Goal: Task Accomplishment & Management: Use online tool/utility

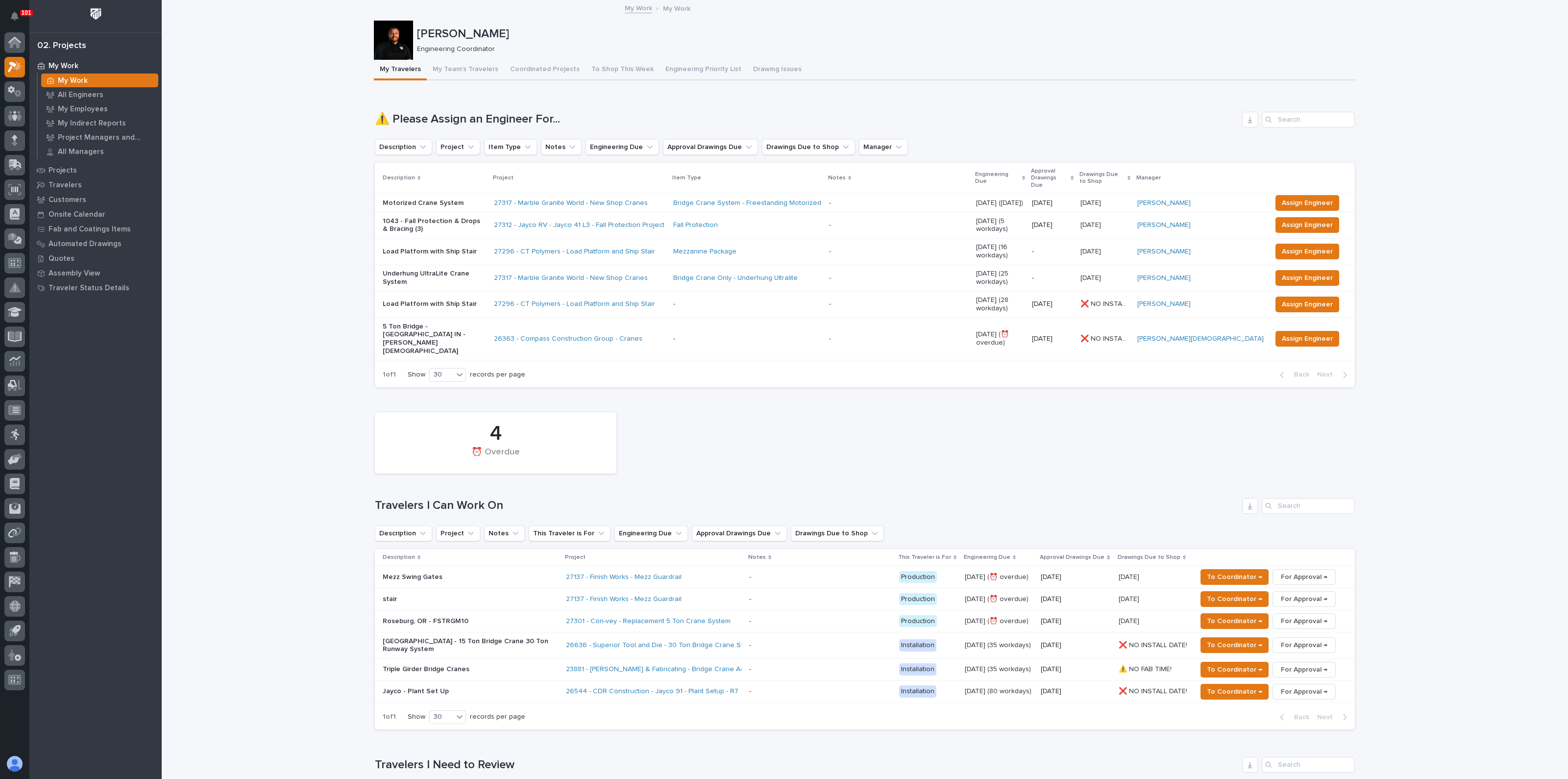
click at [635, 428] on div "4 ⏰ Overdue" at bounding box center [865, 443] width 990 height 71
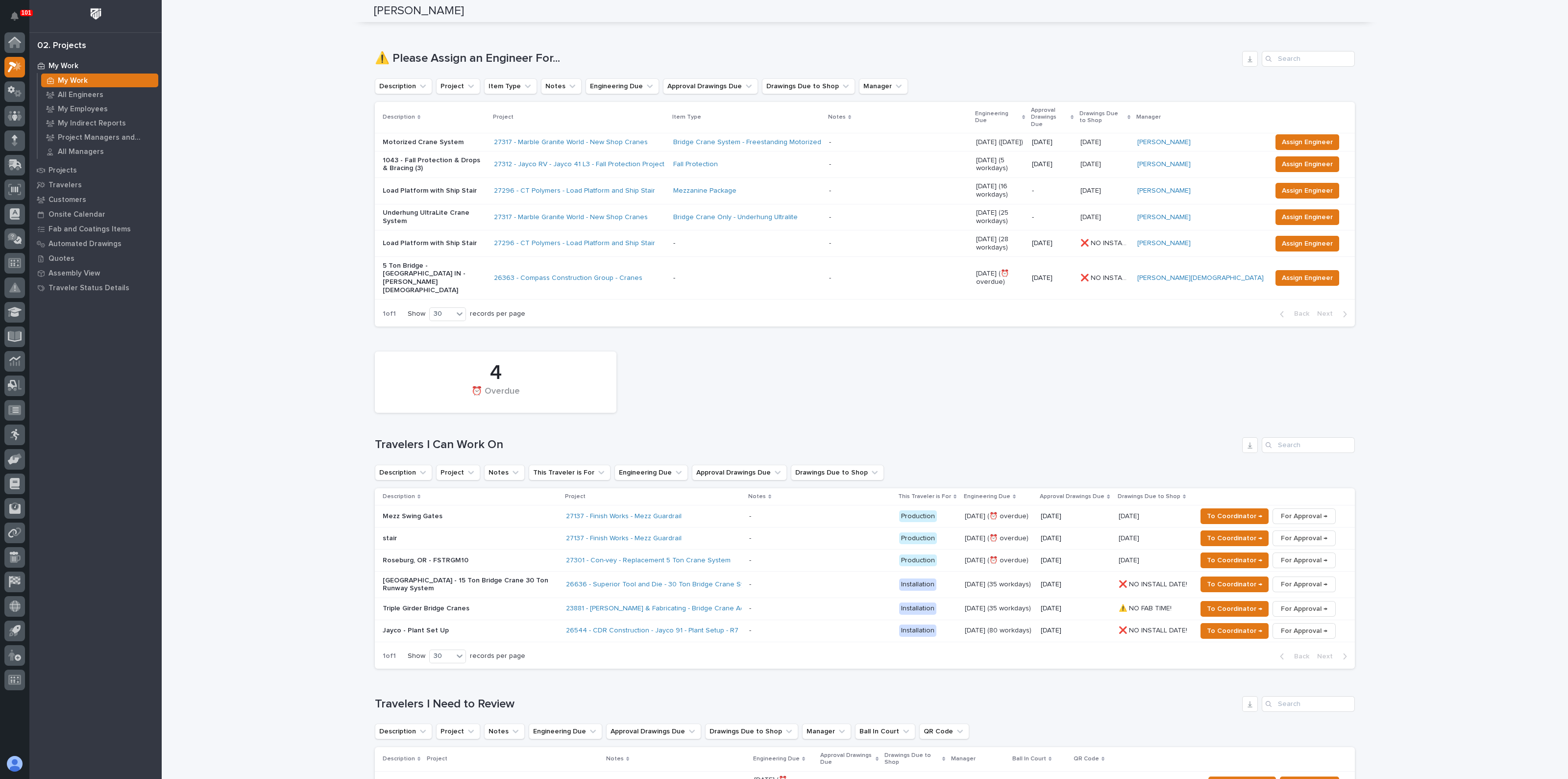
click at [700, 512] on div "27137 - Finish Works - Mezz Guardrail" at bounding box center [652, 516] width 172 height 9
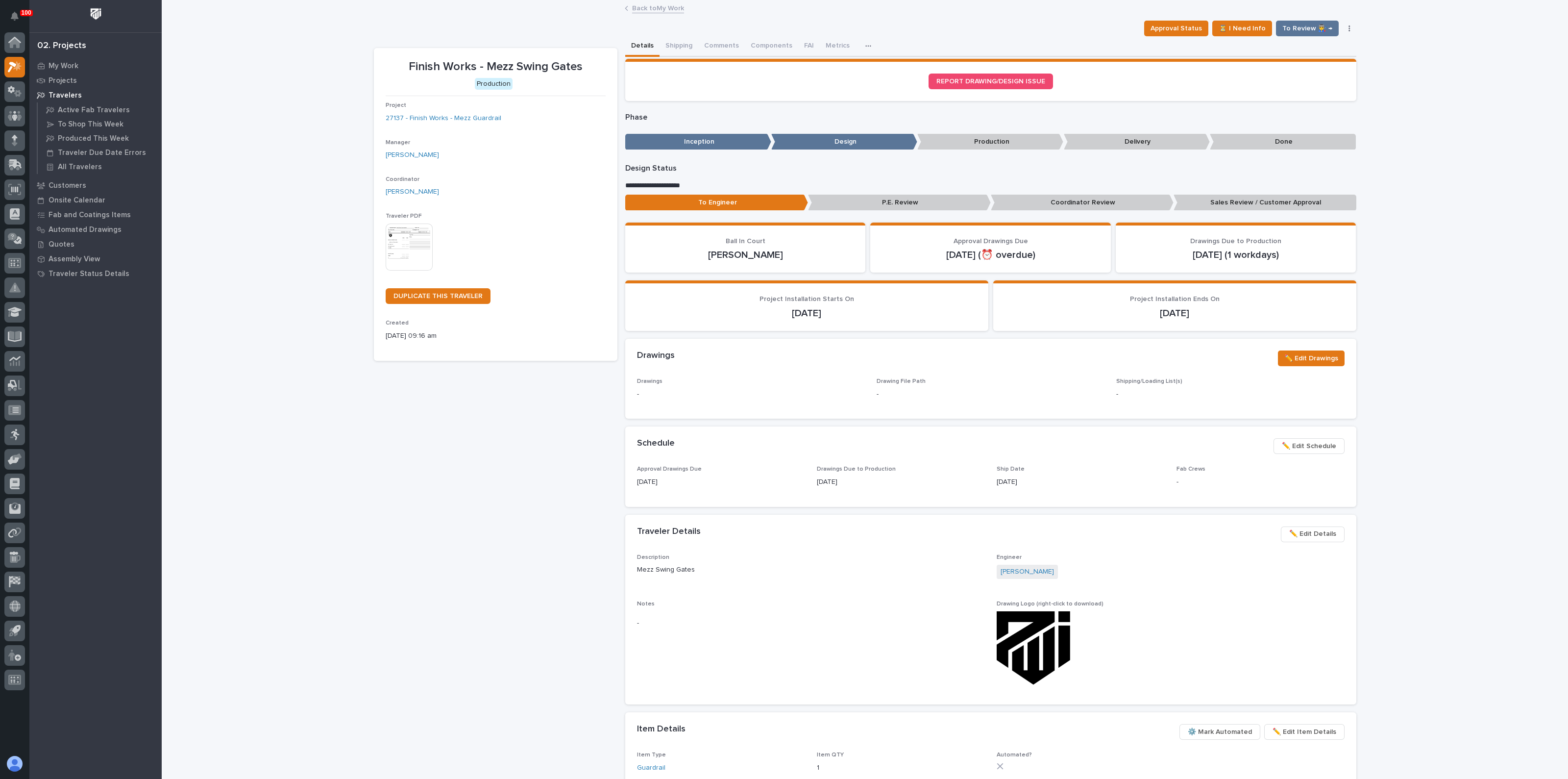
click at [1326, 536] on span "✏️ Edit Details" at bounding box center [1312, 534] width 47 height 12
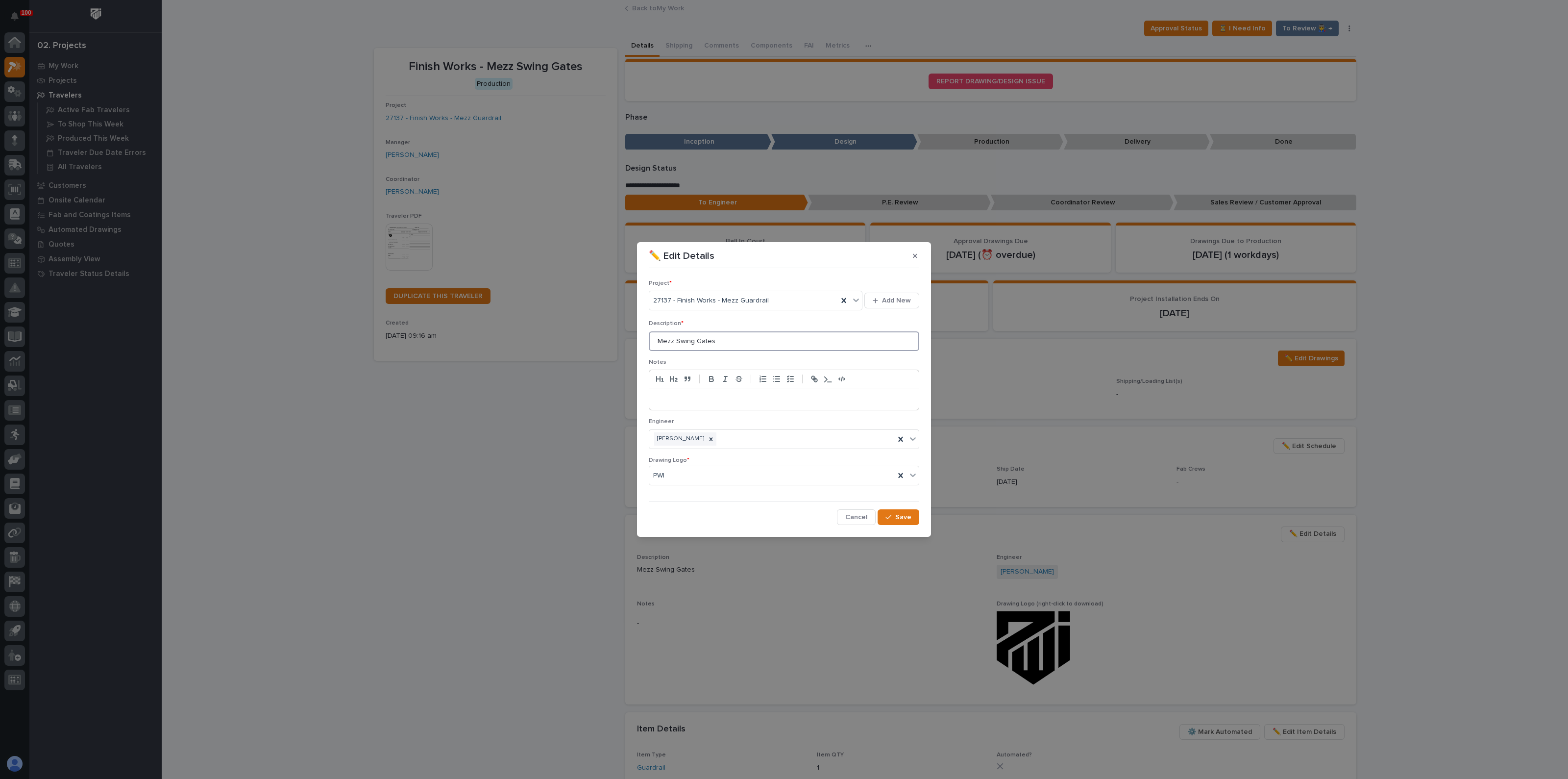
click at [746, 339] on input "Mezz Swing Gates" at bounding box center [784, 341] width 270 height 19
drag, startPoint x: 738, startPoint y: 341, endPoint x: 557, endPoint y: 342, distance: 181.0
click at [557, 342] on div "✏️ Edit Details Project * 27137 - Finish Works - Mezz Guardrail Add New Descrip…" at bounding box center [784, 389] width 1568 height 779
click at [707, 440] on icon at bounding box center [710, 439] width 7 height 7
type input "M1"
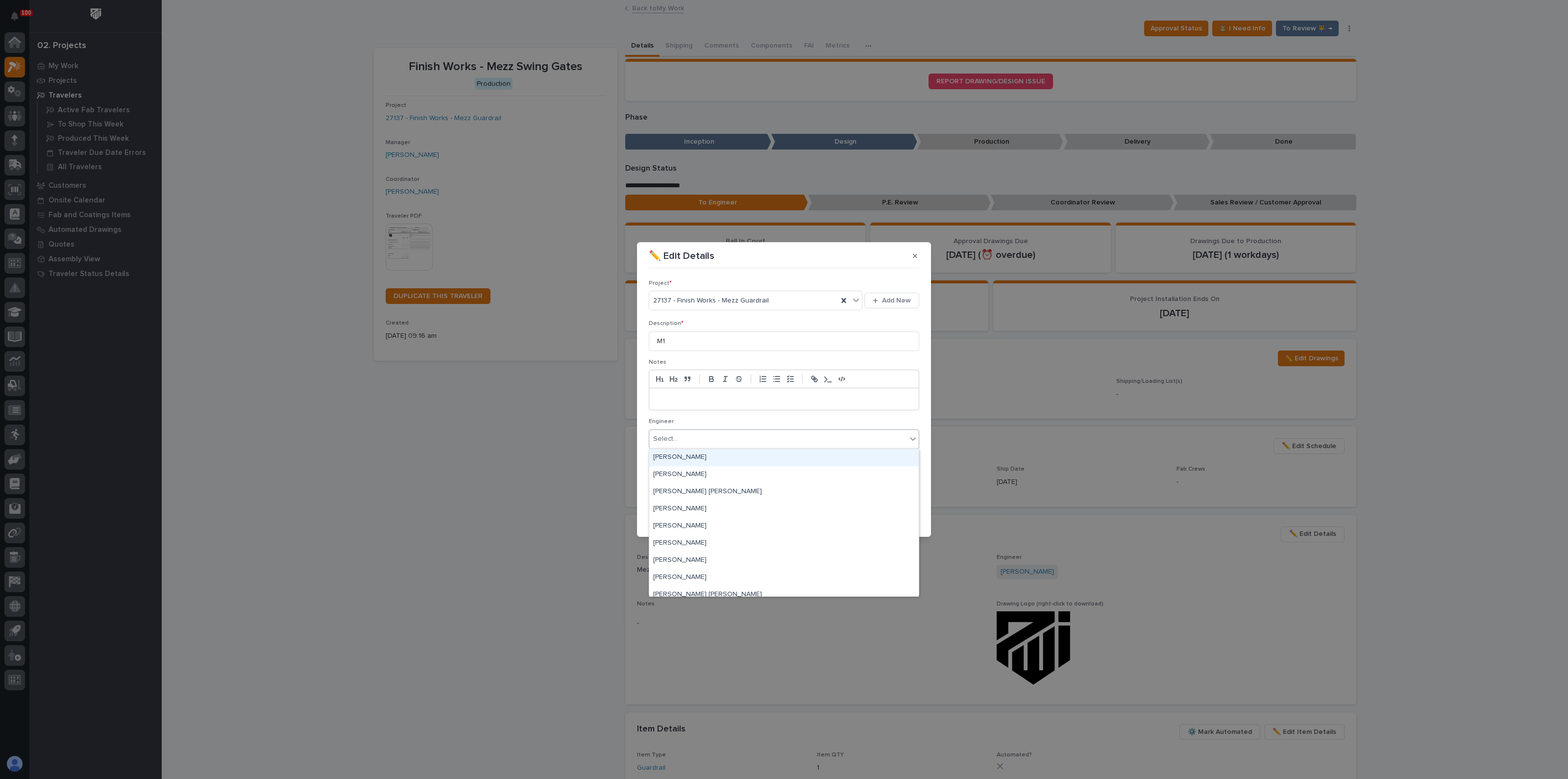
click at [690, 440] on div "Select..." at bounding box center [778, 439] width 257 height 16
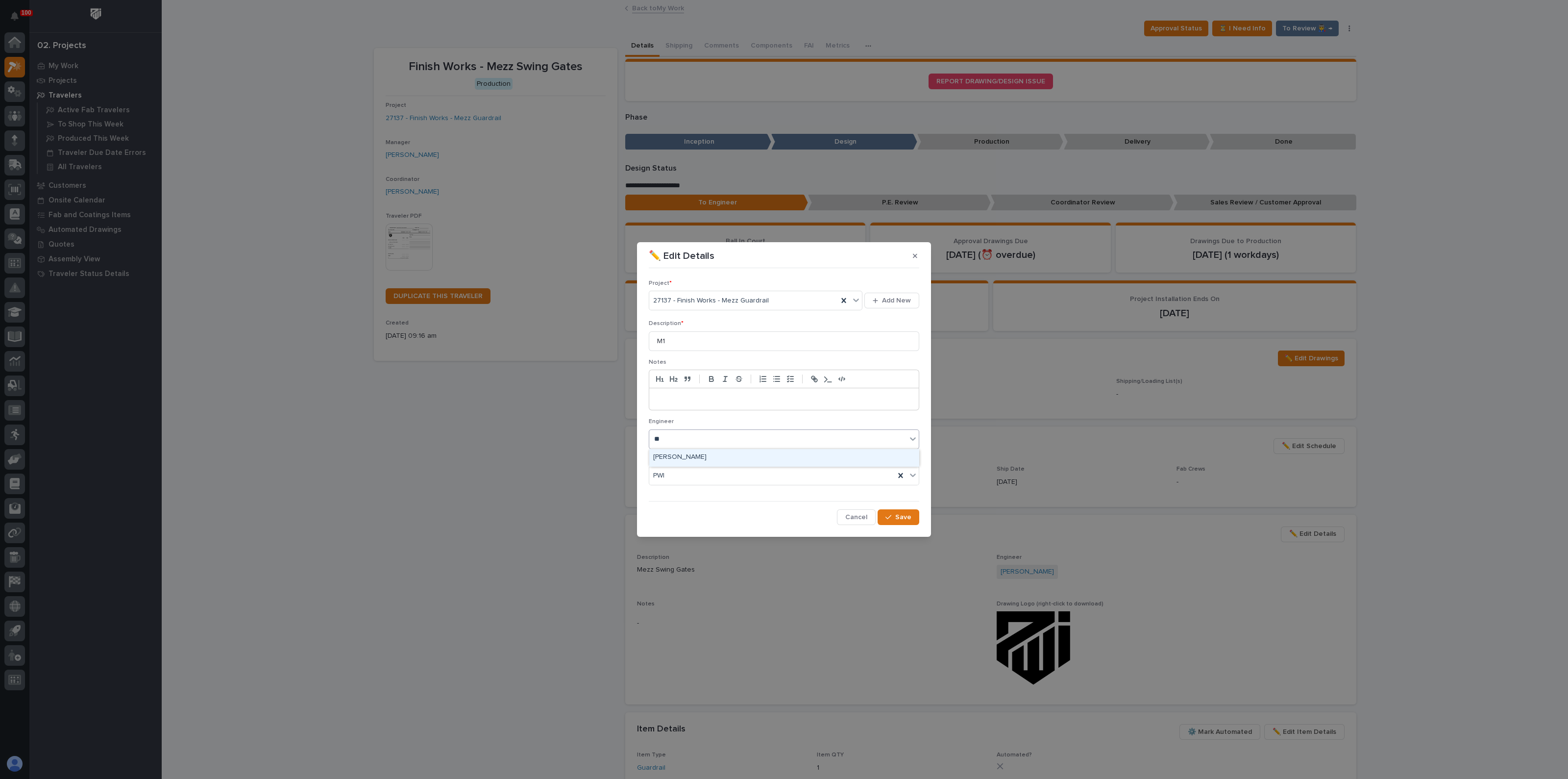
type input "***"
click at [679, 456] on div "[PERSON_NAME]" at bounding box center [784, 457] width 270 height 17
click at [903, 513] on span "Save" at bounding box center [903, 517] width 16 height 9
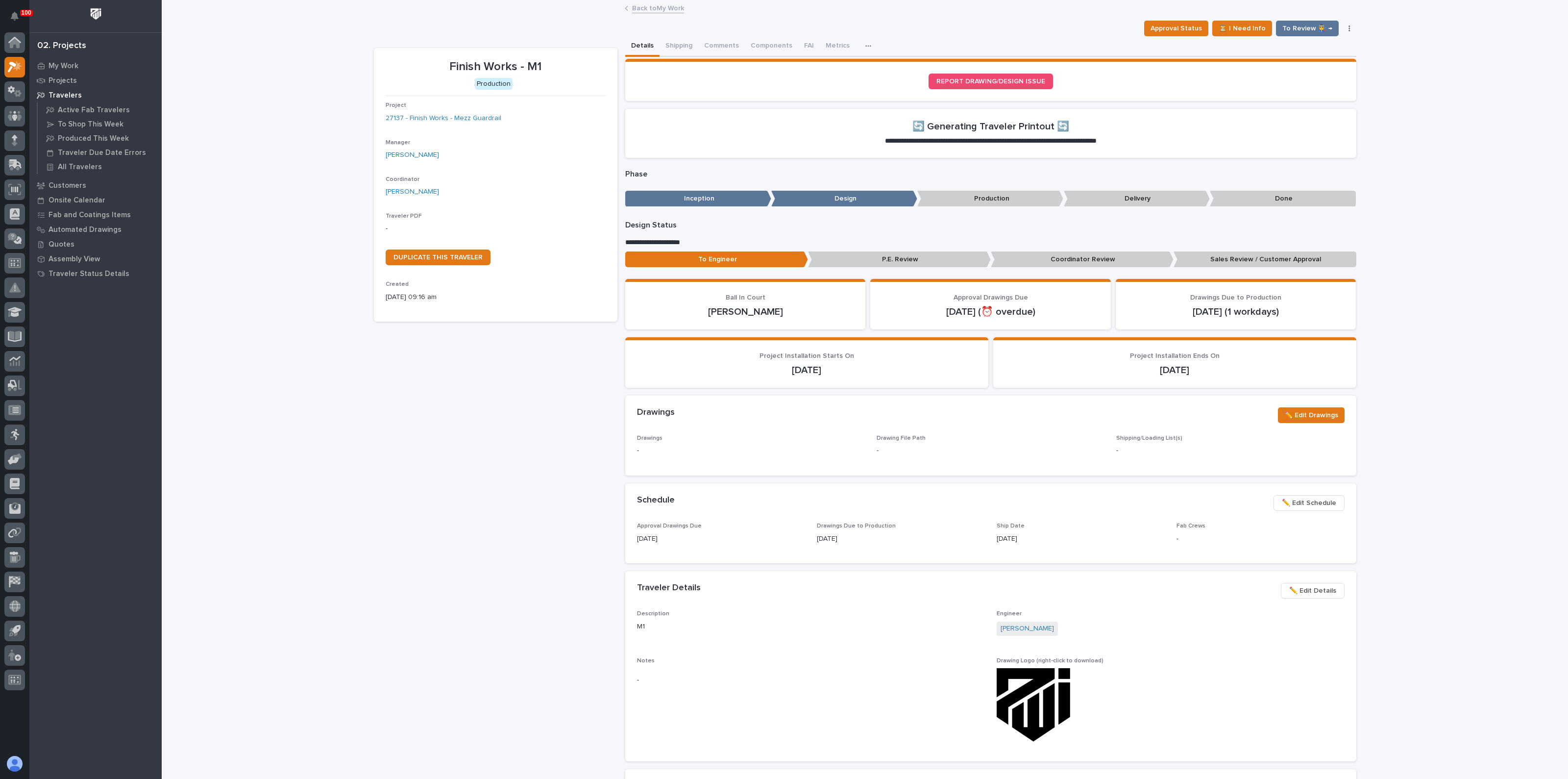
click at [1322, 587] on span "✏️ Edit Details" at bounding box center [1312, 590] width 47 height 12
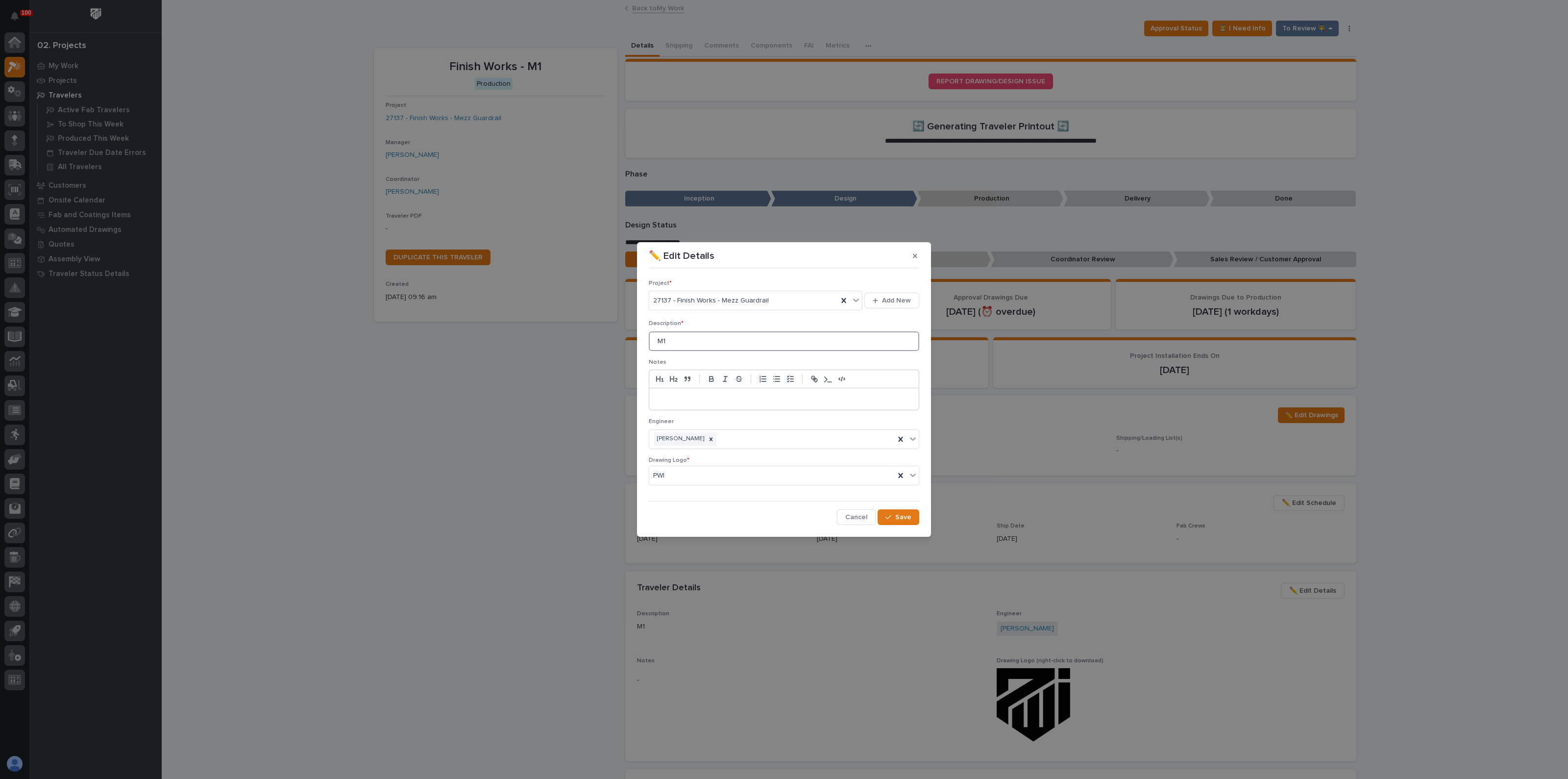
click at [696, 340] on input "M1" at bounding box center [784, 341] width 270 height 19
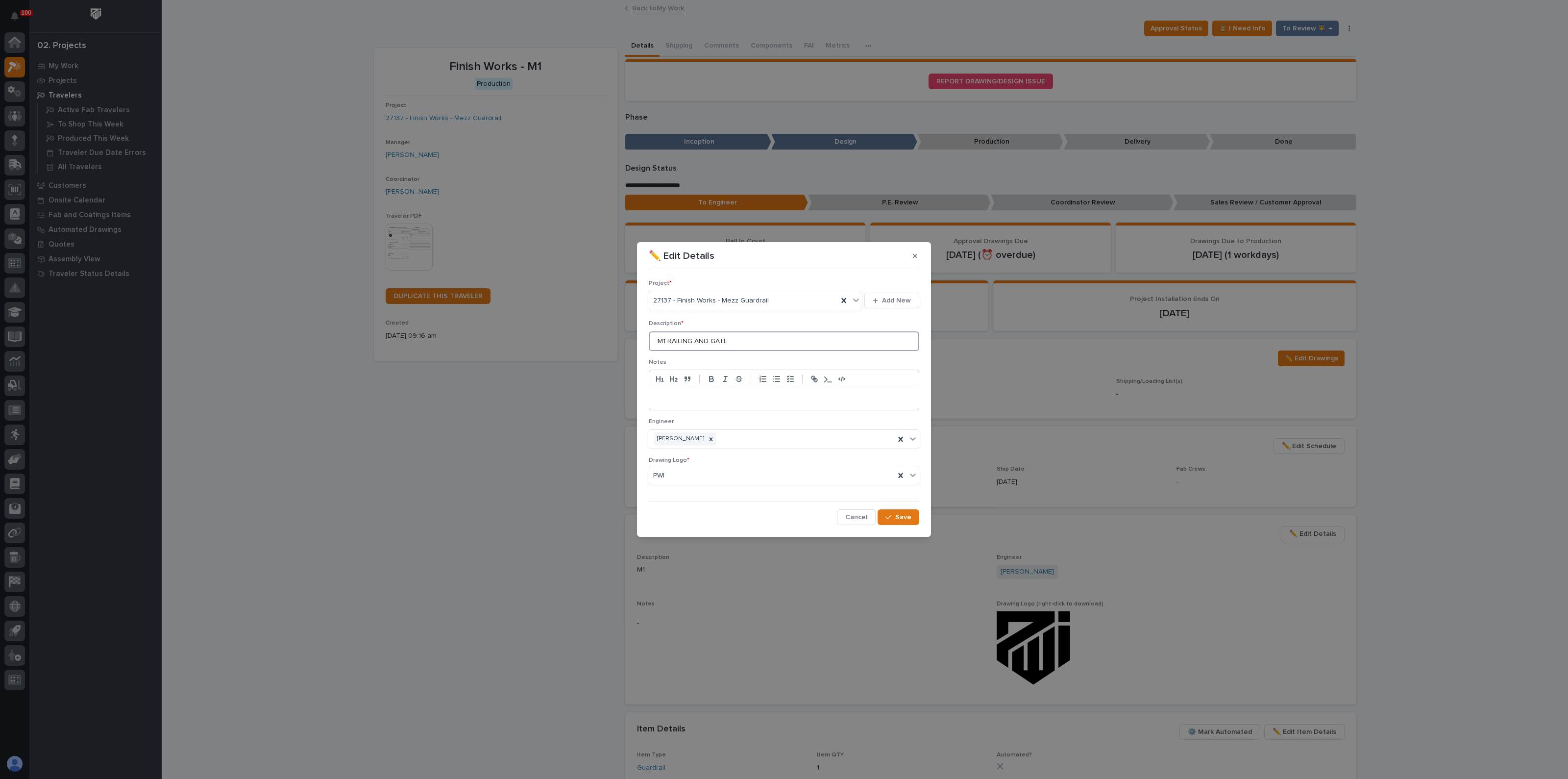
type input "M1 RAILING AND GATE"
click at [894, 513] on button "Save" at bounding box center [898, 517] width 41 height 16
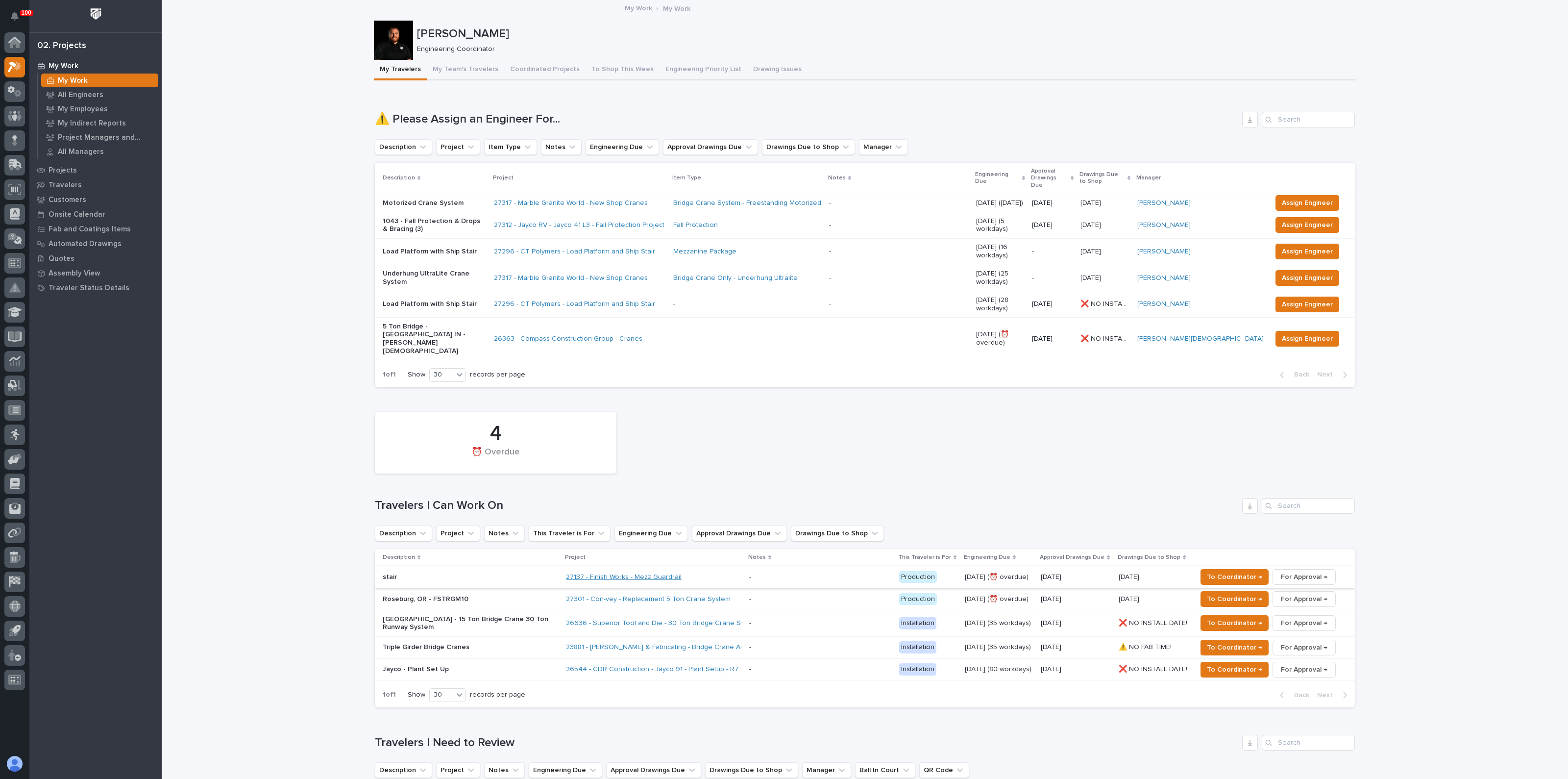
click at [602, 573] on link "27137 - Finish Works - Mezz Guardrail" at bounding box center [624, 577] width 116 height 9
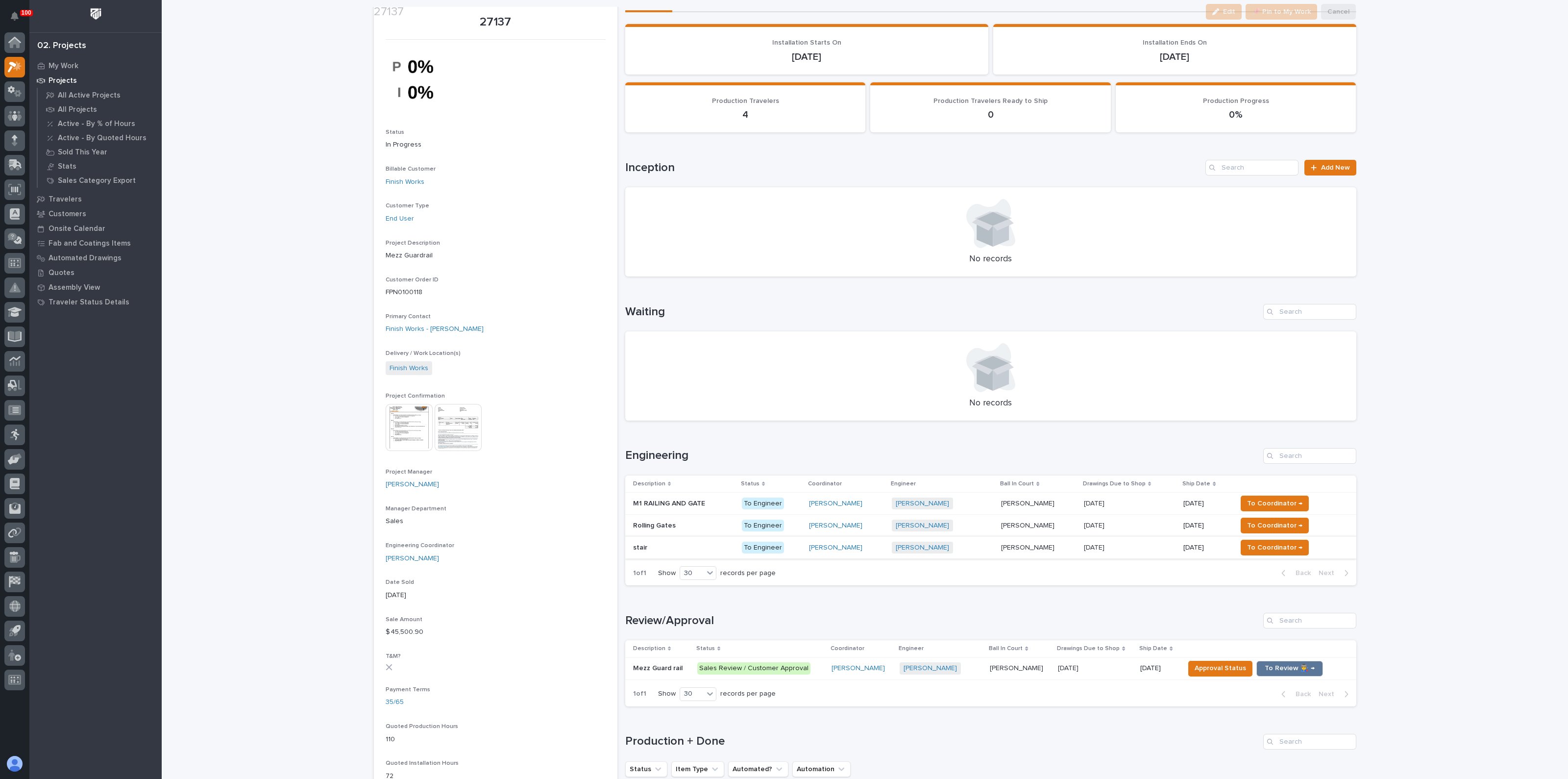
scroll to position [122, 0]
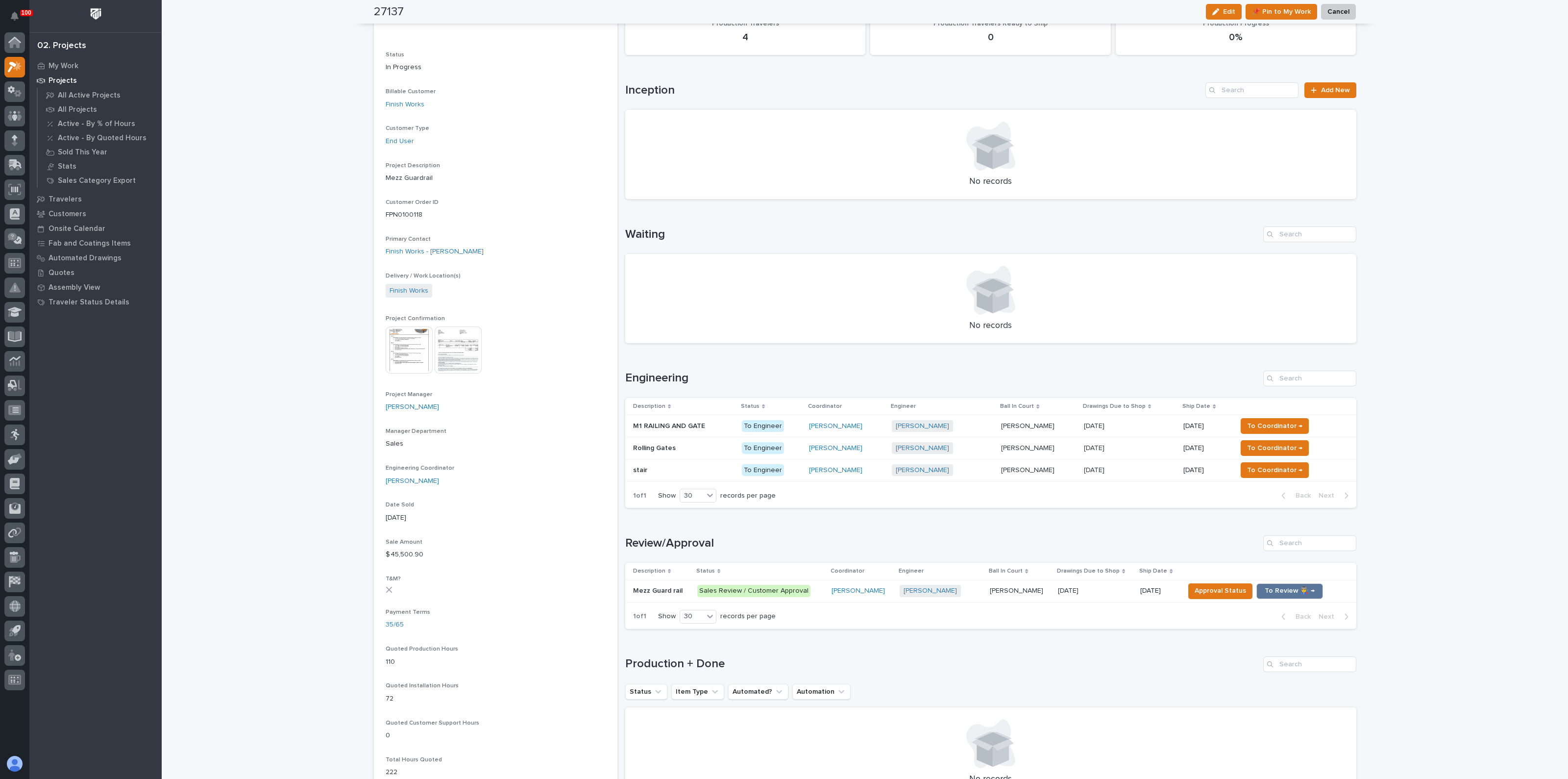
click at [658, 423] on p "M1 RAILING AND GATE" at bounding box center [670, 425] width 74 height 10
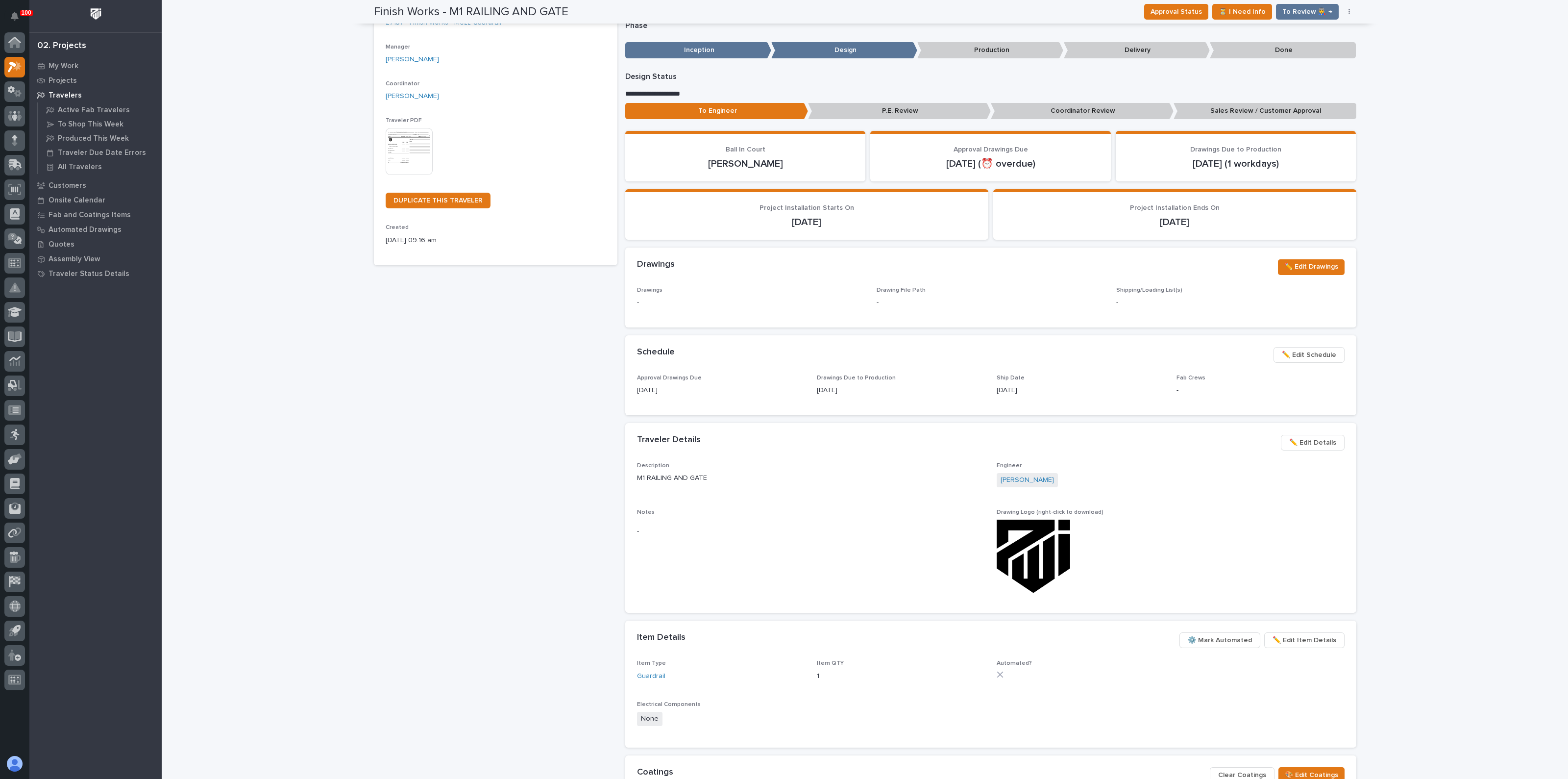
scroll to position [94, 0]
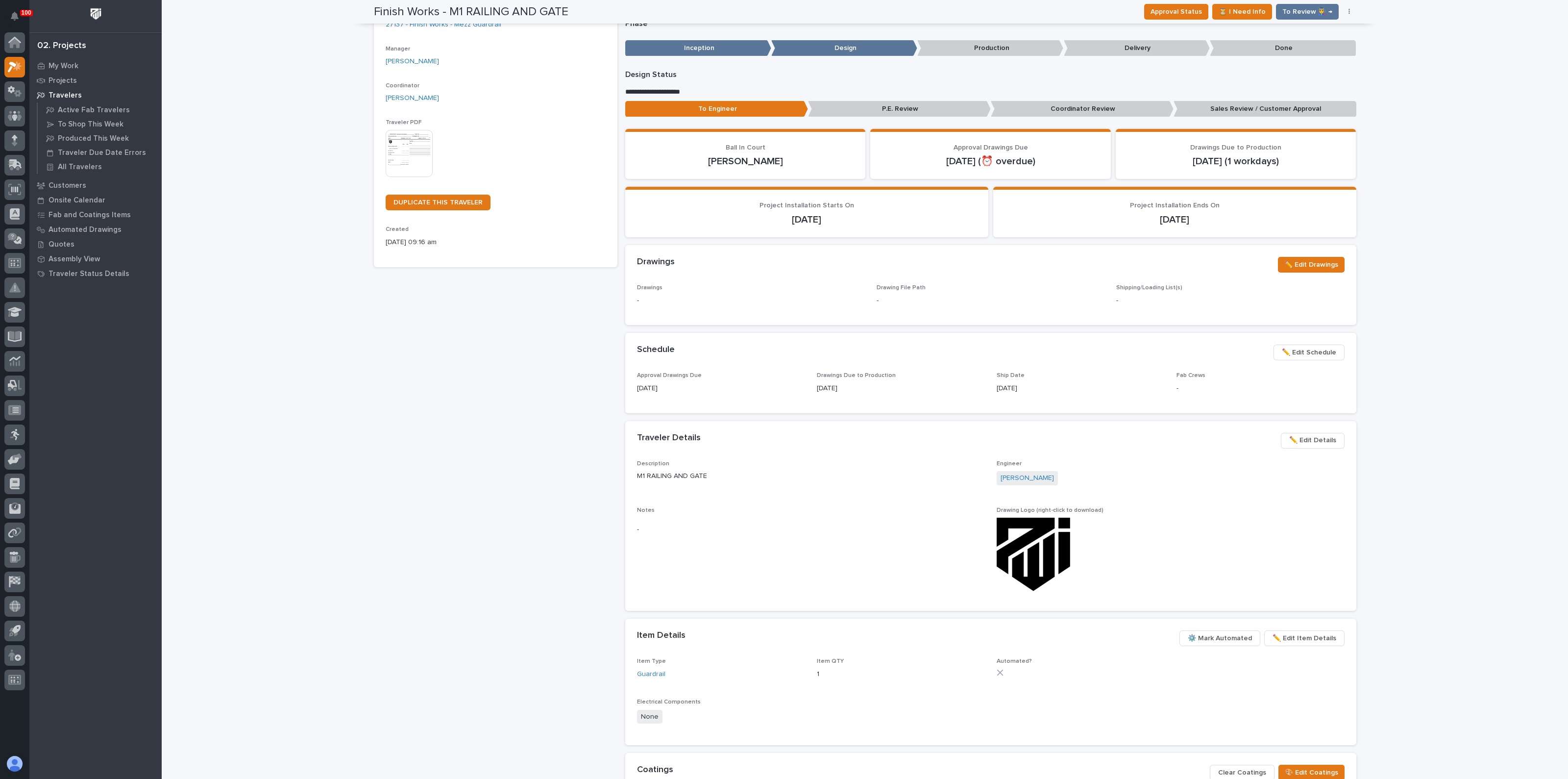
click at [1304, 434] on span "✏️ Edit Details" at bounding box center [1312, 440] width 47 height 12
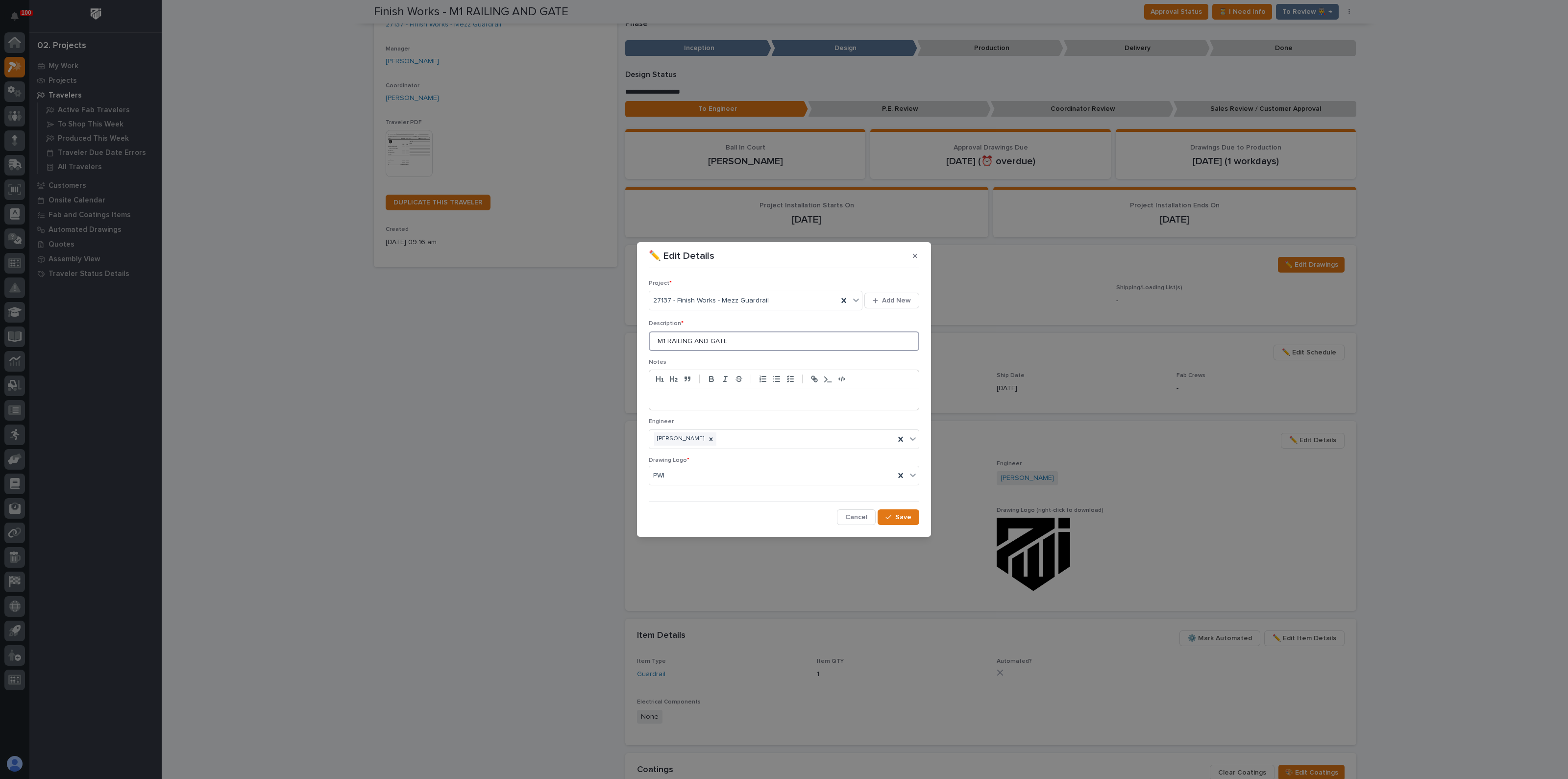
drag, startPoint x: 665, startPoint y: 340, endPoint x: 645, endPoint y: 343, distance: 20.2
click at [645, 343] on section "✏️ Edit Details Project * 27137 - Finish Works - Mezz Guardrail Add New Descrip…" at bounding box center [783, 390] width 294 height 295
type input "GUARDRAILS AND GATE-M1"
click at [894, 516] on div "button" at bounding box center [891, 517] width 10 height 7
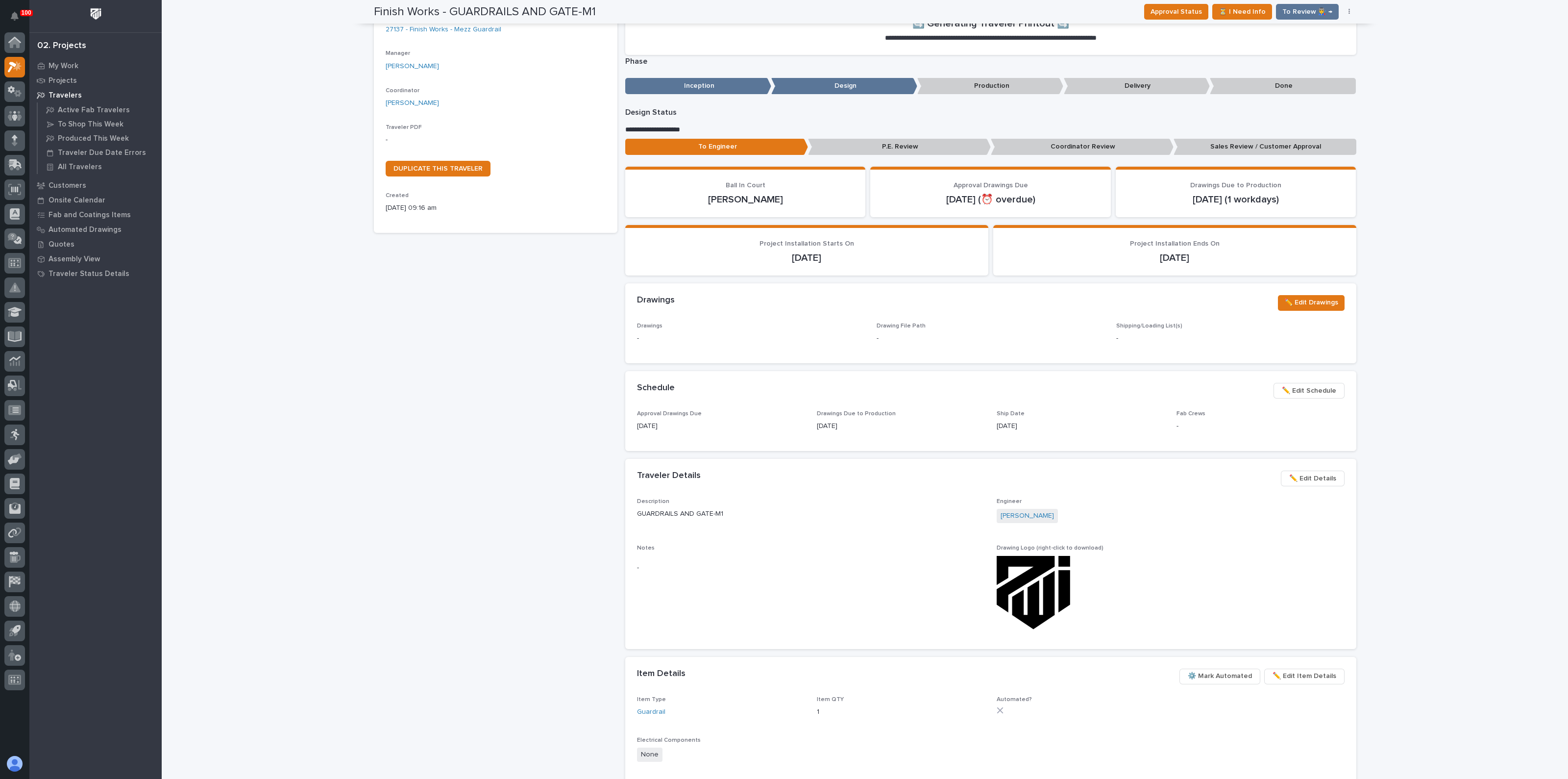
scroll to position [122, 0]
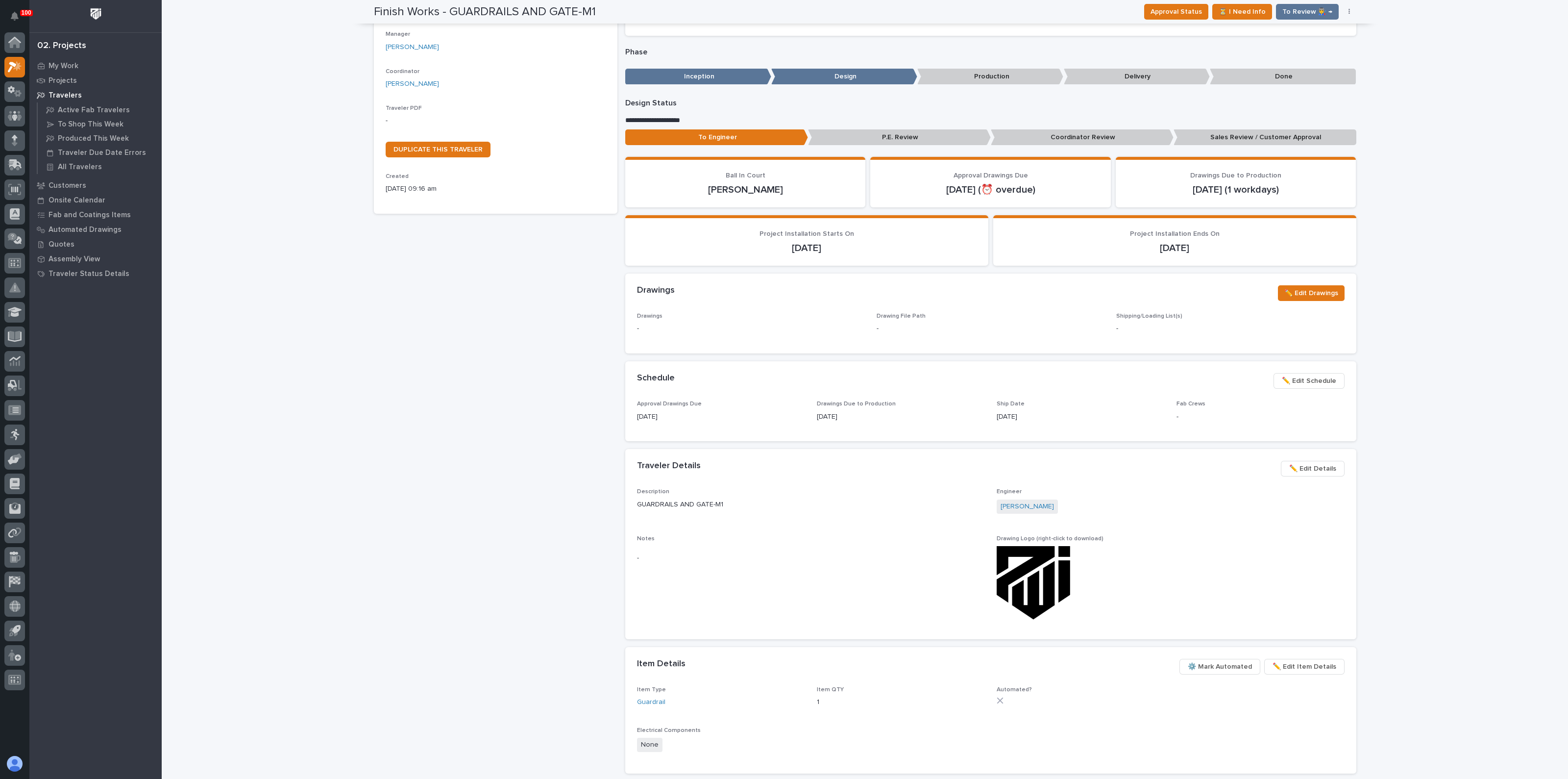
drag, startPoint x: 803, startPoint y: 480, endPoint x: 804, endPoint y: 464, distance: 16.0
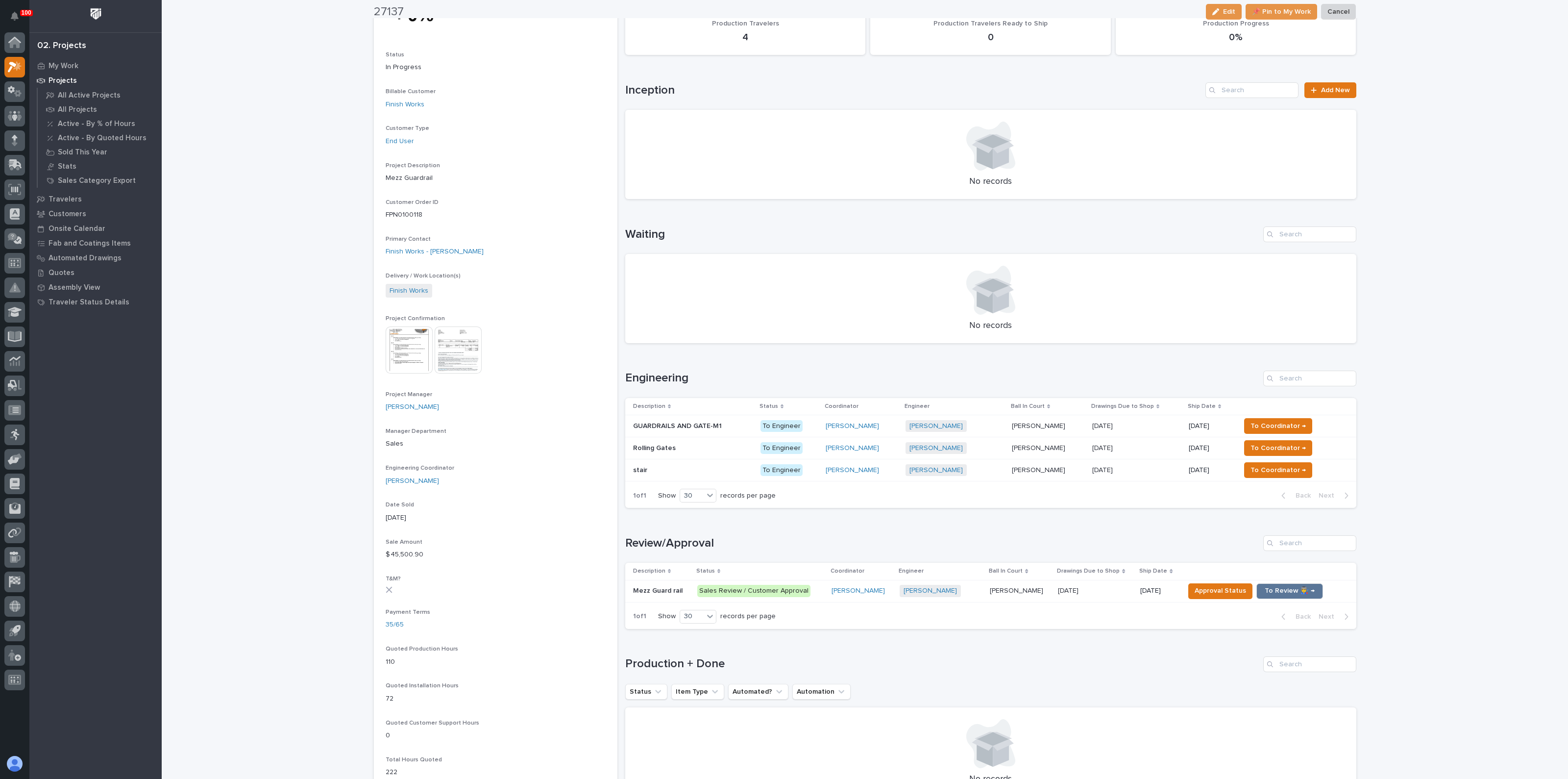
scroll to position [122, 0]
click at [312, 305] on div "Loading... Saving… Loading... Saving… 27137 Edit 📌 Pin to My Work Cancel Edit 📌…" at bounding box center [865, 582] width 1406 height 1408
click at [788, 376] on h1 "Engineering" at bounding box center [942, 378] width 634 height 14
click at [679, 445] on p at bounding box center [693, 448] width 119 height 9
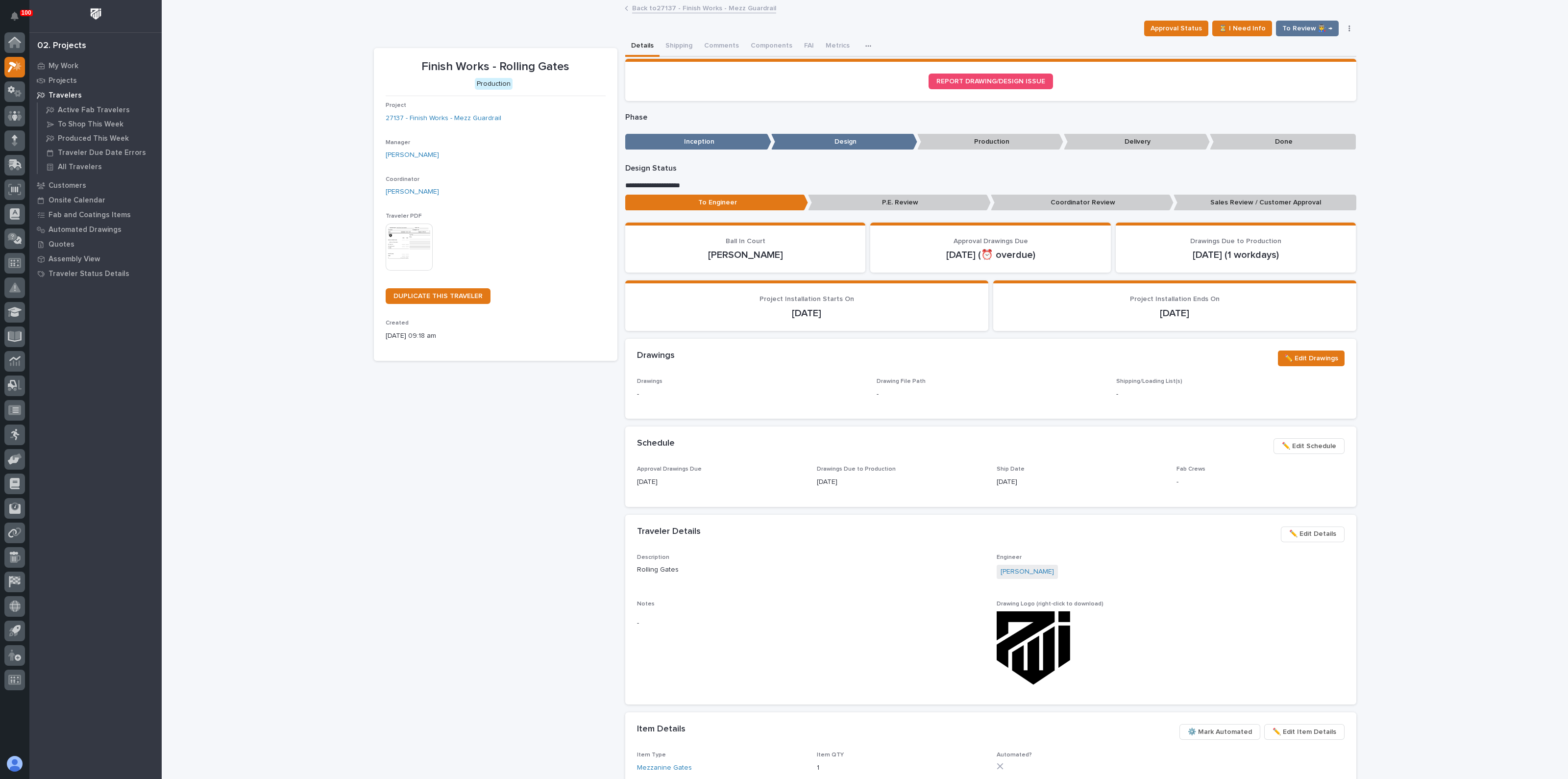
drag, startPoint x: 593, startPoint y: 438, endPoint x: 597, endPoint y: 430, distance: 8.9
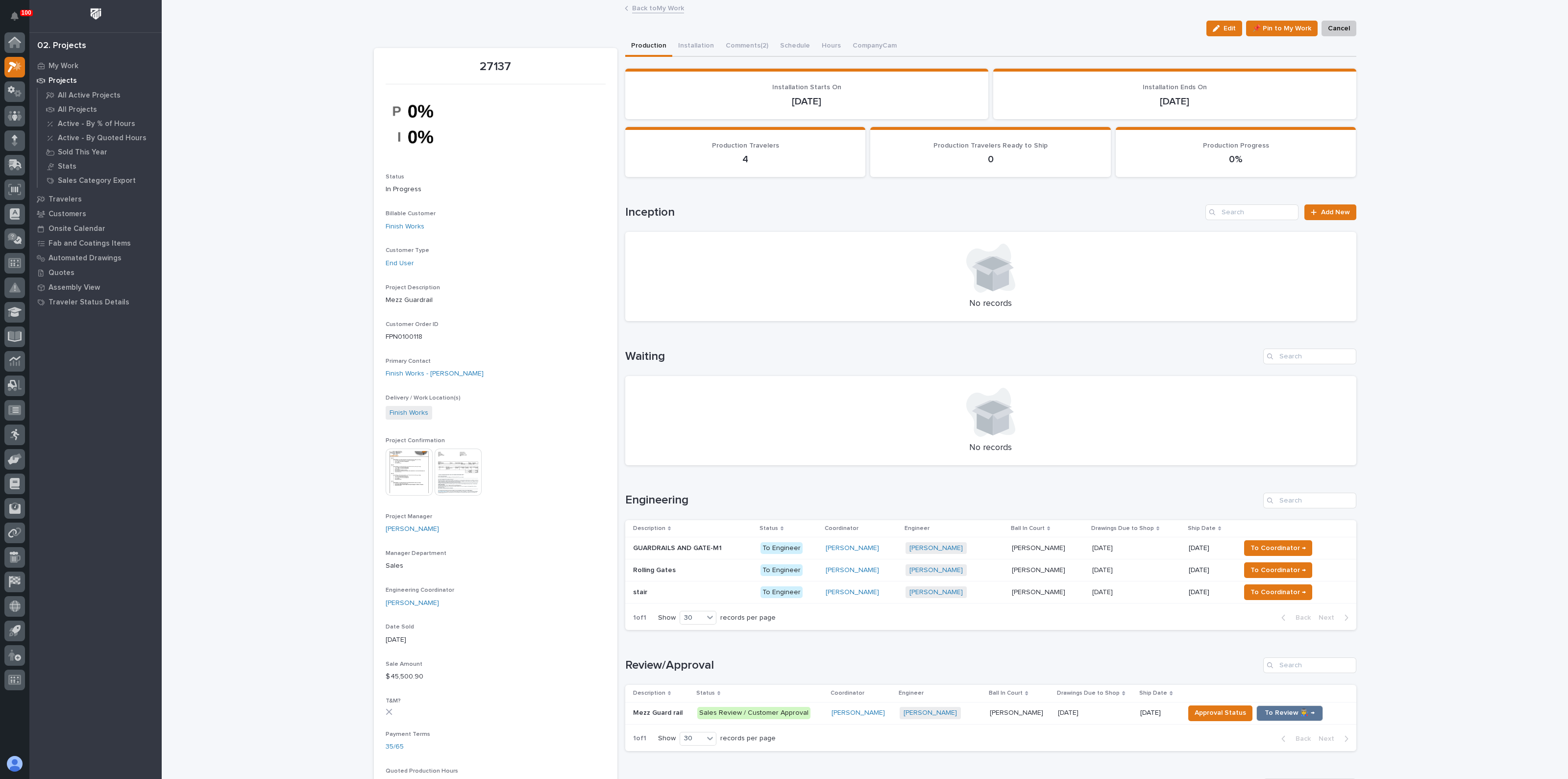
click at [669, 565] on p "Rolling Gates" at bounding box center [655, 569] width 44 height 10
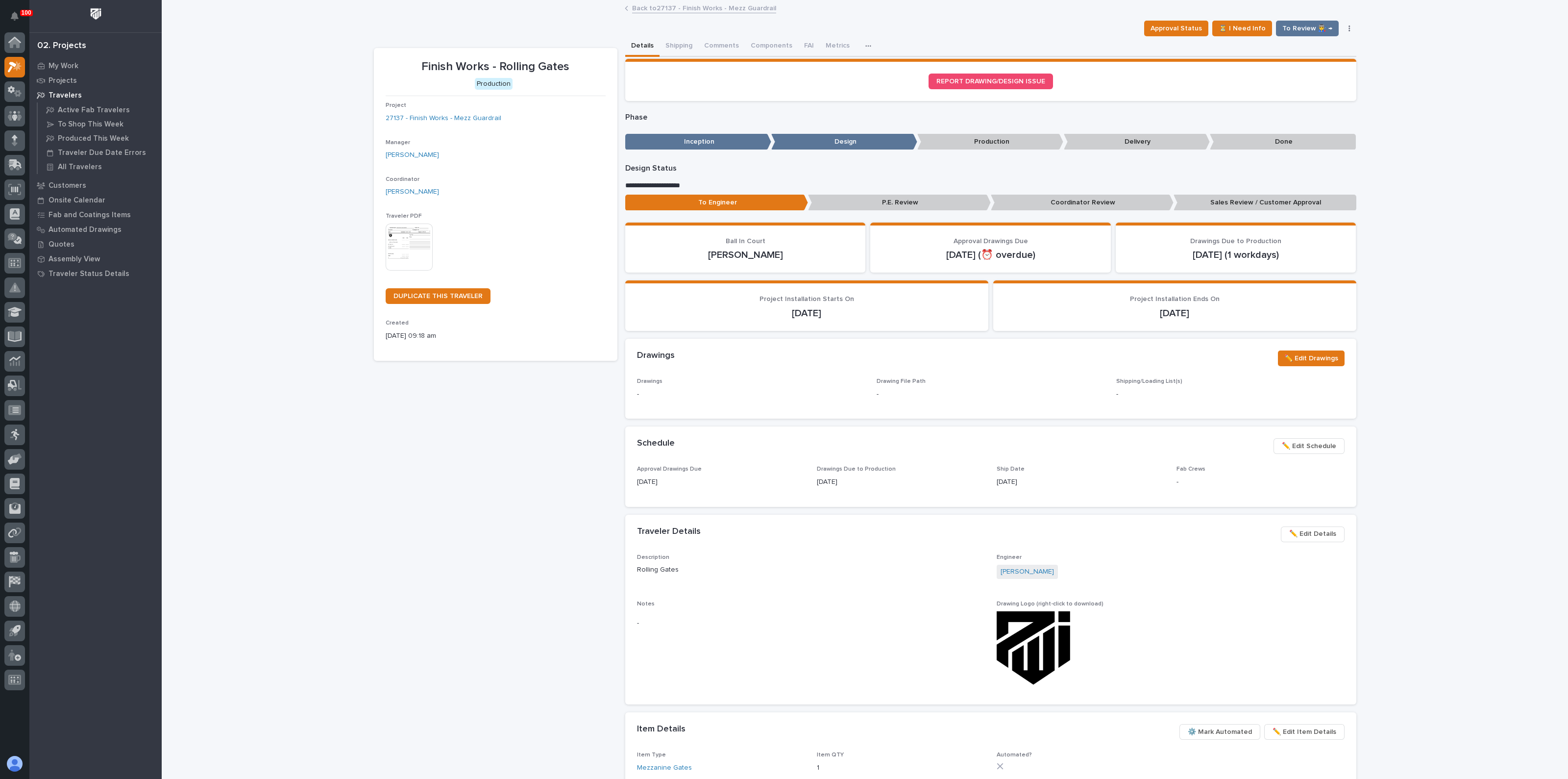
click at [1301, 535] on span "✏️ Edit Details" at bounding box center [1312, 534] width 47 height 12
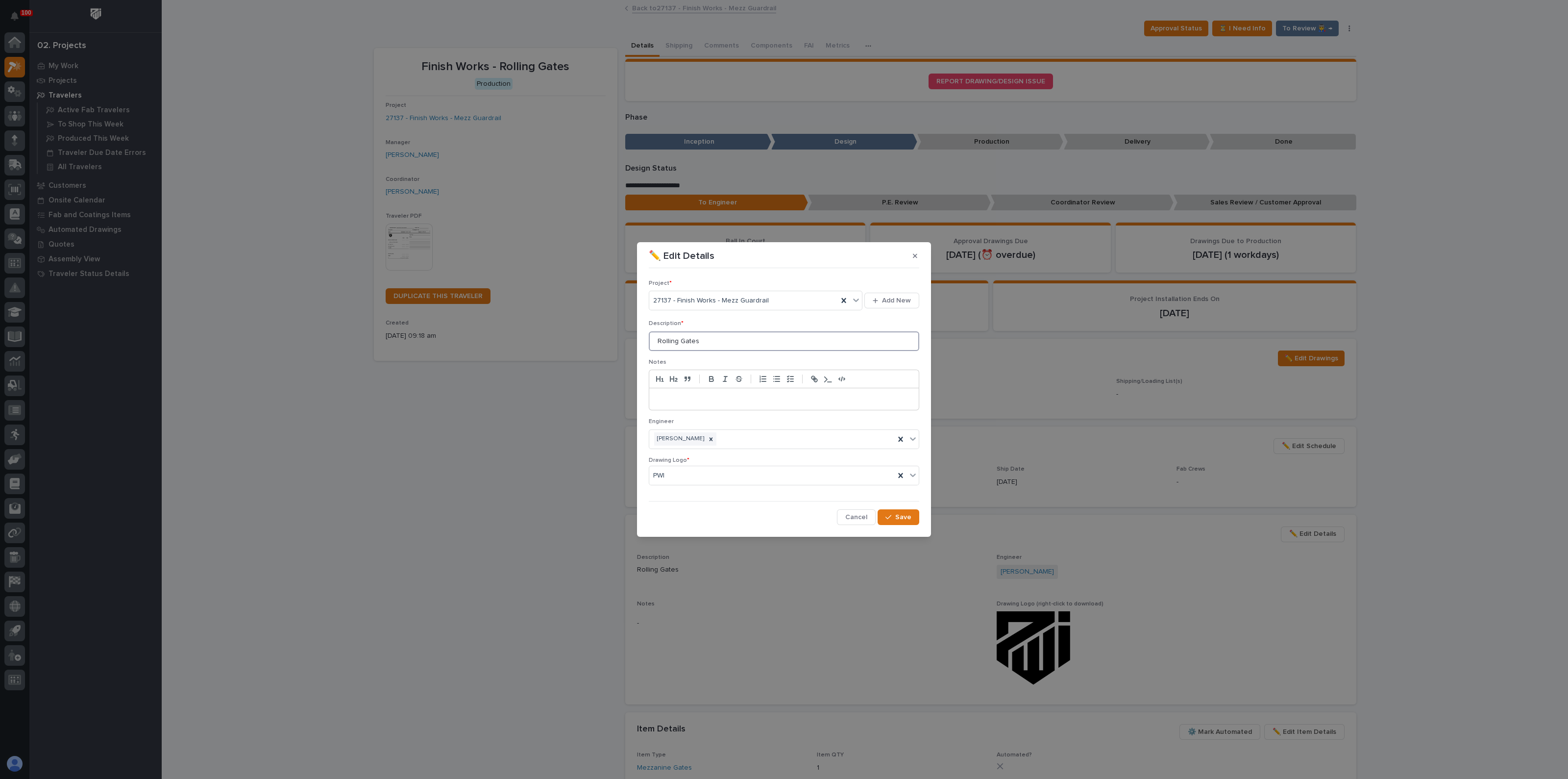
drag, startPoint x: 715, startPoint y: 336, endPoint x: 607, endPoint y: 336, distance: 108.0
click at [607, 336] on div "✏️ Edit Details Project * 27137 - Finish Works - Mezz Guardrail Add New Descrip…" at bounding box center [784, 389] width 1568 height 779
type input "GUARDRAILS AND GATES-M2"
click at [906, 514] on span "Save" at bounding box center [903, 517] width 16 height 9
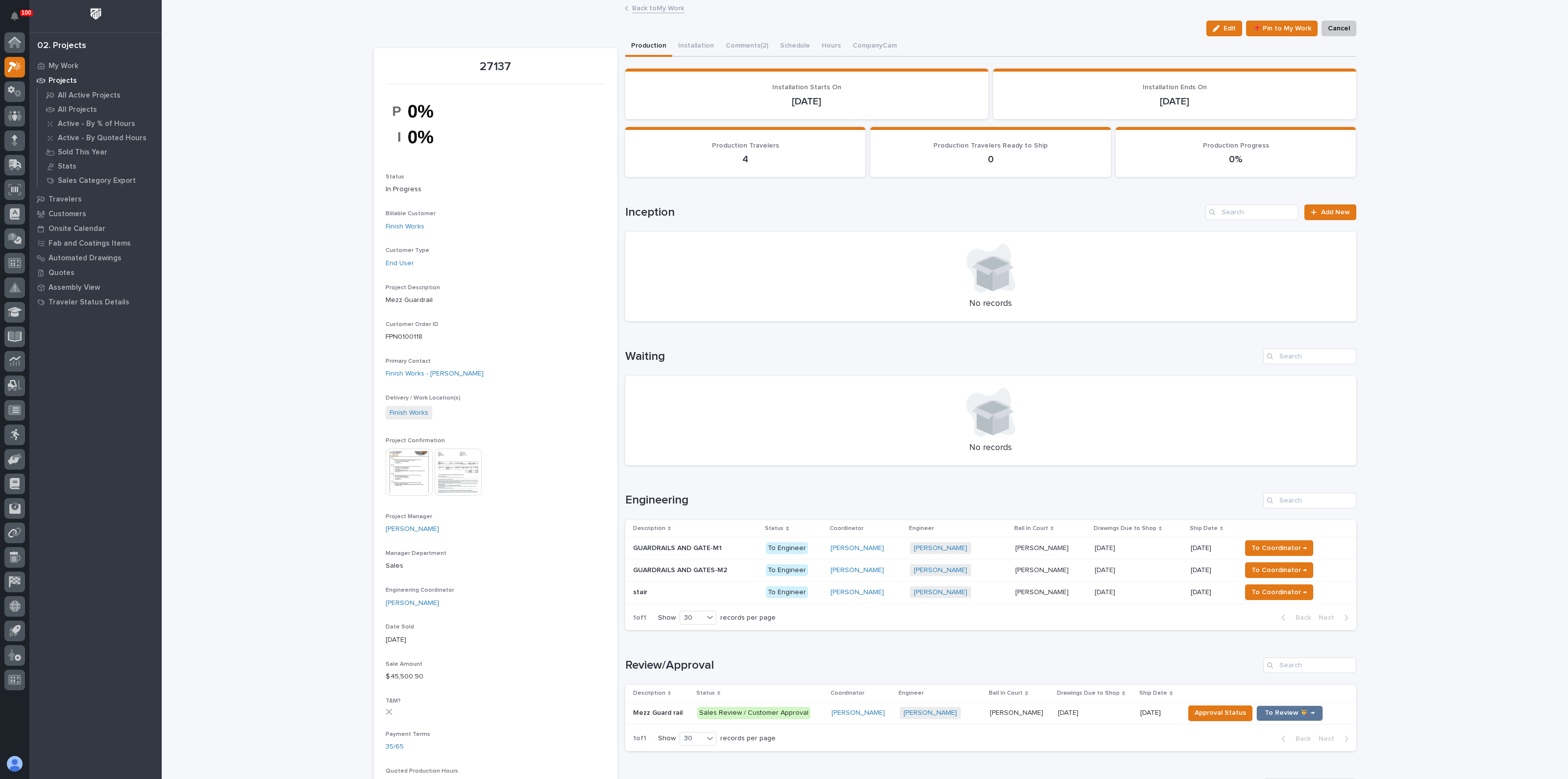
click at [679, 593] on p at bounding box center [696, 593] width 125 height 9
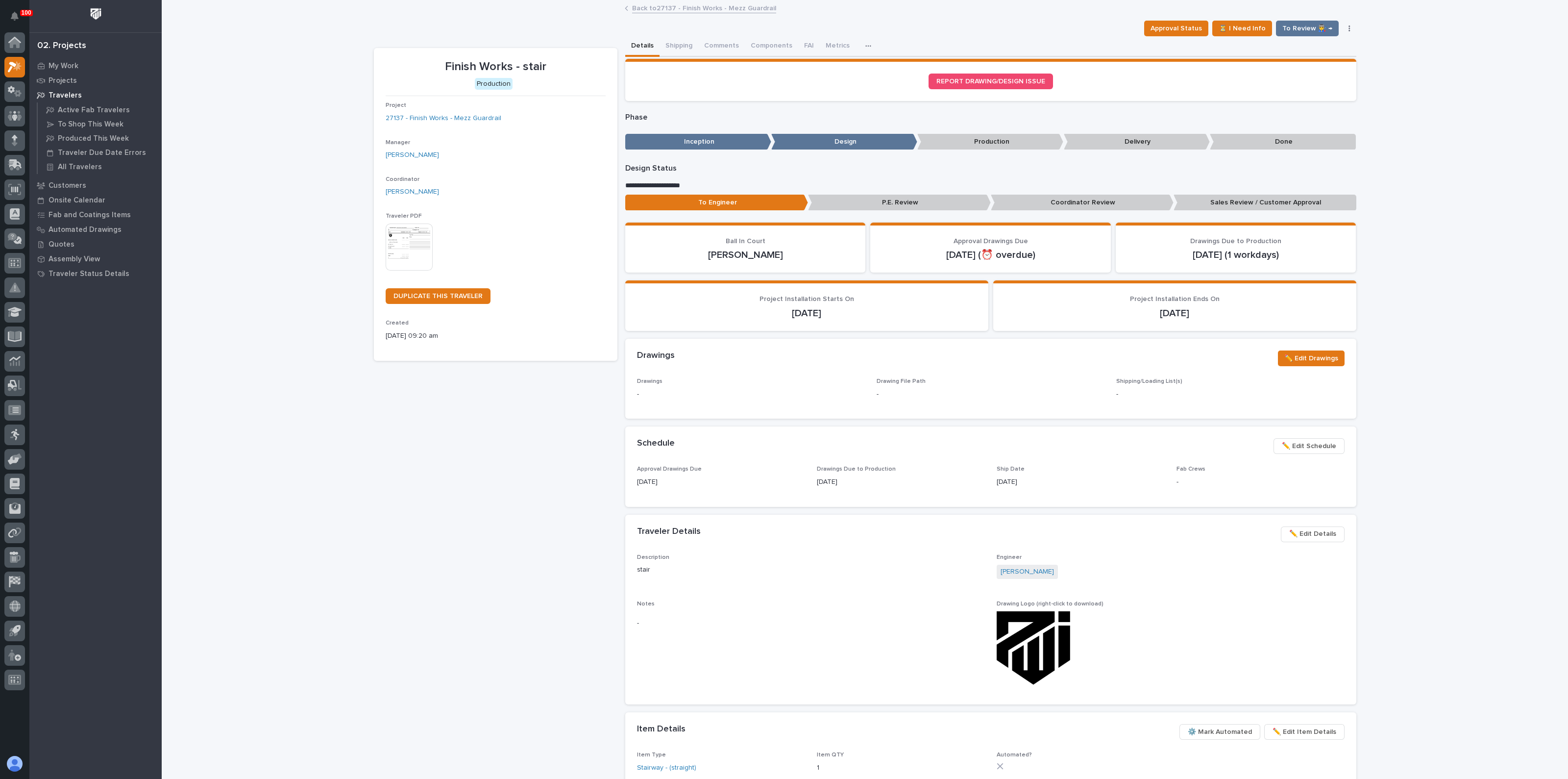
click at [1305, 532] on span "✏️ Edit Details" at bounding box center [1312, 534] width 47 height 12
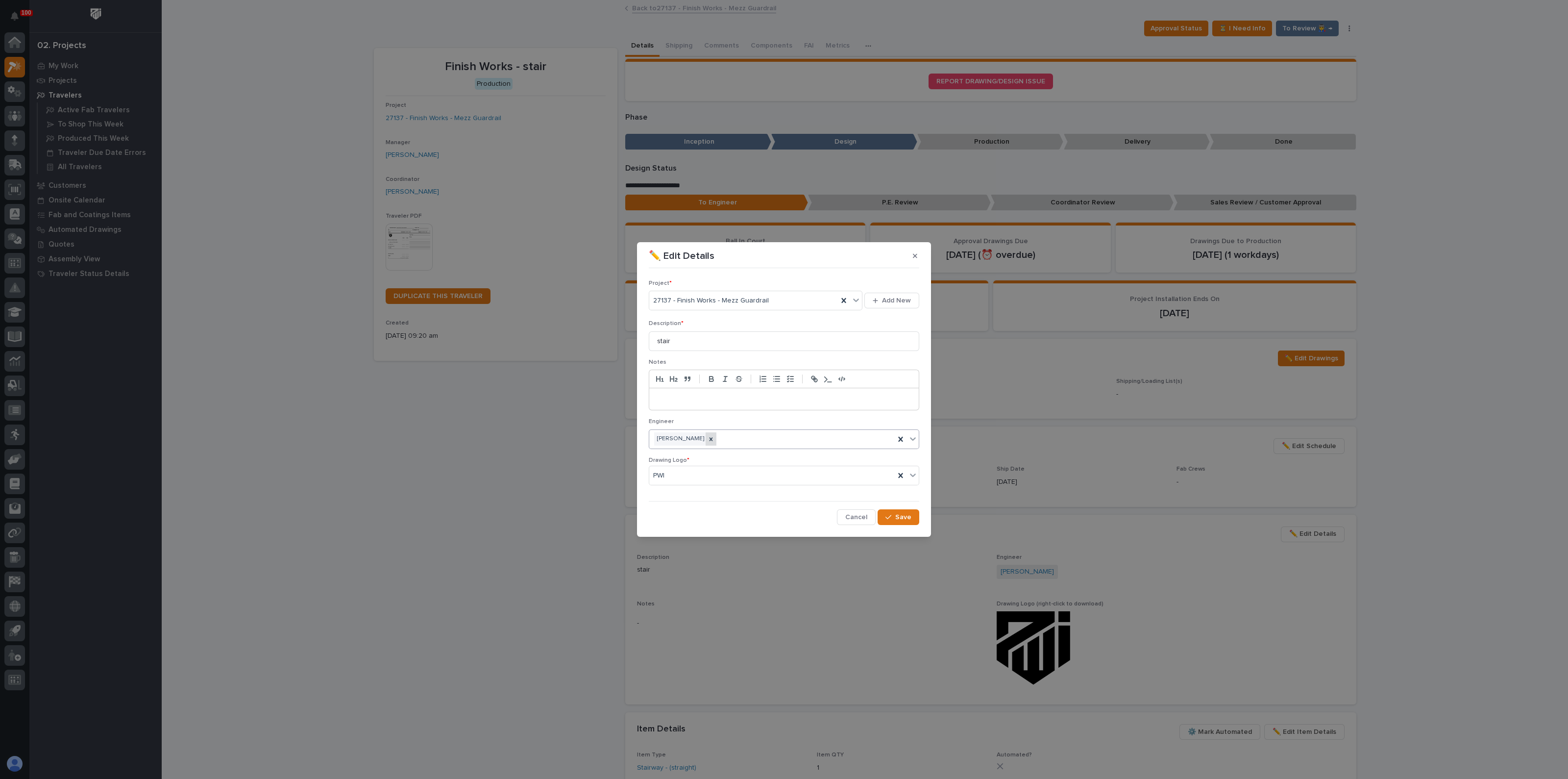
click at [705, 442] on div at bounding box center [711, 439] width 11 height 13
click at [682, 342] on input "stair" at bounding box center [784, 341] width 270 height 19
drag, startPoint x: 682, startPoint y: 342, endPoint x: 598, endPoint y: 342, distance: 84.0
click at [598, 342] on div "✏️ Edit Details Project * 27137 - Finish Works - Mezz Guardrail Add New Descrip…" at bounding box center [784, 389] width 1568 height 779
type input "GUARDRAILS AND GATES-M3"
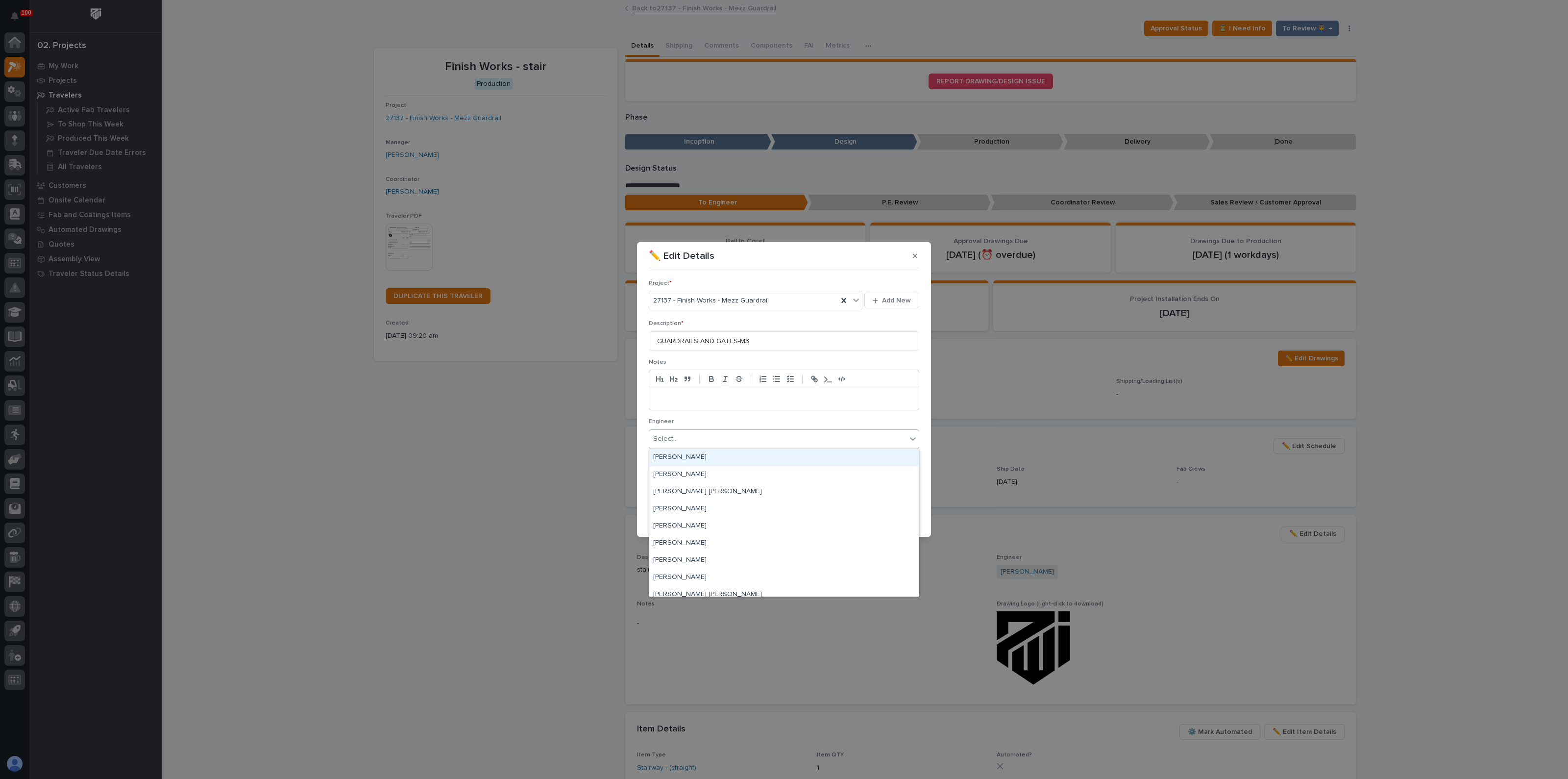
click at [729, 440] on div "Select..." at bounding box center [778, 439] width 257 height 16
type input "***"
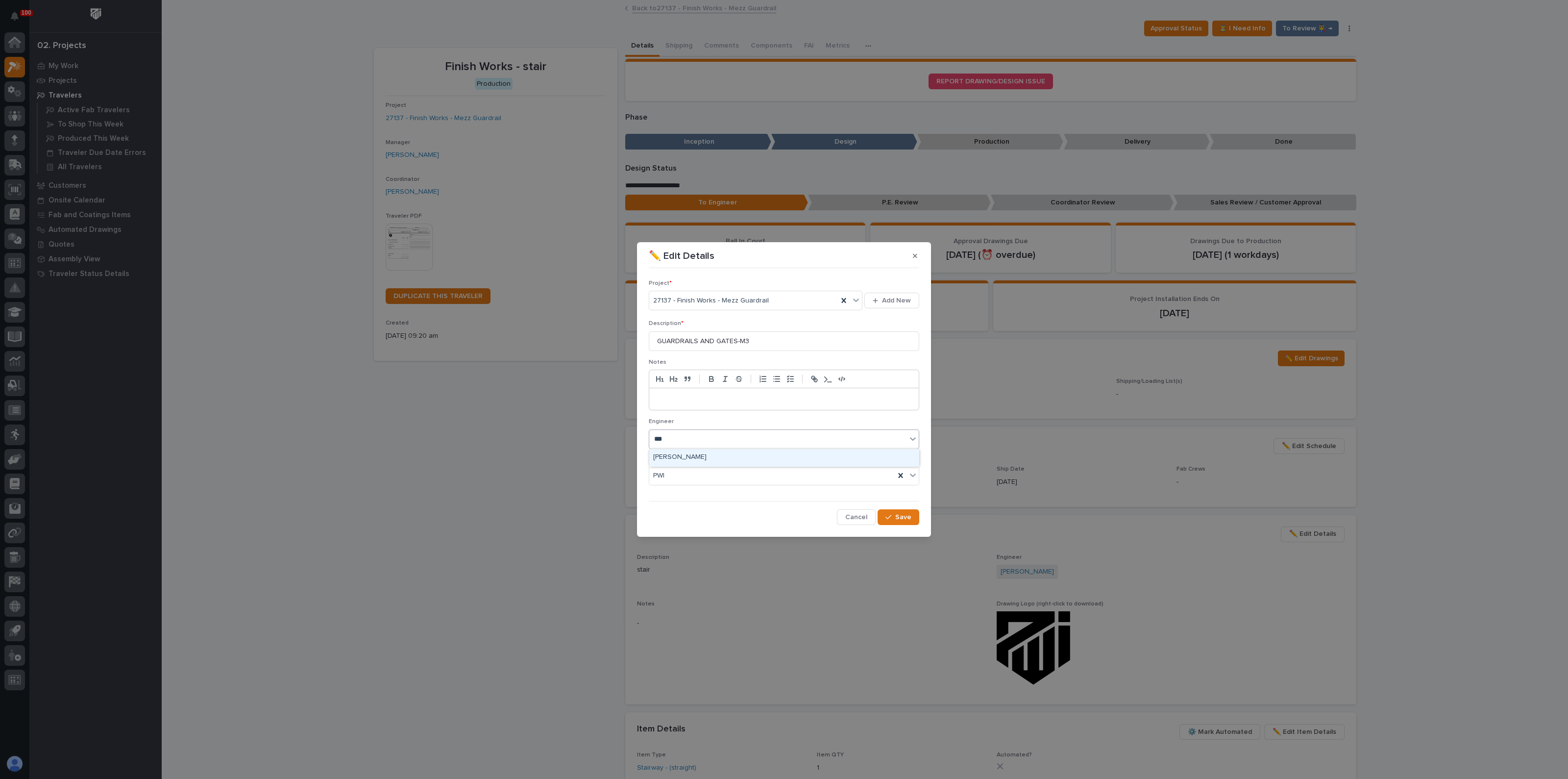
drag, startPoint x: 660, startPoint y: 456, endPoint x: 665, endPoint y: 456, distance: 5.0
click at [662, 456] on div "[PERSON_NAME]" at bounding box center [784, 457] width 270 height 17
click at [901, 518] on span "Save" at bounding box center [903, 517] width 16 height 9
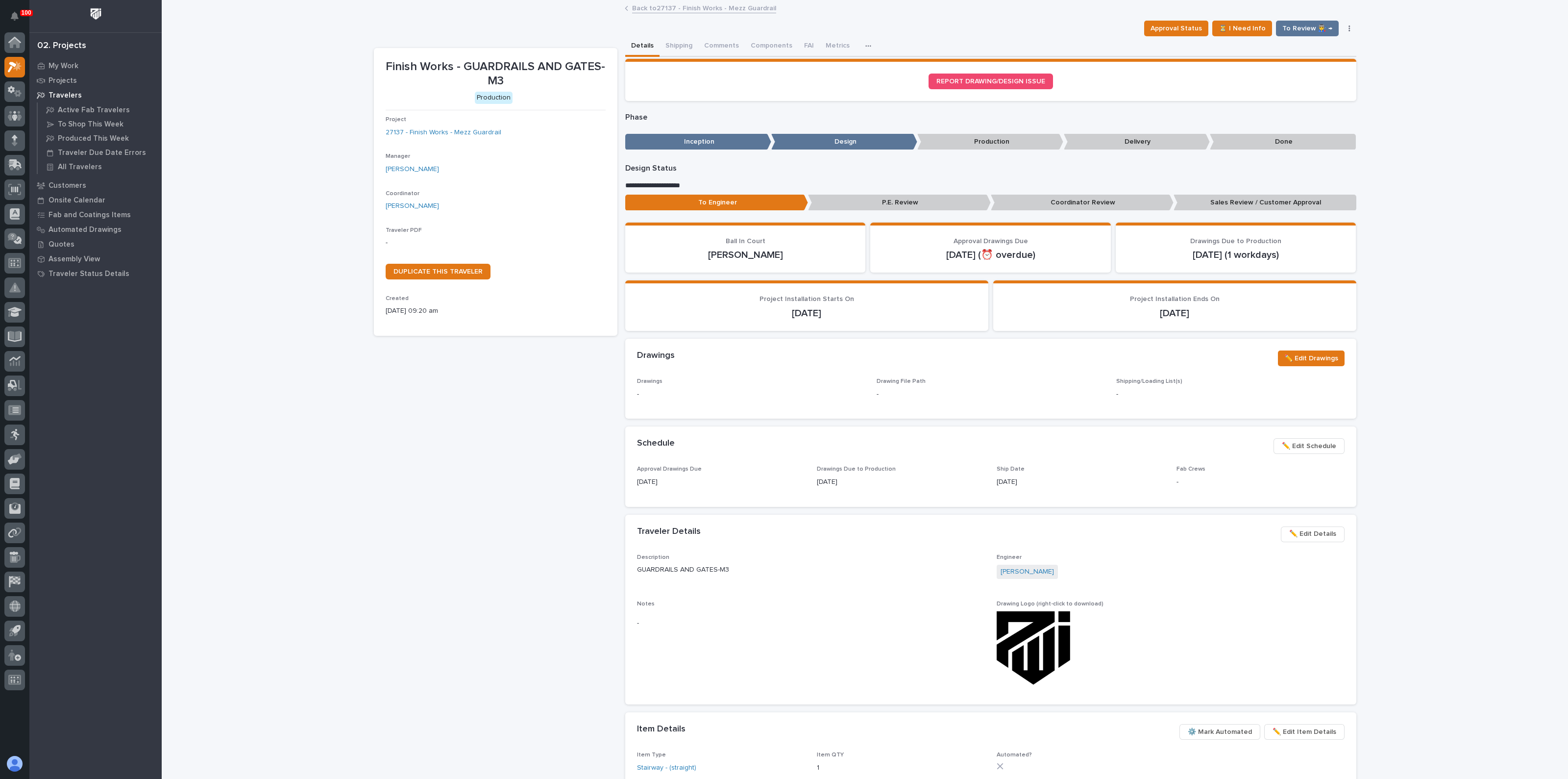
drag, startPoint x: 1078, startPoint y: 412, endPoint x: 1034, endPoint y: 404, distance: 44.7
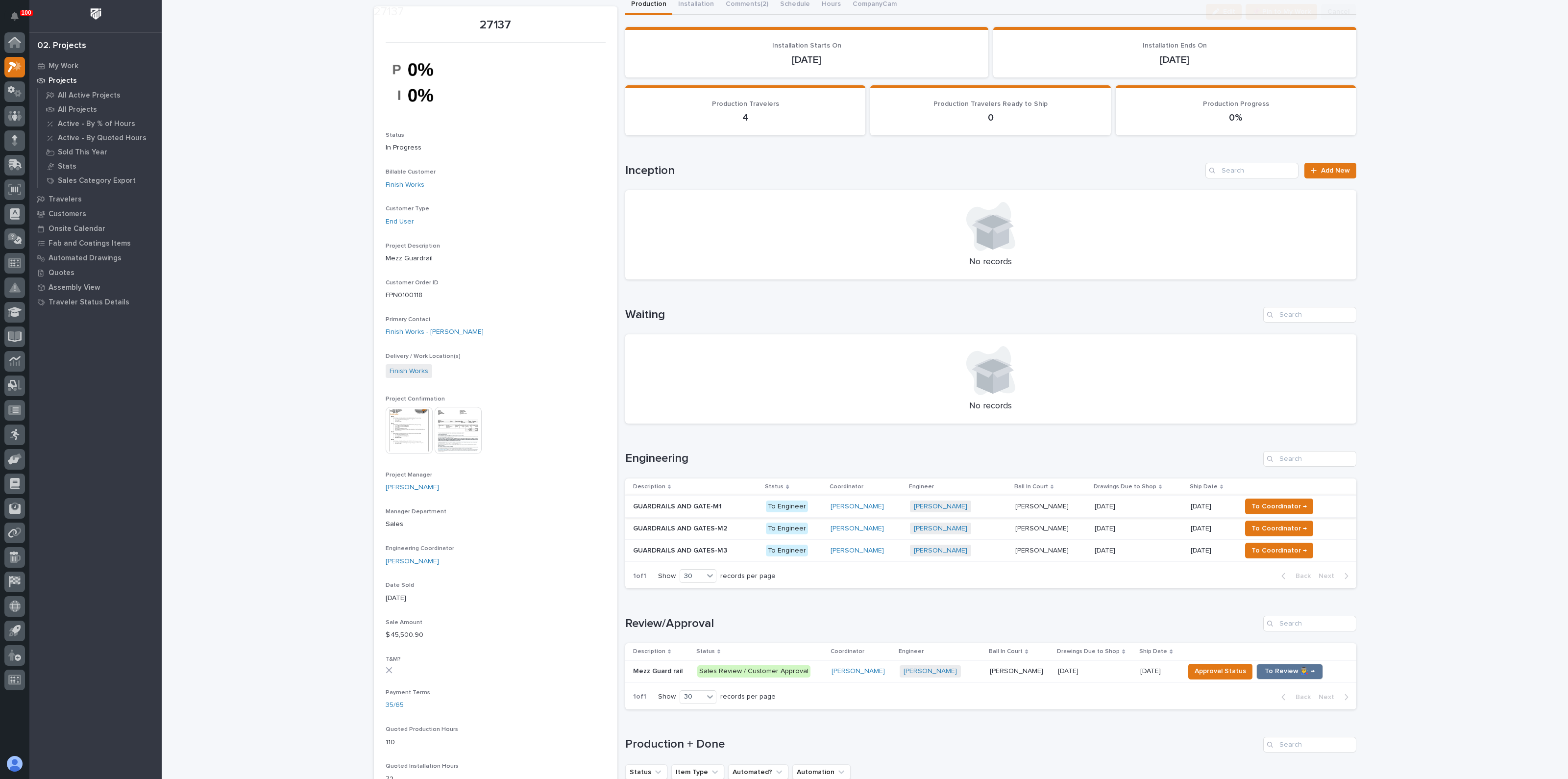
scroll to position [122, 0]
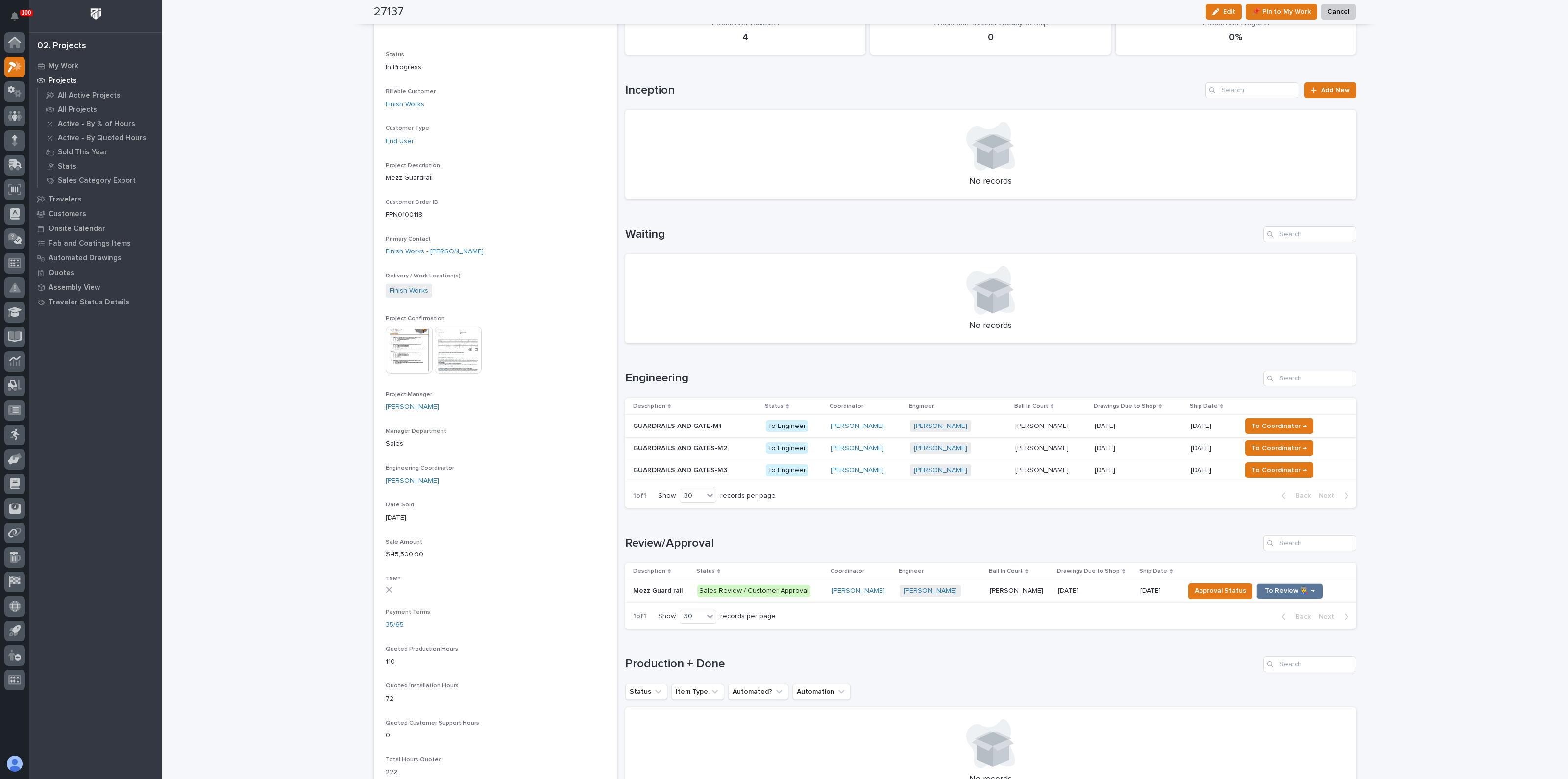
click at [654, 591] on p "Mezz Guard rail" at bounding box center [659, 590] width 52 height 10
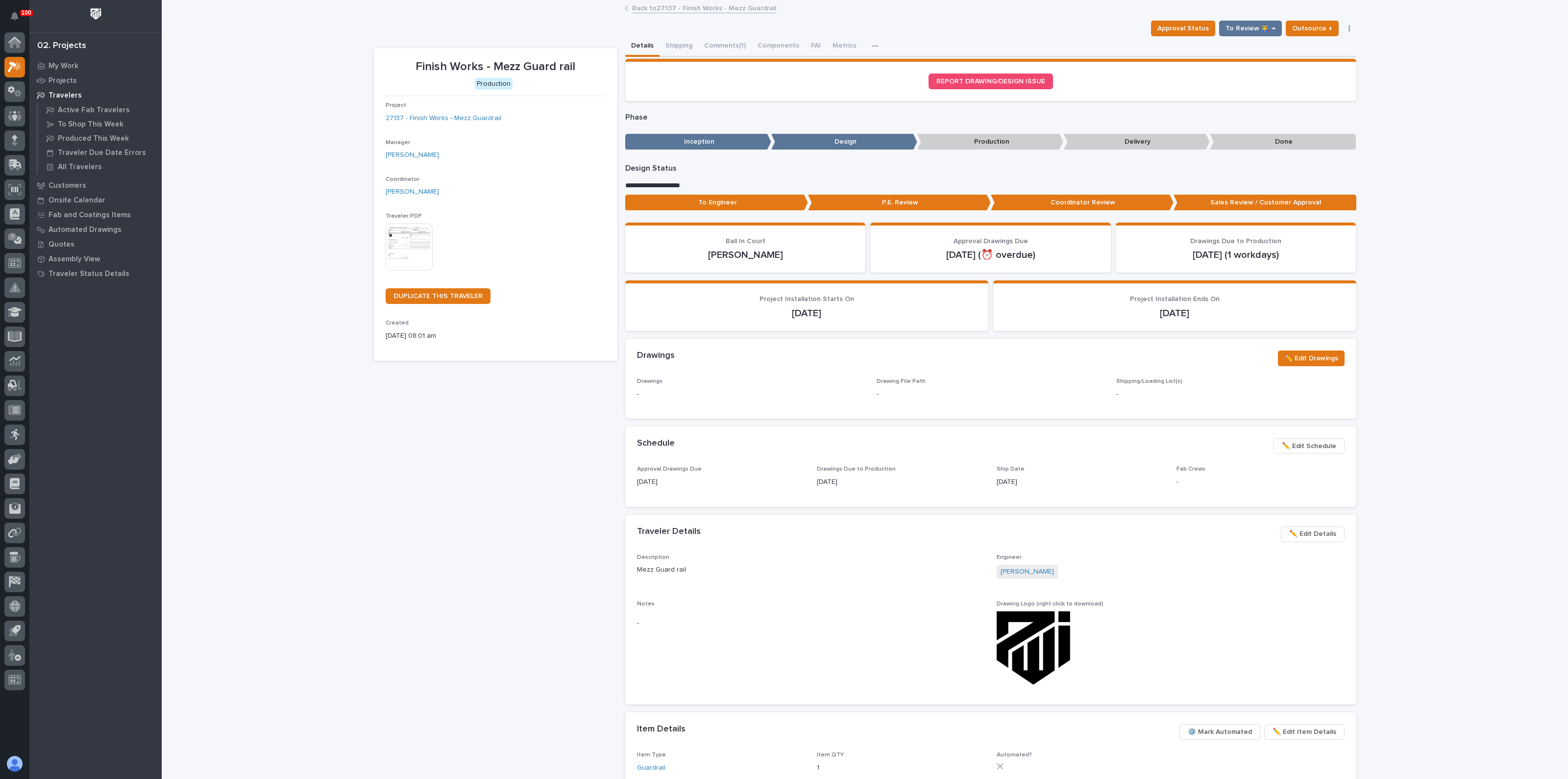
click at [1314, 535] on span "✏️ Edit Details" at bounding box center [1312, 534] width 47 height 12
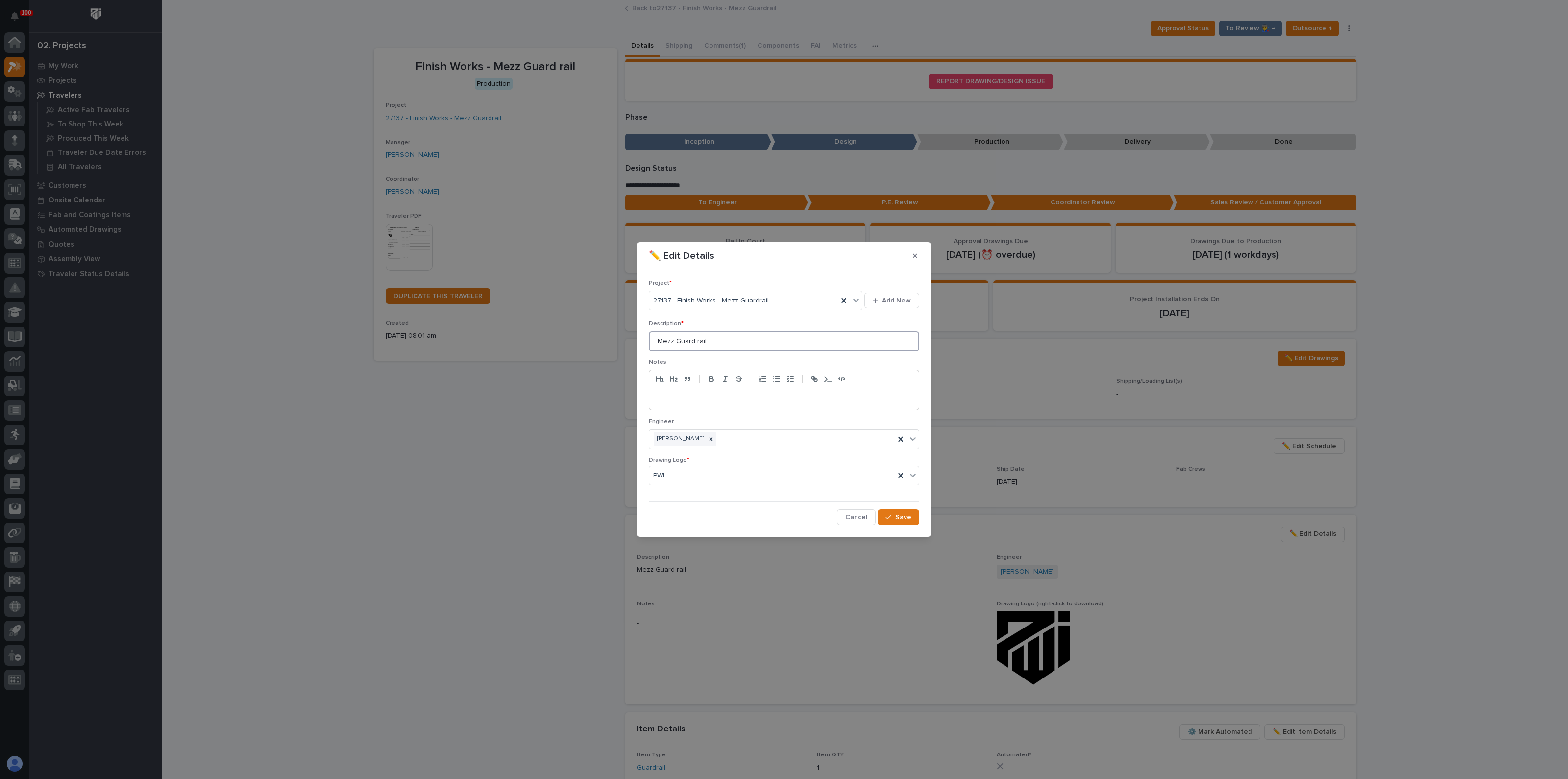
click at [702, 343] on input "Mezz Guard rail" at bounding box center [784, 341] width 270 height 19
drag, startPoint x: 725, startPoint y: 339, endPoint x: 654, endPoint y: 340, distance: 71.0
click at [654, 340] on input "Mezz Guard rail" at bounding box center [784, 341] width 270 height 19
type input "GUARDRAILS AND GATES-M4"
click at [886, 516] on icon "button" at bounding box center [889, 517] width 6 height 7
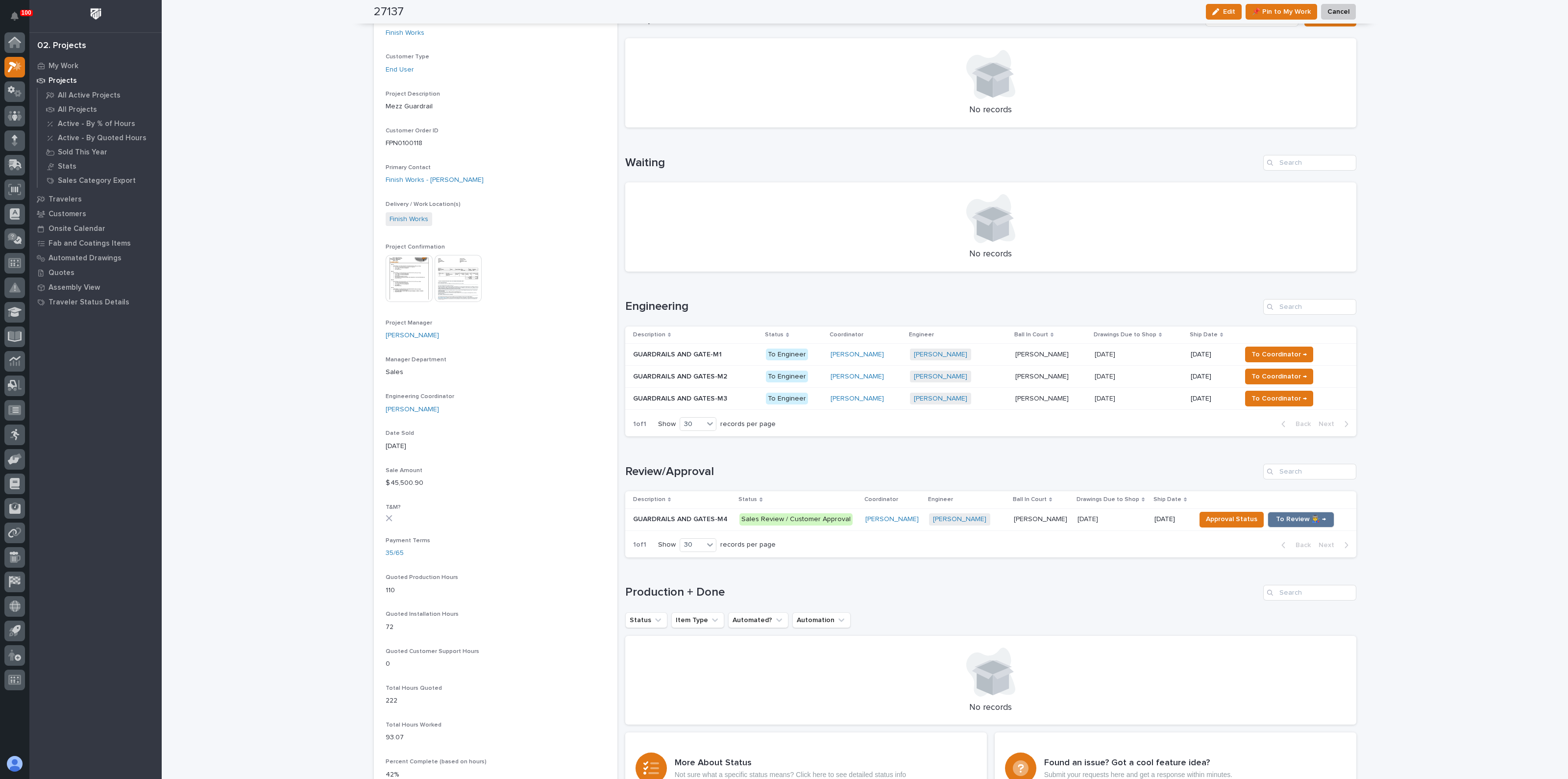
scroll to position [122, 0]
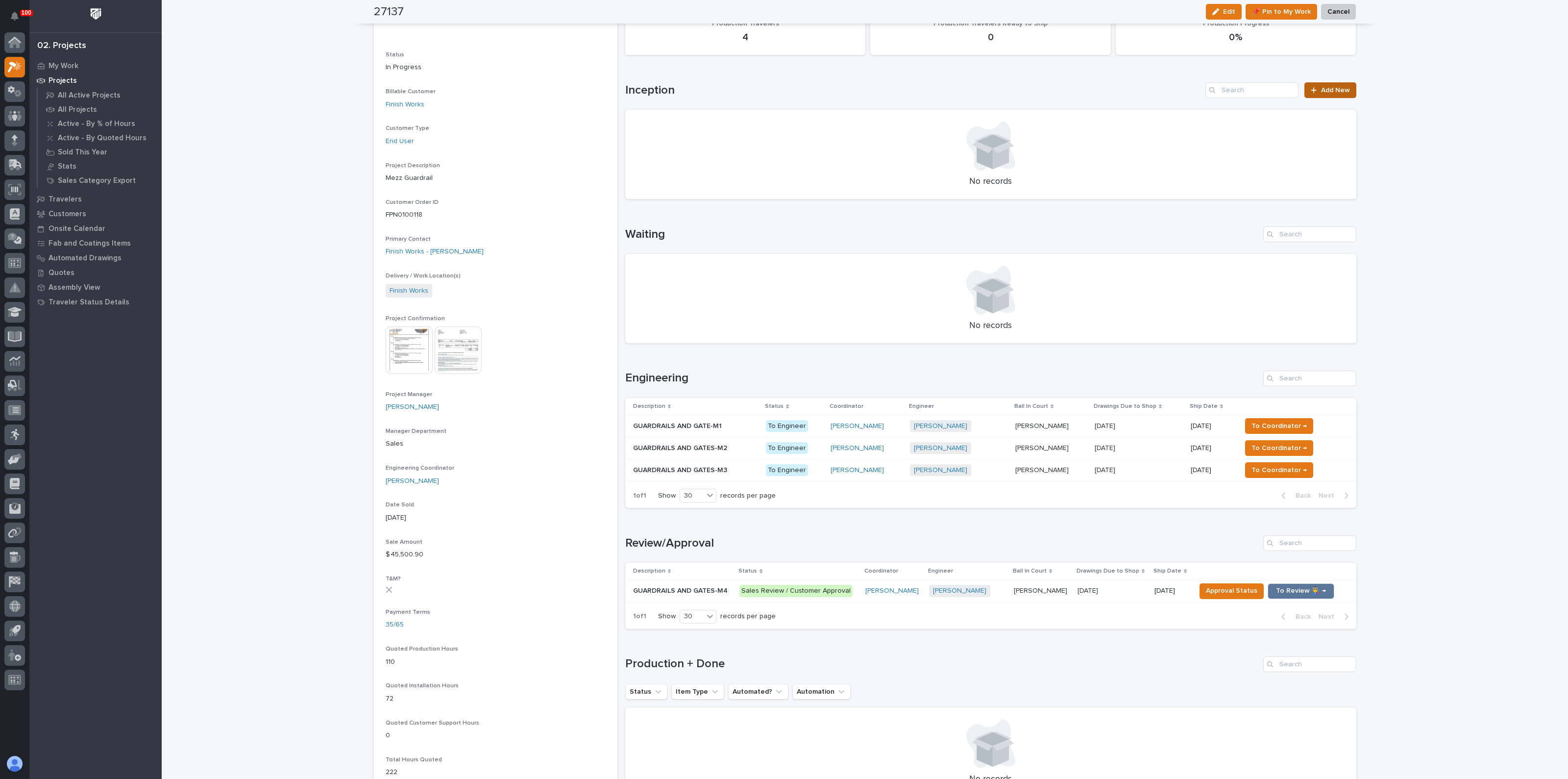
click at [1323, 86] on span "Add New" at bounding box center [1335, 90] width 29 height 7
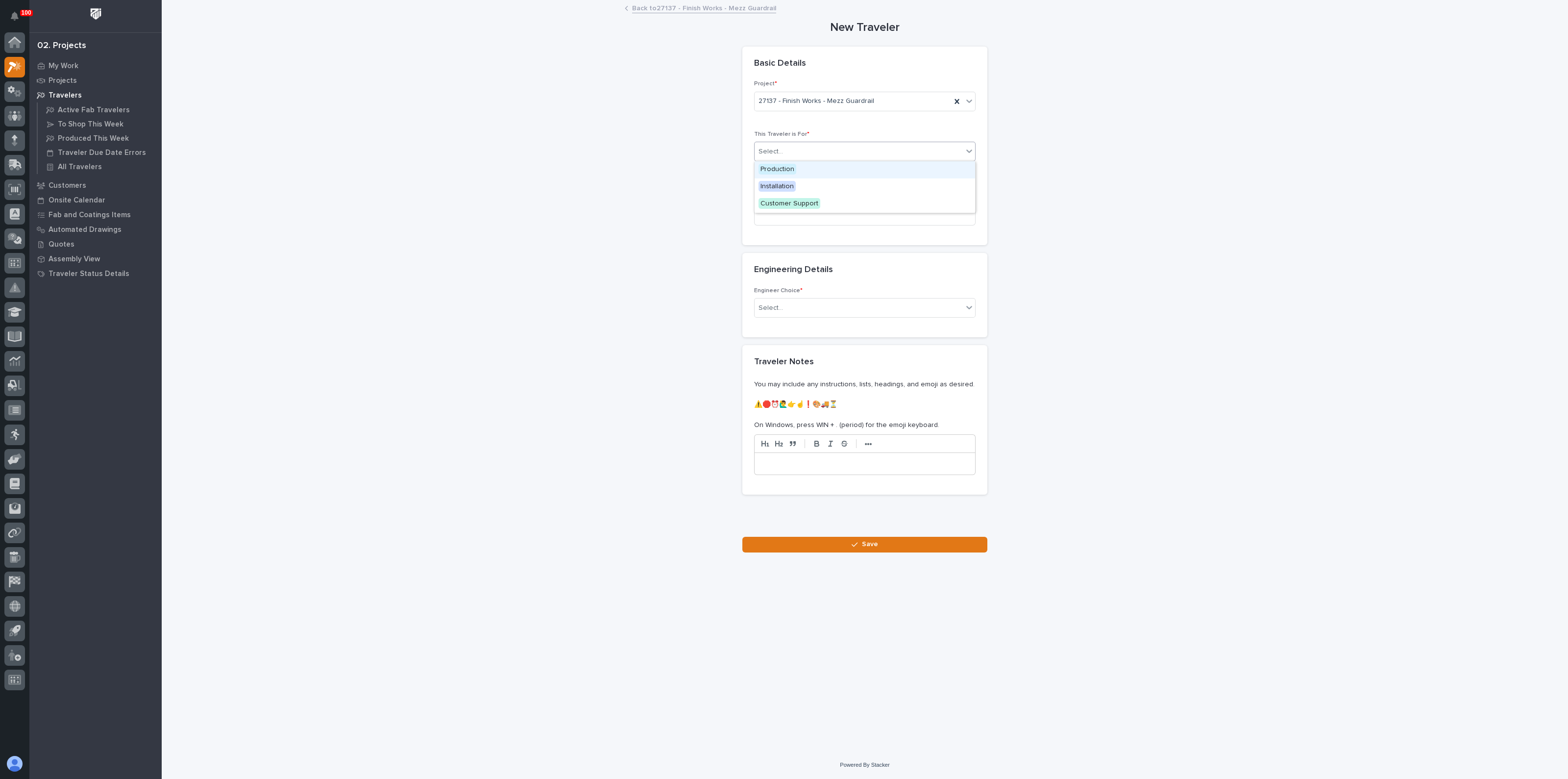
click at [796, 155] on div "Select..." at bounding box center [859, 152] width 208 height 16
click at [791, 169] on span "Production" at bounding box center [777, 169] width 38 height 11
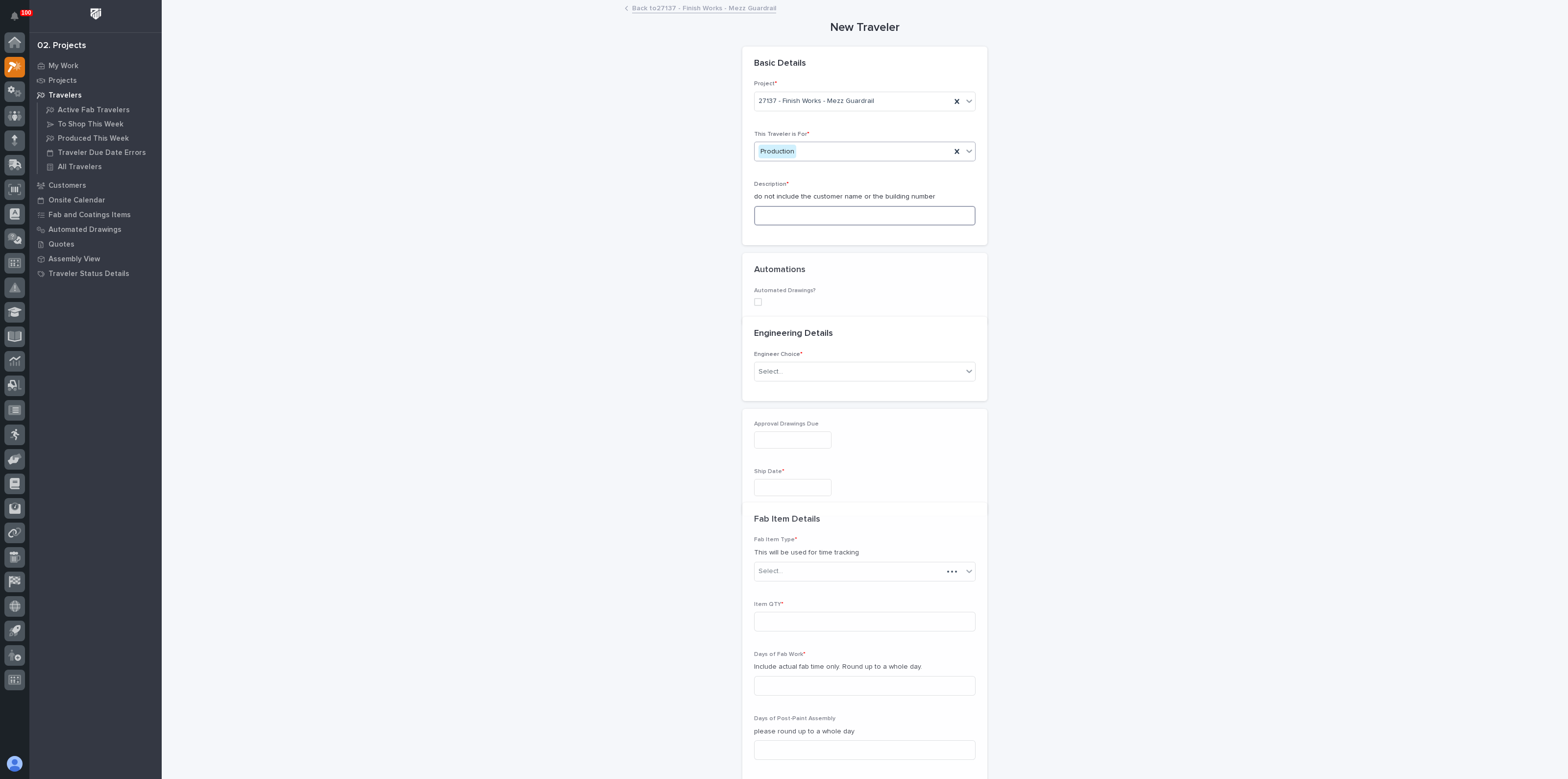
click at [783, 222] on input at bounding box center [865, 216] width 222 height 19
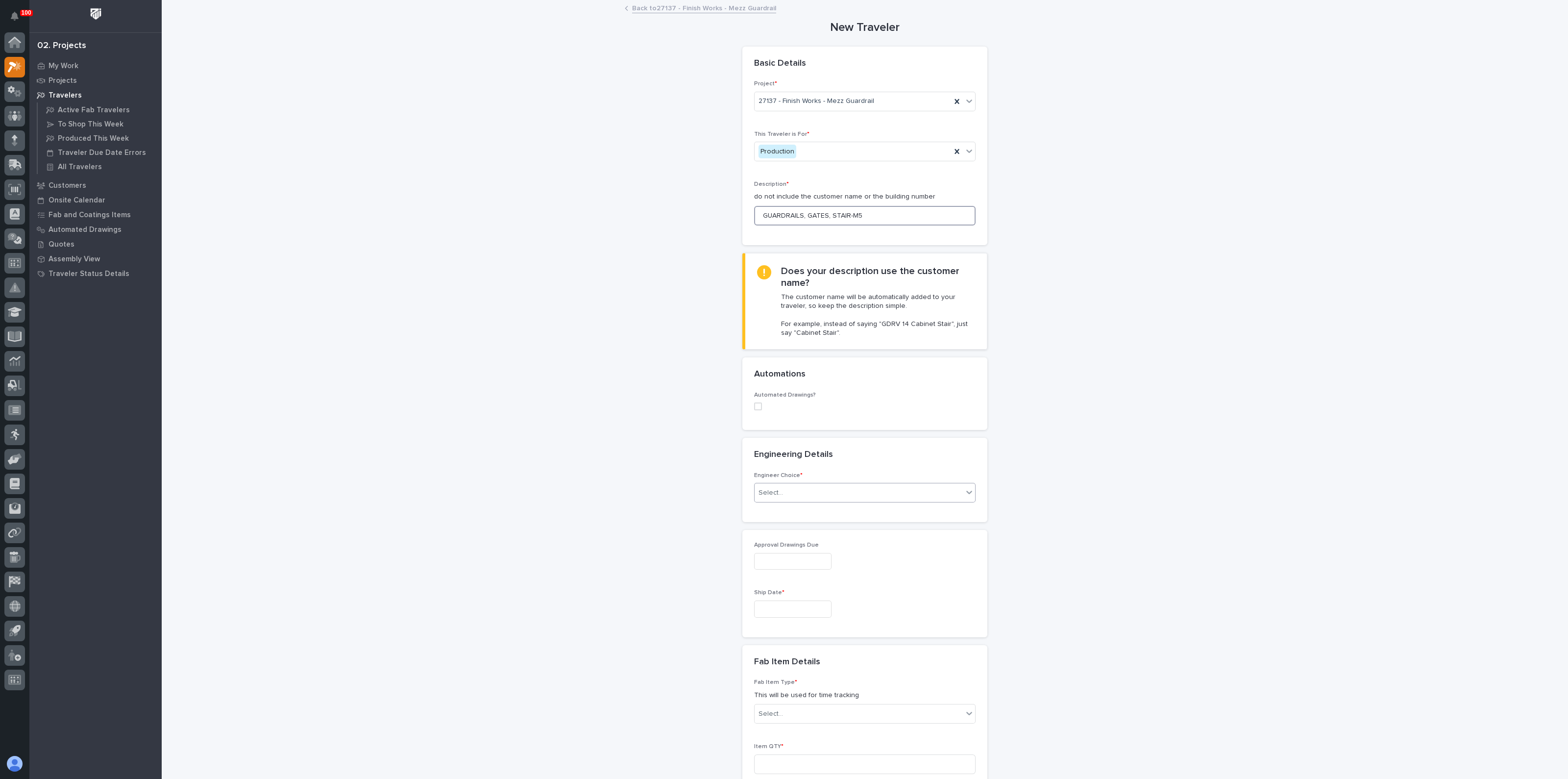
type input "GUARDRAILS, GATES, STAIR-M5"
click at [790, 491] on div "Select..." at bounding box center [859, 493] width 208 height 16
click at [783, 543] on div "I know who will draw this" at bounding box center [860, 545] width 220 height 17
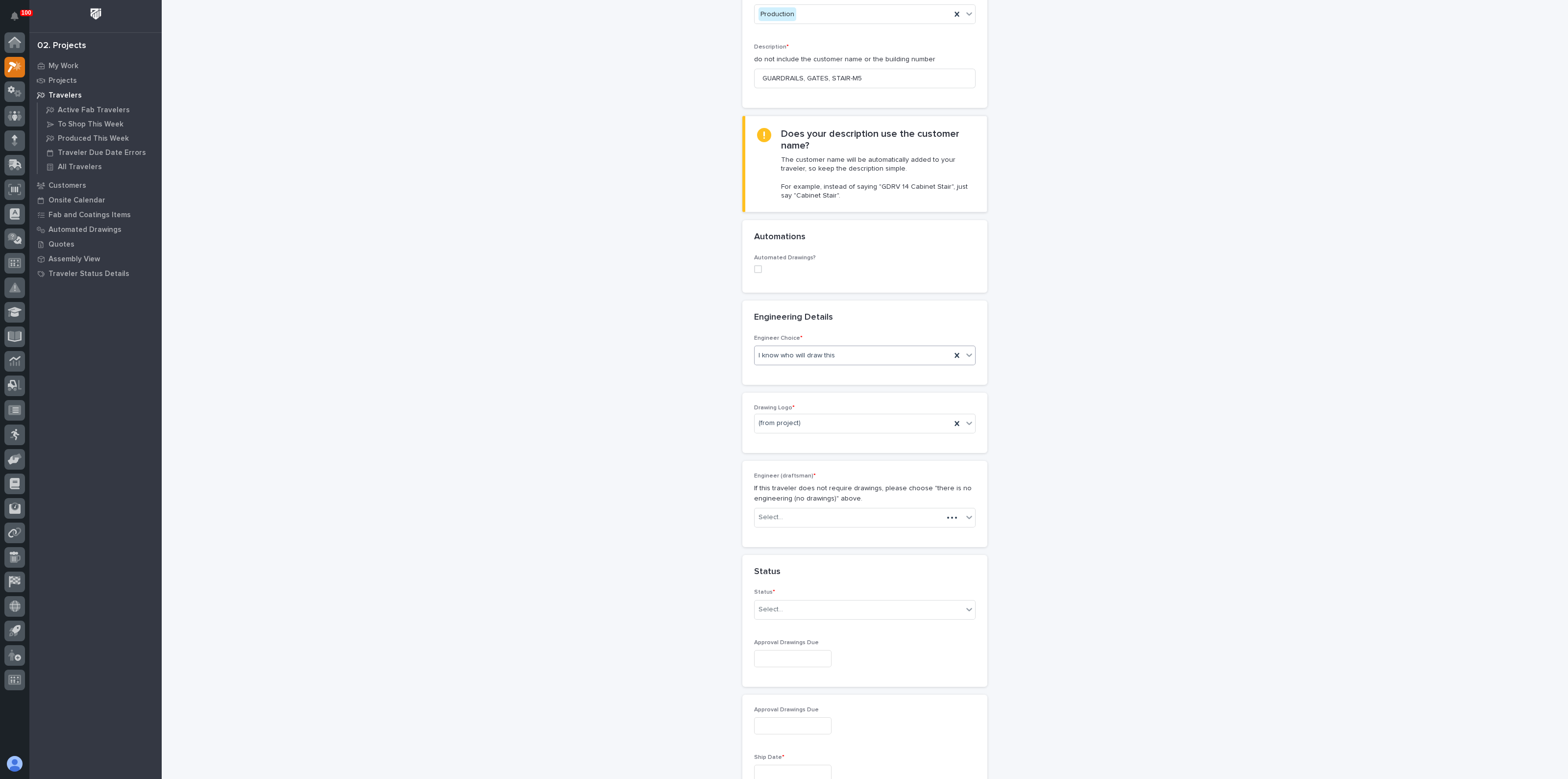
scroll to position [184, 0]
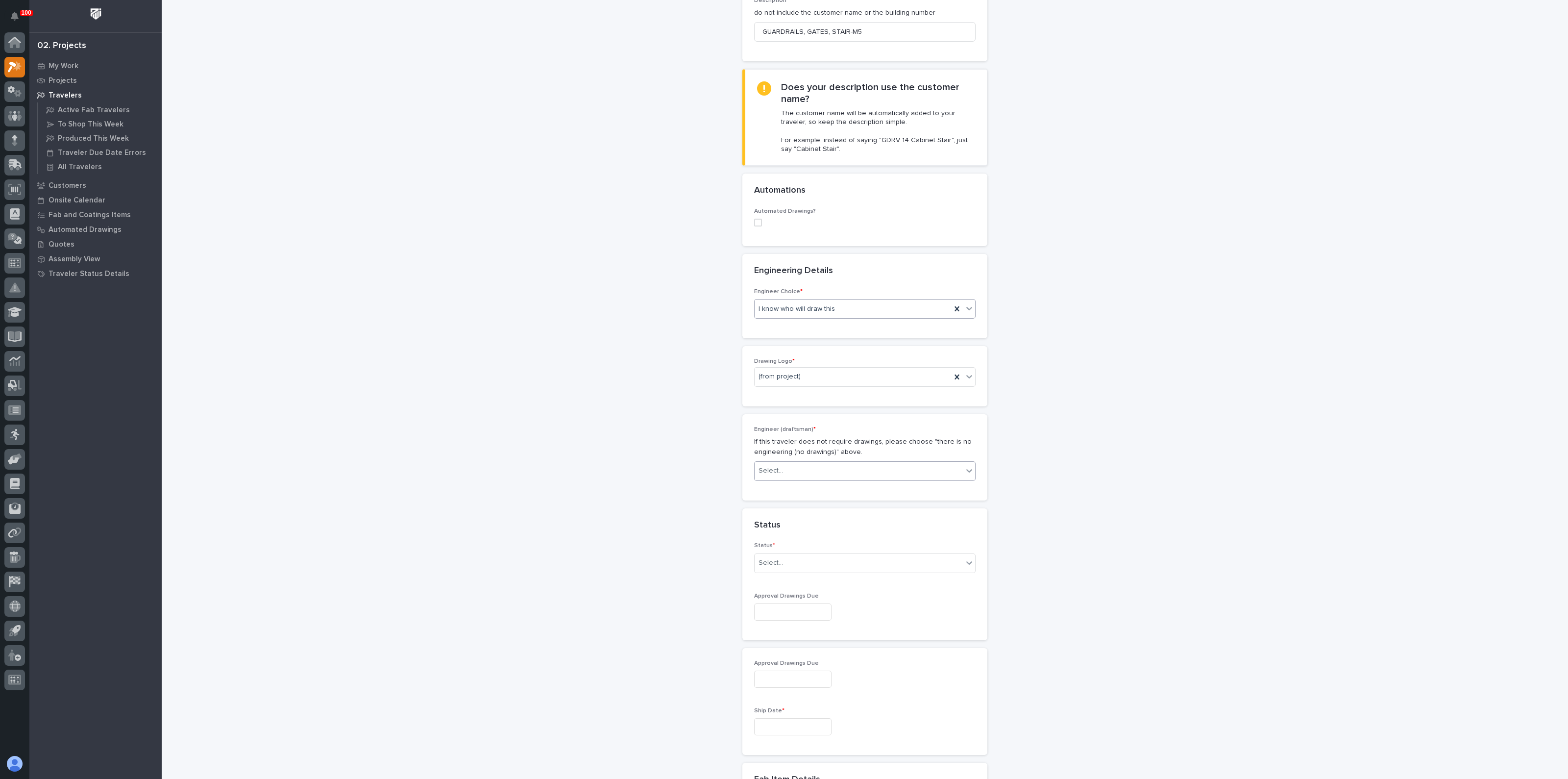
click at [771, 474] on div "Select..." at bounding box center [771, 471] width 24 height 10
type input "***"
click at [767, 487] on div "[PERSON_NAME]" at bounding box center [860, 488] width 220 height 17
click at [772, 567] on div "Select..." at bounding box center [859, 563] width 208 height 16
click at [781, 604] on div "To Engineer" at bounding box center [860, 598] width 220 height 17
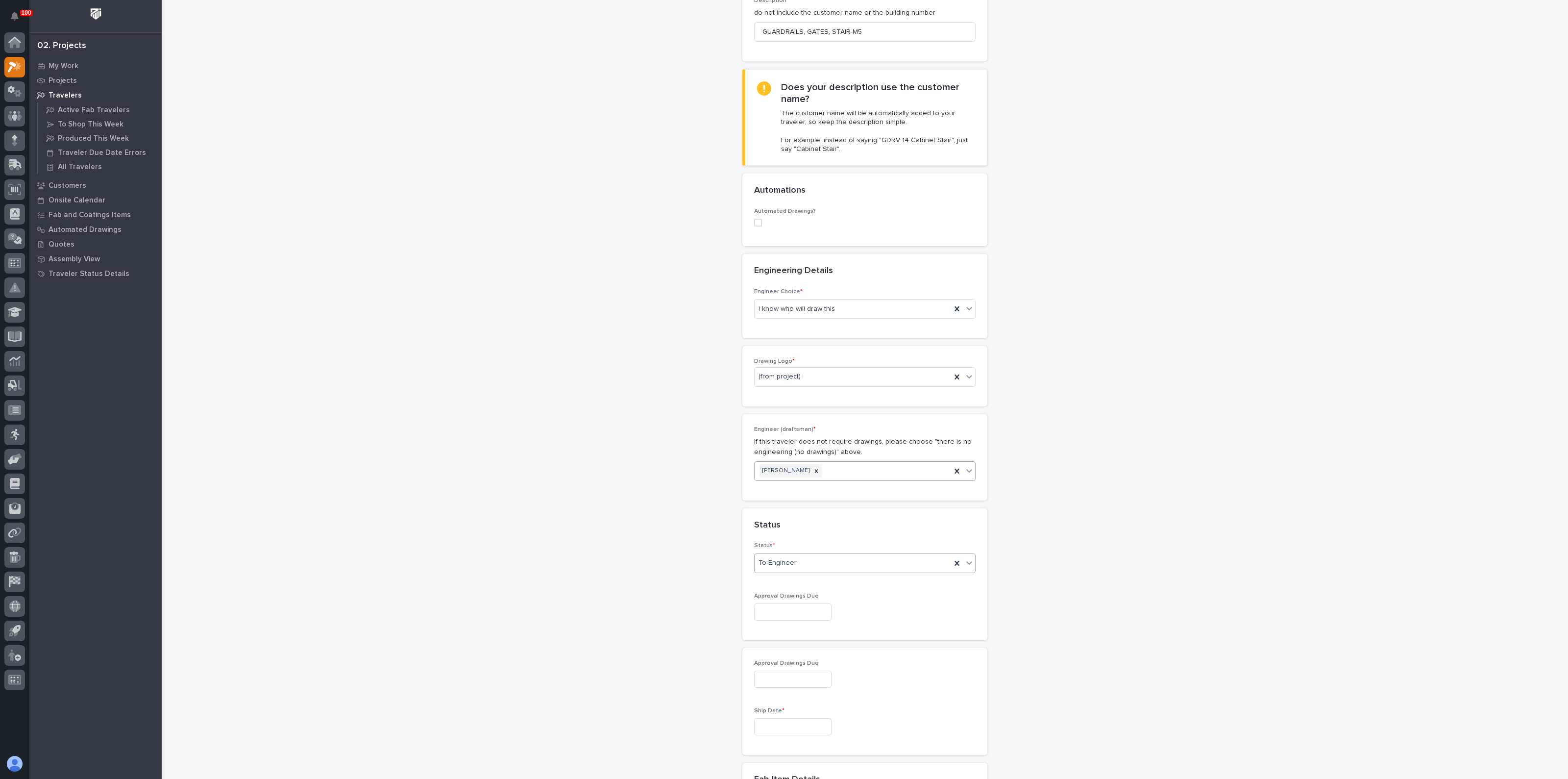
scroll to position [490, 0]
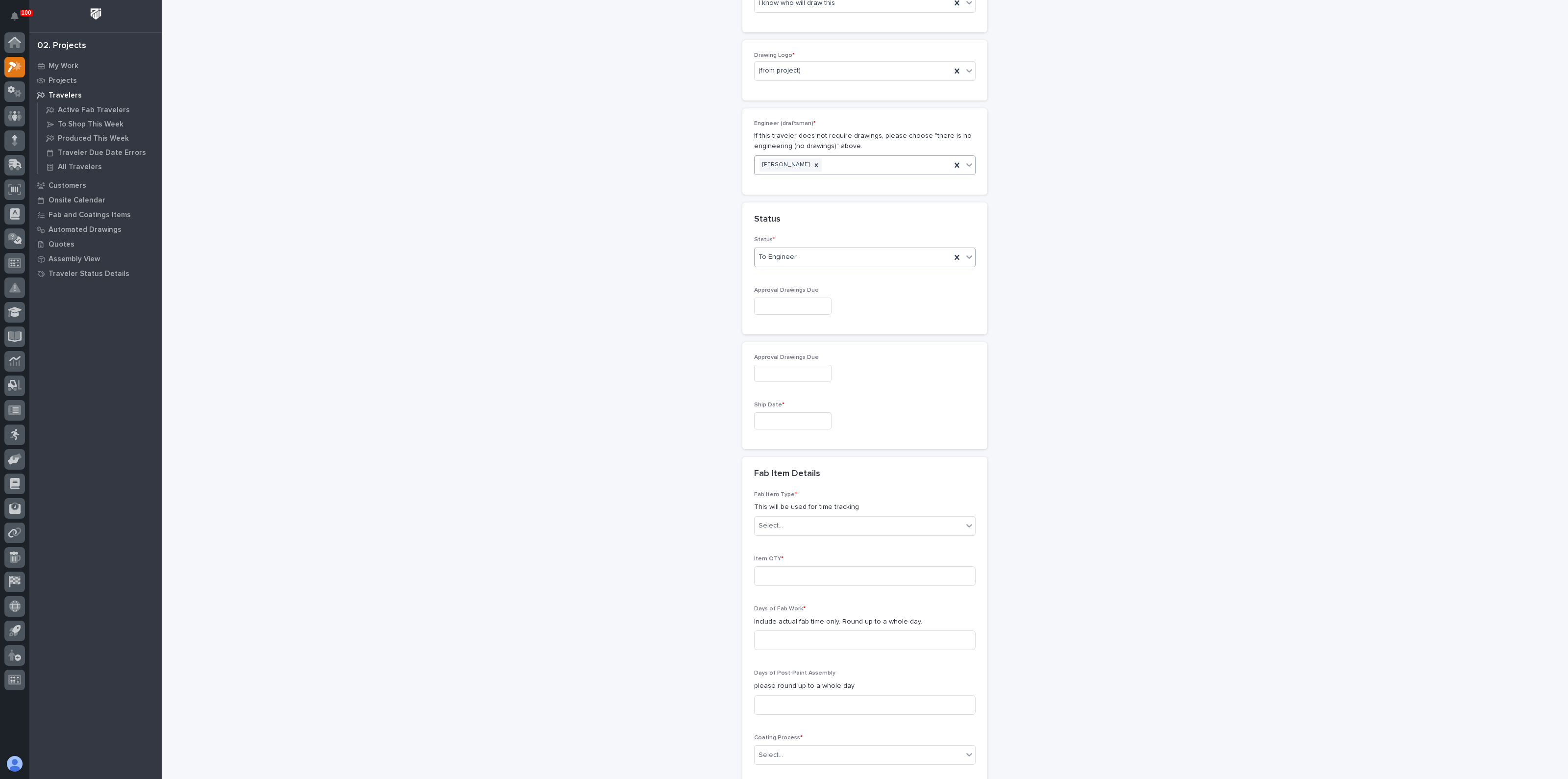
click at [773, 404] on span "Ship Date *" at bounding box center [769, 405] width 30 height 6
click at [772, 414] on input "text" at bounding box center [793, 421] width 77 height 17
click at [799, 372] on div "30" at bounding box center [798, 370] width 13 height 13
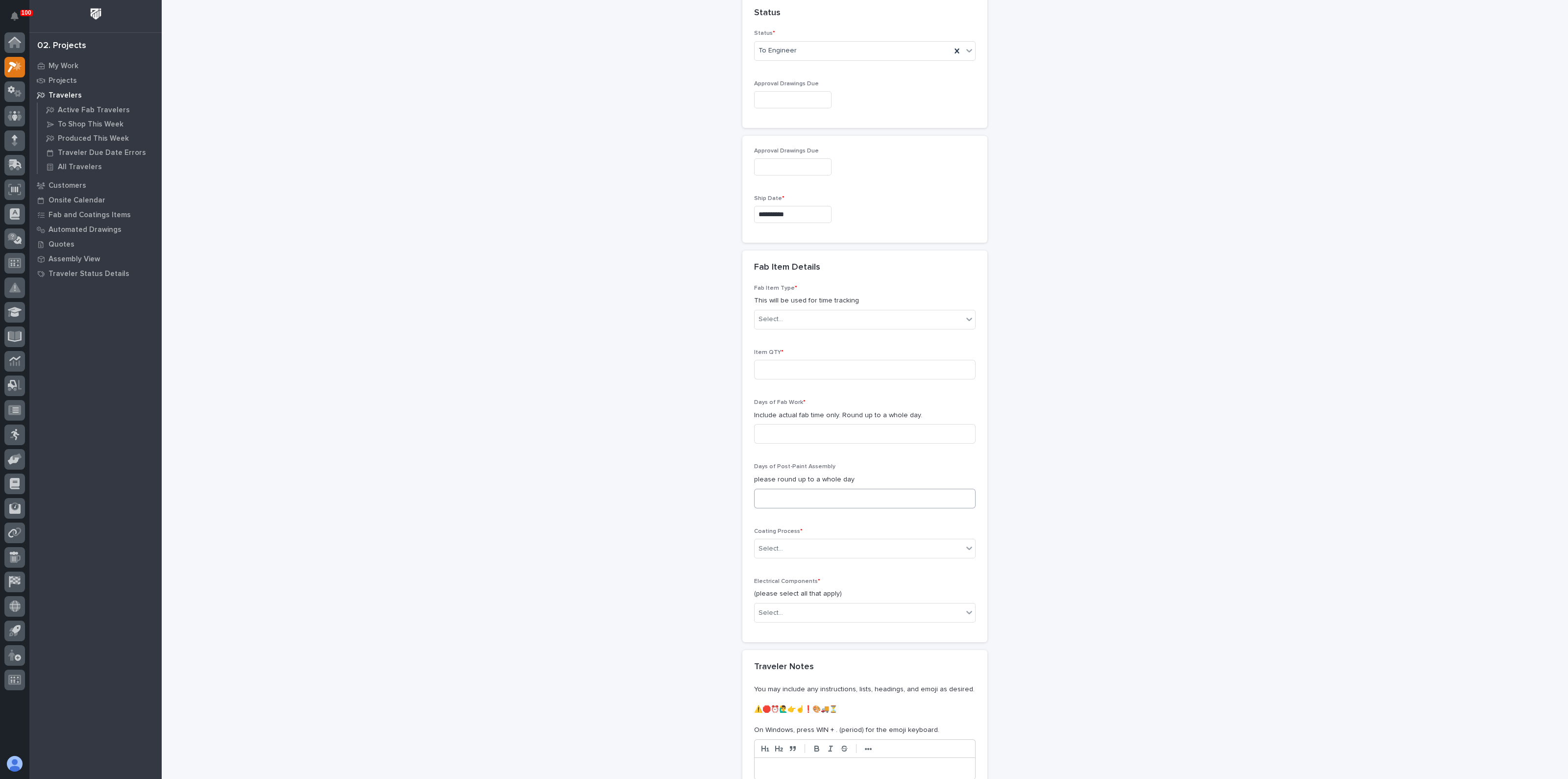
scroll to position [736, 0]
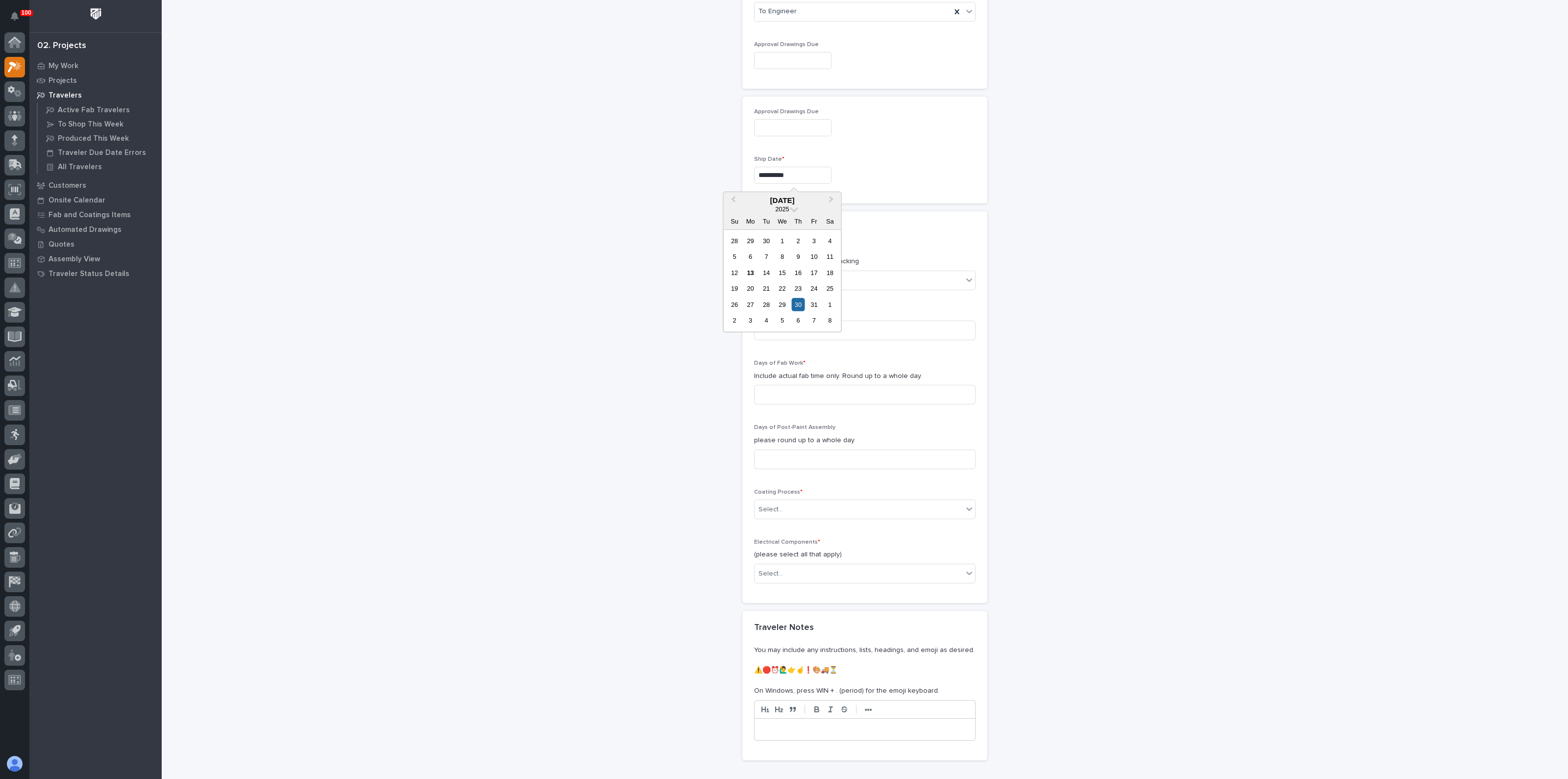
click at [795, 170] on input "**********" at bounding box center [793, 175] width 77 height 17
click at [831, 200] on button "Next Month" at bounding box center [833, 201] width 16 height 16
click at [752, 277] on div "10" at bounding box center [751, 273] width 13 height 13
type input "**********"
click at [771, 321] on input at bounding box center [865, 330] width 222 height 19
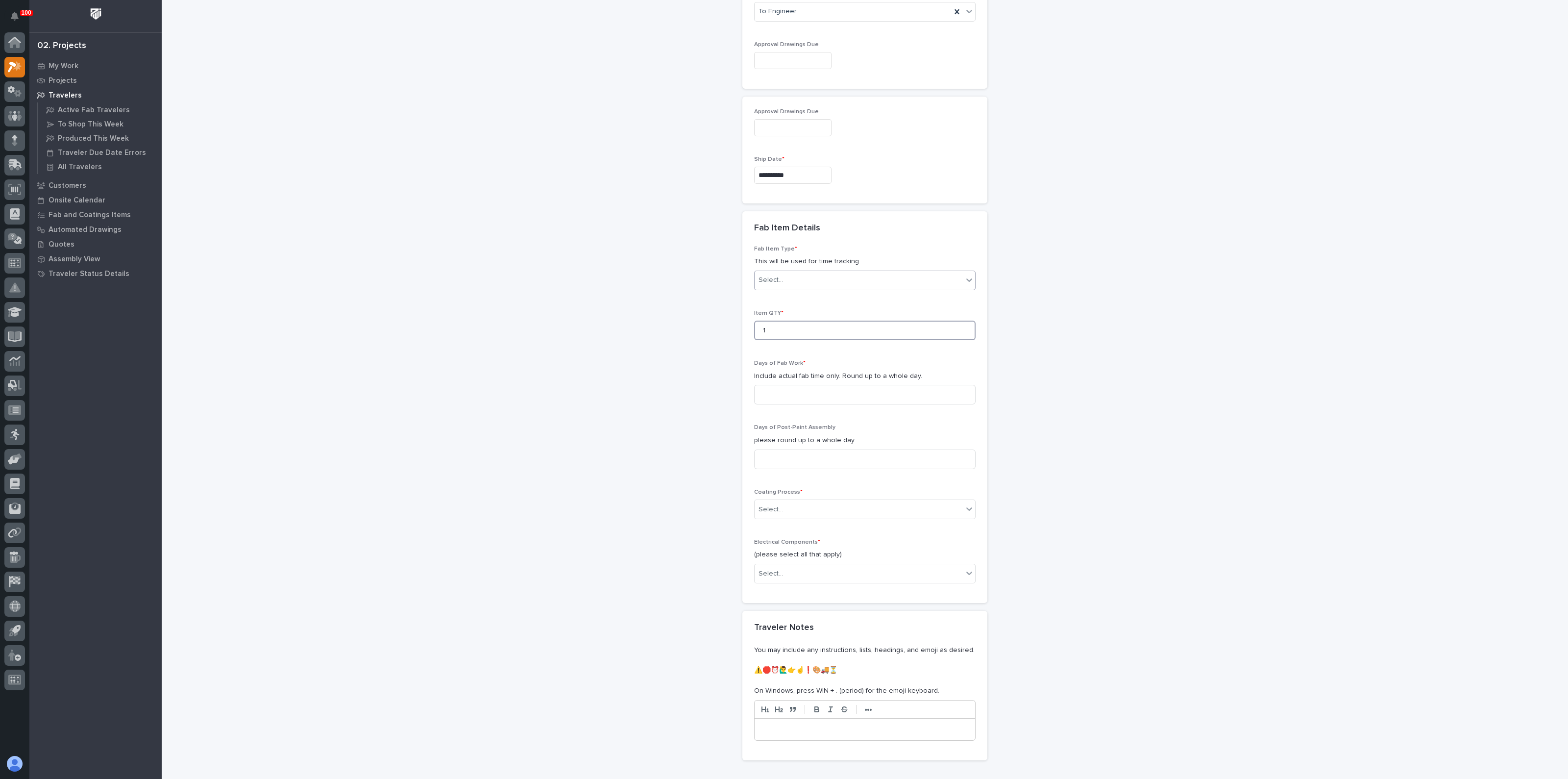
type input "1"
click at [830, 284] on div "Select..." at bounding box center [859, 280] width 208 height 16
drag, startPoint x: 796, startPoint y: 367, endPoint x: 785, endPoint y: 375, distance: 13.6
click at [796, 367] on div "Guardrail" at bounding box center [860, 368] width 220 height 17
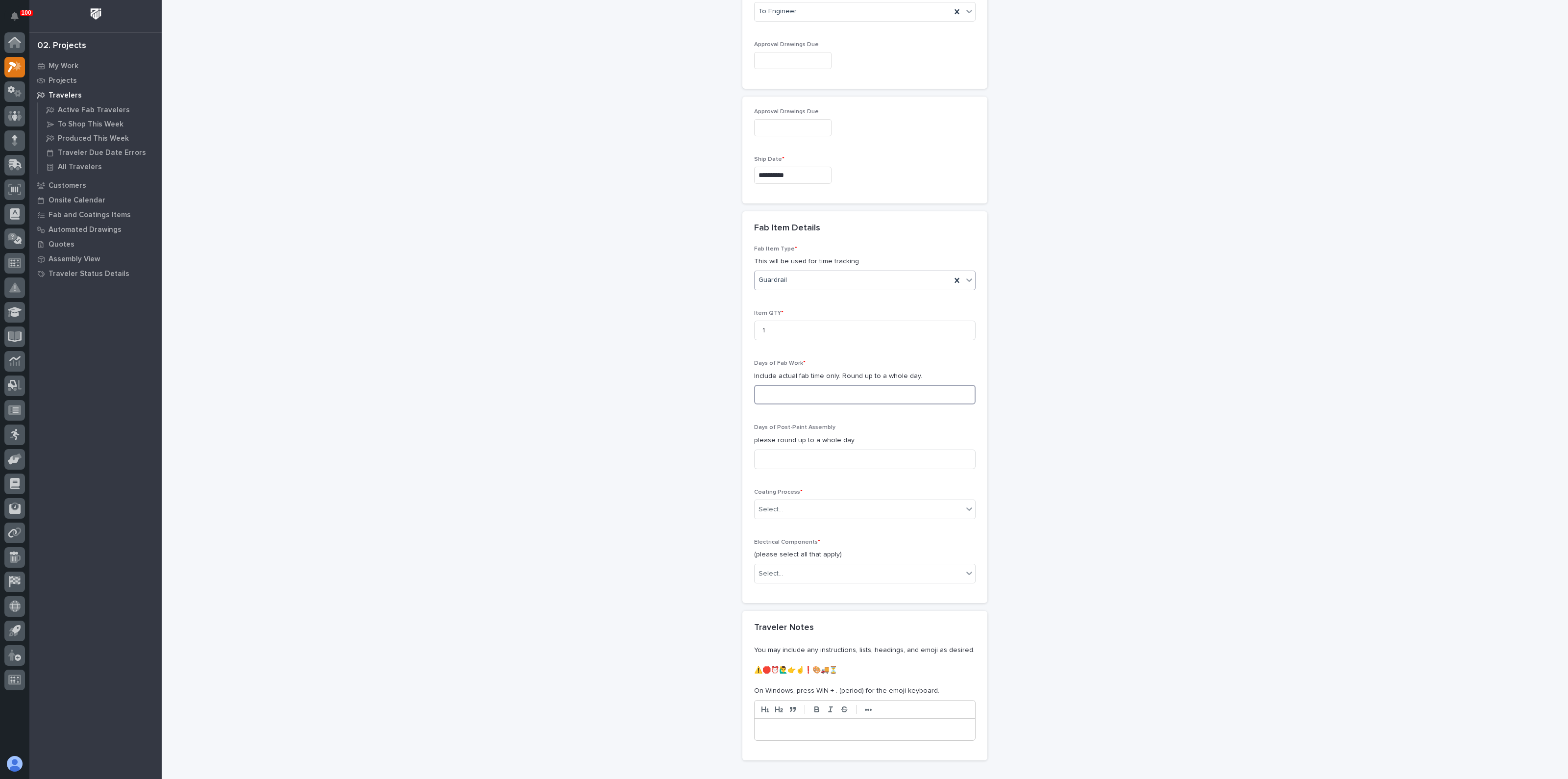
click at [763, 395] on input at bounding box center [865, 395] width 222 height 19
type input "1"
click at [711, 415] on div "**********" at bounding box center [865, 41] width 982 height 1553
click at [767, 396] on input "1" at bounding box center [865, 395] width 222 height 19
drag, startPoint x: 761, startPoint y: 391, endPoint x: 755, endPoint y: 391, distance: 6.0
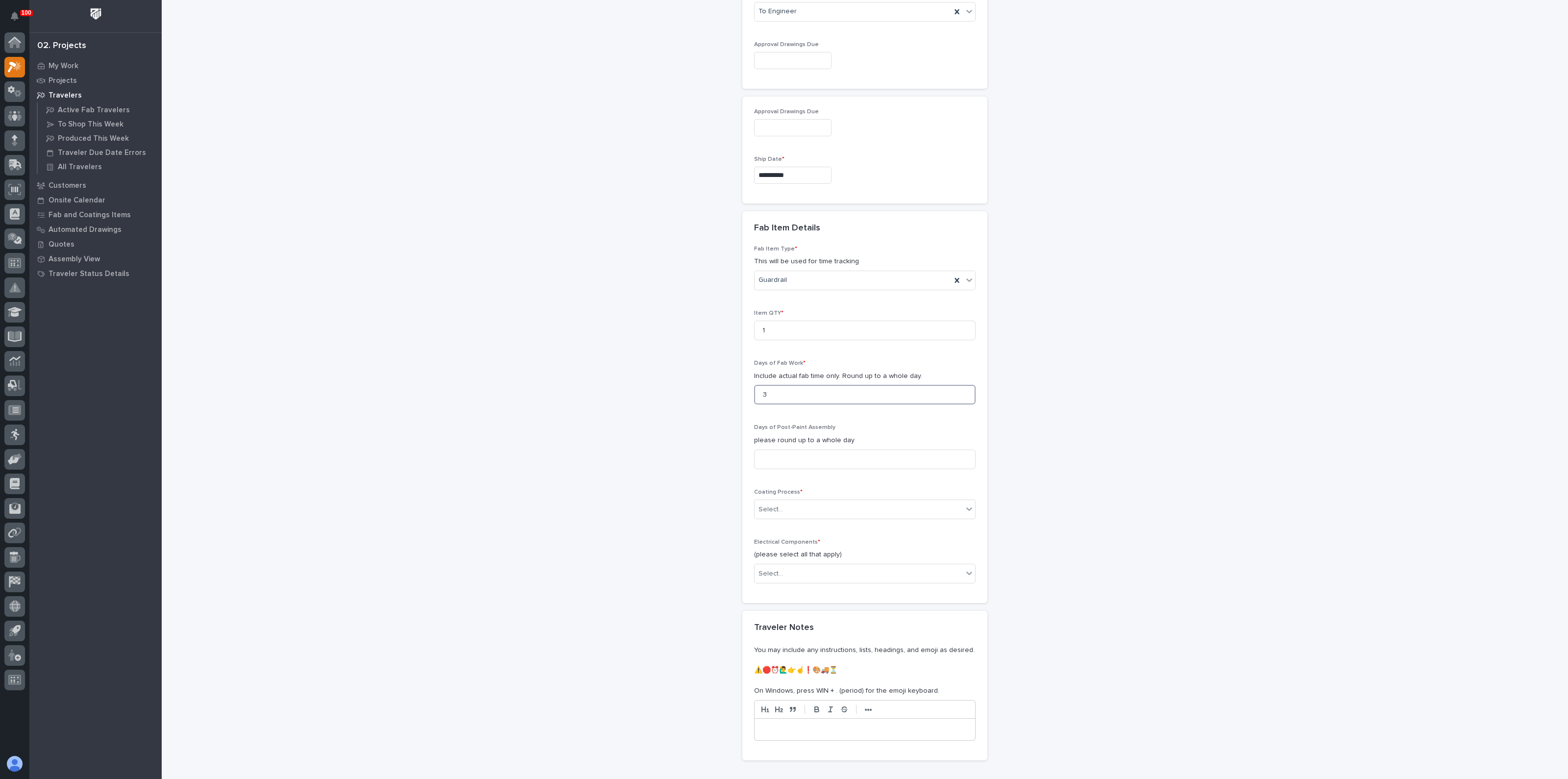
click at [755, 391] on input "3" at bounding box center [865, 395] width 222 height 19
type input "5"
click at [646, 494] on div "**********" at bounding box center [865, 41] width 982 height 1553
click at [784, 512] on div at bounding box center [785, 510] width 1 height 12
click at [765, 546] on div "In-House Paint/Powder" at bounding box center [860, 543] width 220 height 17
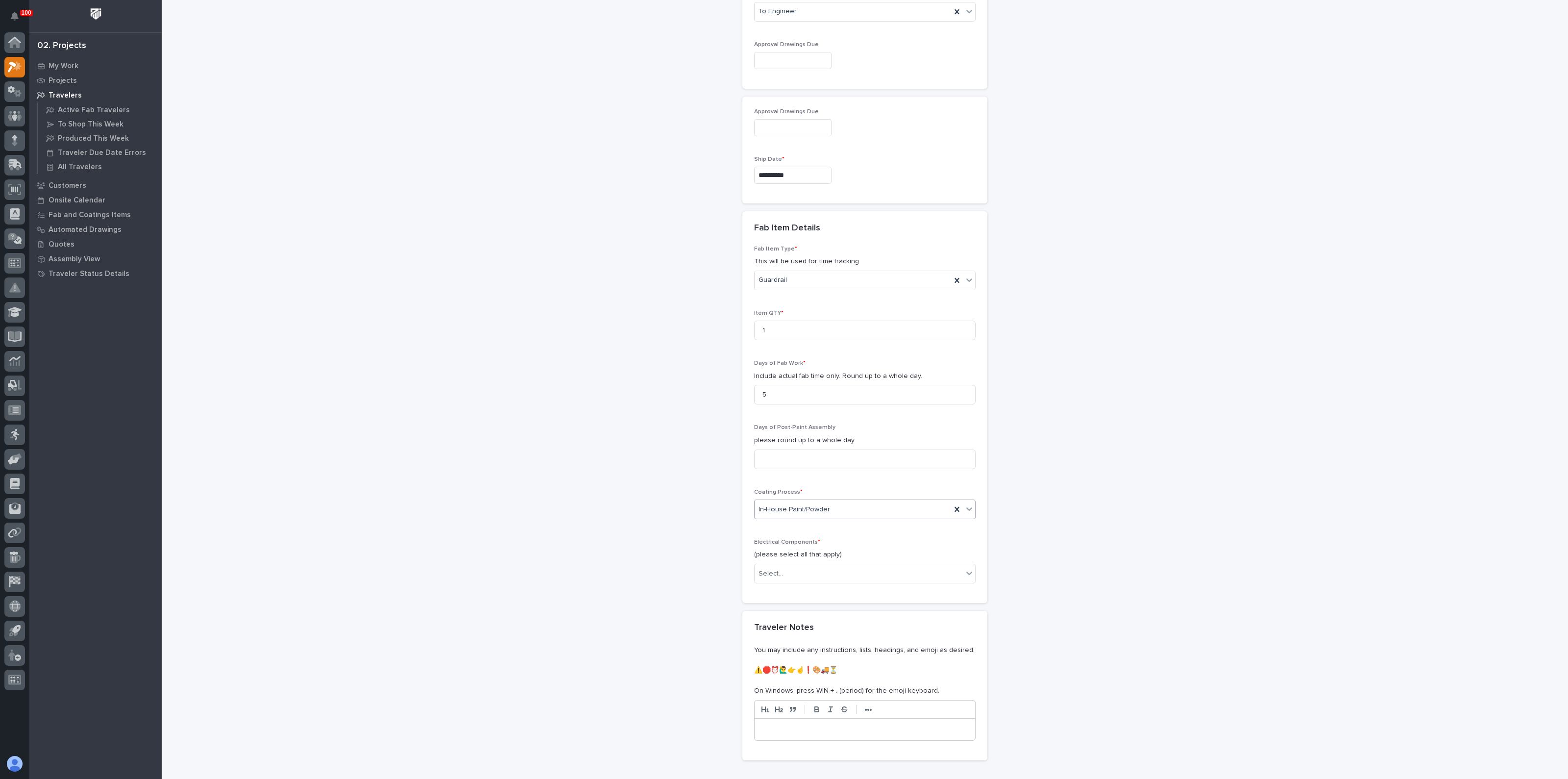
click at [724, 553] on div "**********" at bounding box center [865, 41] width 982 height 1553
click at [782, 570] on div "Select..." at bounding box center [859, 574] width 208 height 16
click at [772, 588] on div "None" at bounding box center [860, 590] width 220 height 17
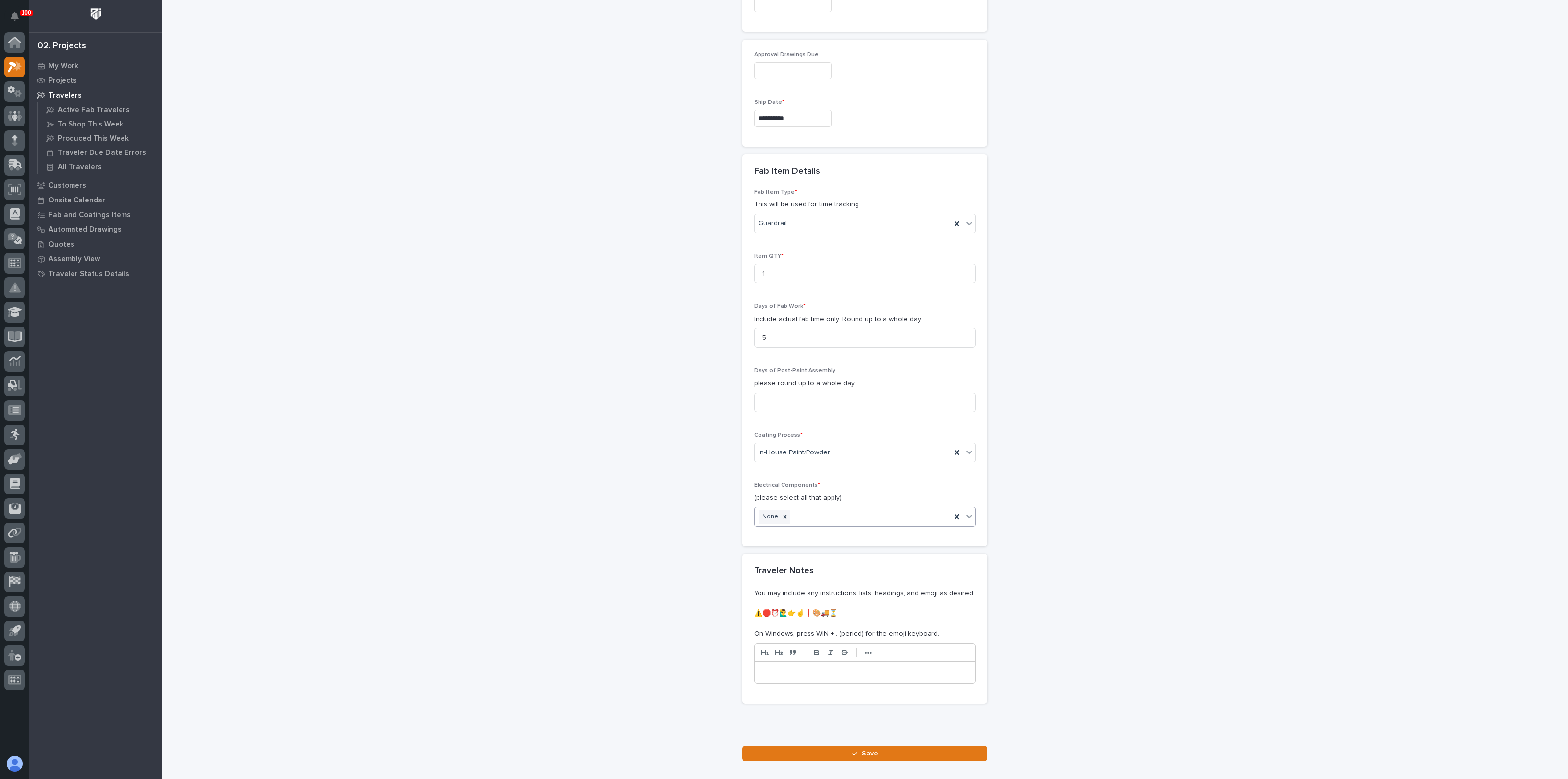
scroll to position [848, 0]
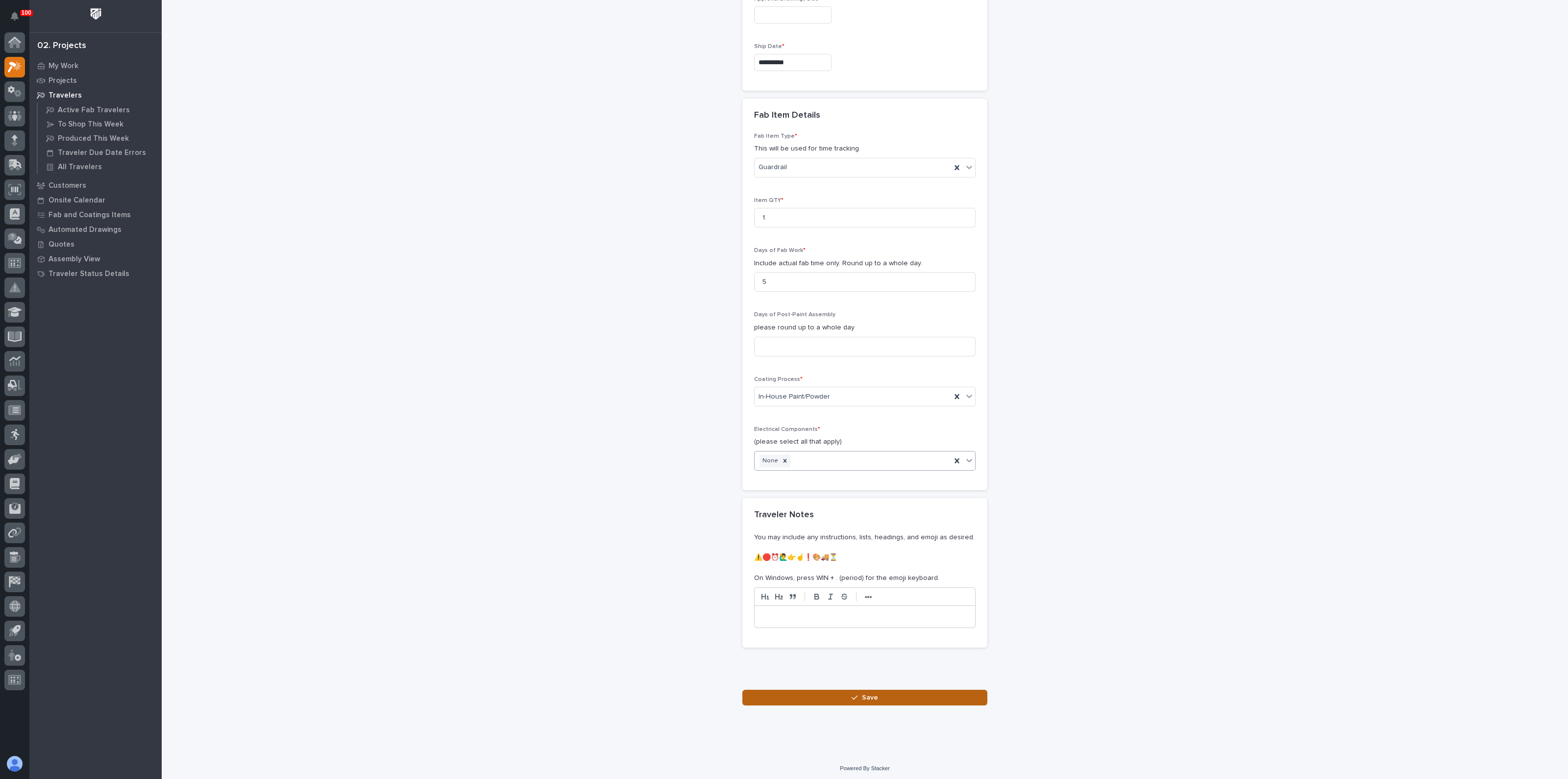
click at [837, 699] on button "Save" at bounding box center [865, 698] width 245 height 16
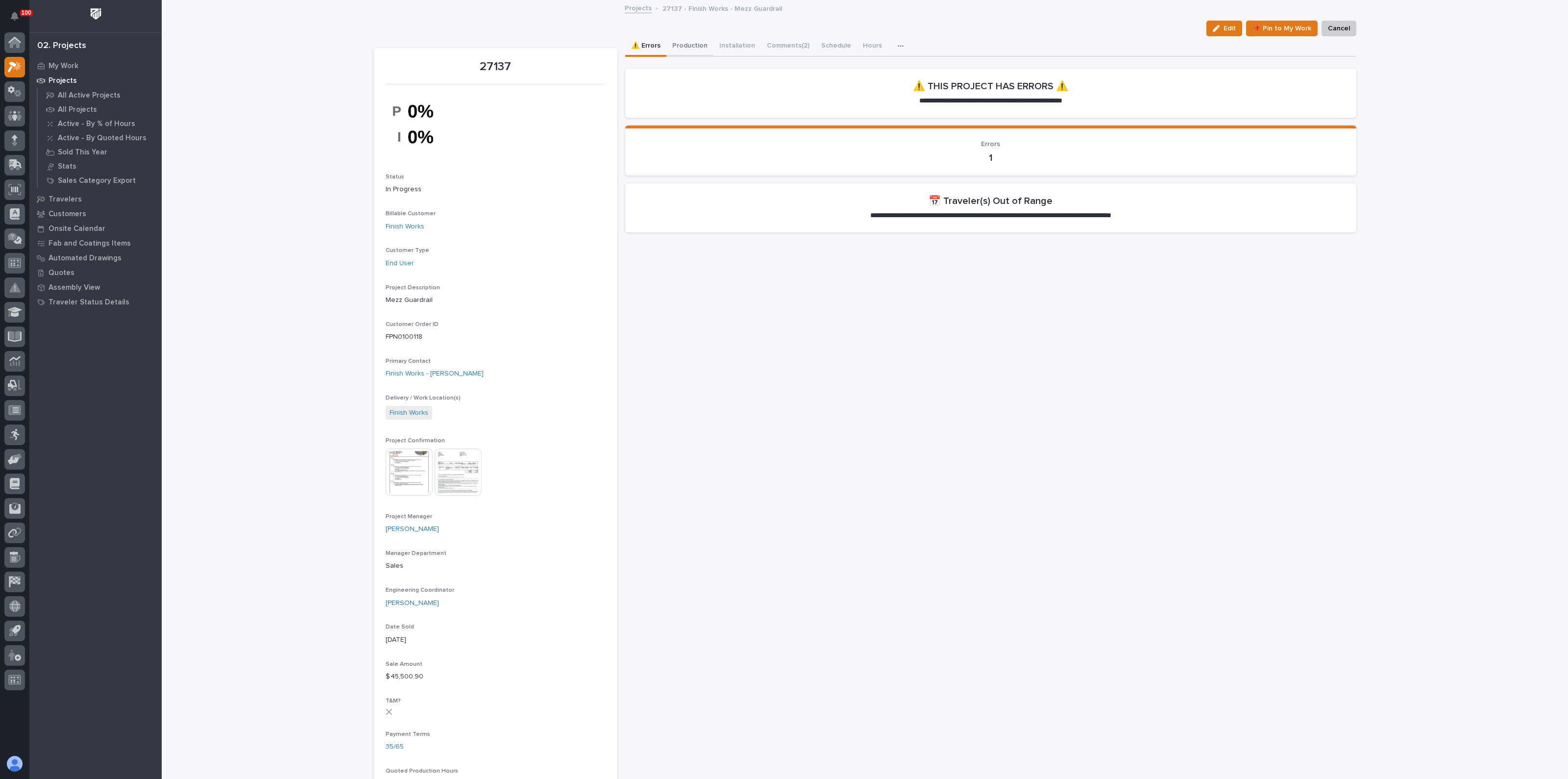
click at [688, 46] on button "Production" at bounding box center [690, 47] width 47 height 21
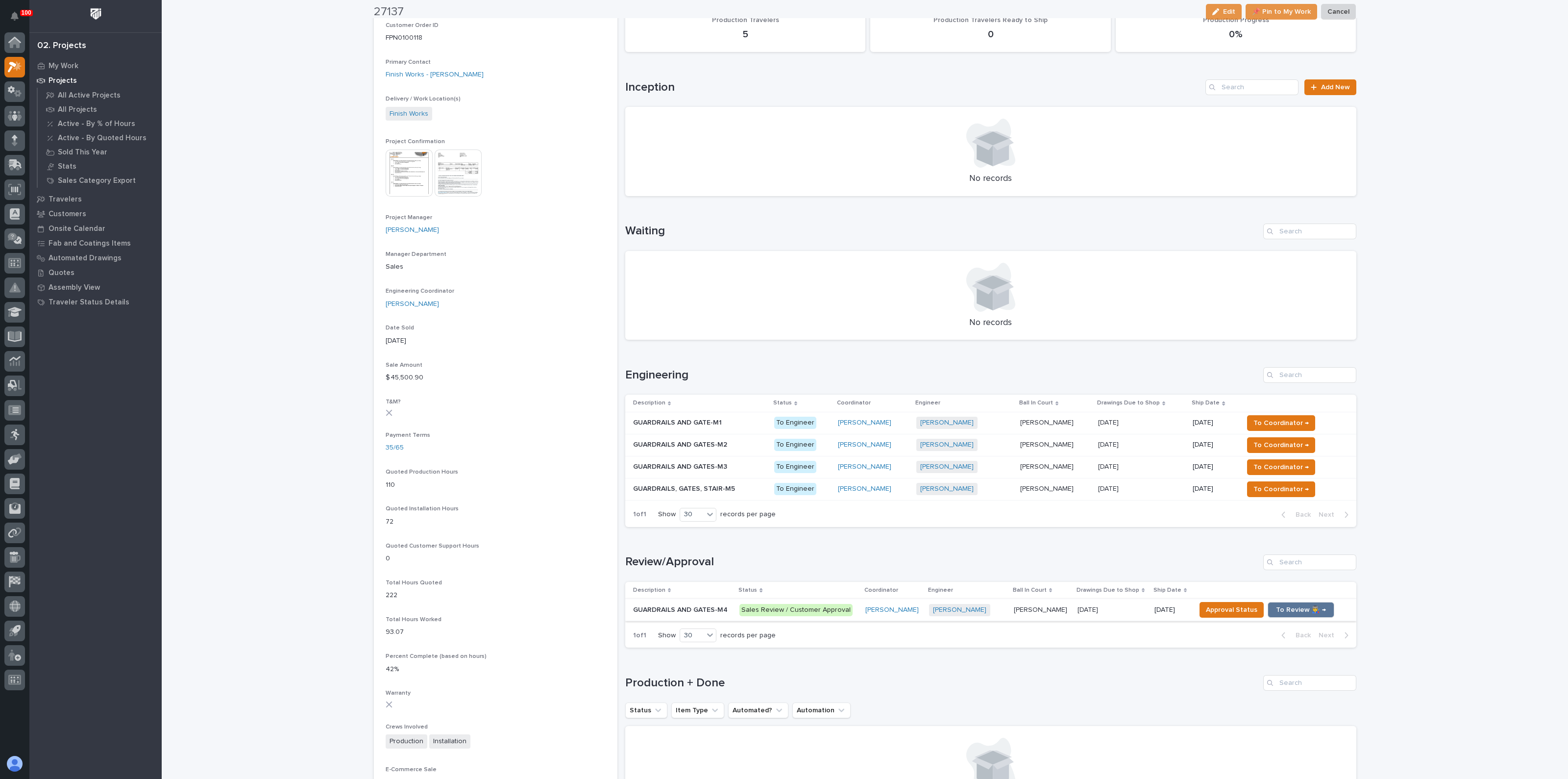
scroll to position [306, 0]
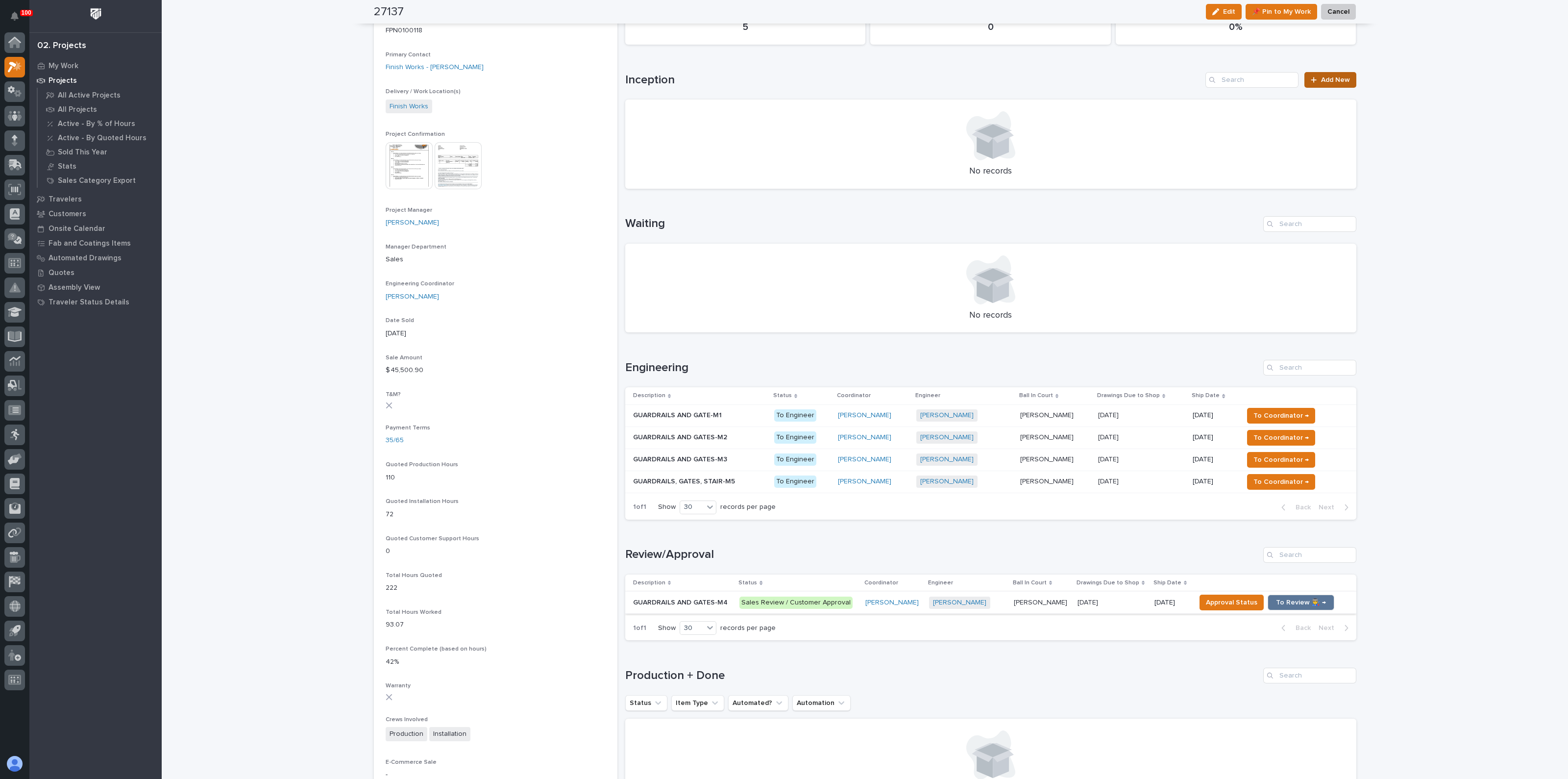
click at [1326, 72] on link "Add New" at bounding box center [1330, 80] width 52 height 16
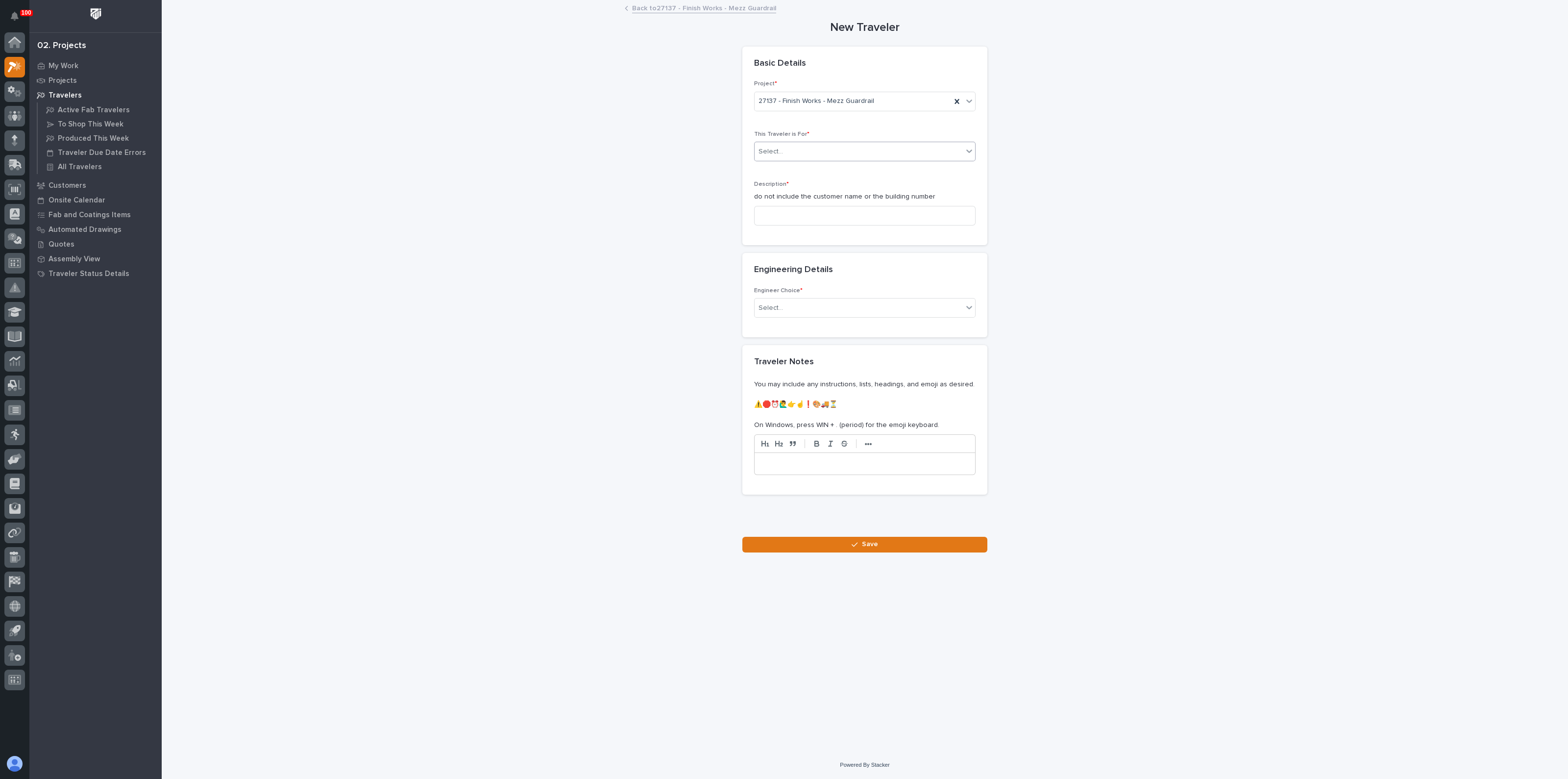
click at [813, 152] on div "Select..." at bounding box center [859, 152] width 208 height 16
click at [806, 170] on div "Production" at bounding box center [865, 170] width 220 height 17
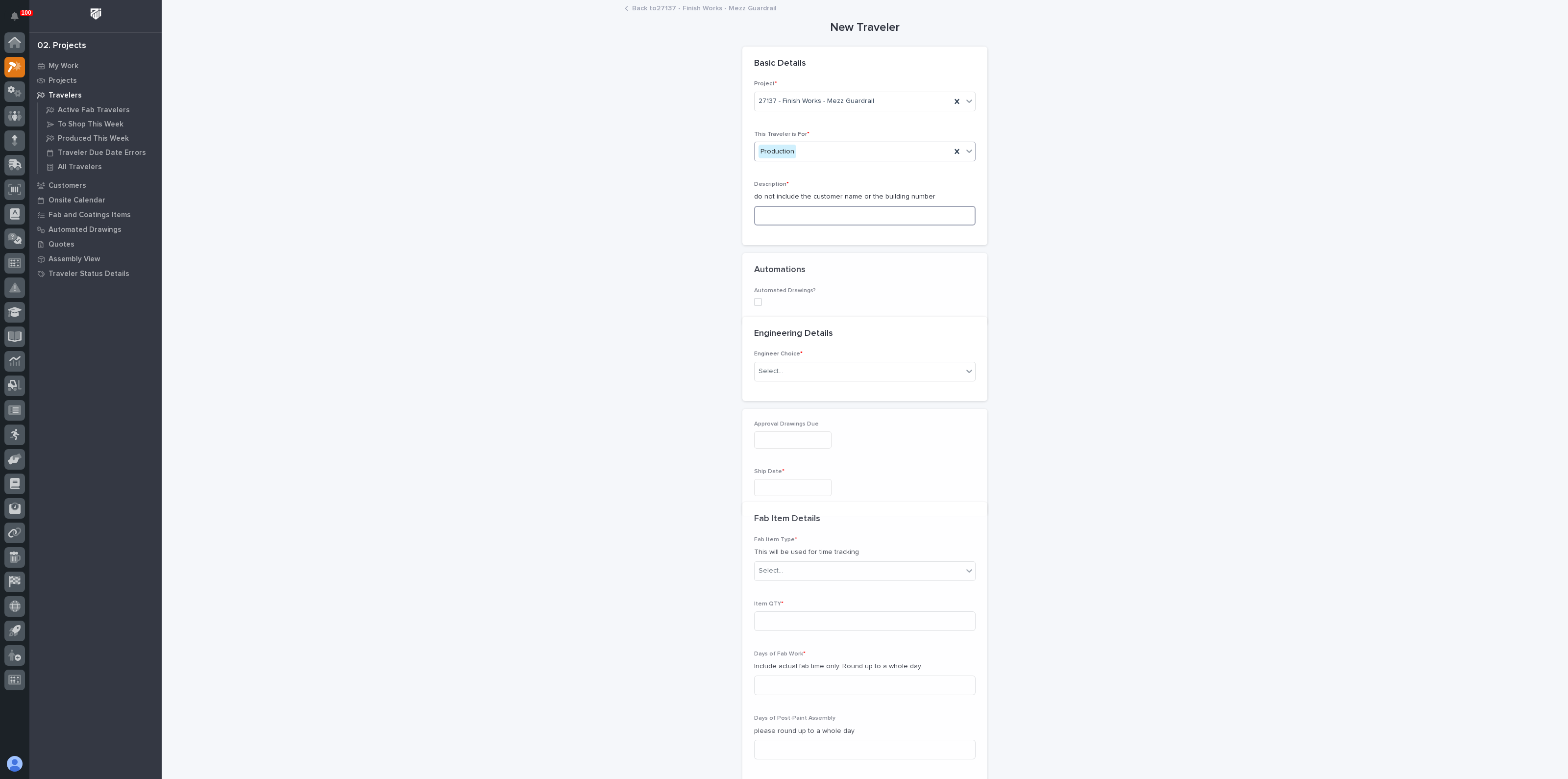
click at [792, 208] on input at bounding box center [865, 216] width 222 height 19
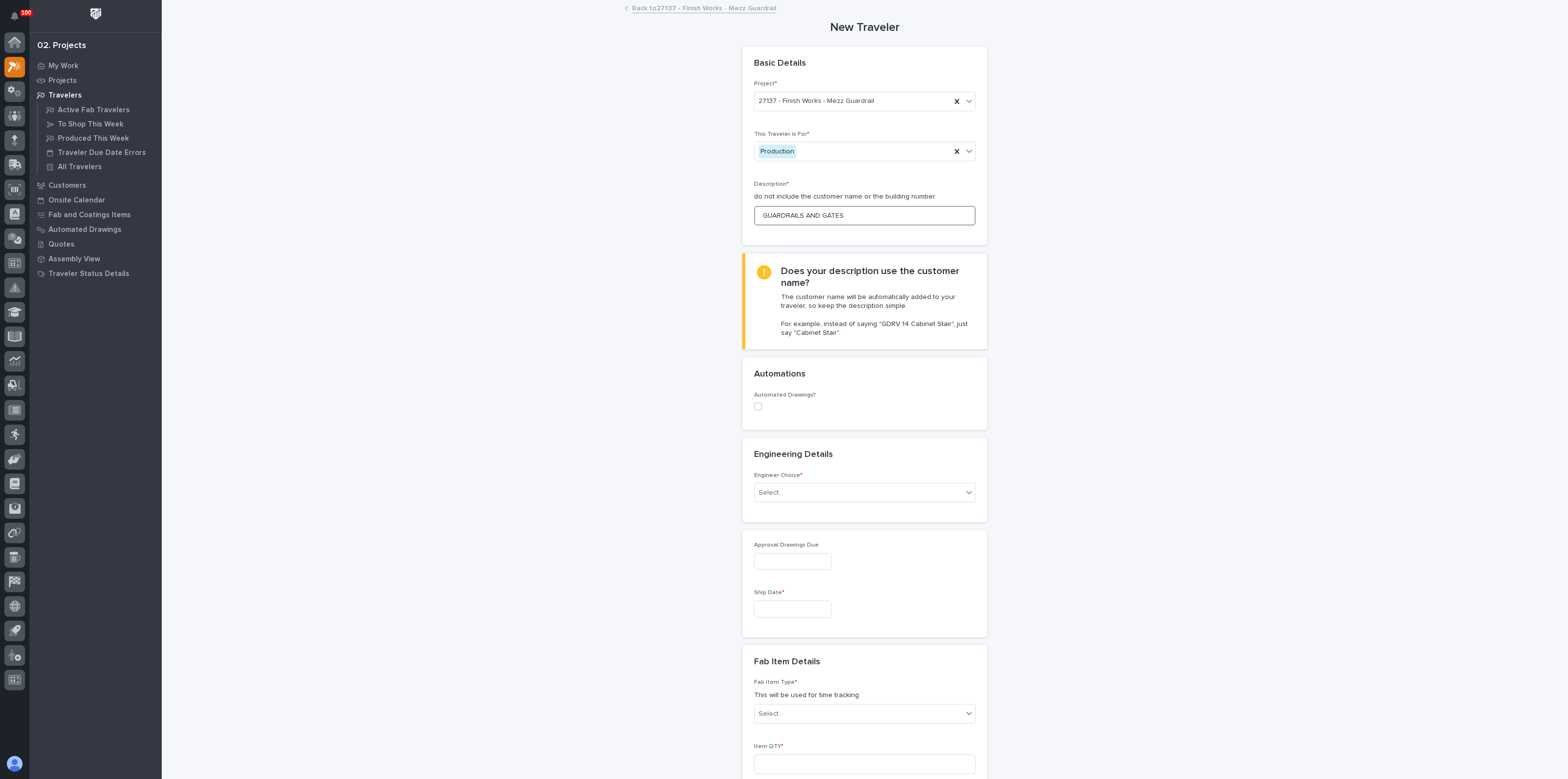
type input "GUARDRAILS AND GATES"
click at [774, 510] on div "Engineer Choice * Select..." at bounding box center [865, 497] width 245 height 50
click at [784, 493] on input "text" at bounding box center [785, 493] width 1 height 9
drag, startPoint x: 780, startPoint y: 535, endPoint x: 780, endPoint y: 542, distance: 7.0
click at [780, 542] on div "I know who will draw this" at bounding box center [860, 545] width 220 height 17
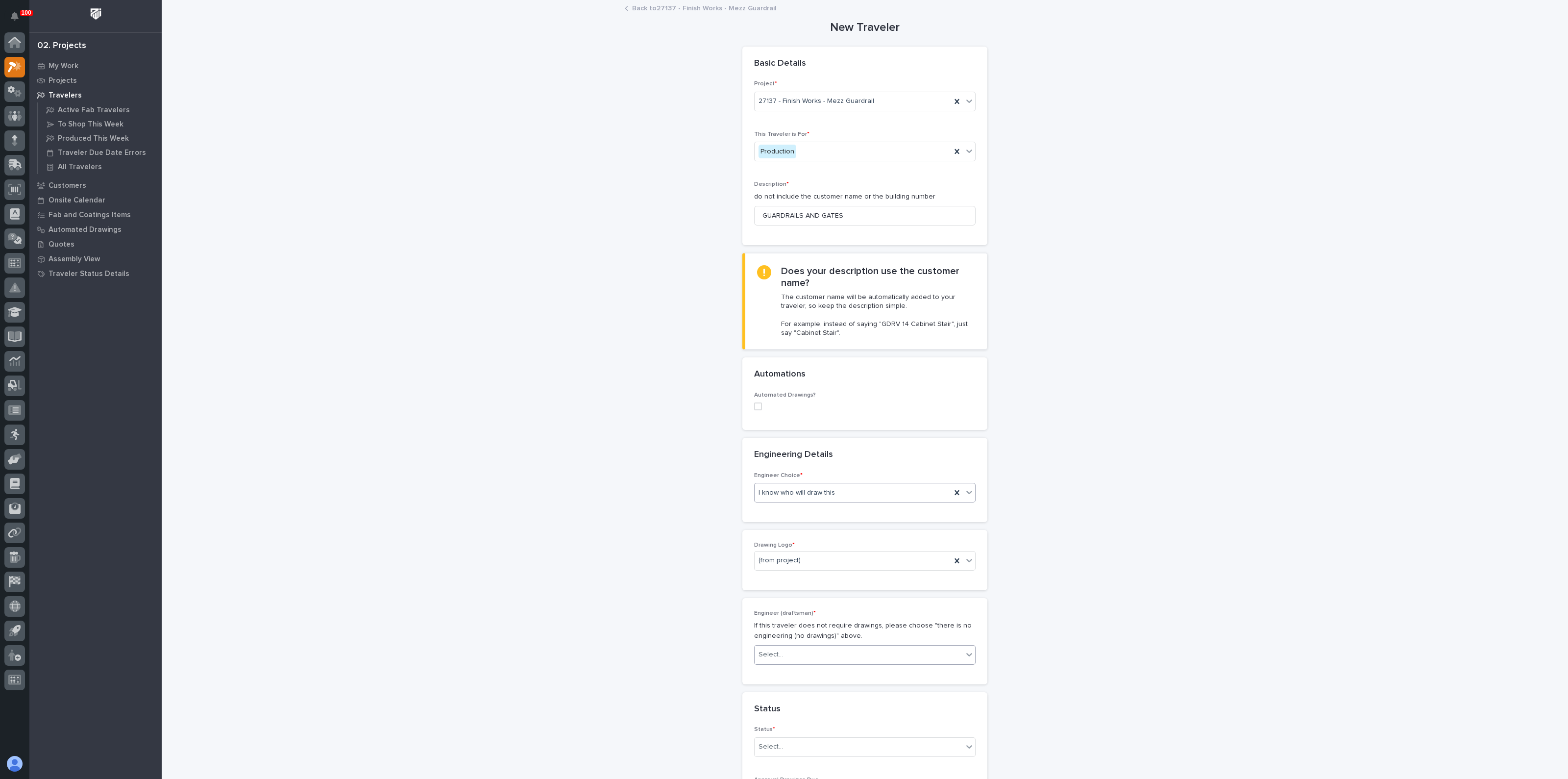
click at [773, 654] on div "Select..." at bounding box center [771, 655] width 24 height 10
type input "**"
click at [774, 674] on div "[PERSON_NAME]" at bounding box center [860, 672] width 220 height 17
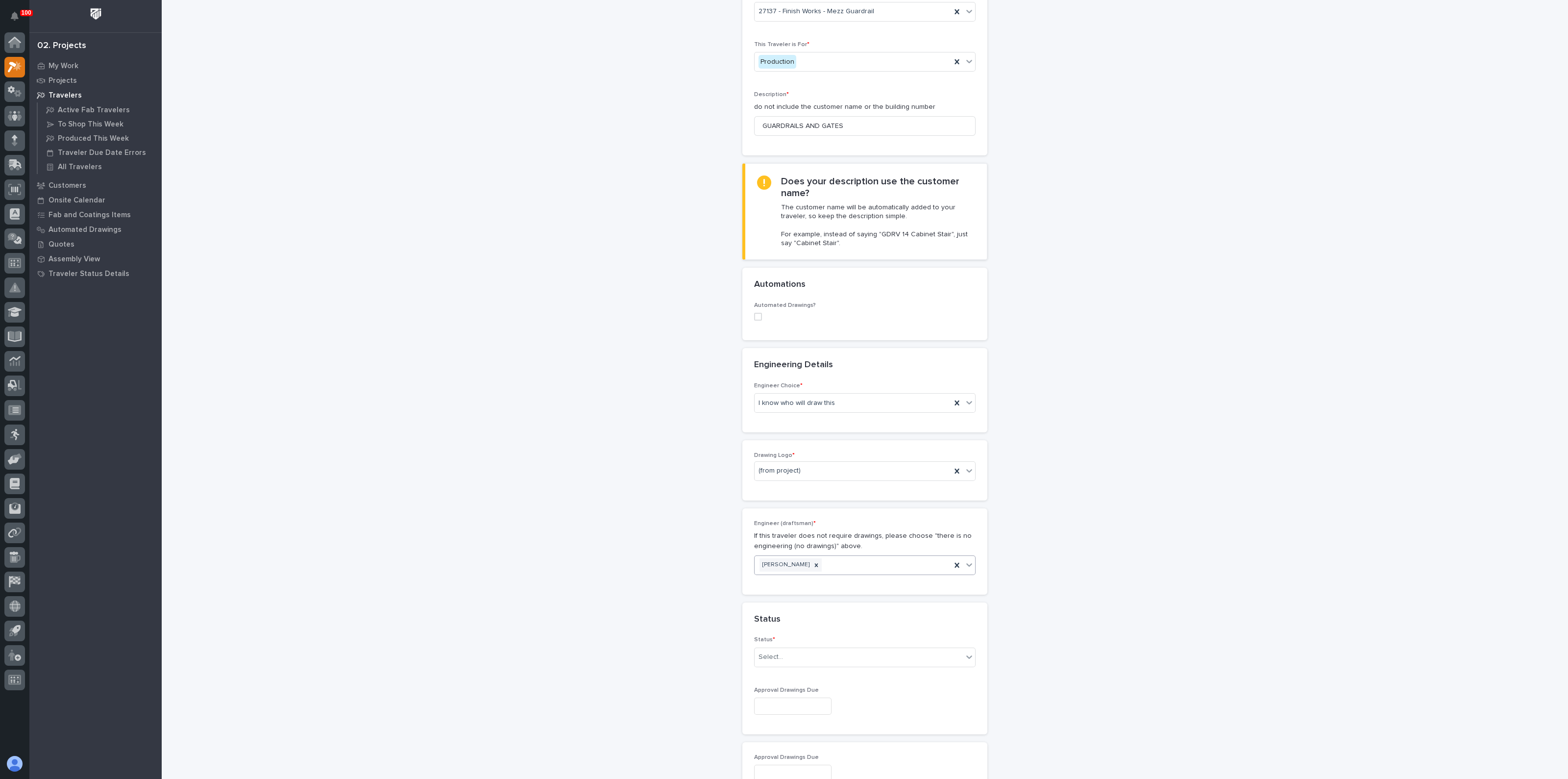
scroll to position [245, 0]
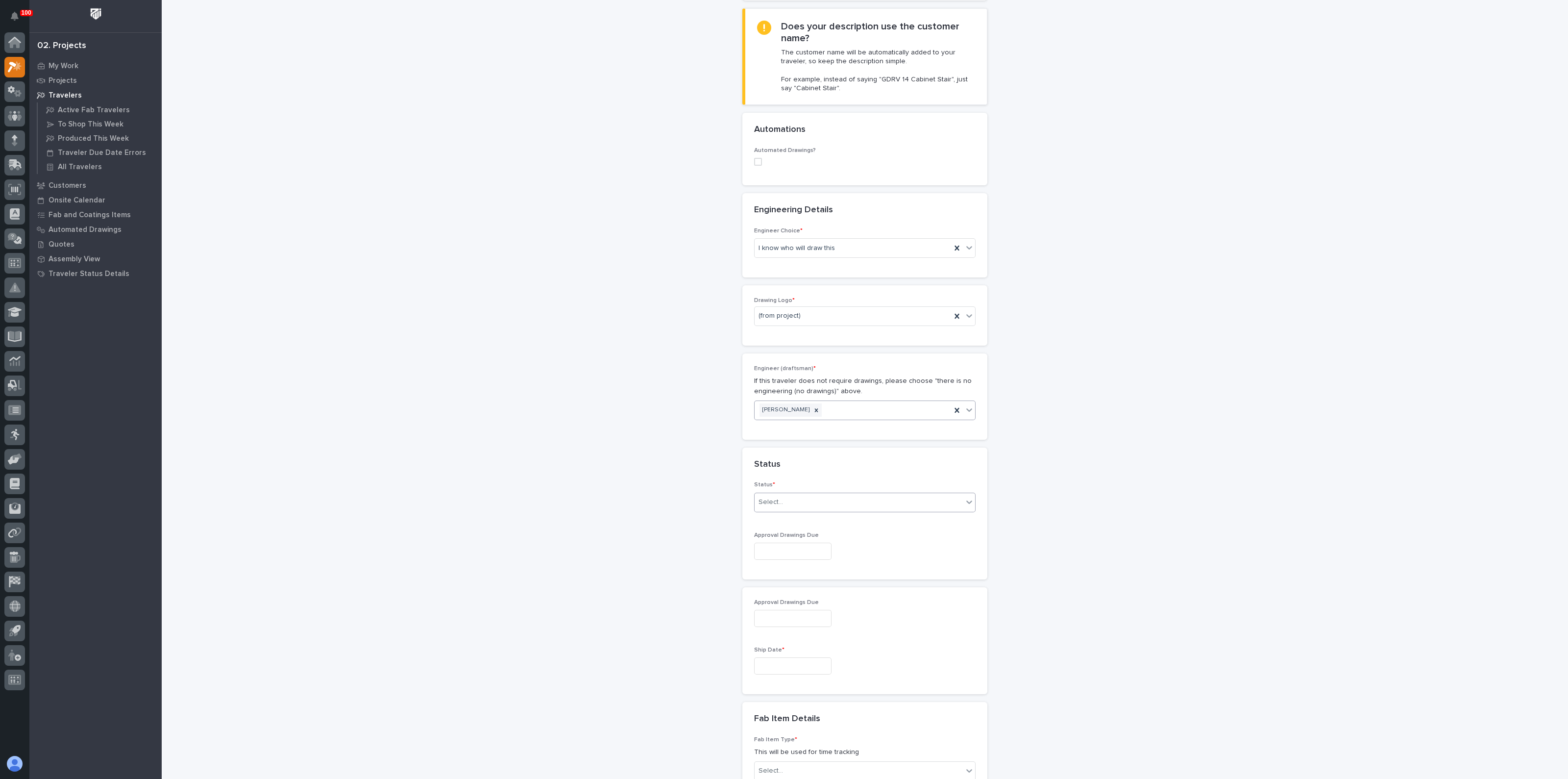
click at [777, 504] on div "Select..." at bounding box center [771, 502] width 24 height 10
click at [774, 540] on div "To Engineer" at bounding box center [860, 537] width 220 height 17
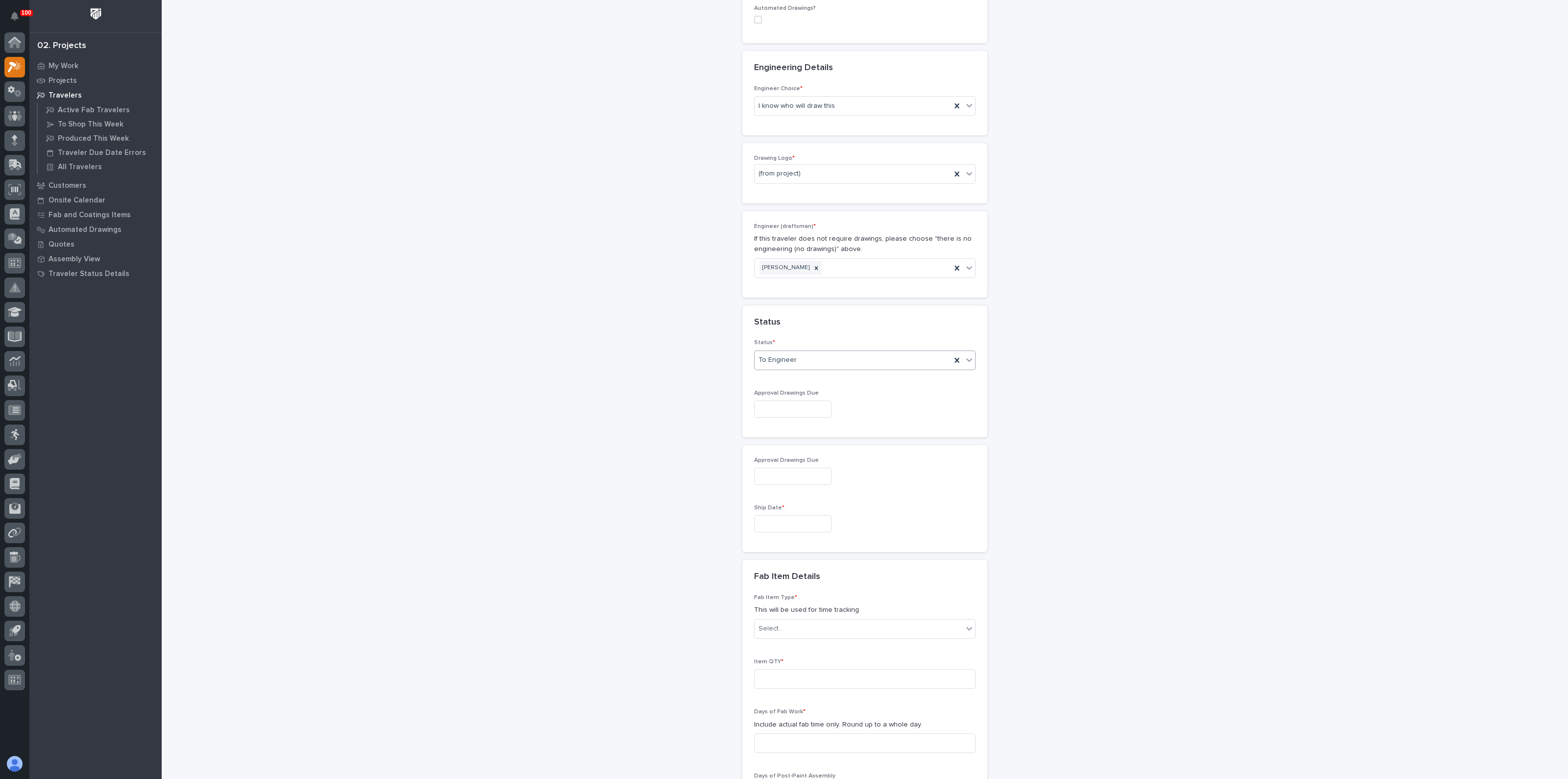
scroll to position [429, 0]
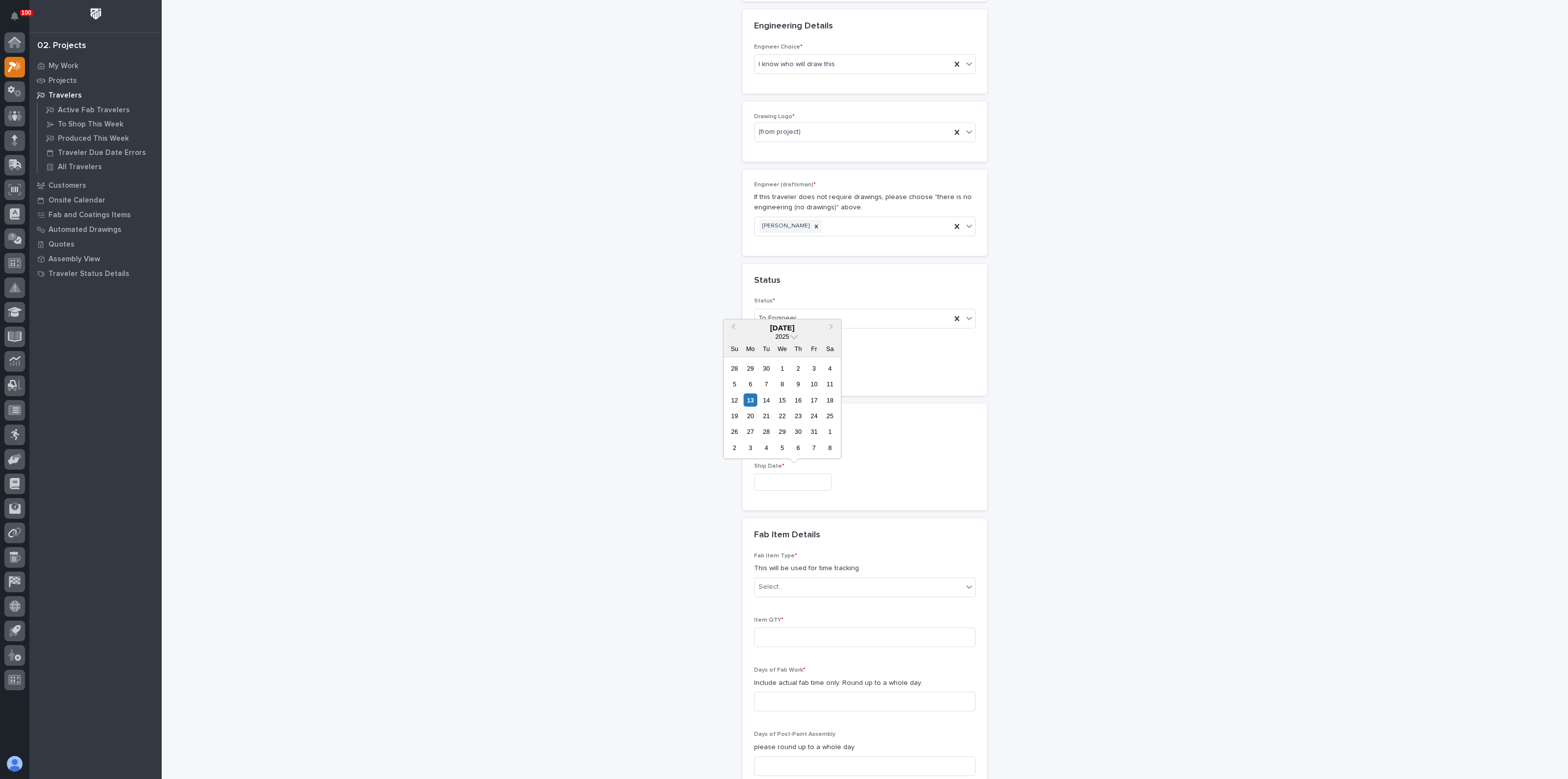
click at [777, 482] on input "text" at bounding box center [793, 482] width 77 height 17
click at [818, 431] on div "31" at bounding box center [814, 432] width 13 height 13
type input "**********"
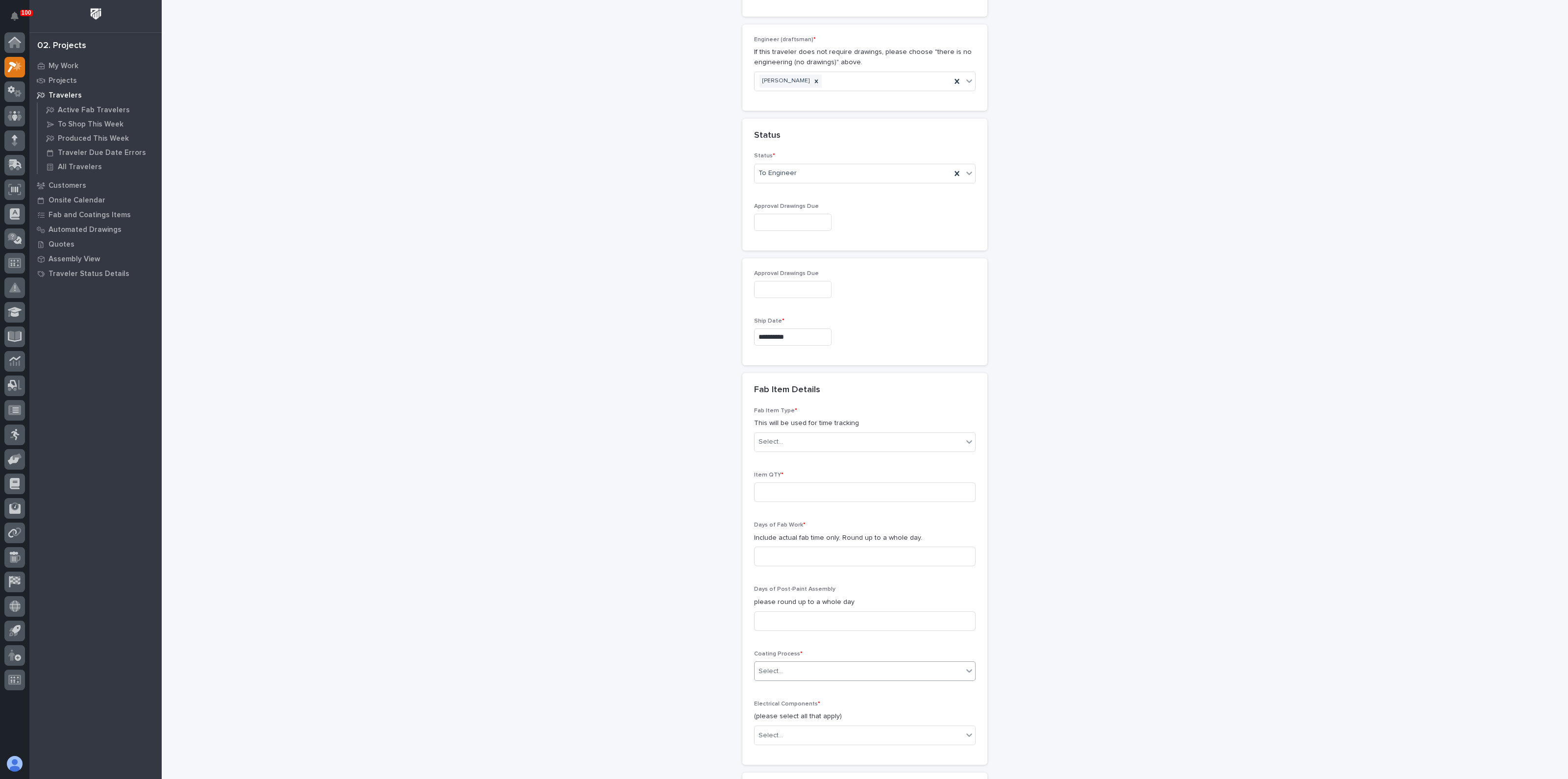
scroll to position [674, 0]
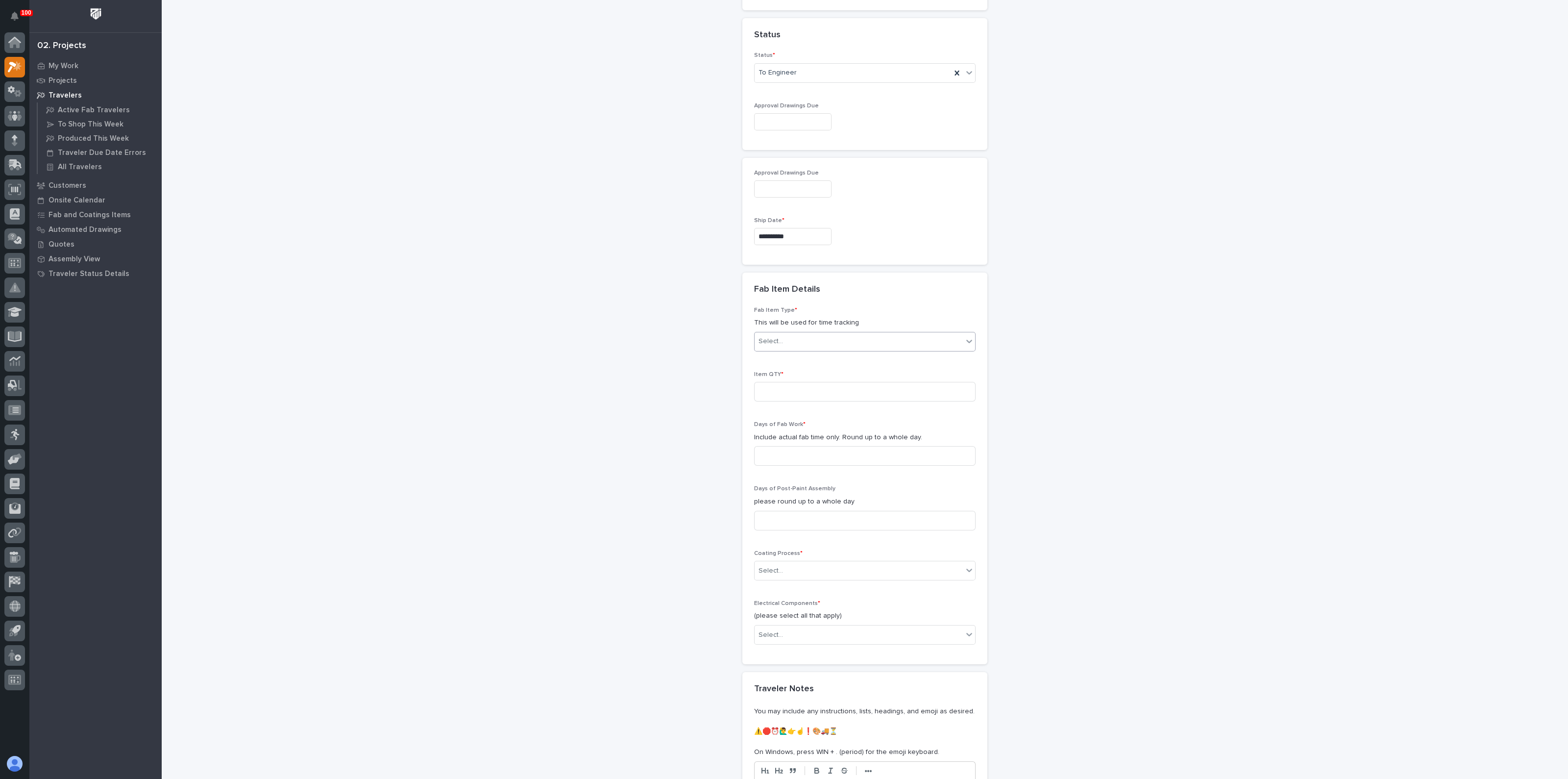
click at [774, 339] on div "Select..." at bounding box center [771, 341] width 24 height 10
click at [779, 430] on div "Guardrail" at bounding box center [860, 429] width 220 height 17
click at [688, 471] on div "**********" at bounding box center [865, 103] width 982 height 1553
click at [766, 456] on input at bounding box center [865, 456] width 222 height 19
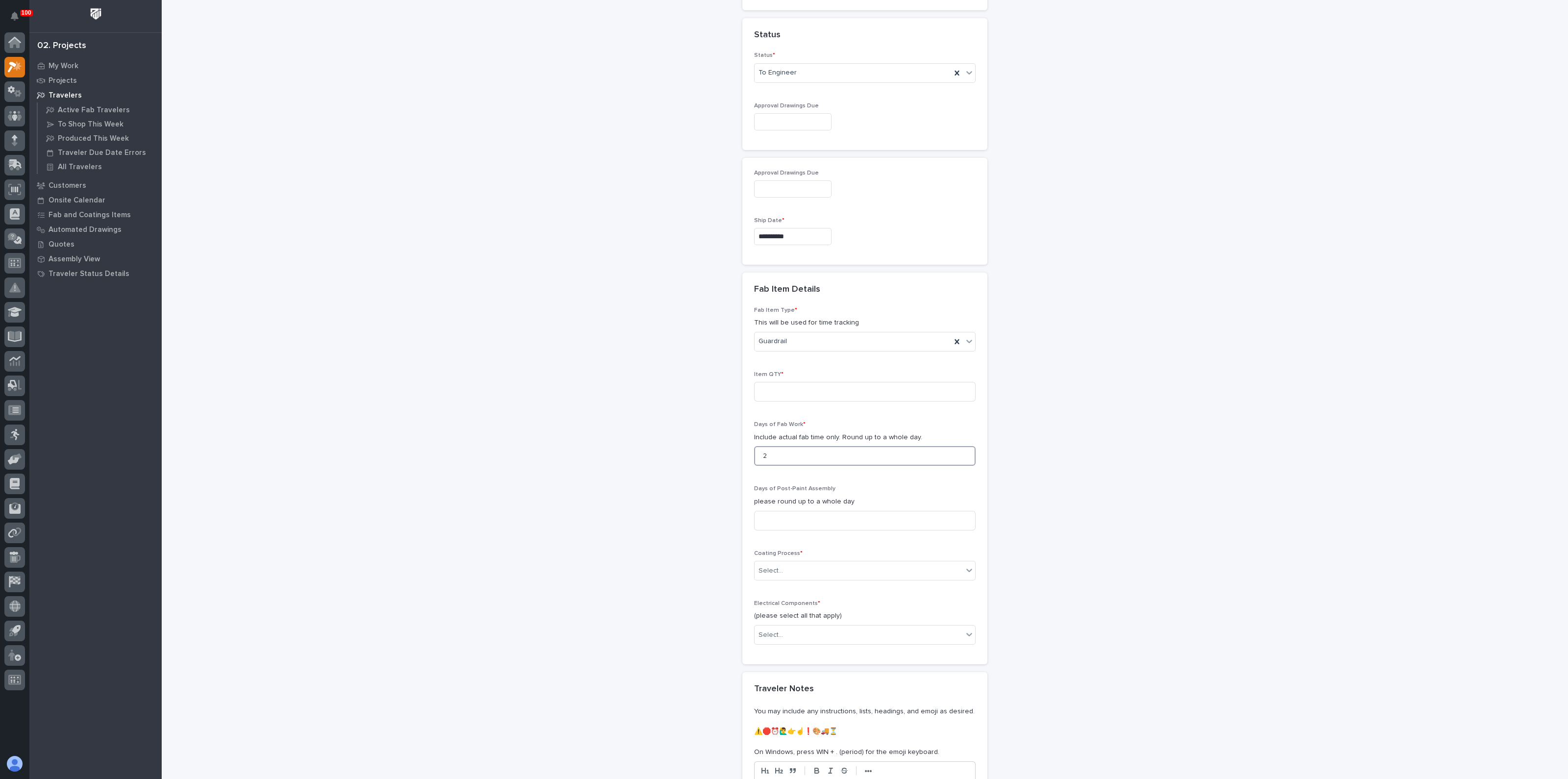
type input "2"
click at [725, 519] on div "**********" at bounding box center [865, 103] width 982 height 1553
click at [766, 390] on input at bounding box center [865, 392] width 222 height 19
type input "1"
click at [719, 450] on div "**********" at bounding box center [865, 103] width 982 height 1553
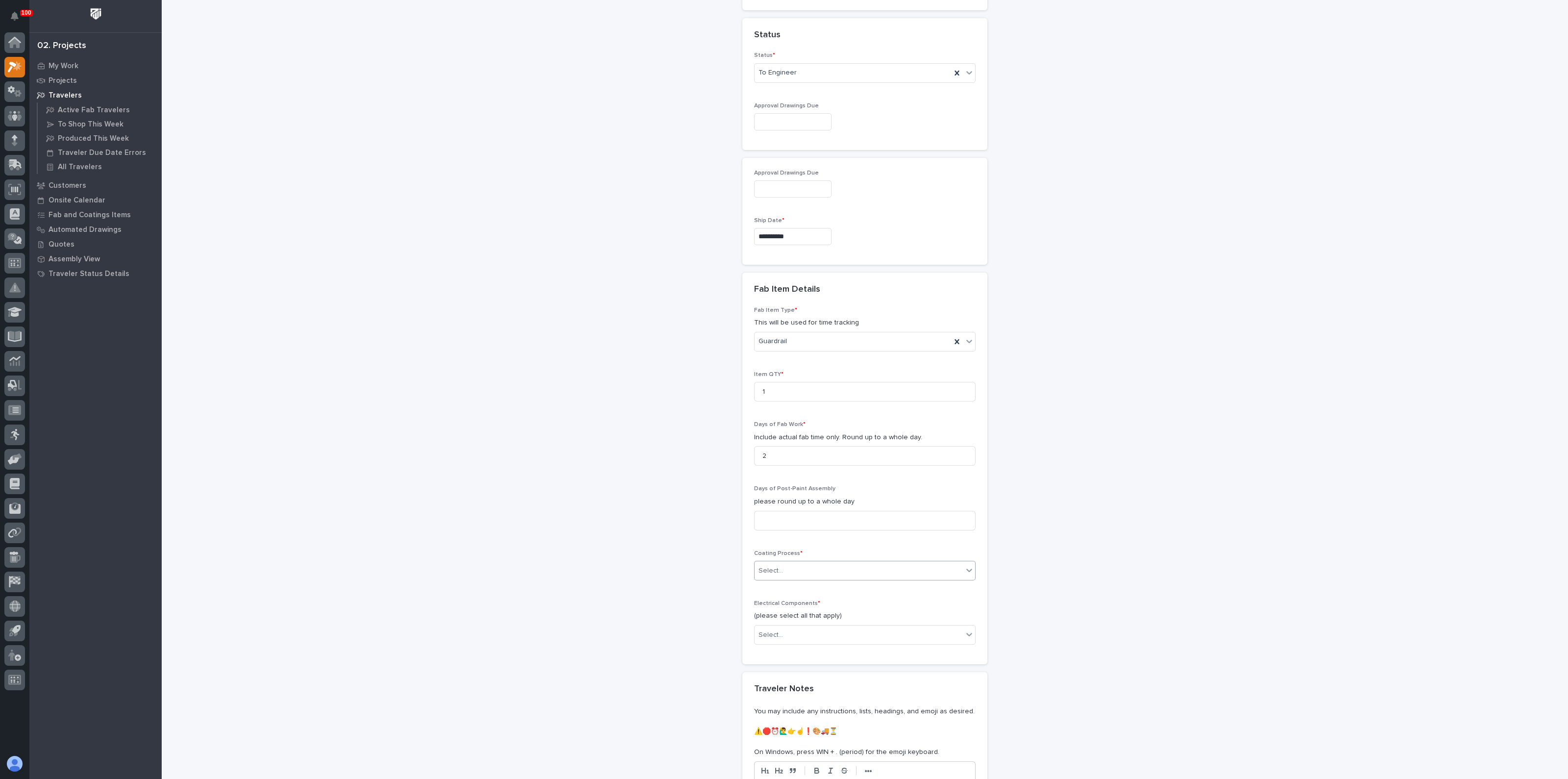
click at [768, 566] on div "Select..." at bounding box center [771, 571] width 24 height 10
click at [778, 587] on div "Galvanize" at bounding box center [860, 587] width 220 height 17
click at [778, 587] on div "Fab Item Type * This will be used for time tracking Guardrail Item QTY * 1 Days…" at bounding box center [865, 480] width 222 height 346
drag, startPoint x: 778, startPoint y: 594, endPoint x: 778, endPoint y: 605, distance: 11.0
click at [772, 602] on div "In-House Paint/Powder" at bounding box center [860, 604] width 220 height 17
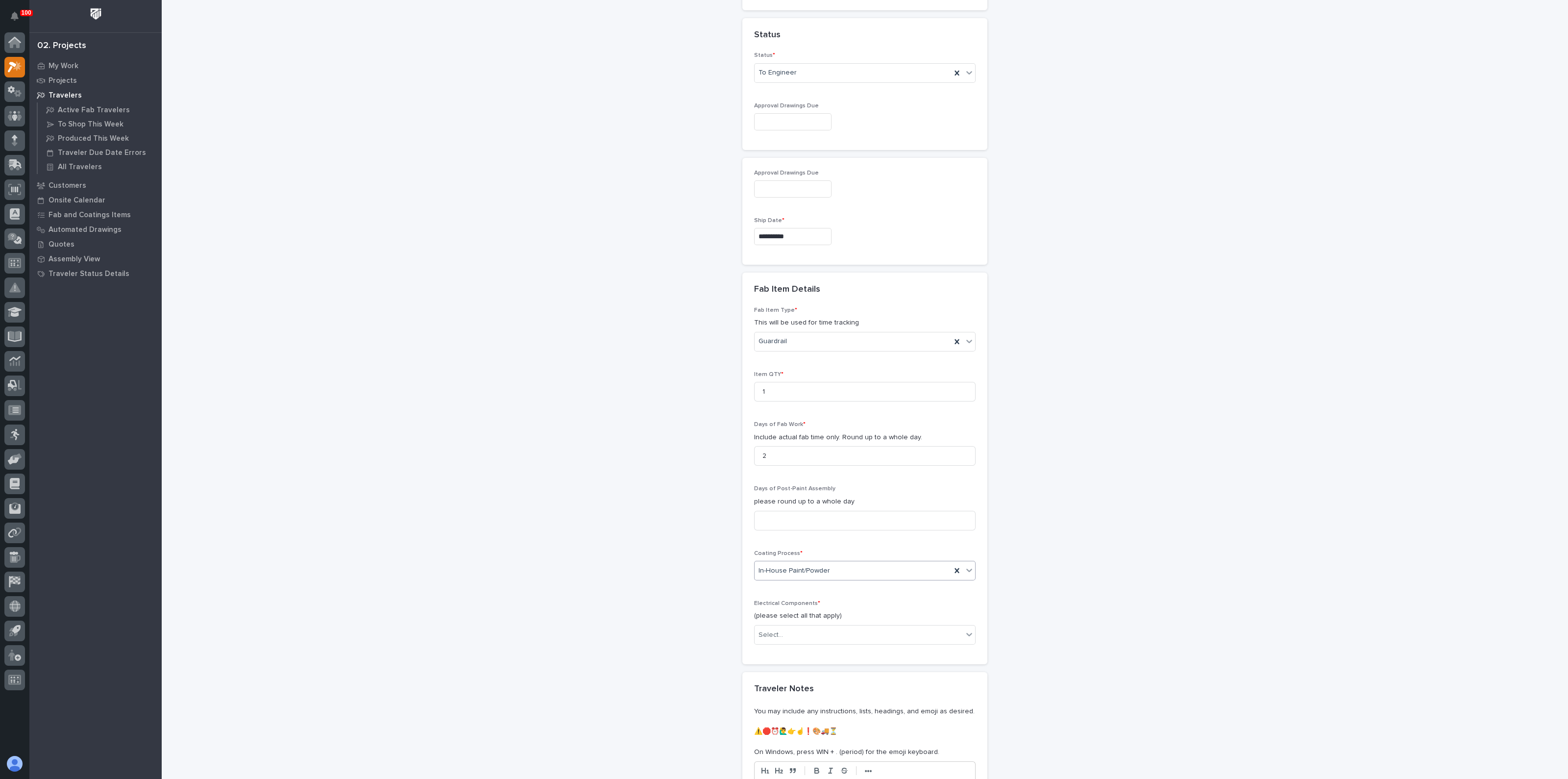
click at [723, 601] on div "**********" at bounding box center [865, 103] width 982 height 1553
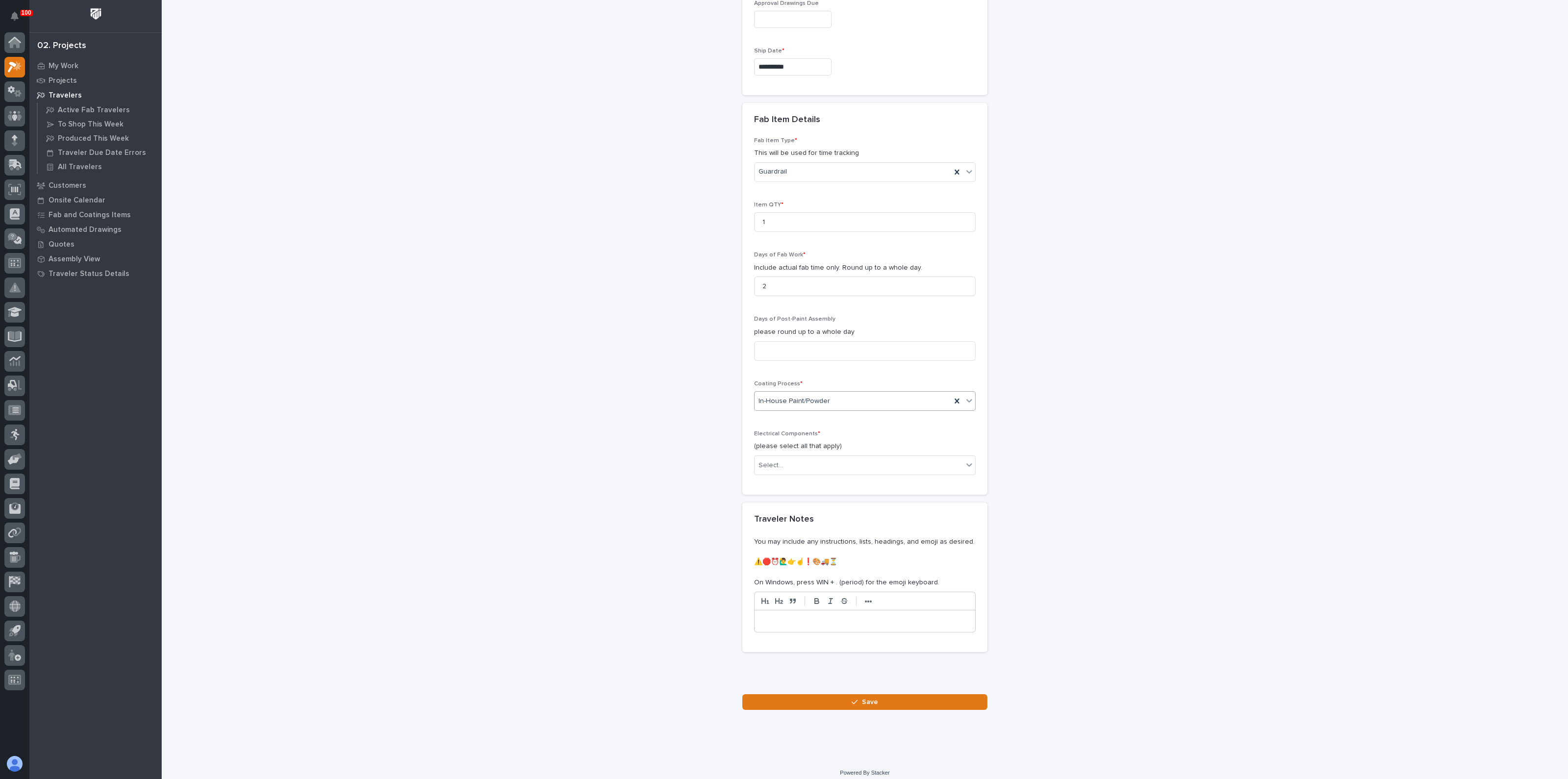
scroll to position [848, 0]
click at [779, 451] on div "Select..." at bounding box center [865, 461] width 222 height 19
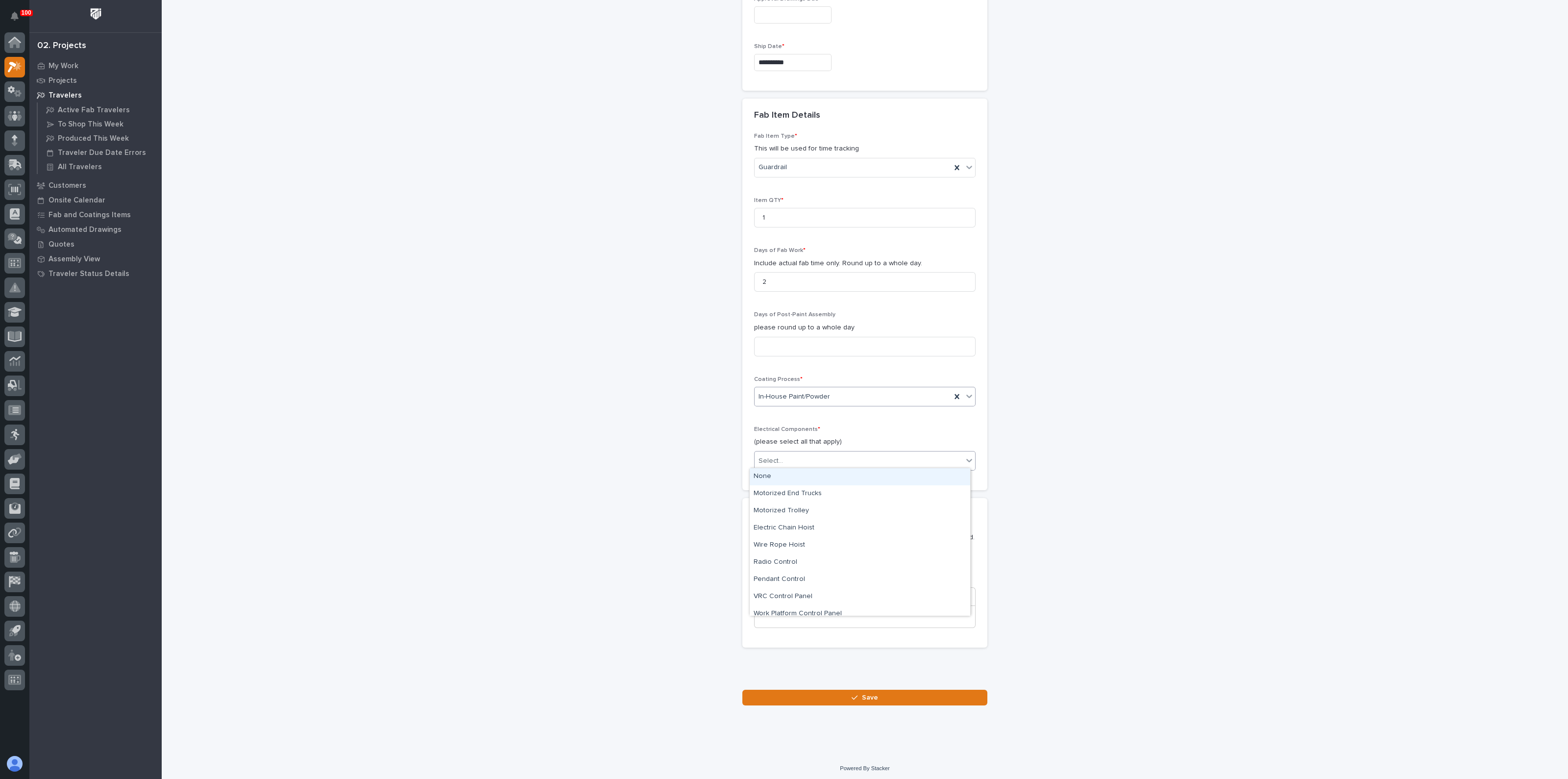
click at [774, 479] on div "None" at bounding box center [860, 477] width 220 height 17
click at [836, 693] on button "Save" at bounding box center [865, 698] width 245 height 16
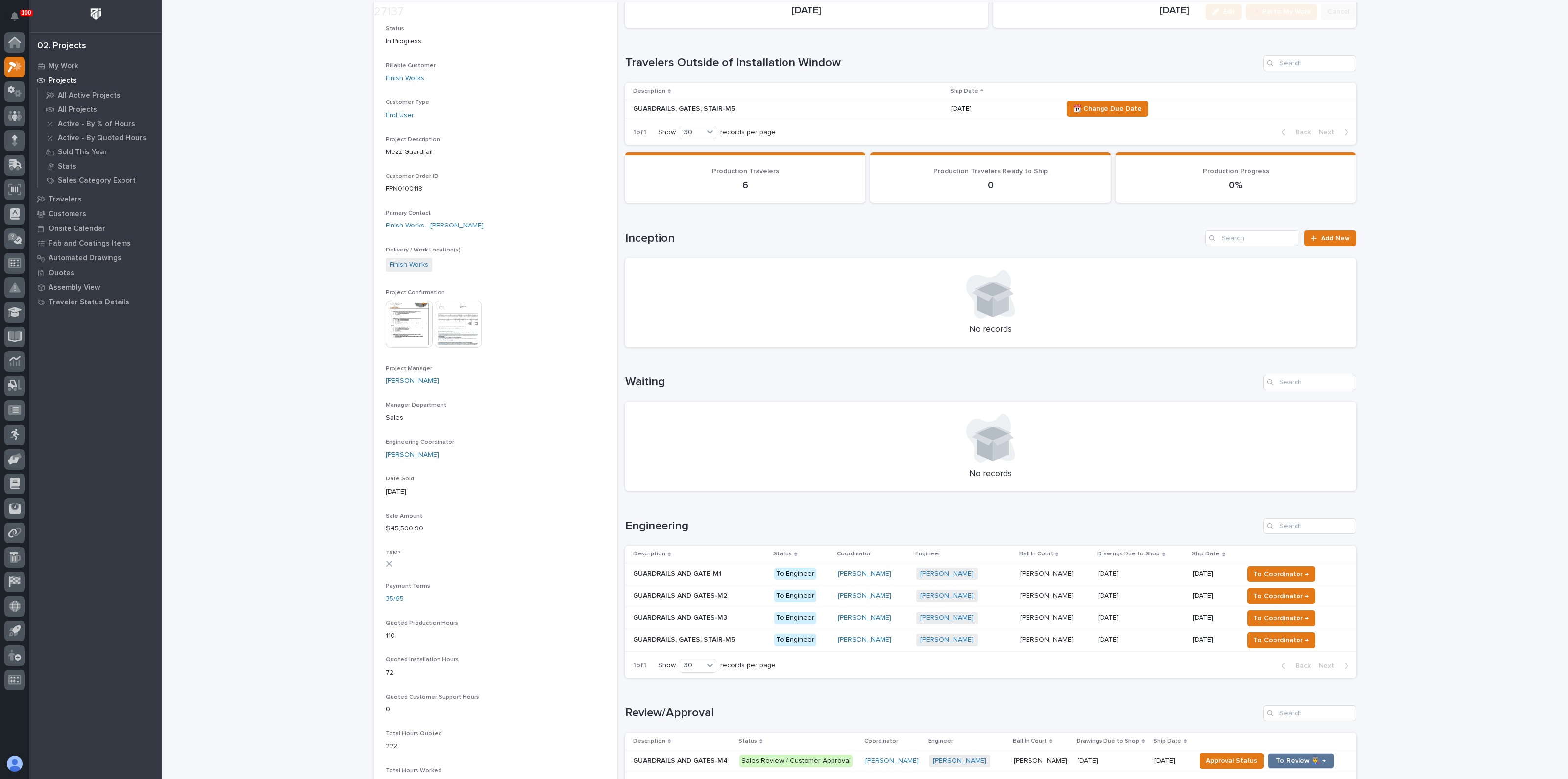
scroll to position [368, 0]
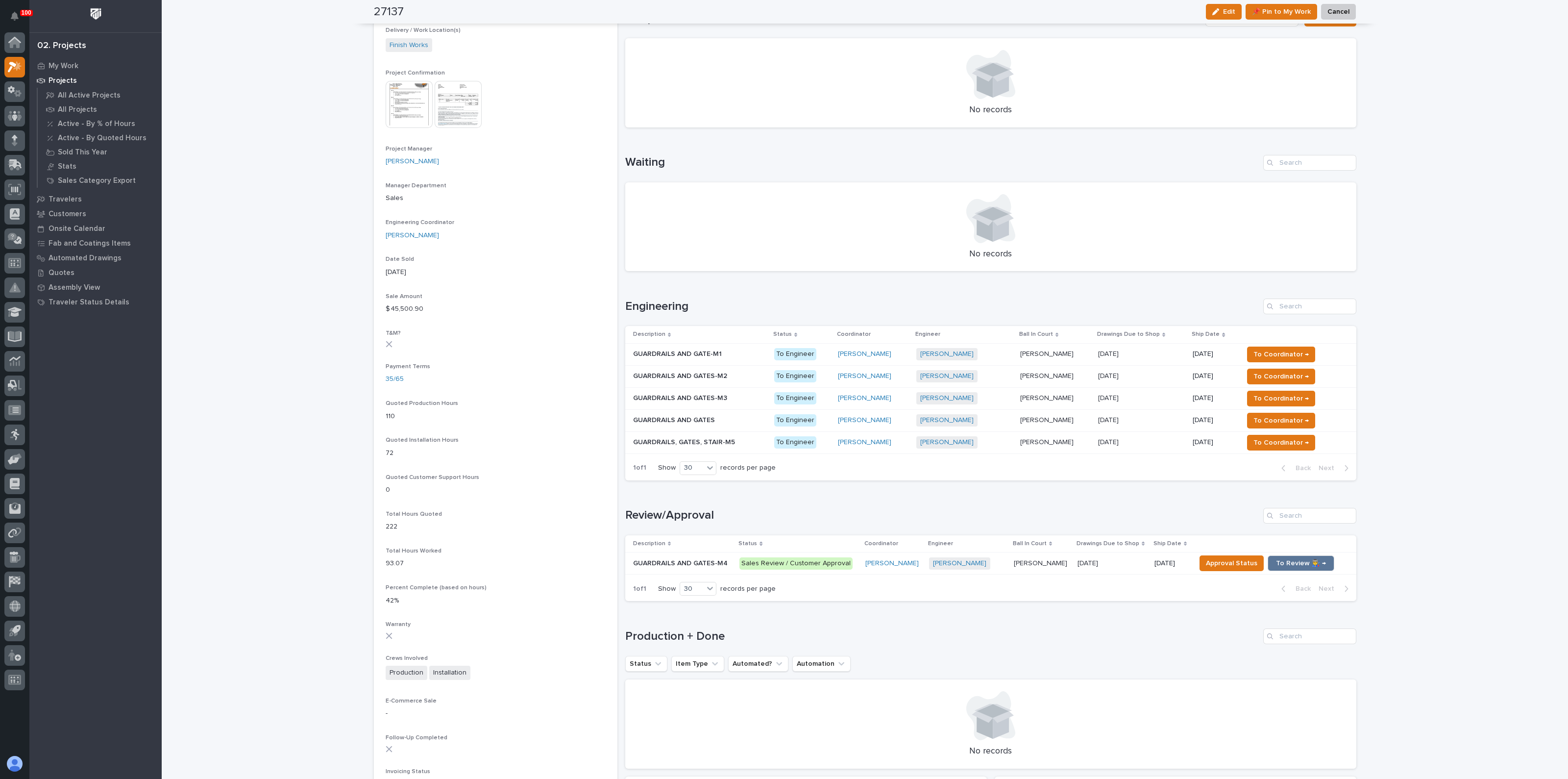
click at [702, 420] on p "GUARDRAILS AND GATES" at bounding box center [675, 419] width 84 height 10
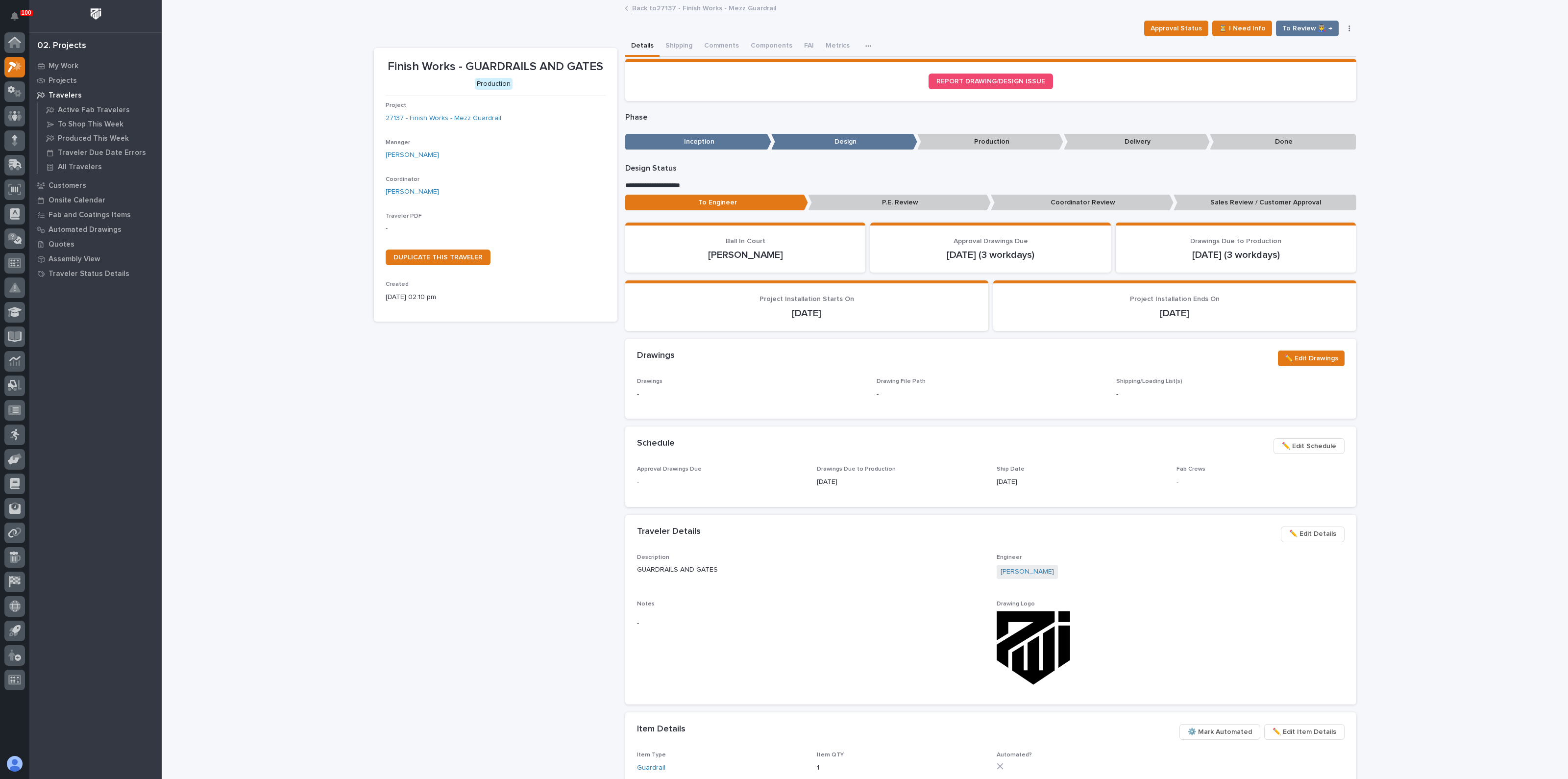
click at [1306, 535] on span "✏️ Edit Details" at bounding box center [1312, 534] width 47 height 12
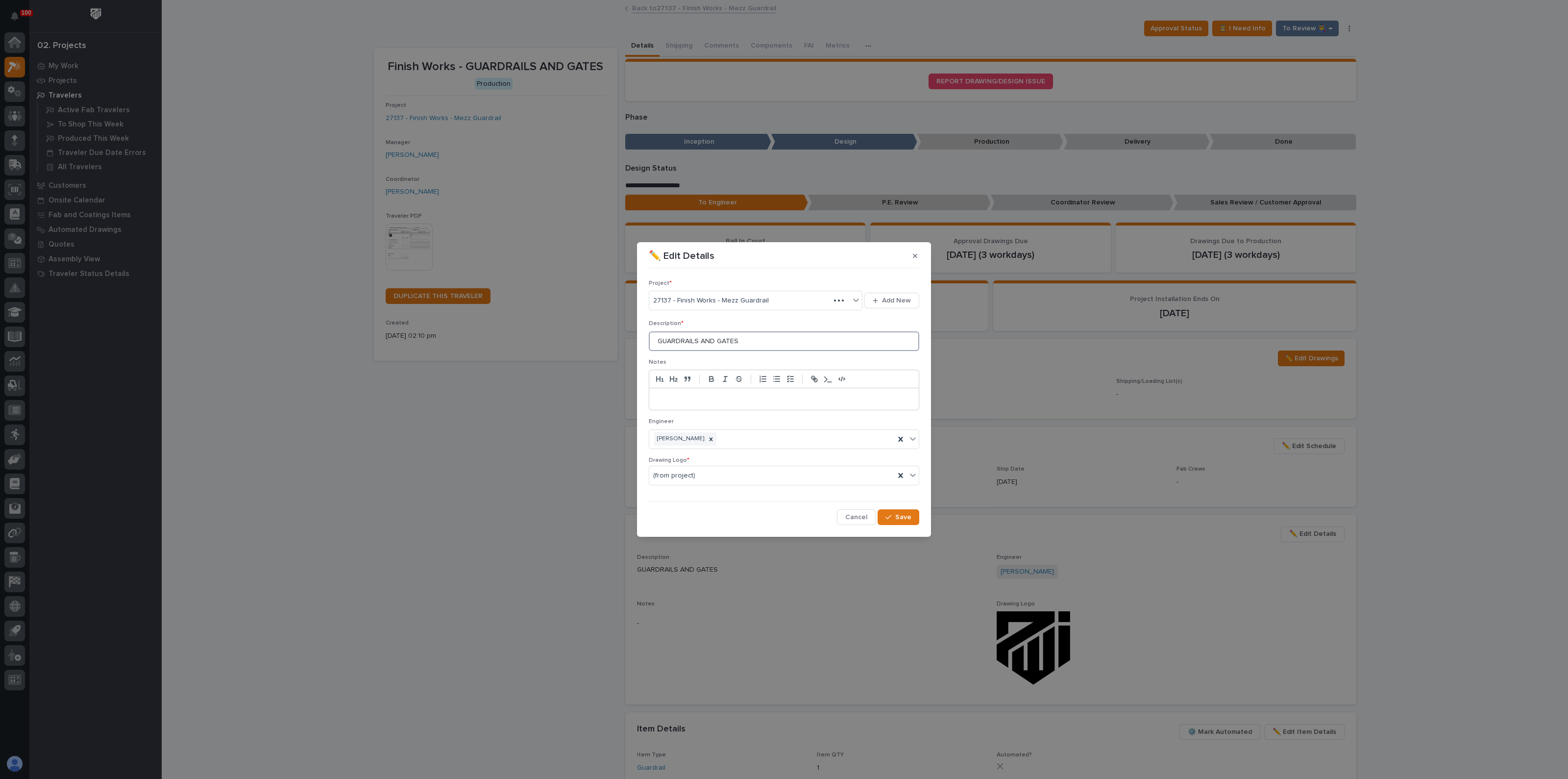
click at [754, 342] on input "GUARDRAILS AND GATES" at bounding box center [784, 341] width 270 height 19
drag, startPoint x: 763, startPoint y: 338, endPoint x: 591, endPoint y: 342, distance: 172.0
click at [591, 342] on div "✏️ Edit Details Project * 27137 - Finish Works - Mezz Guardrail Add New Descrip…" at bounding box center [784, 389] width 1568 height 779
type input "GUARDRAILS AND GATES-M6"
click at [900, 519] on span "Save" at bounding box center [903, 517] width 16 height 9
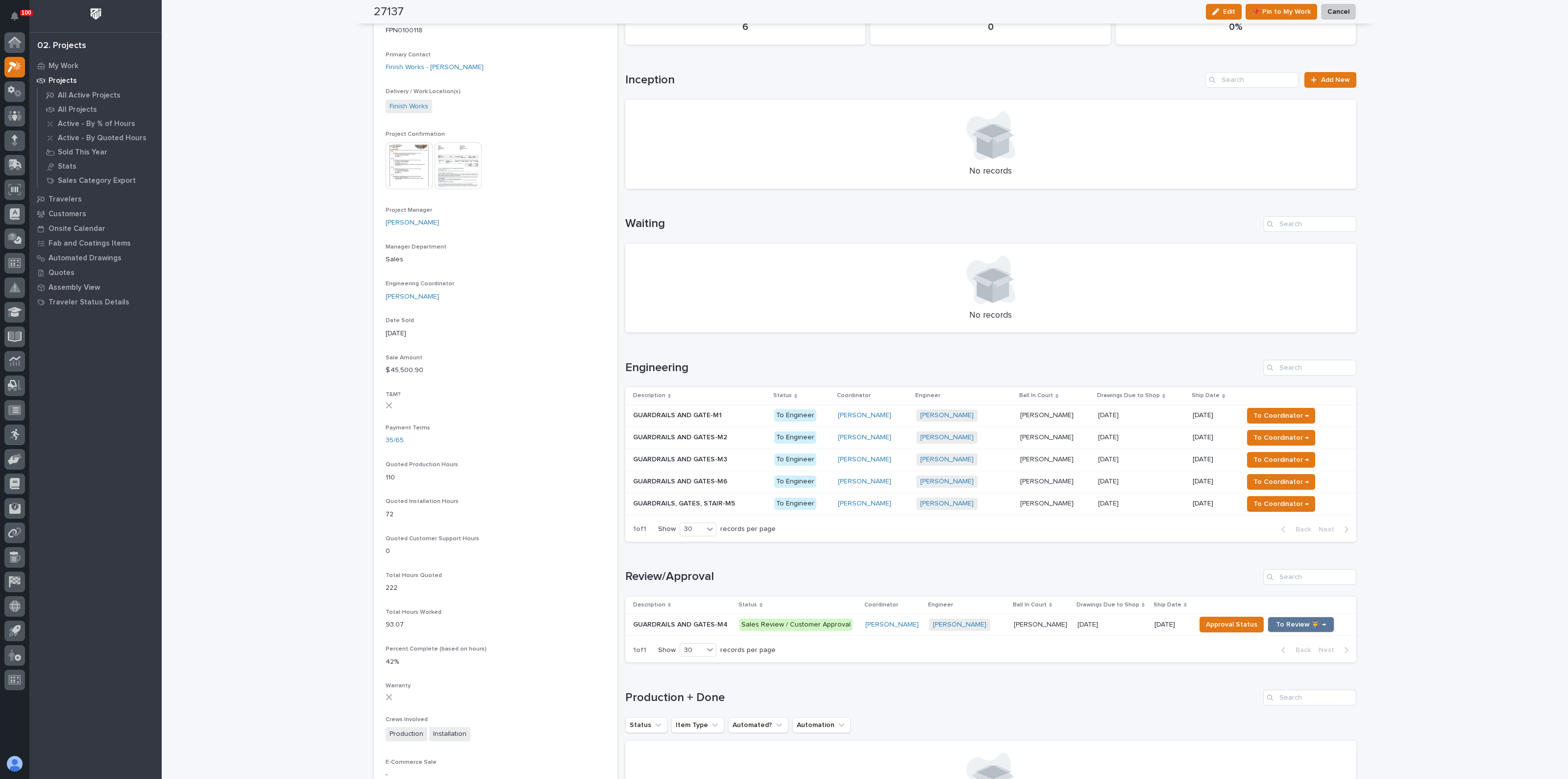
scroll to position [184, 0]
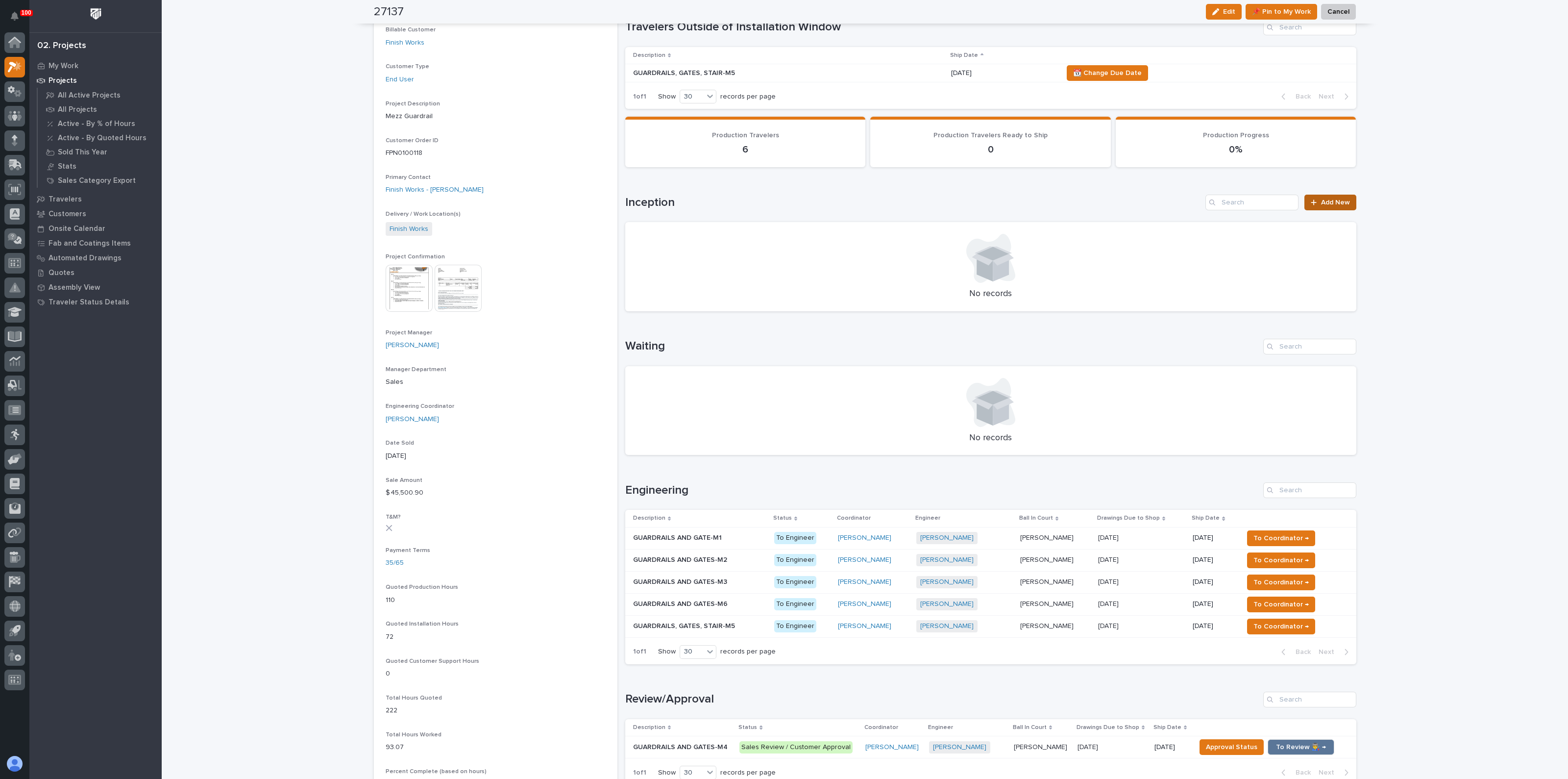
click at [1340, 199] on span "Add New" at bounding box center [1335, 202] width 29 height 7
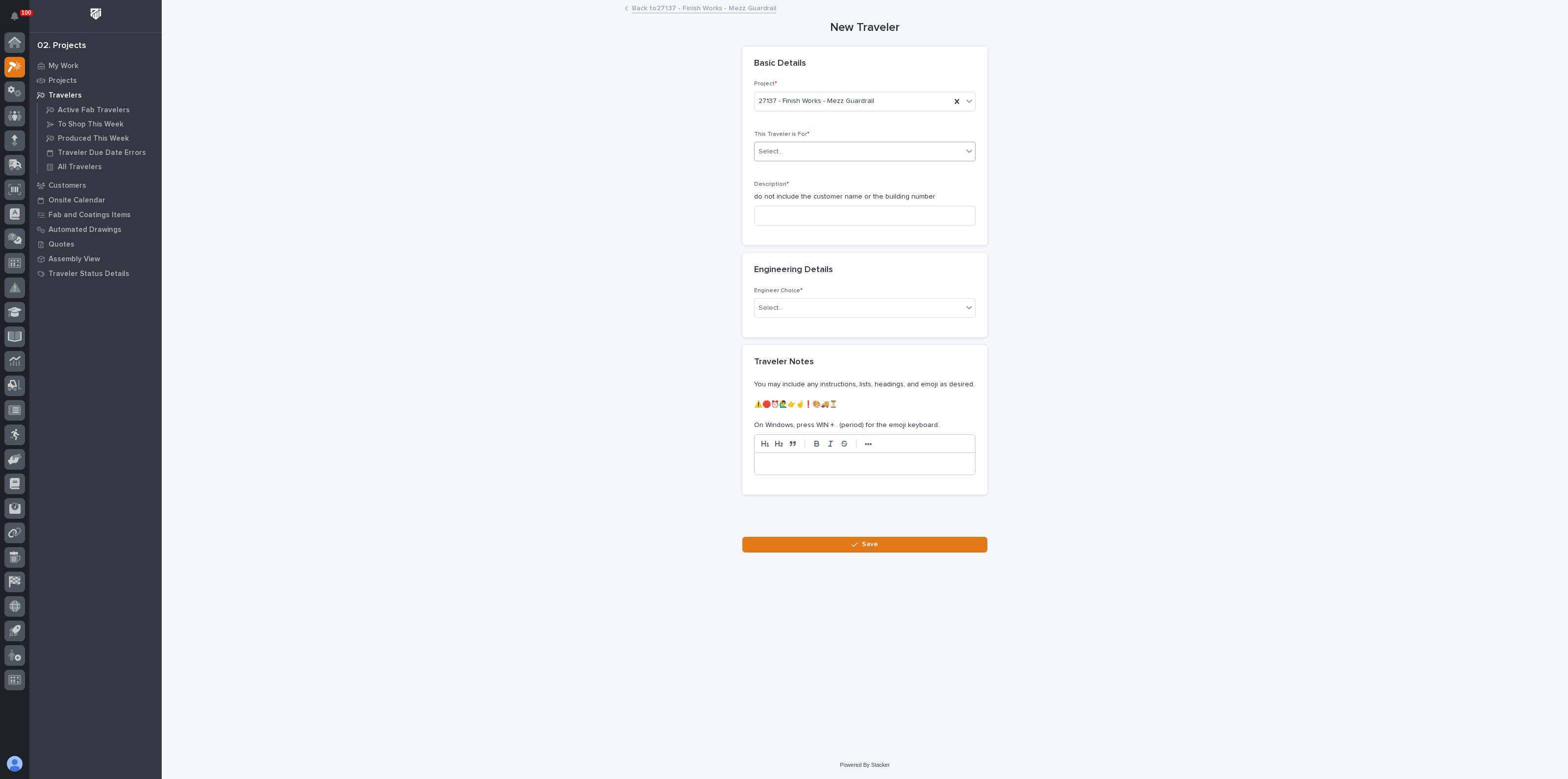
click at [853, 150] on div "Select..." at bounding box center [859, 152] width 208 height 16
click at [819, 167] on div "Production" at bounding box center [865, 170] width 220 height 17
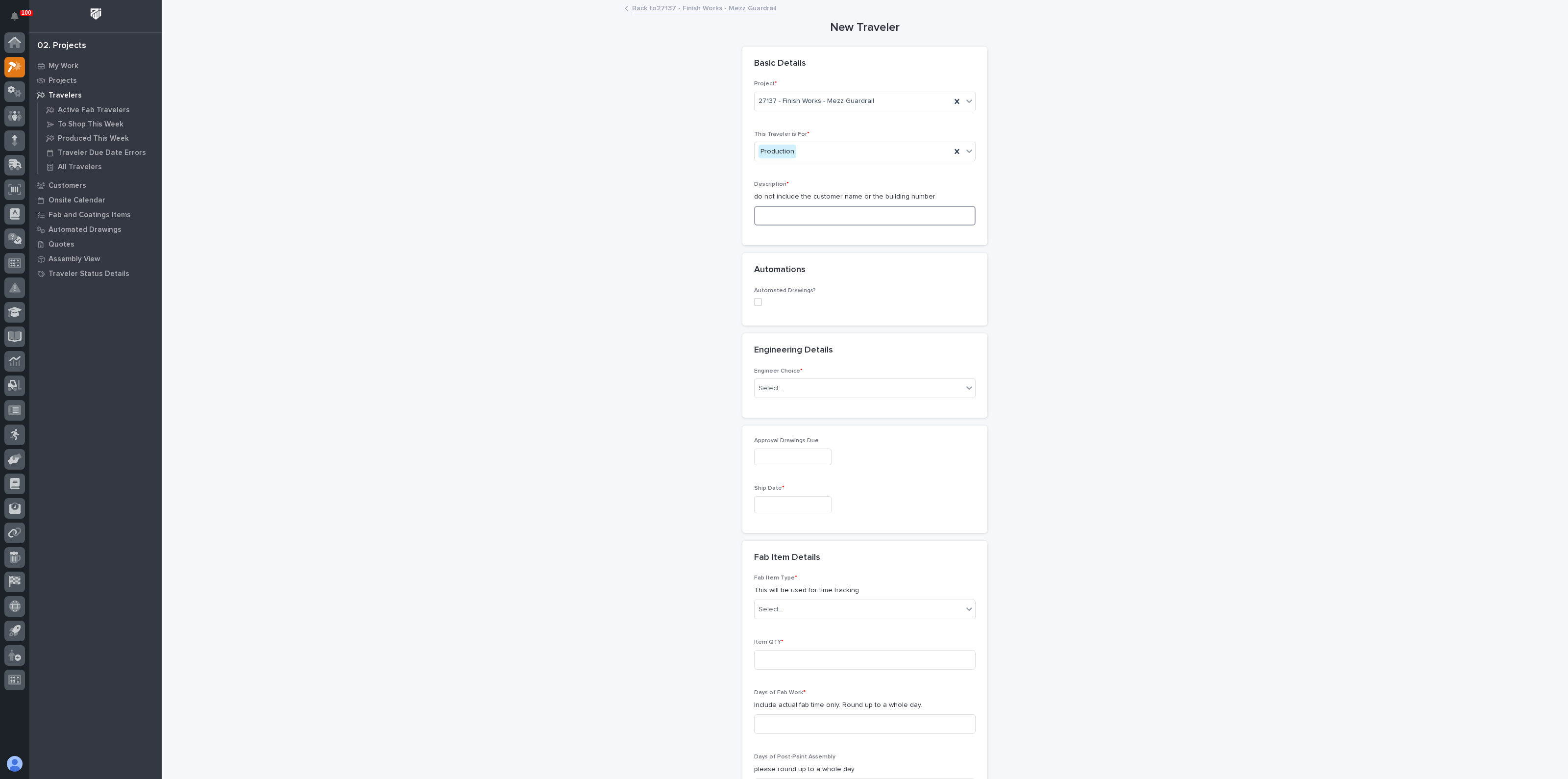
click at [784, 224] on input at bounding box center [865, 216] width 222 height 19
paste input "GUARDRAILS AND GATES-M6"
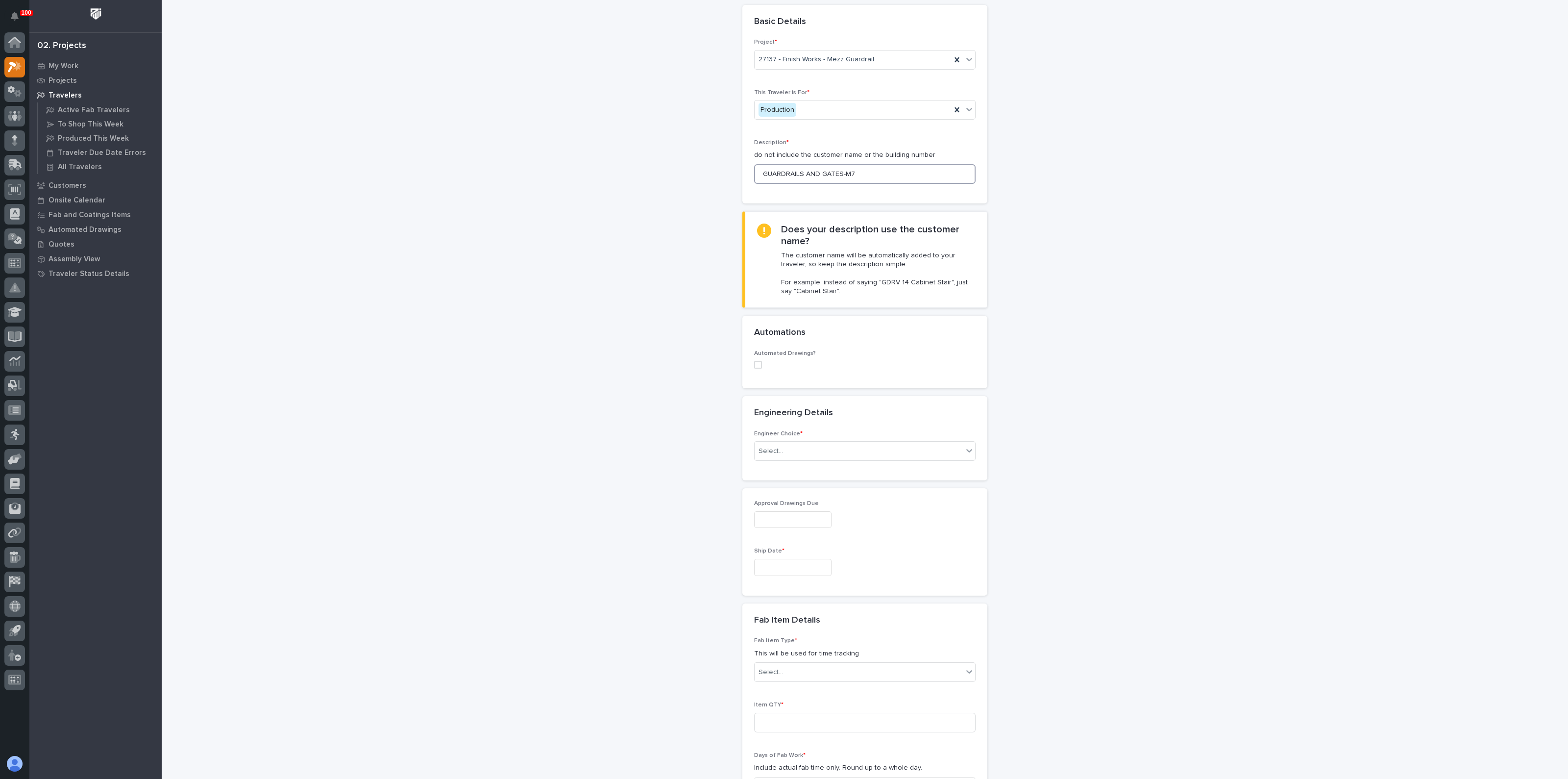
scroll to position [61, 0]
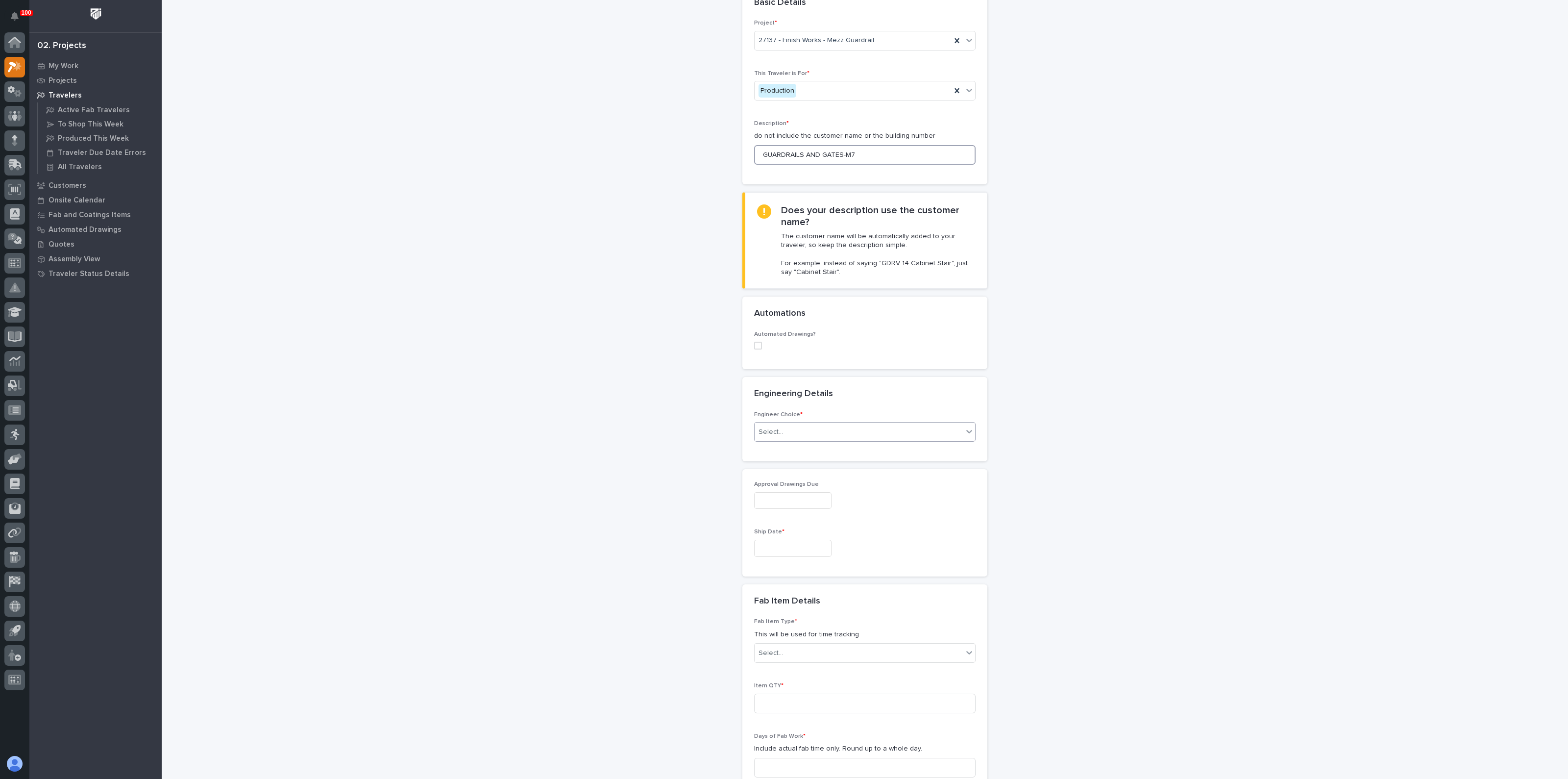
type input "GUARDRAILS AND GATES-M7"
click at [779, 422] on div "Select..." at bounding box center [865, 432] width 222 height 19
click at [777, 451] on div "There is no engineering (no drawings)" at bounding box center [860, 449] width 220 height 17
drag, startPoint x: 777, startPoint y: 451, endPoint x: 783, endPoint y: 437, distance: 15.2
click at [777, 451] on div "Engineer Choice * option There is no engineering (no drawings), selected. 0 res…" at bounding box center [865, 436] width 245 height 50
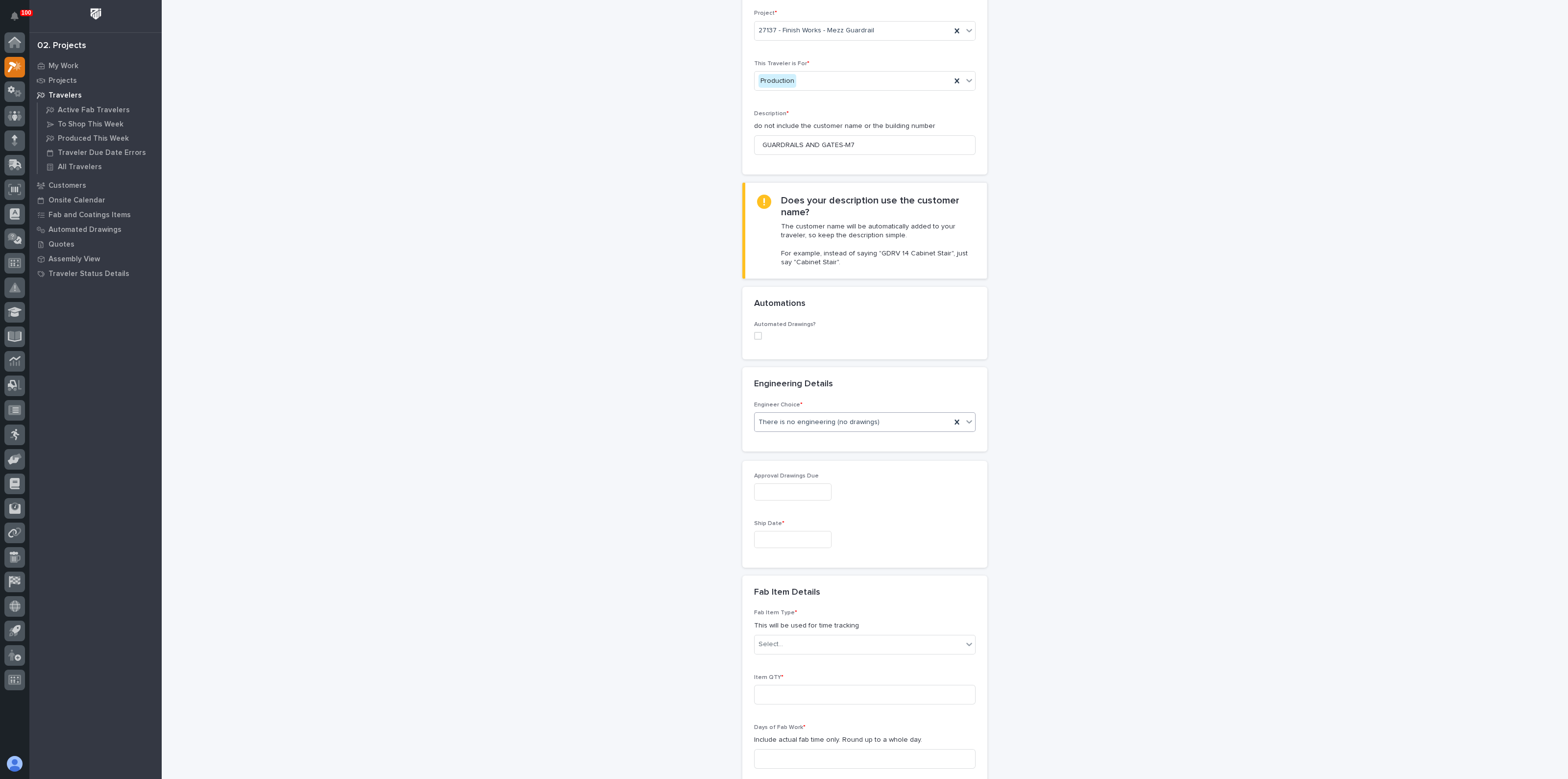
click at [784, 432] on div "Engineer Choice * There is no engineering (no drawings)" at bounding box center [865, 426] width 245 height 50
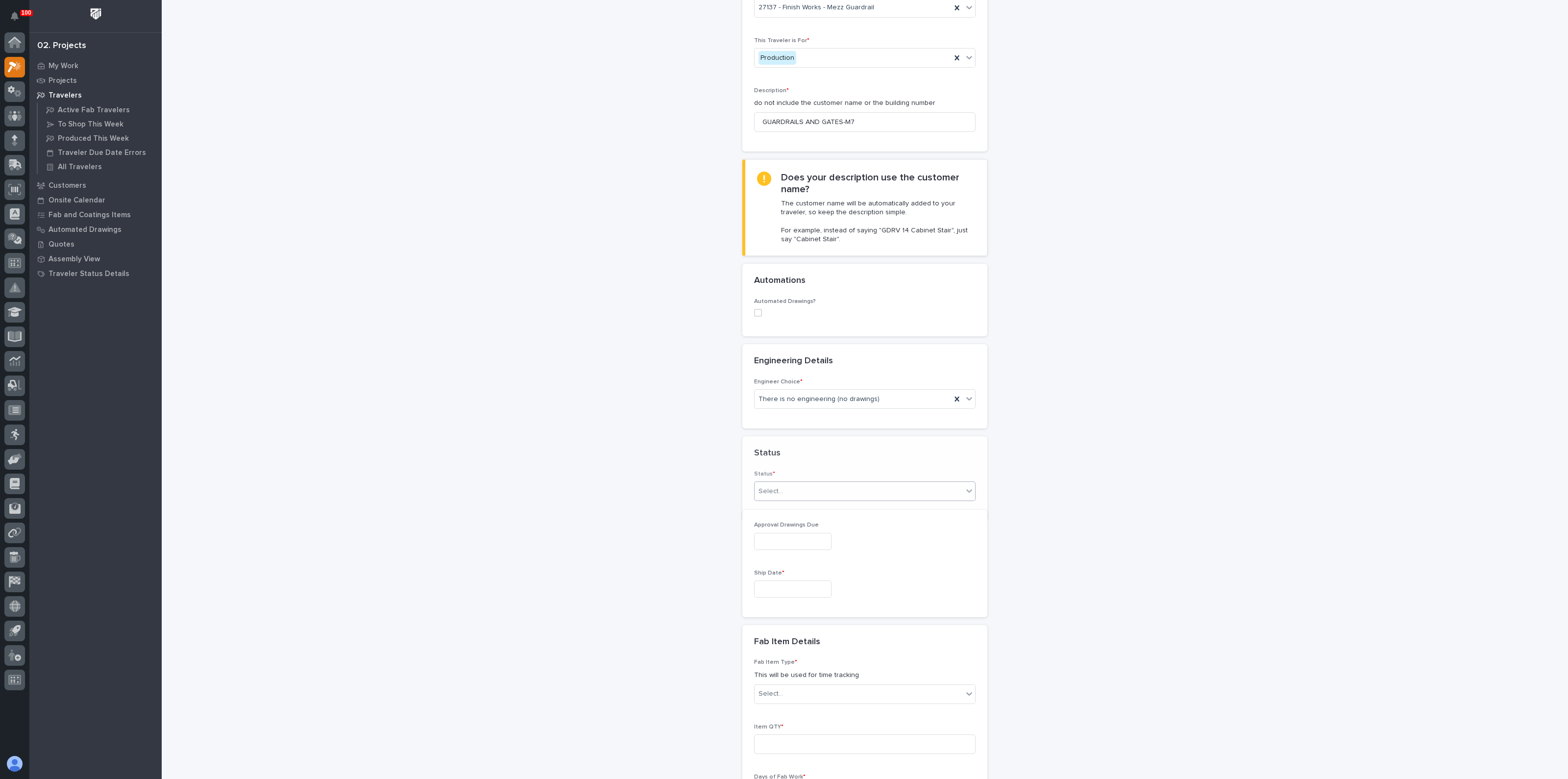
scroll to position [107, 0]
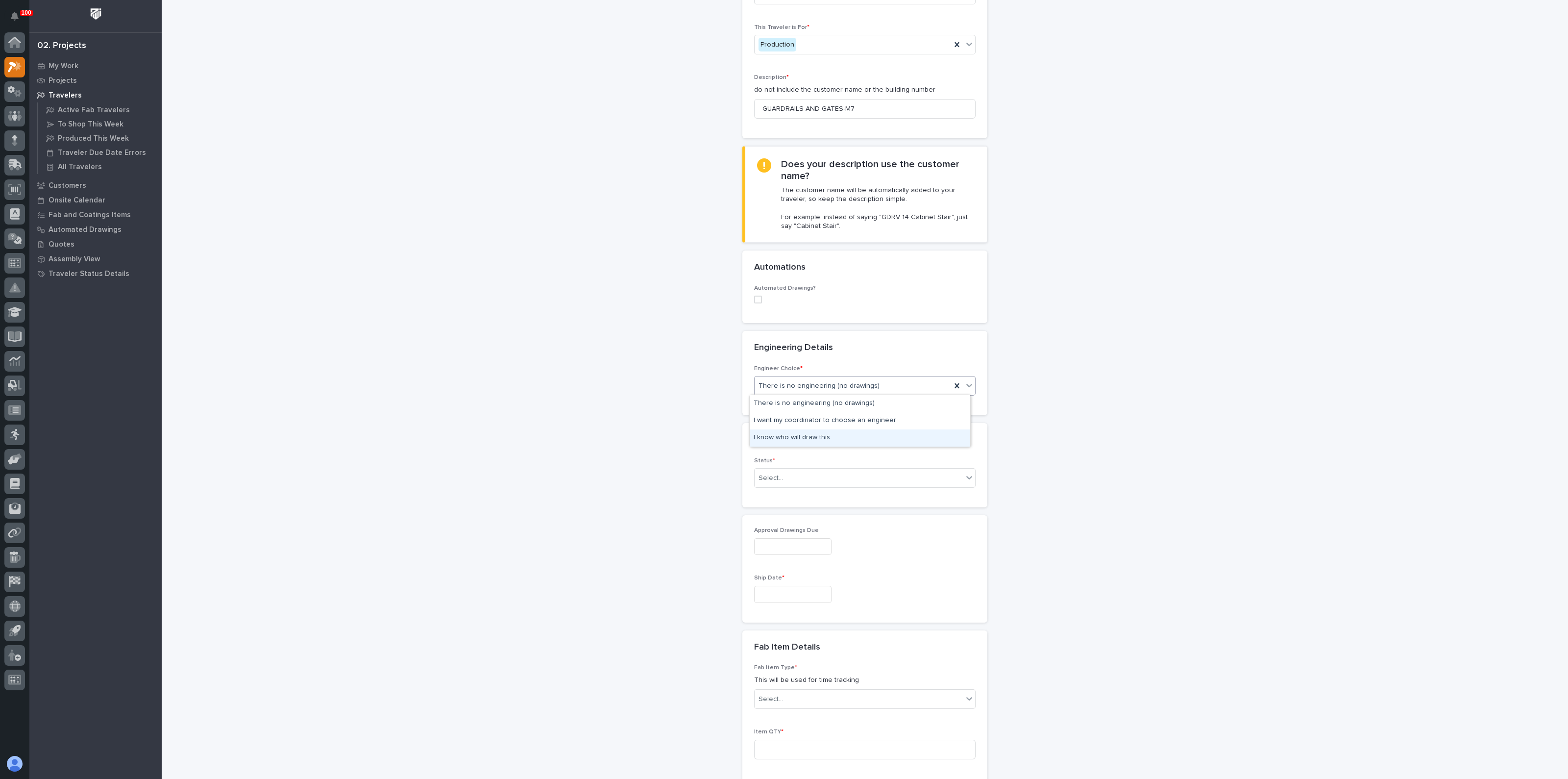
click at [779, 442] on div "I know who will draw this" at bounding box center [860, 438] width 220 height 17
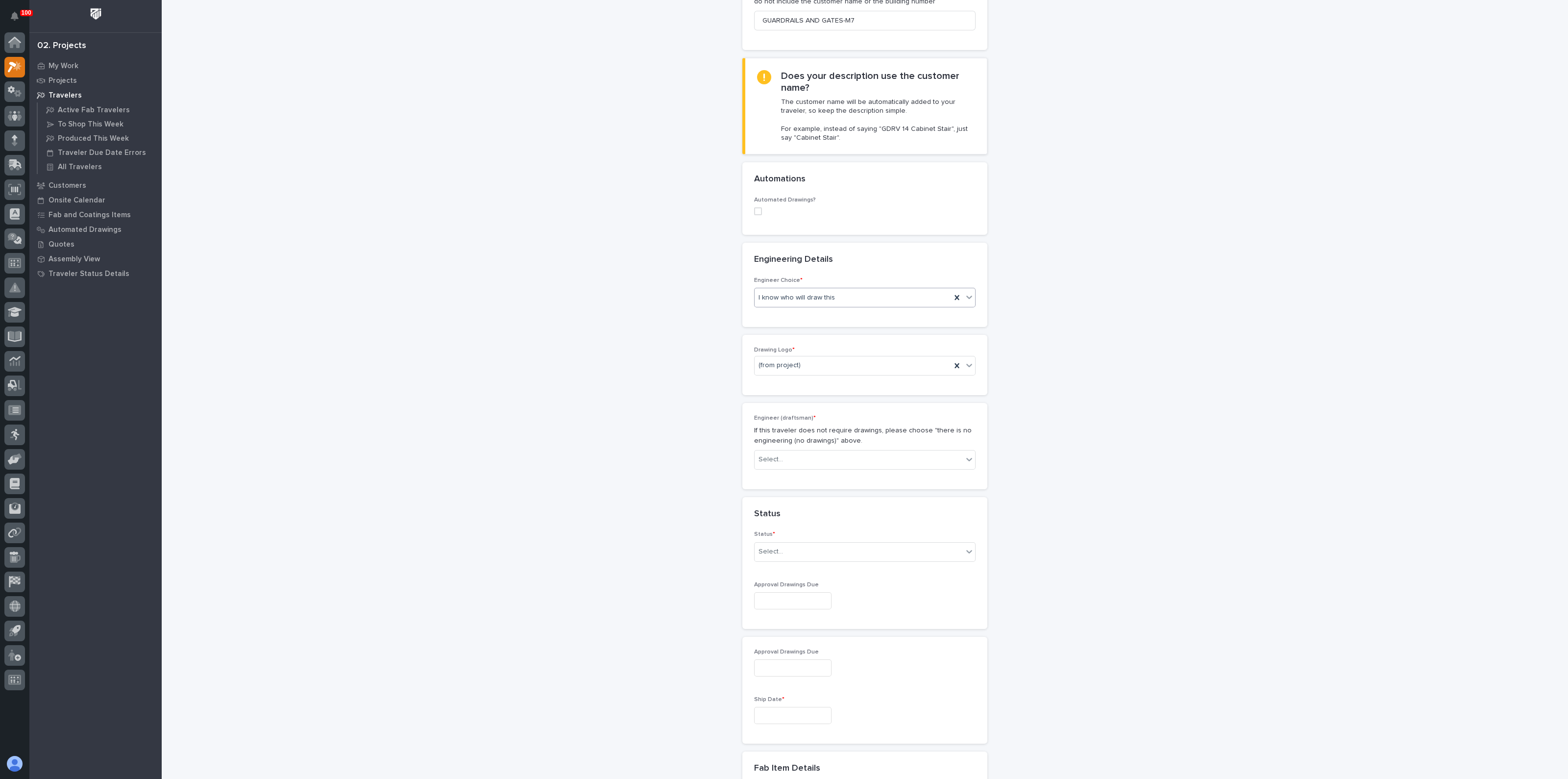
scroll to position [211, 0]
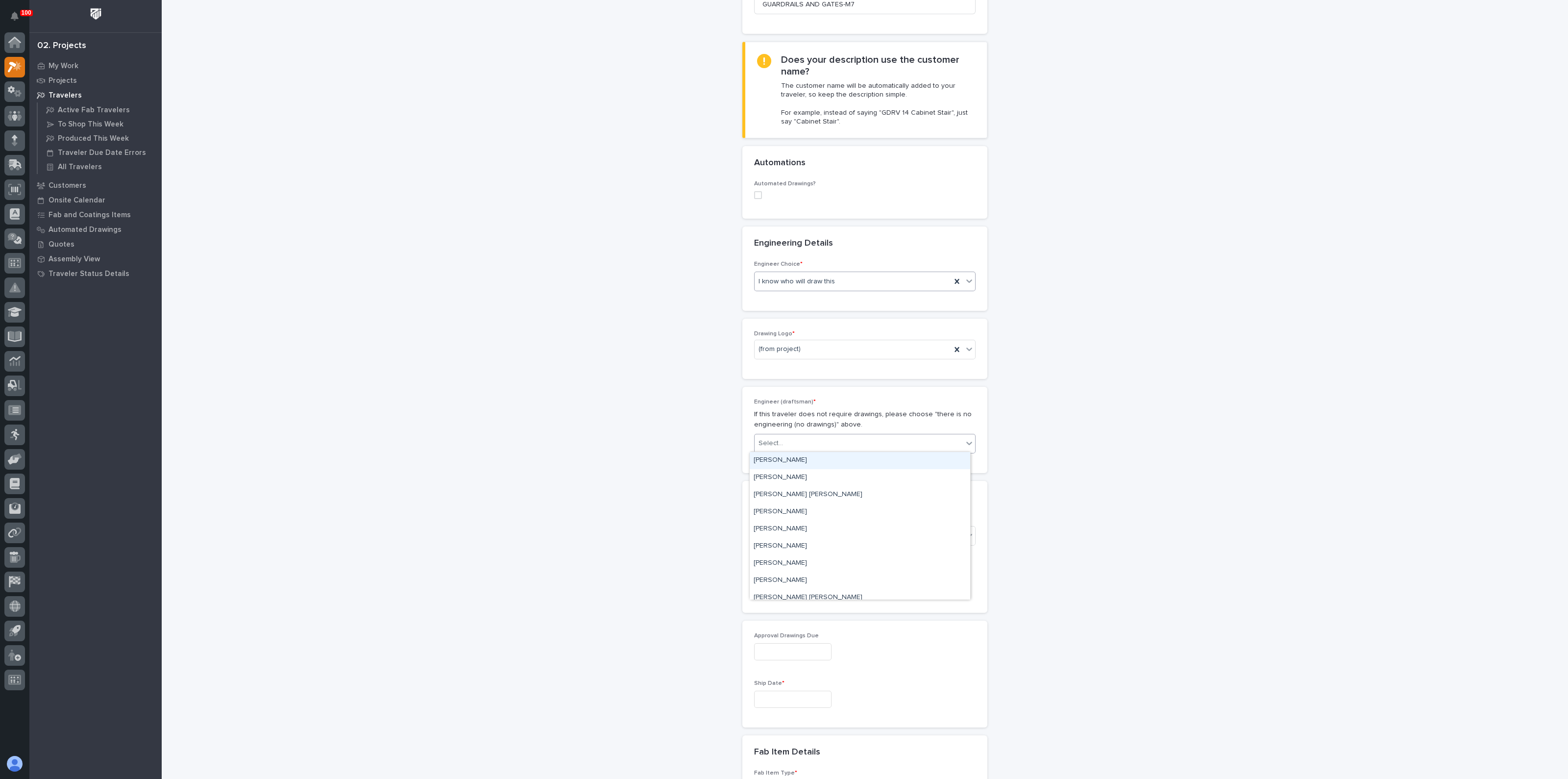
click at [782, 448] on div "Select..." at bounding box center [859, 443] width 208 height 16
type input "**"
click at [771, 541] on div "Select..." at bounding box center [859, 535] width 208 height 16
click at [774, 569] on div "To Engineer" at bounding box center [860, 570] width 220 height 17
click at [729, 585] on div "**********" at bounding box center [865, 566] width 982 height 1553
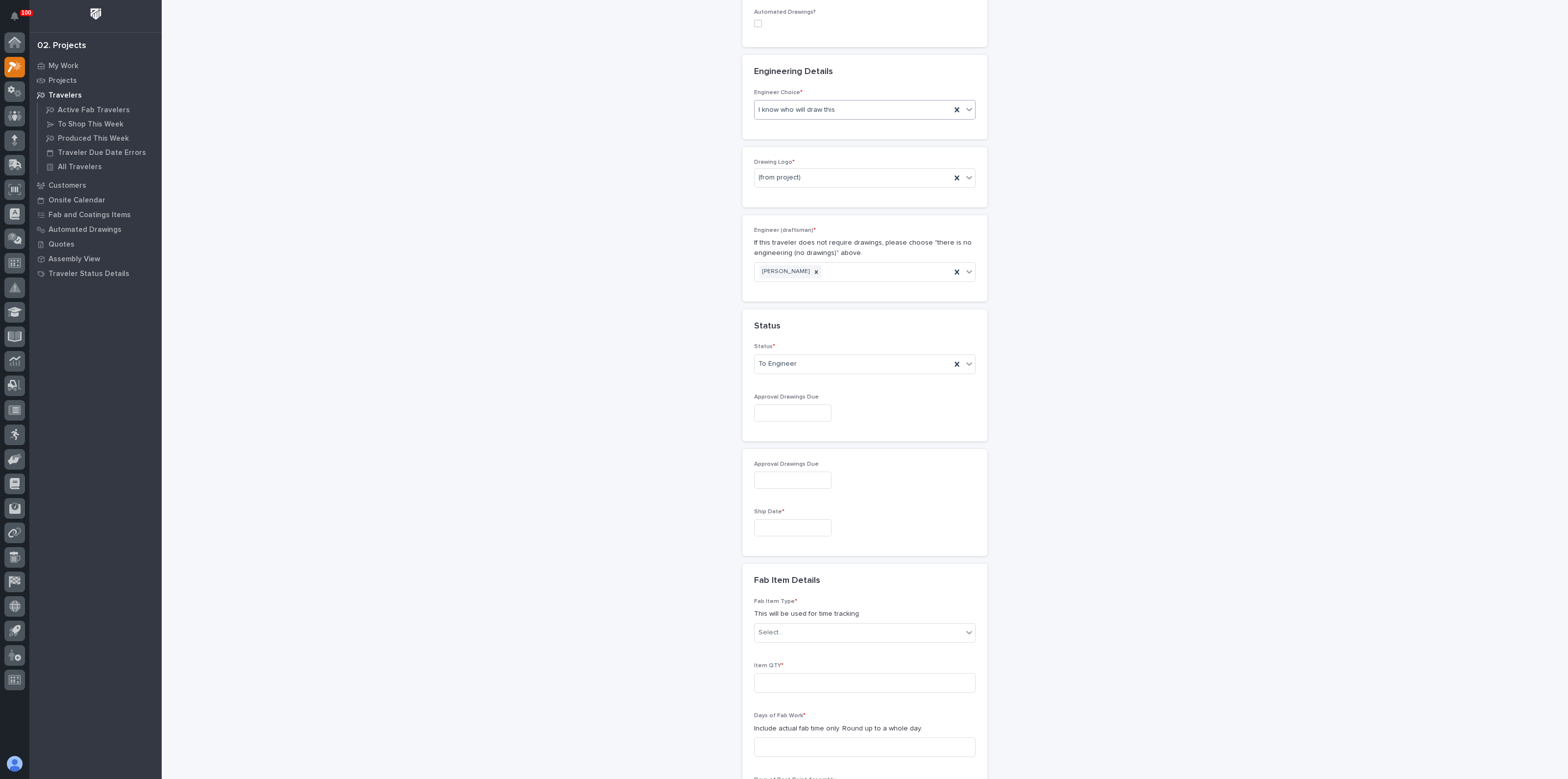
scroll to position [395, 0]
click at [777, 521] on div "Ship Date *" at bounding box center [865, 514] width 222 height 36
click at [778, 513] on input "text" at bounding box center [793, 515] width 77 height 17
click at [811, 455] on div "24" at bounding box center [814, 449] width 13 height 13
click at [780, 517] on input "**********" at bounding box center [793, 515] width 77 height 17
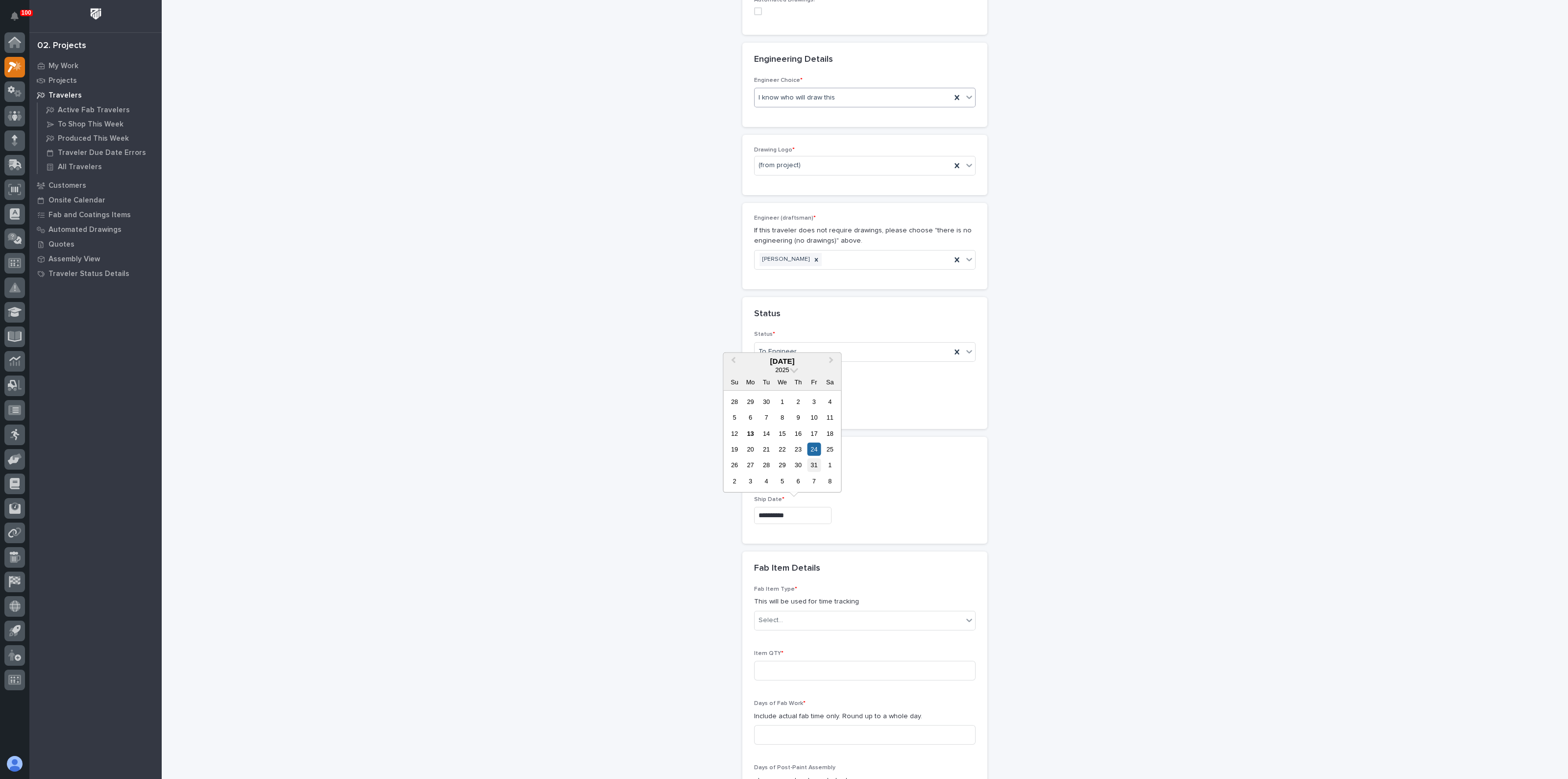
click at [813, 464] on div "31" at bounding box center [814, 465] width 13 height 13
type input "**********"
drag, startPoint x: 647, startPoint y: 541, endPoint x: 657, endPoint y: 543, distance: 10.2
click at [647, 542] on div "**********" at bounding box center [865, 382] width 982 height 1553
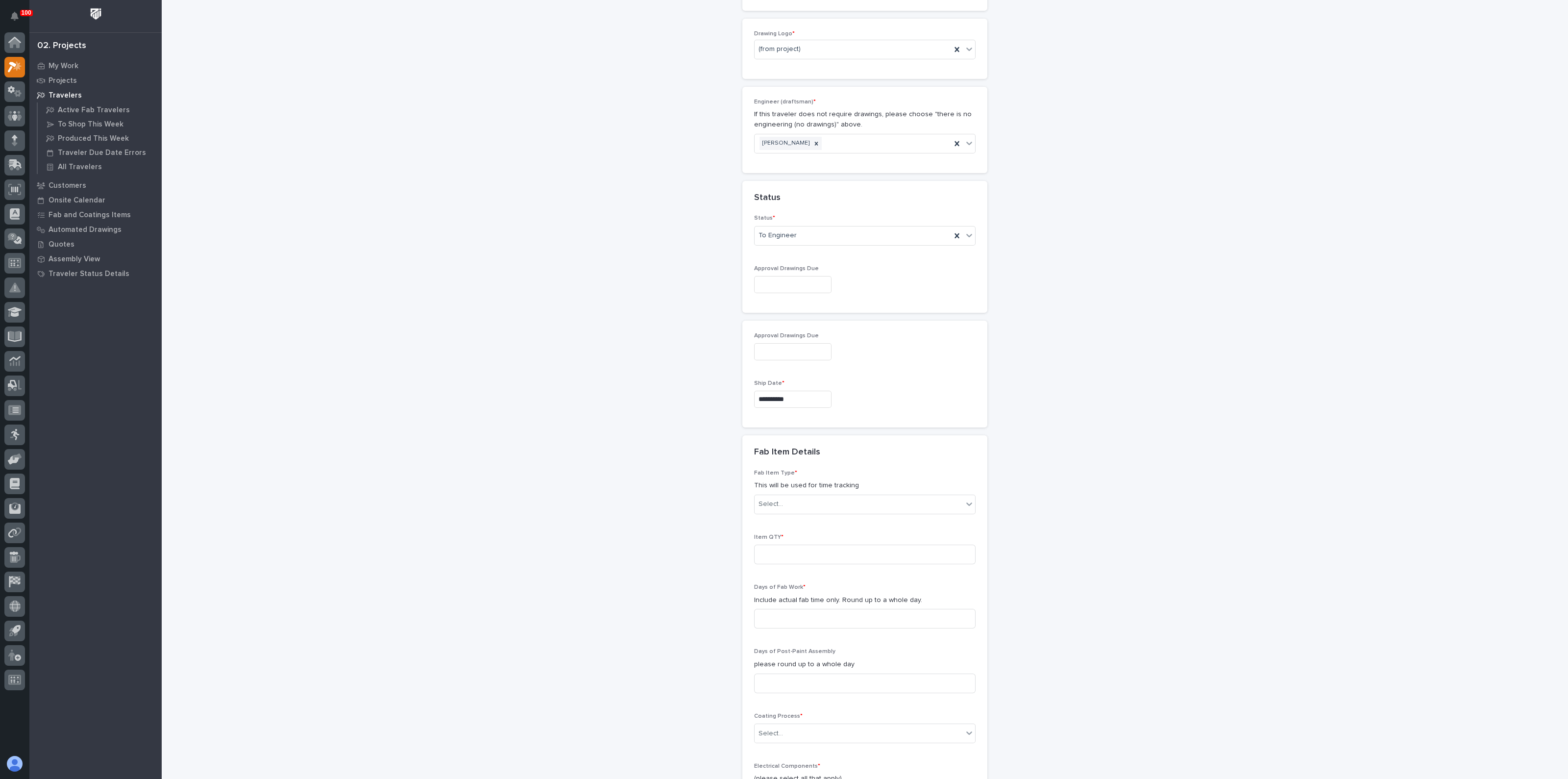
scroll to position [518, 0]
click at [800, 496] on div "Select..." at bounding box center [859, 498] width 208 height 16
click at [778, 582] on div "Guardrail" at bounding box center [860, 585] width 220 height 17
click at [710, 577] on div "**********" at bounding box center [865, 259] width 982 height 1553
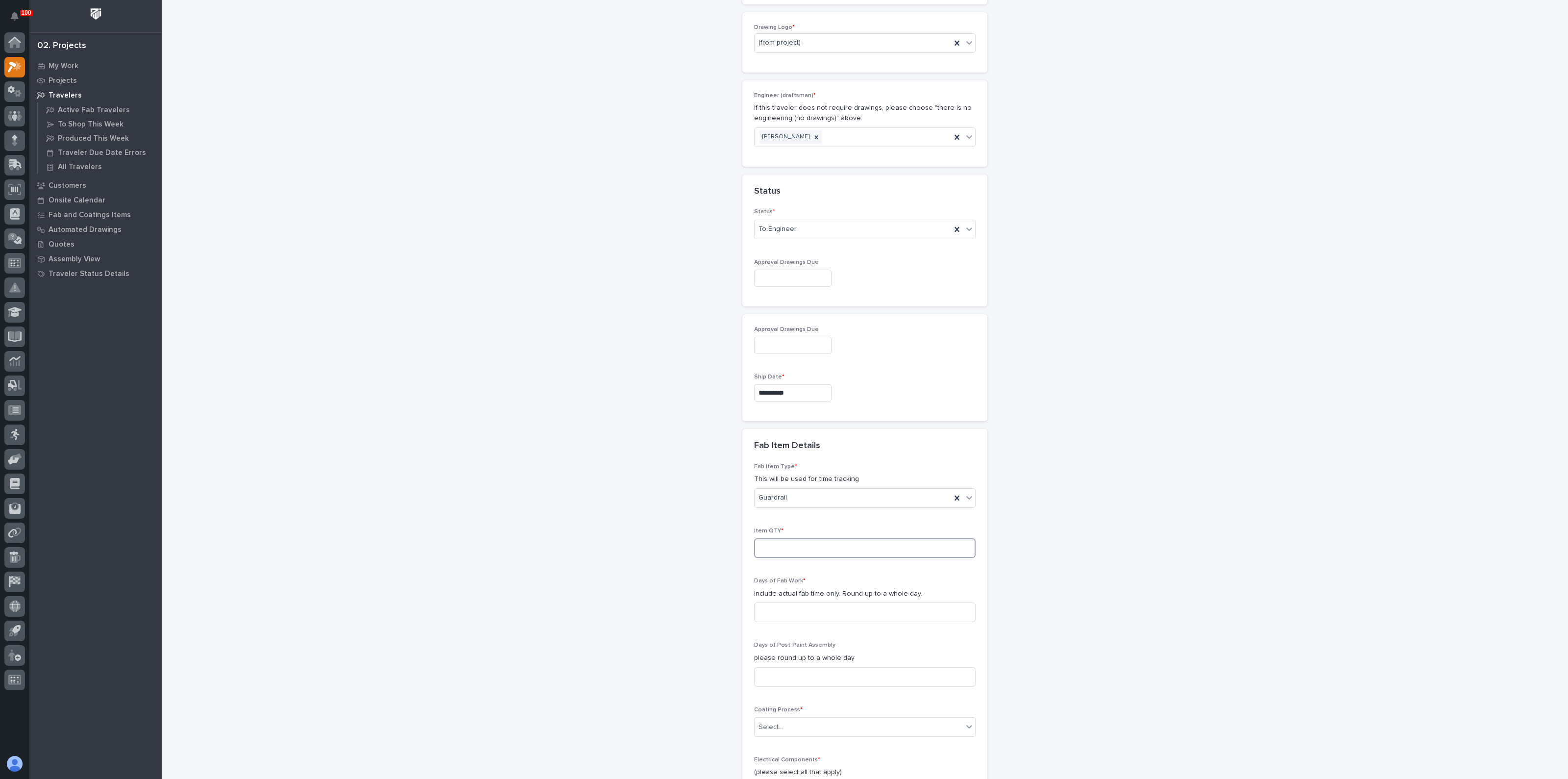
drag, startPoint x: 750, startPoint y: 552, endPoint x: 755, endPoint y: 549, distance: 5.8
click at [754, 552] on input at bounding box center [865, 548] width 222 height 19
type input "1"
click at [764, 607] on input at bounding box center [865, 612] width 222 height 19
type input "1"
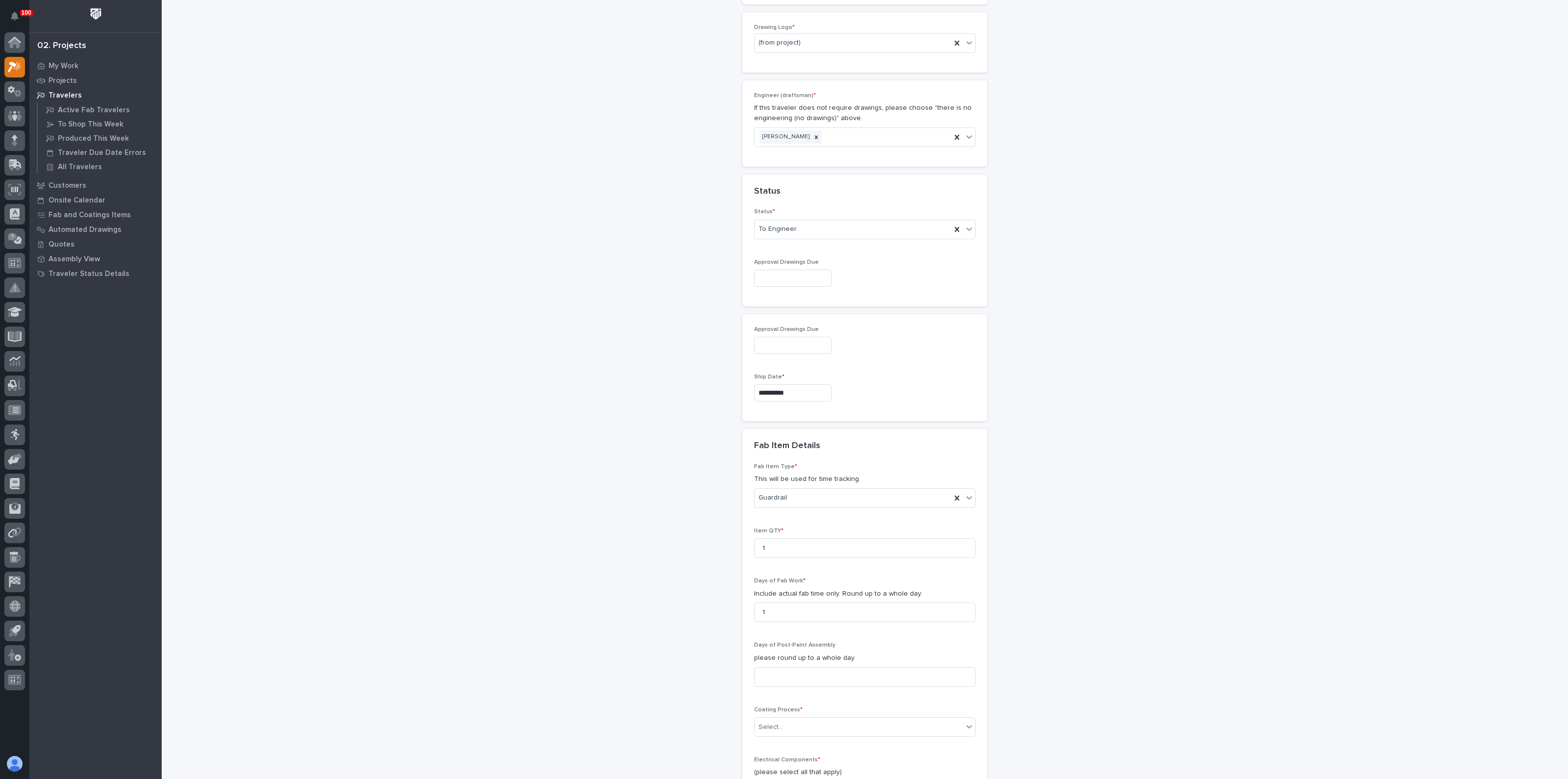
drag, startPoint x: 704, startPoint y: 619, endPoint x: 707, endPoint y: 624, distance: 5.8
click at [704, 621] on div "**********" at bounding box center [865, 259] width 982 height 1553
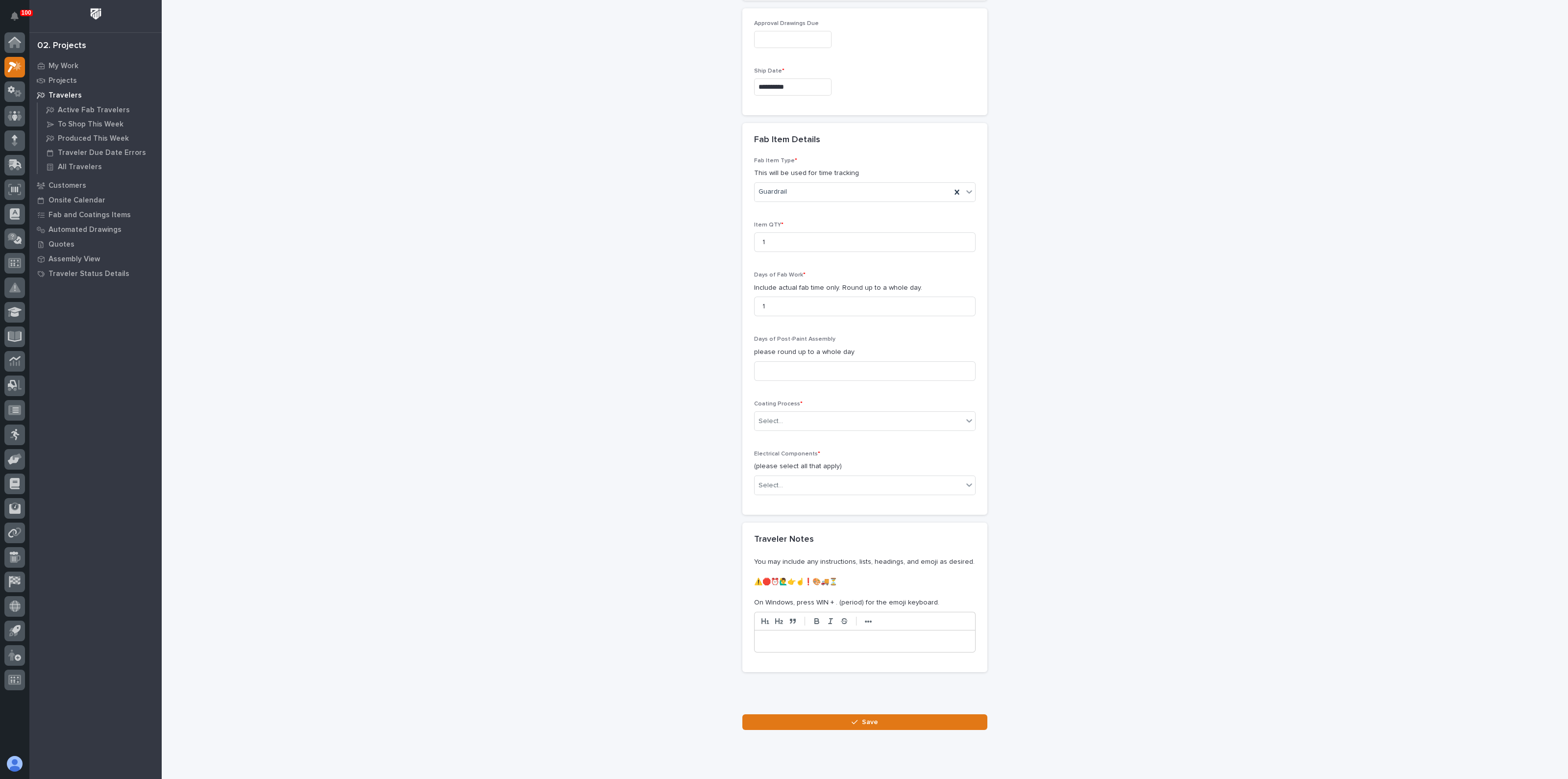
scroll to position [824, 0]
click at [801, 420] on div "Select..." at bounding box center [849, 421] width 189 height 16
click at [772, 452] on div "In-House Paint/Powder" at bounding box center [860, 454] width 220 height 17
click at [763, 482] on div "Select..." at bounding box center [771, 485] width 24 height 10
click at [772, 498] on div "None" at bounding box center [860, 501] width 220 height 17
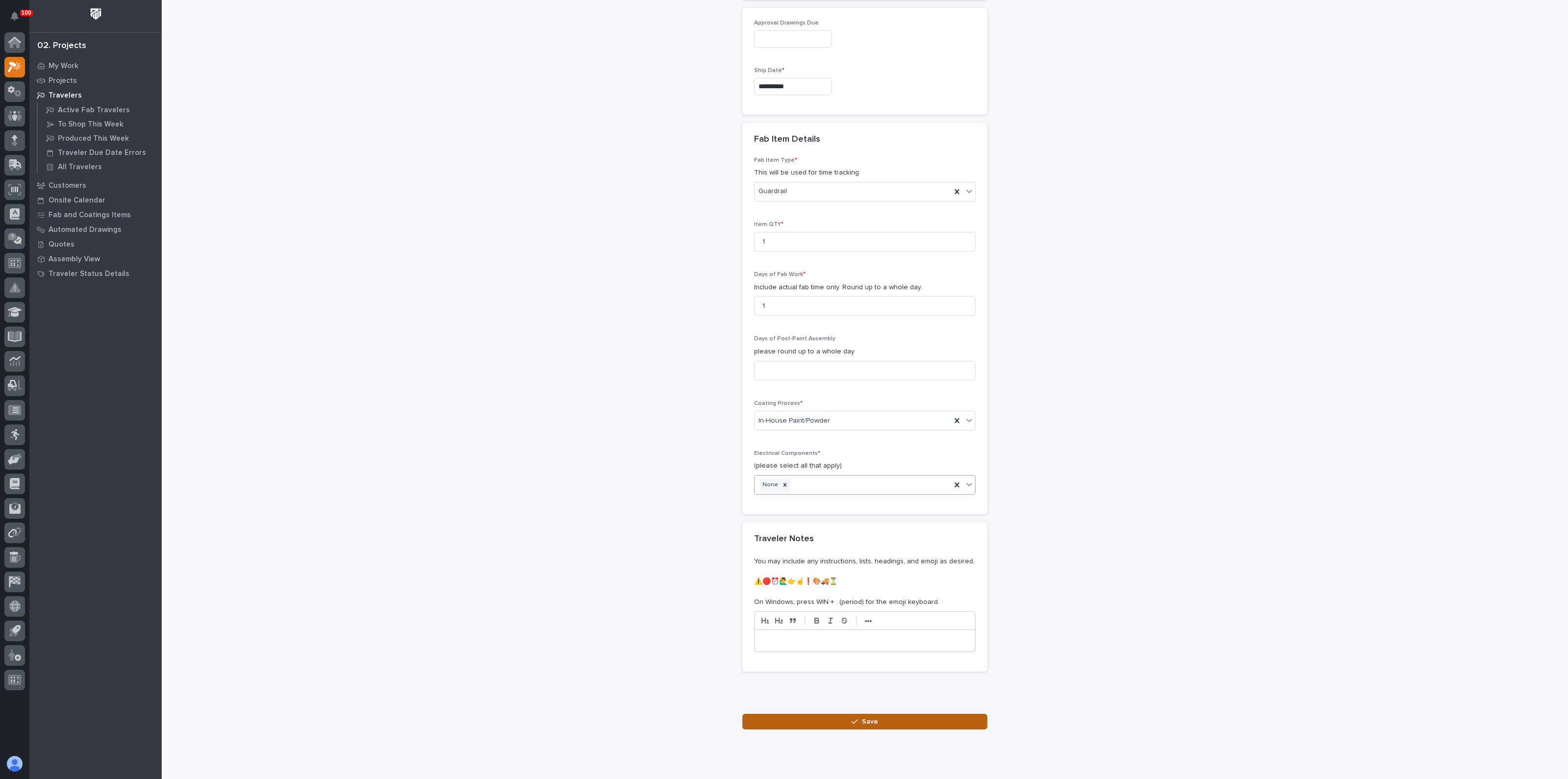
click at [825, 723] on button "Save" at bounding box center [865, 722] width 245 height 16
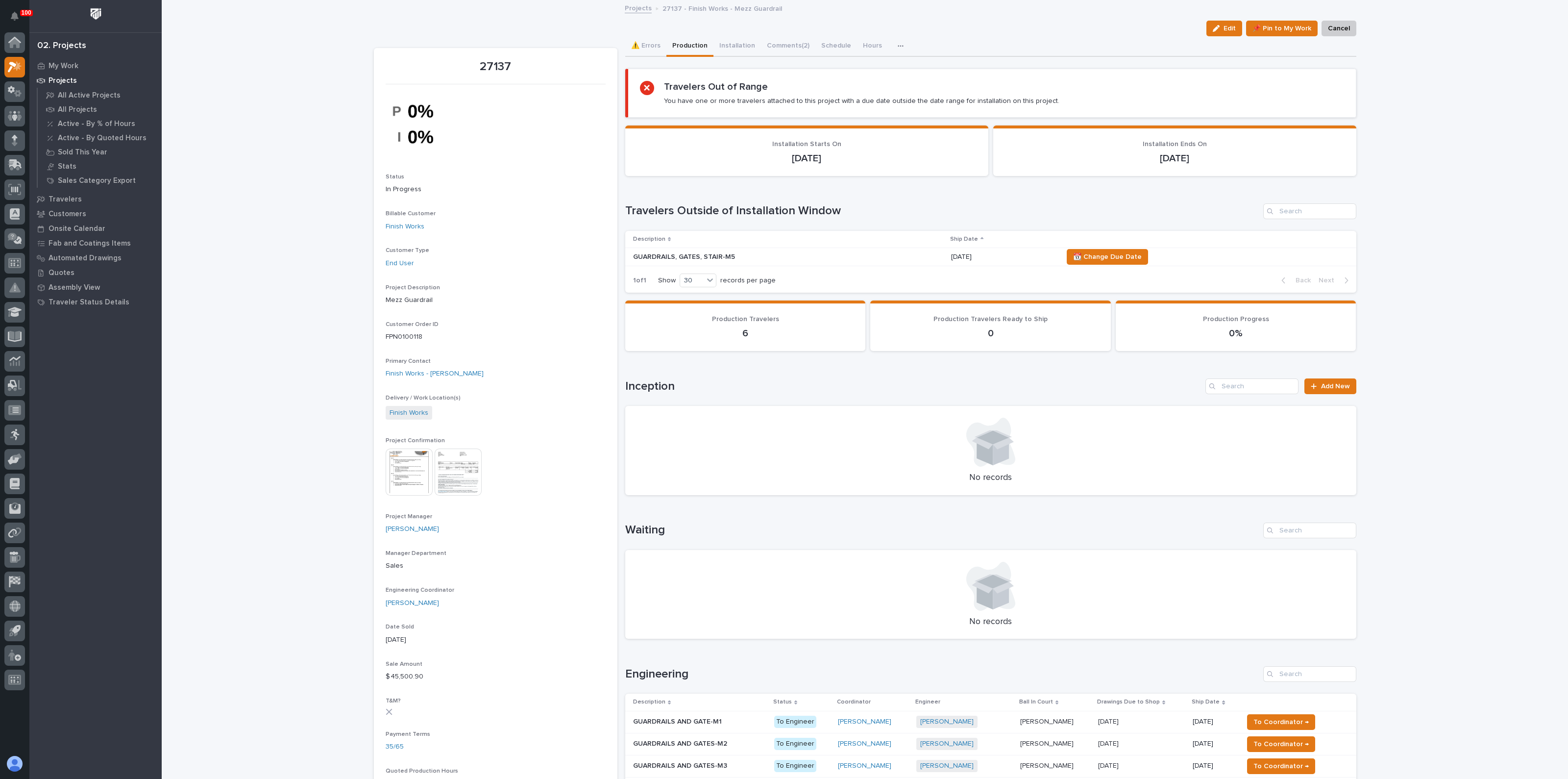
scroll to position [122, 0]
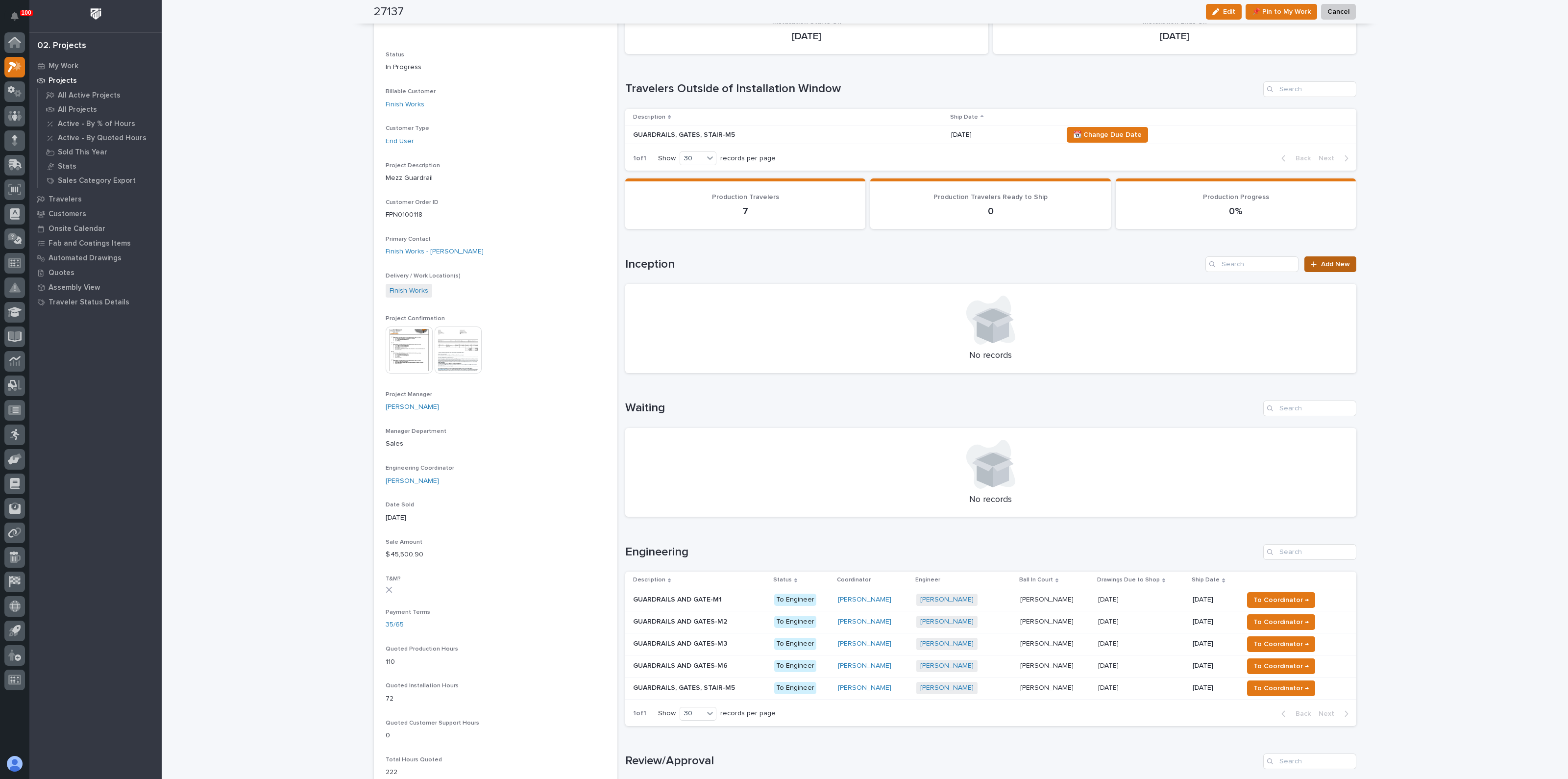
click at [1333, 269] on link "Add New" at bounding box center [1330, 264] width 52 height 16
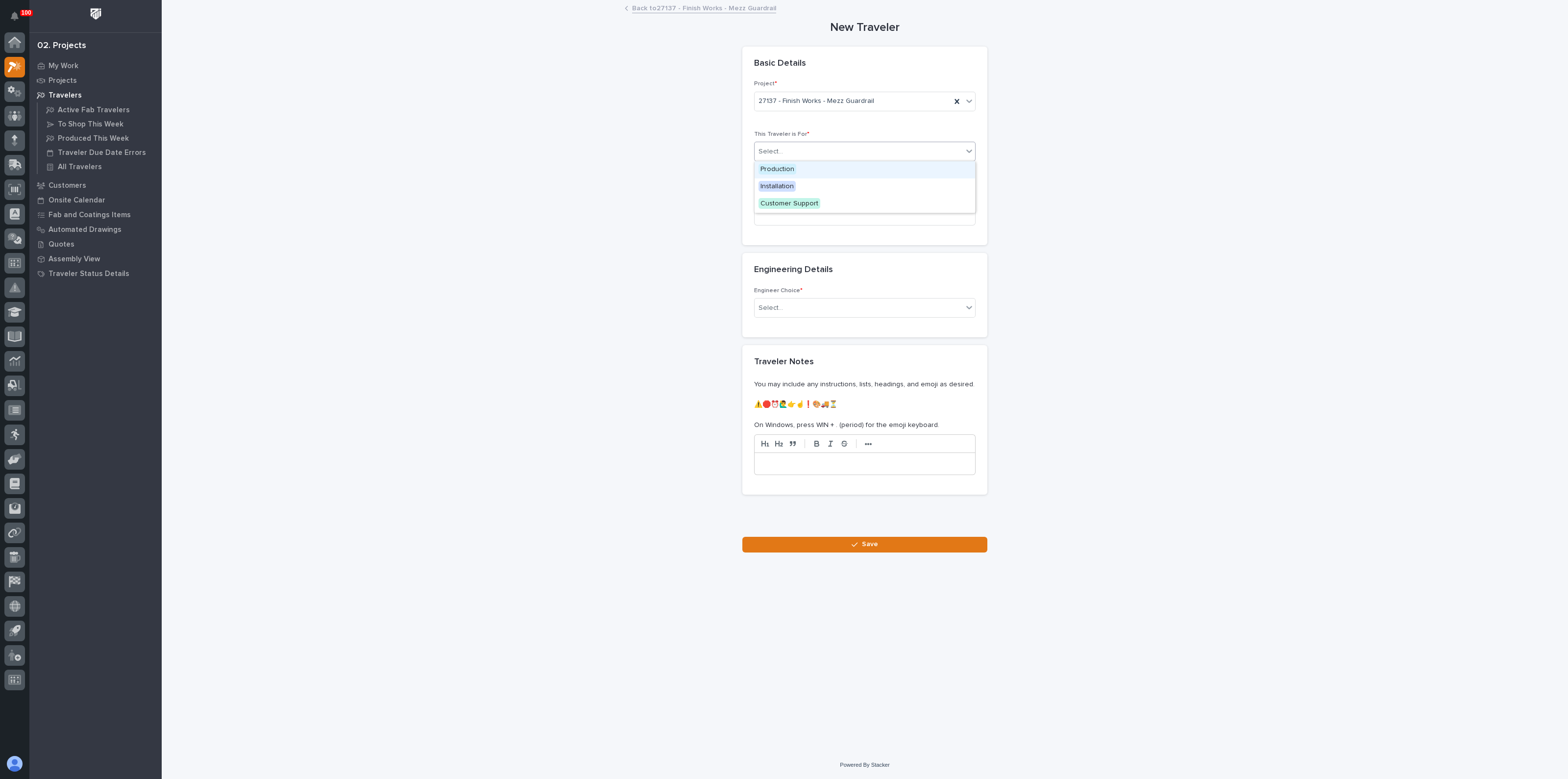
click at [799, 151] on div "Select..." at bounding box center [859, 152] width 208 height 16
click at [776, 166] on span "Production" at bounding box center [777, 169] width 38 height 11
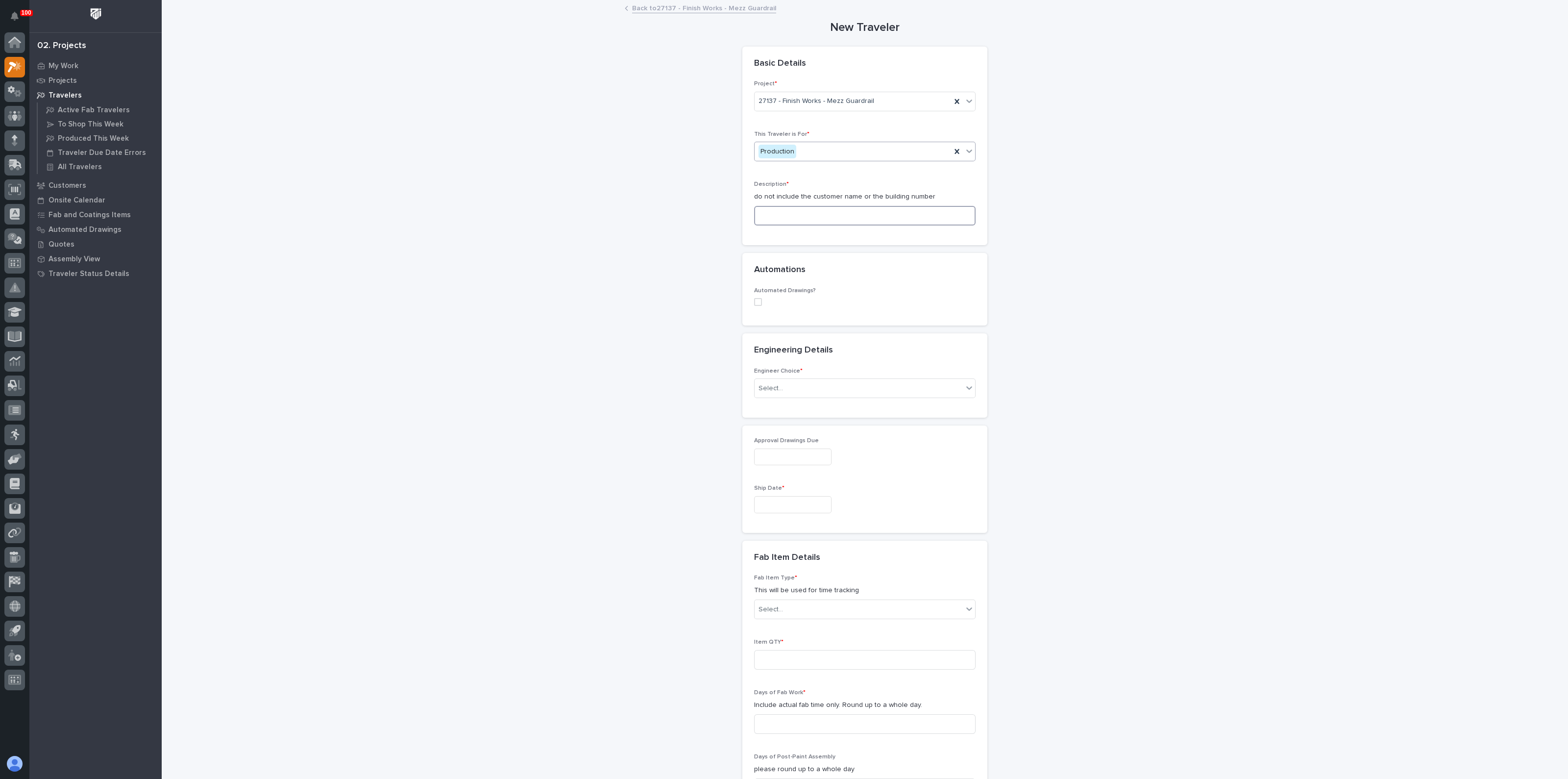
click at [770, 220] on input at bounding box center [865, 216] width 222 height 19
paste input "GUARDRAILS AND GATES-M6"
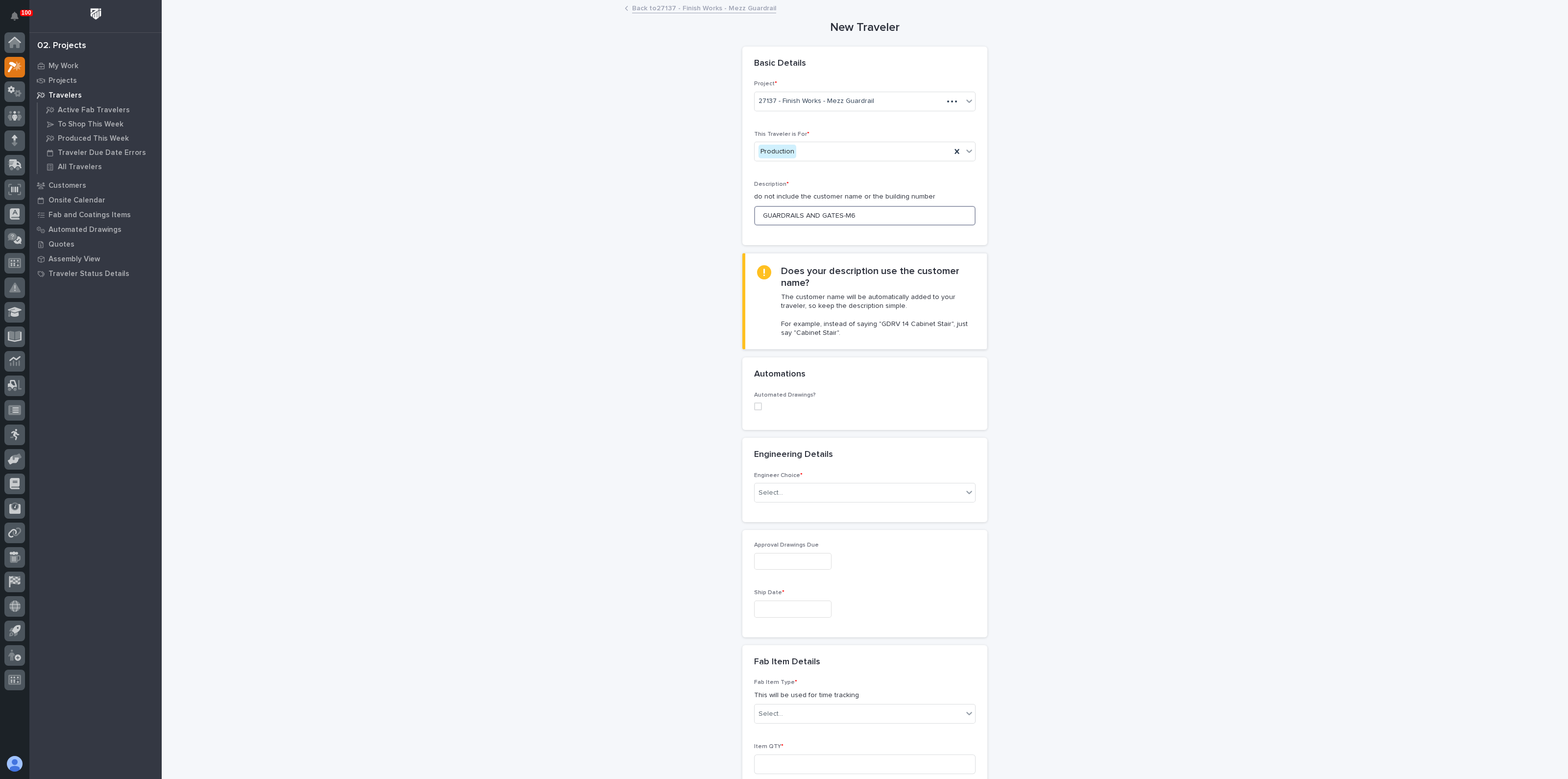
click at [867, 216] on input "GUARDRAILS AND GATES-M6" at bounding box center [865, 216] width 222 height 19
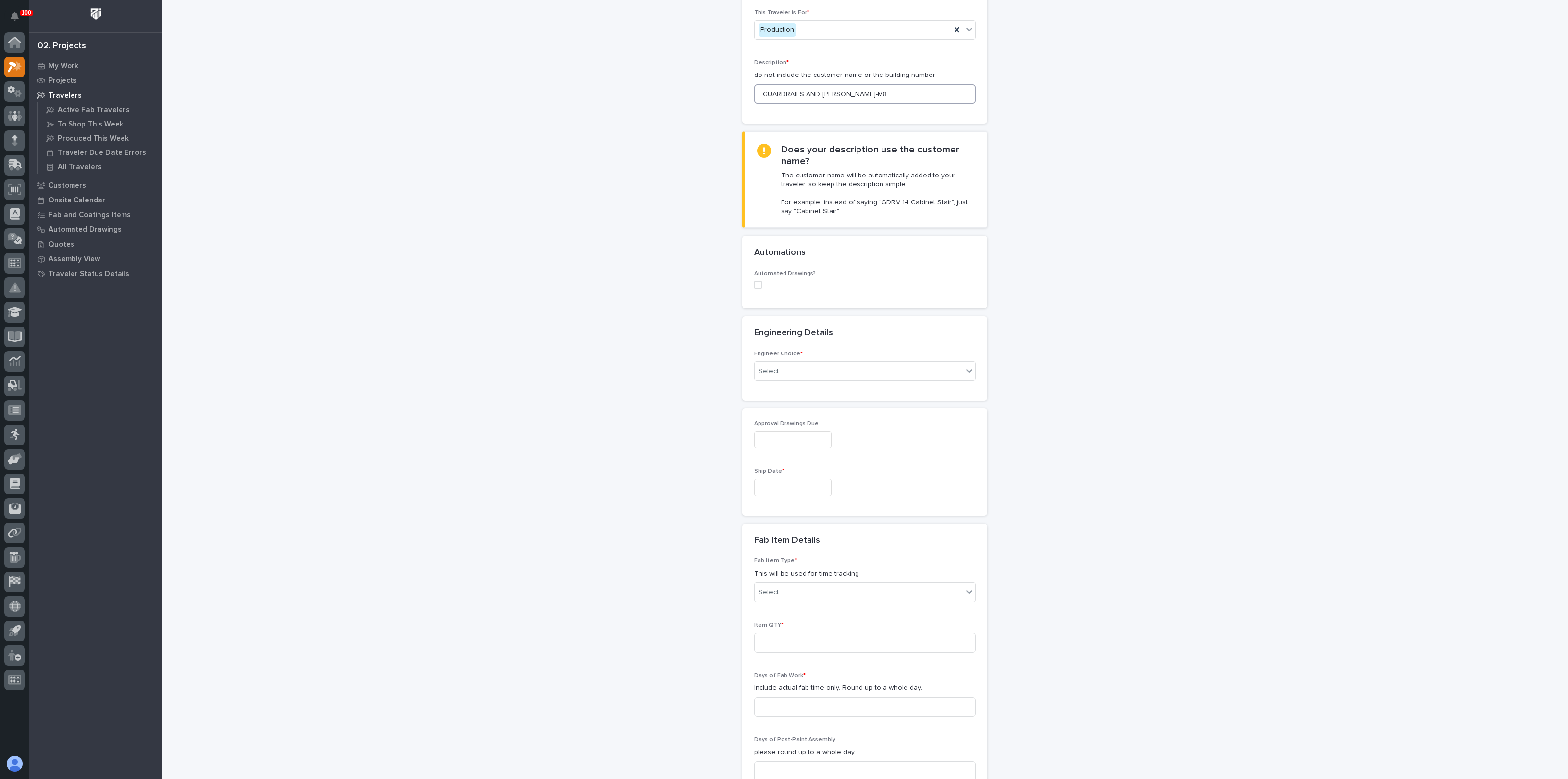
scroll to position [122, 0]
type input "GUARDRAILS AND [PERSON_NAME]-M8"
click at [796, 366] on div "Select..." at bounding box center [859, 371] width 208 height 16
click at [785, 387] on div "There is no engineering (no drawings)" at bounding box center [860, 388] width 220 height 17
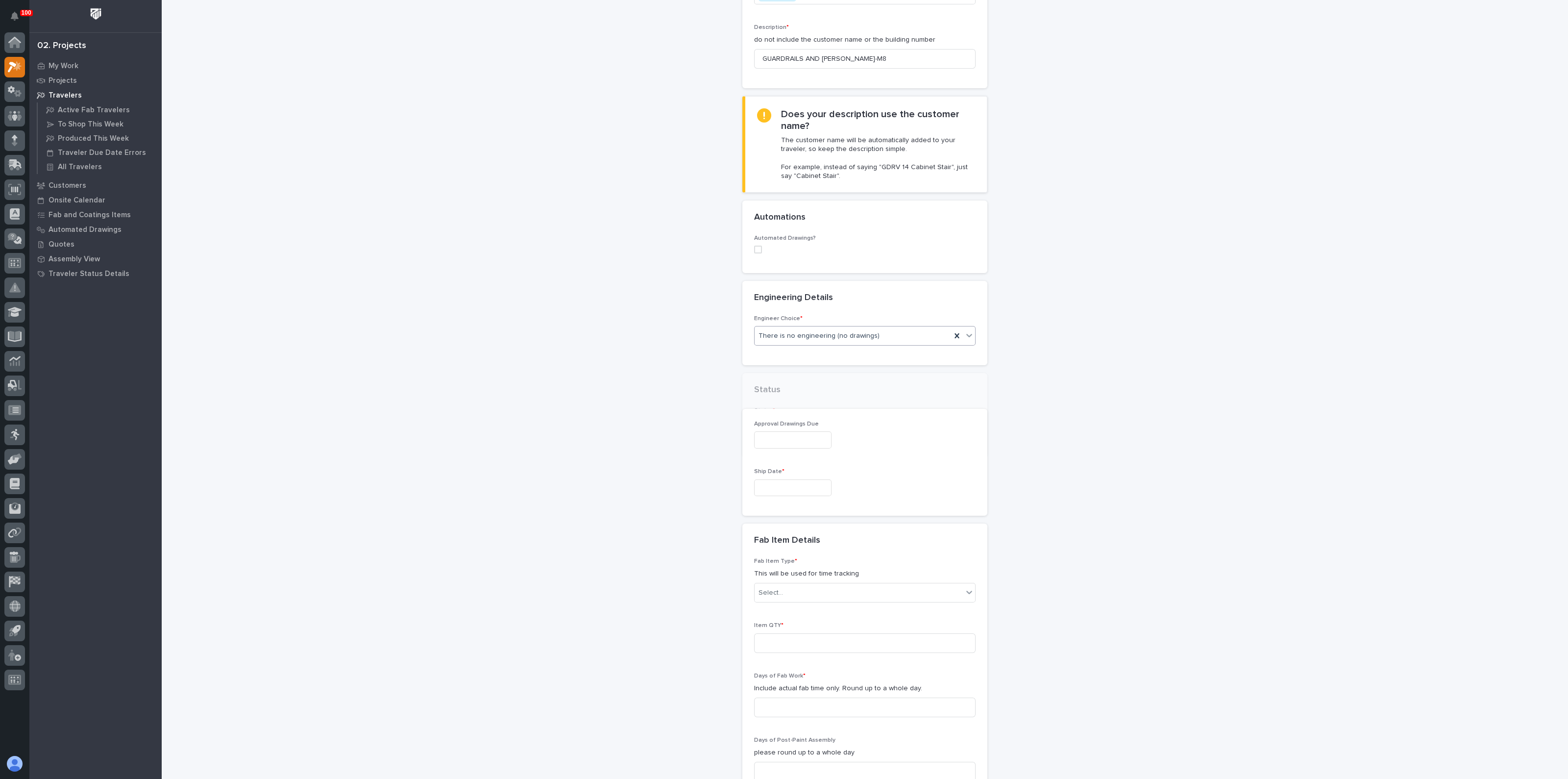
scroll to position [168, 0]
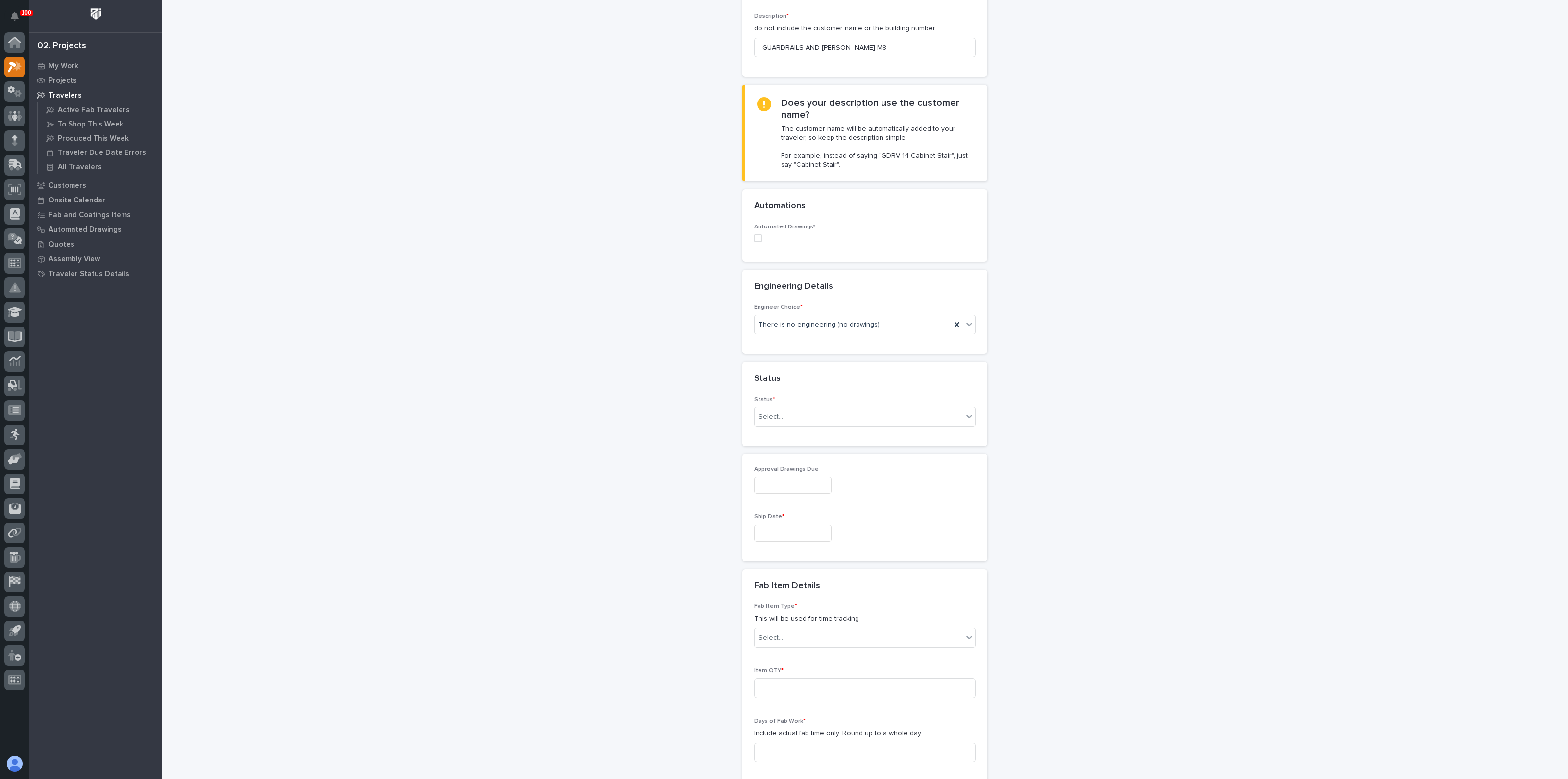
click at [673, 411] on div "**********" at bounding box center [865, 504] width 982 height 1343
click at [796, 373] on div "I know who will draw this" at bounding box center [860, 377] width 220 height 17
click at [780, 412] on div "Loading... Saving… Basic Details Project * 27137 - Finish Works - Mezz Guardrai…" at bounding box center [865, 510] width 245 height 1274
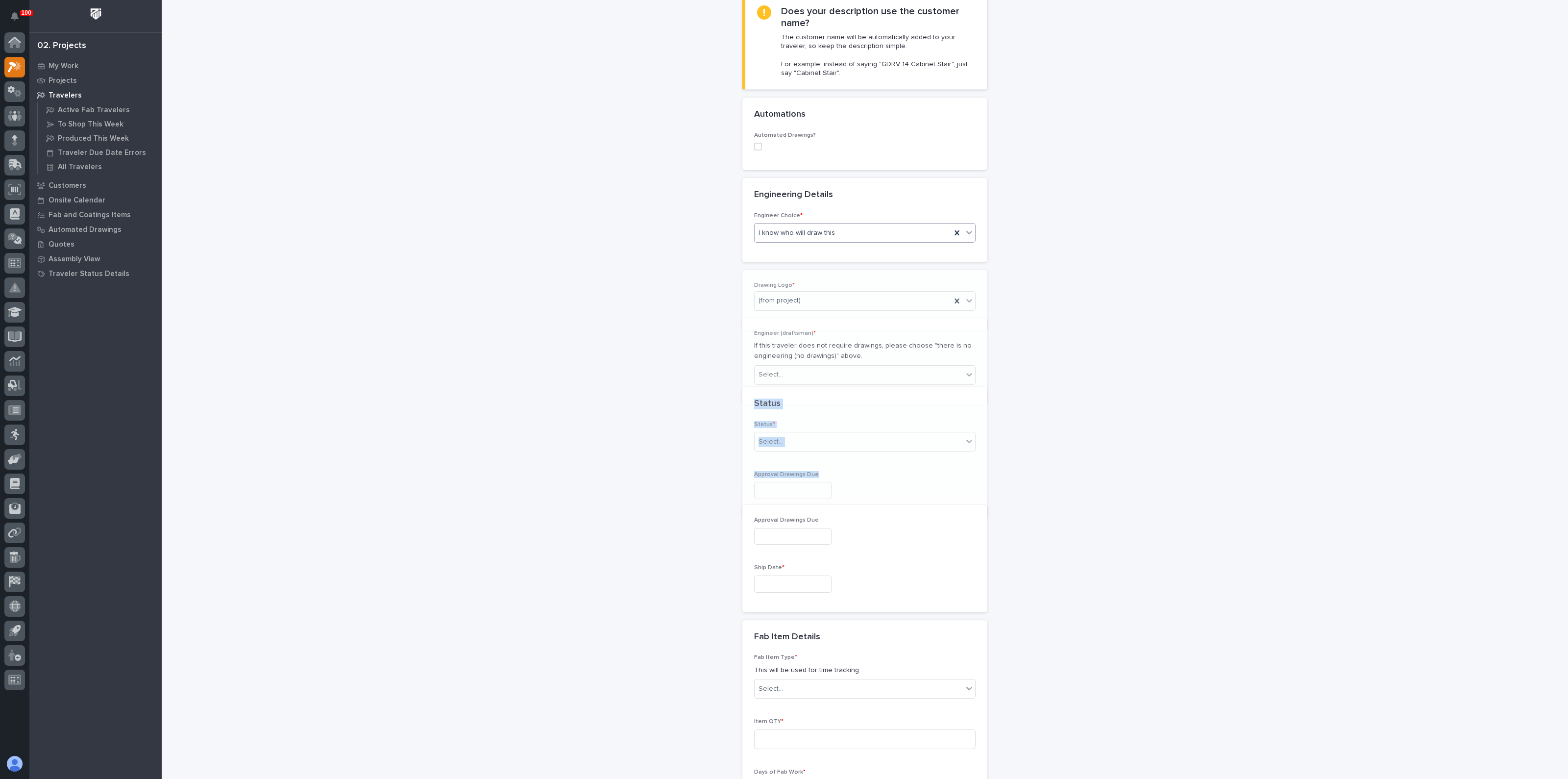
scroll to position [273, 0]
click at [780, 381] on div "Select..." at bounding box center [859, 382] width 208 height 16
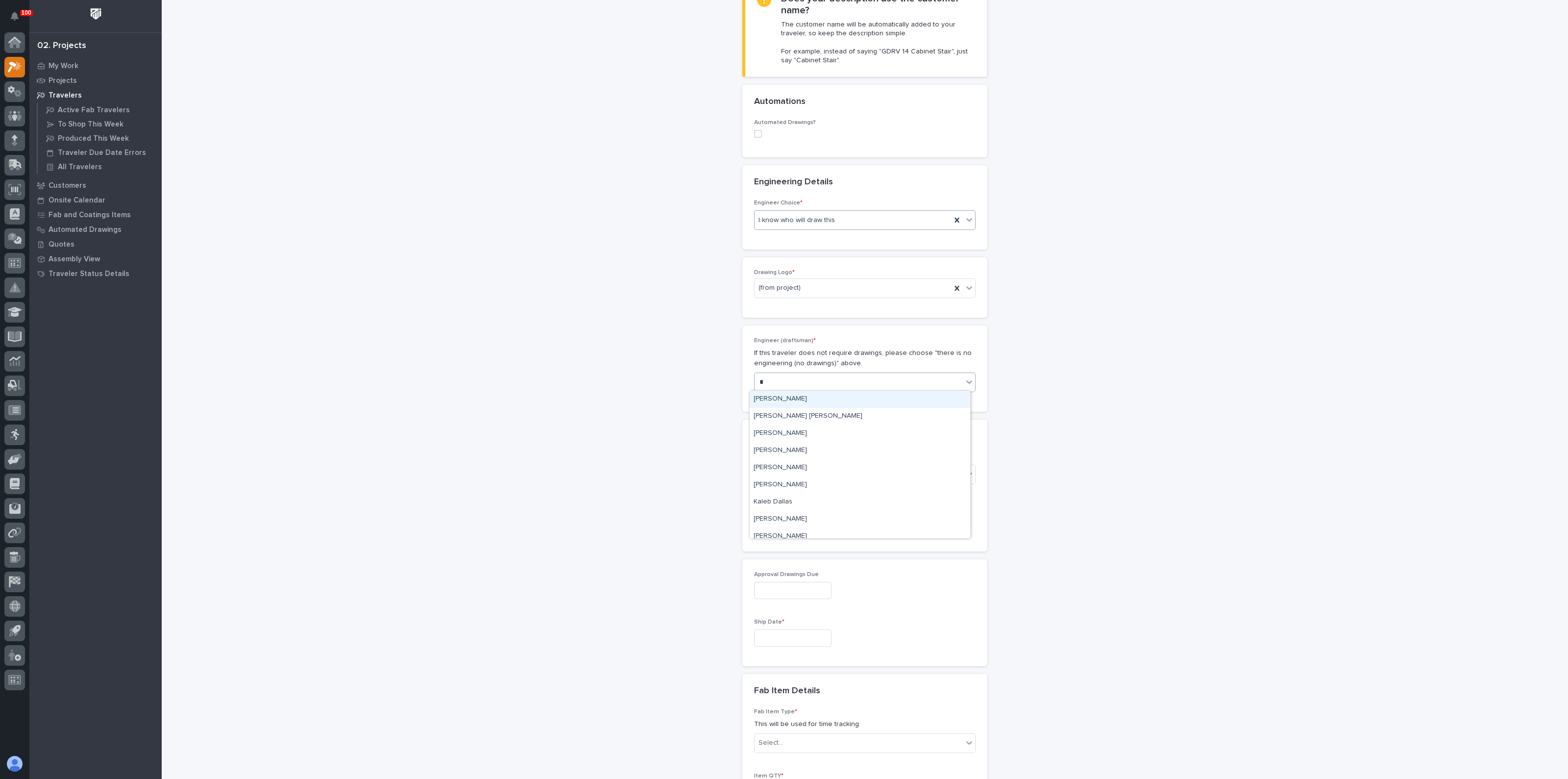
type input "**"
click at [775, 396] on div "[PERSON_NAME]" at bounding box center [860, 400] width 220 height 17
click at [774, 467] on div "Select..." at bounding box center [859, 474] width 208 height 16
click at [774, 506] on div "To Engineer" at bounding box center [860, 509] width 220 height 17
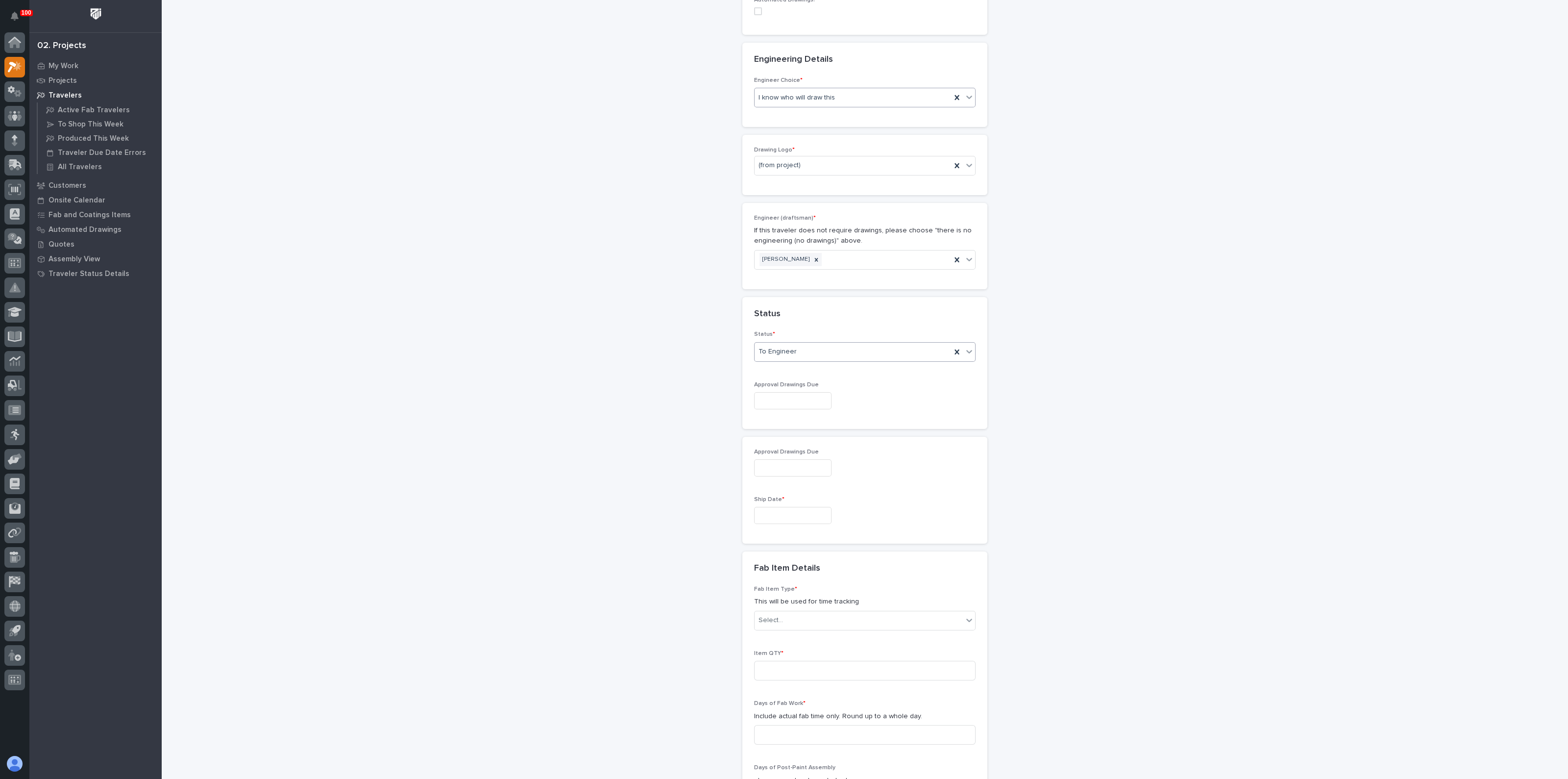
click at [772, 520] on input "text" at bounding box center [793, 515] width 77 height 17
click at [814, 462] on div "31" at bounding box center [814, 465] width 13 height 13
type input "**********"
click at [677, 597] on div "**********" at bounding box center [865, 382] width 982 height 1553
drag, startPoint x: 752, startPoint y: 620, endPoint x: 757, endPoint y: 621, distance: 5.1
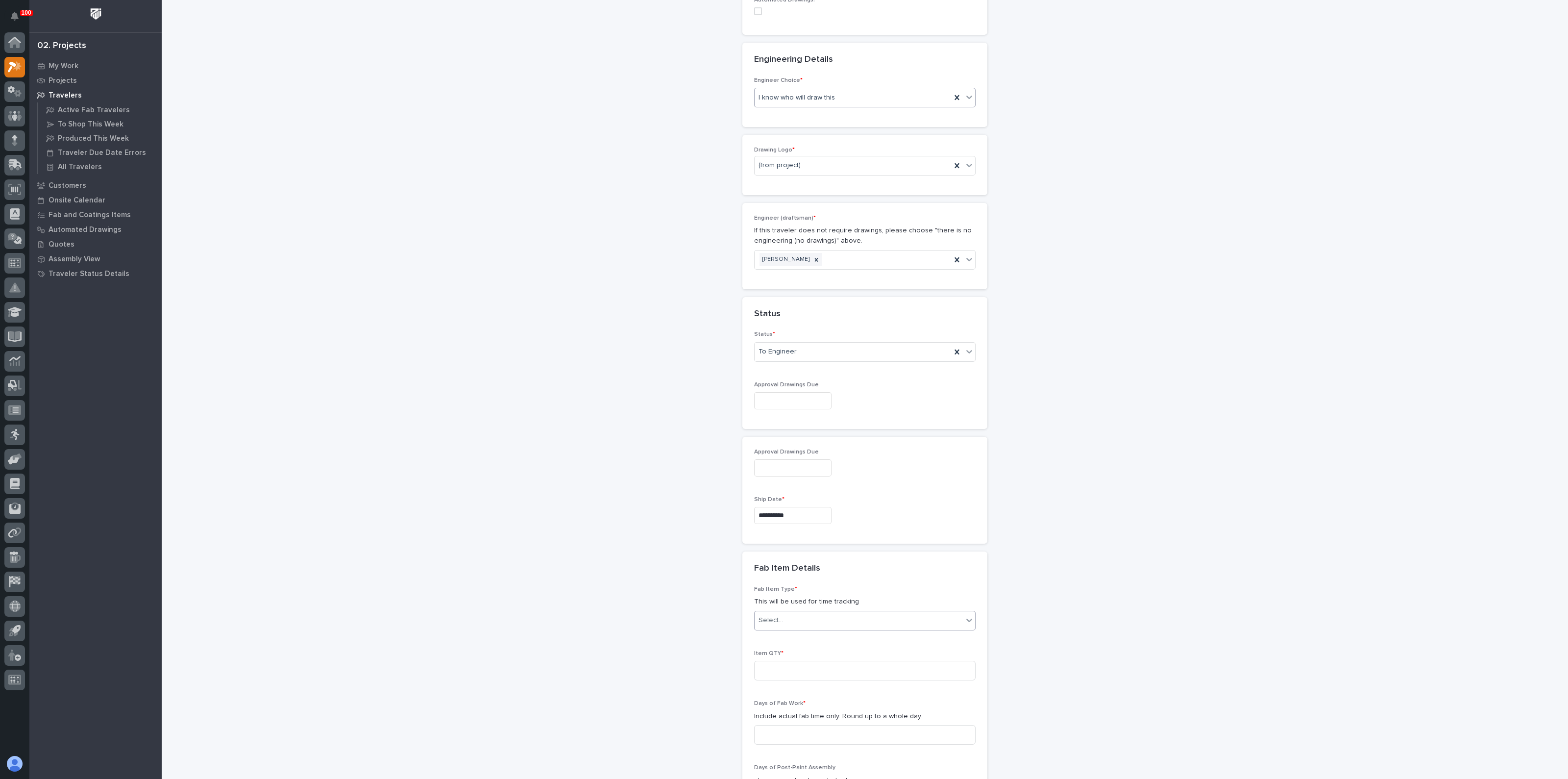
click at [755, 620] on div "Select..." at bounding box center [859, 620] width 208 height 16
drag, startPoint x: 788, startPoint y: 758, endPoint x: 757, endPoint y: 753, distance: 31.4
click at [785, 766] on div "Guardrail" at bounding box center [860, 770] width 220 height 17
click at [687, 719] on div "**********" at bounding box center [865, 382] width 982 height 1553
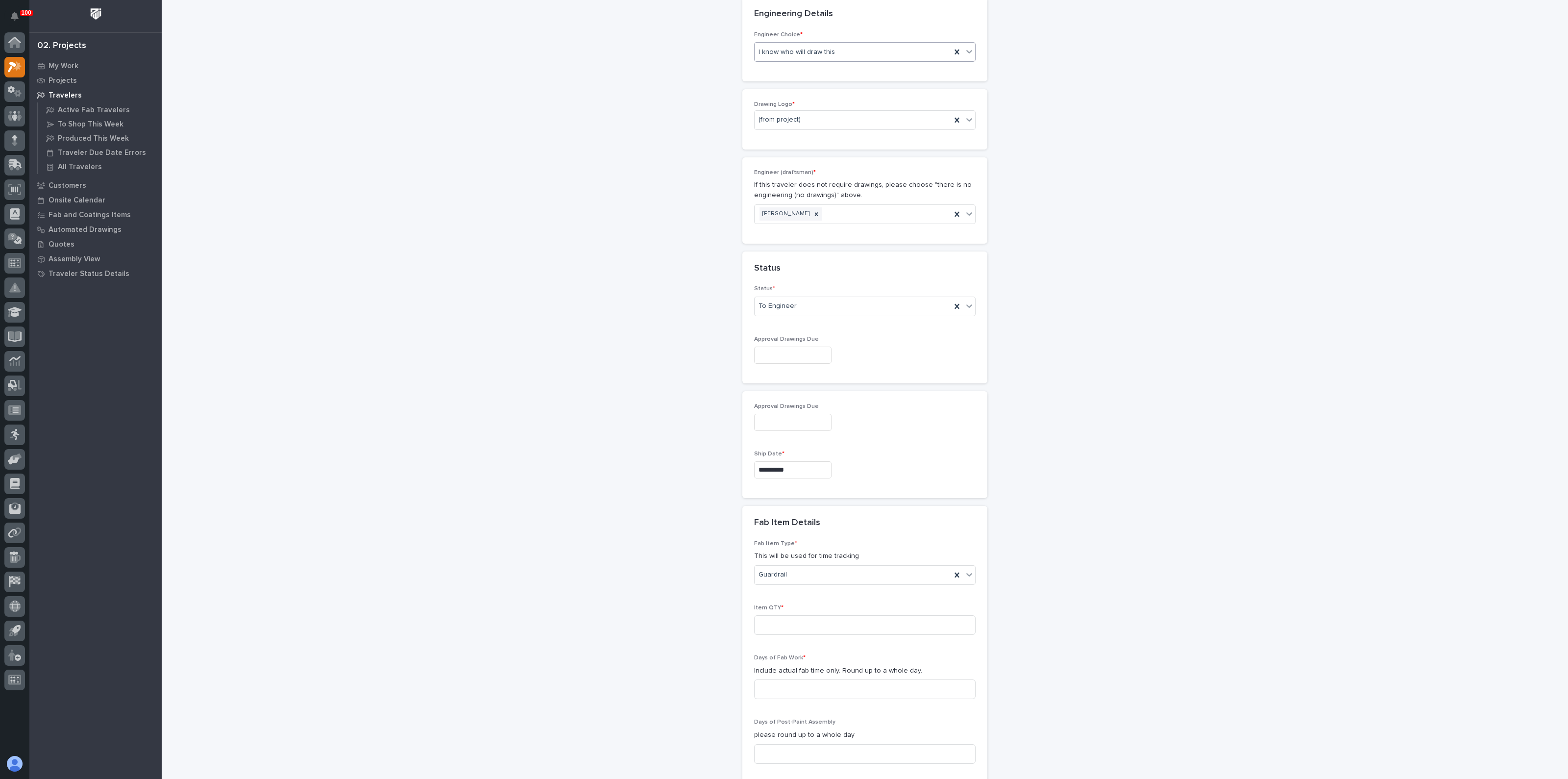
scroll to position [459, 0]
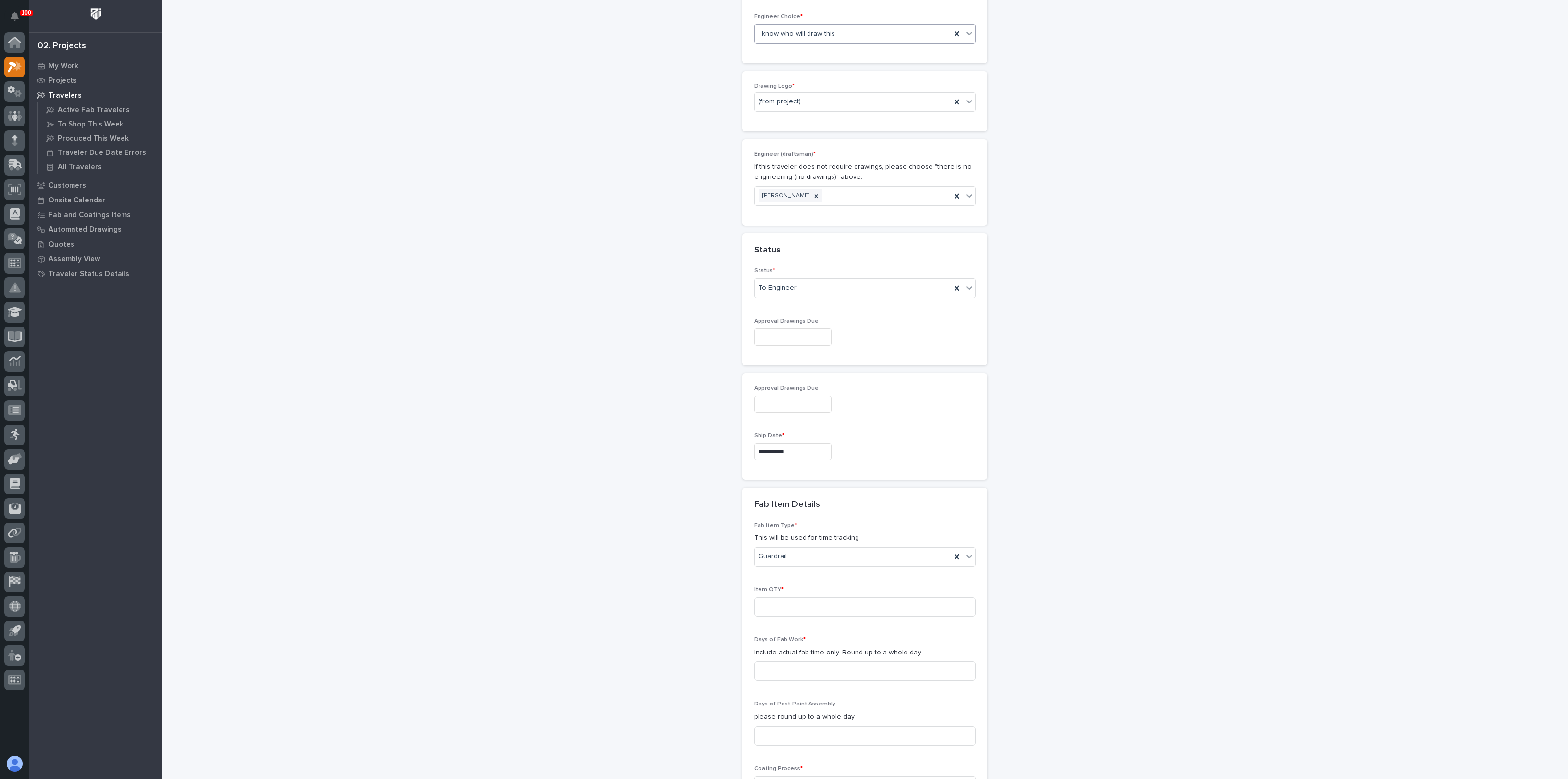
drag, startPoint x: 702, startPoint y: 657, endPoint x: 707, endPoint y: 616, distance: 41.3
click at [769, 613] on input at bounding box center [865, 607] width 222 height 19
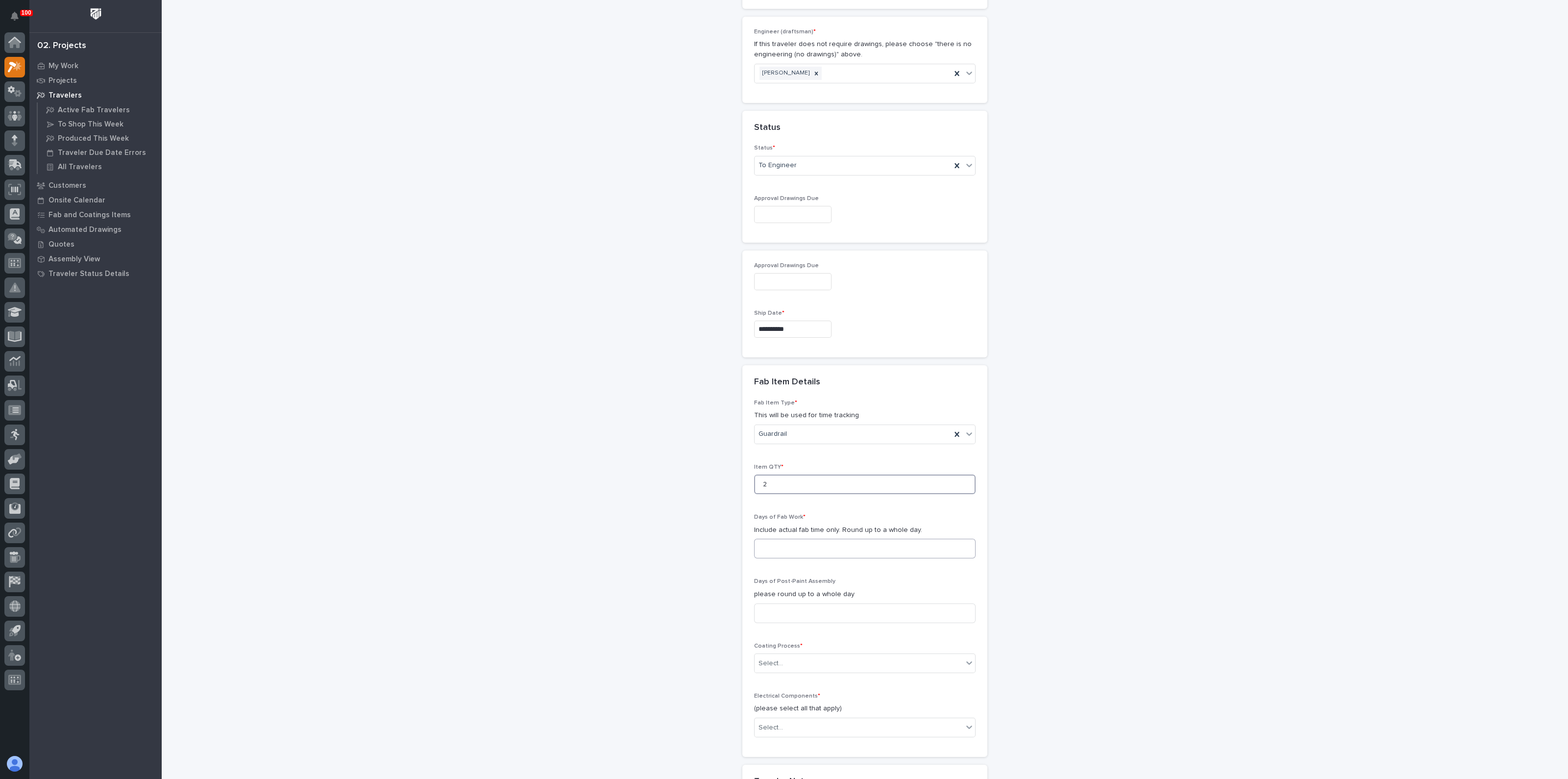
type input "2"
click at [782, 548] on input at bounding box center [865, 549] width 222 height 19
type input "3"
click at [758, 610] on input at bounding box center [865, 613] width 222 height 19
drag, startPoint x: 768, startPoint y: 658, endPoint x: 765, endPoint y: 667, distance: 9.5
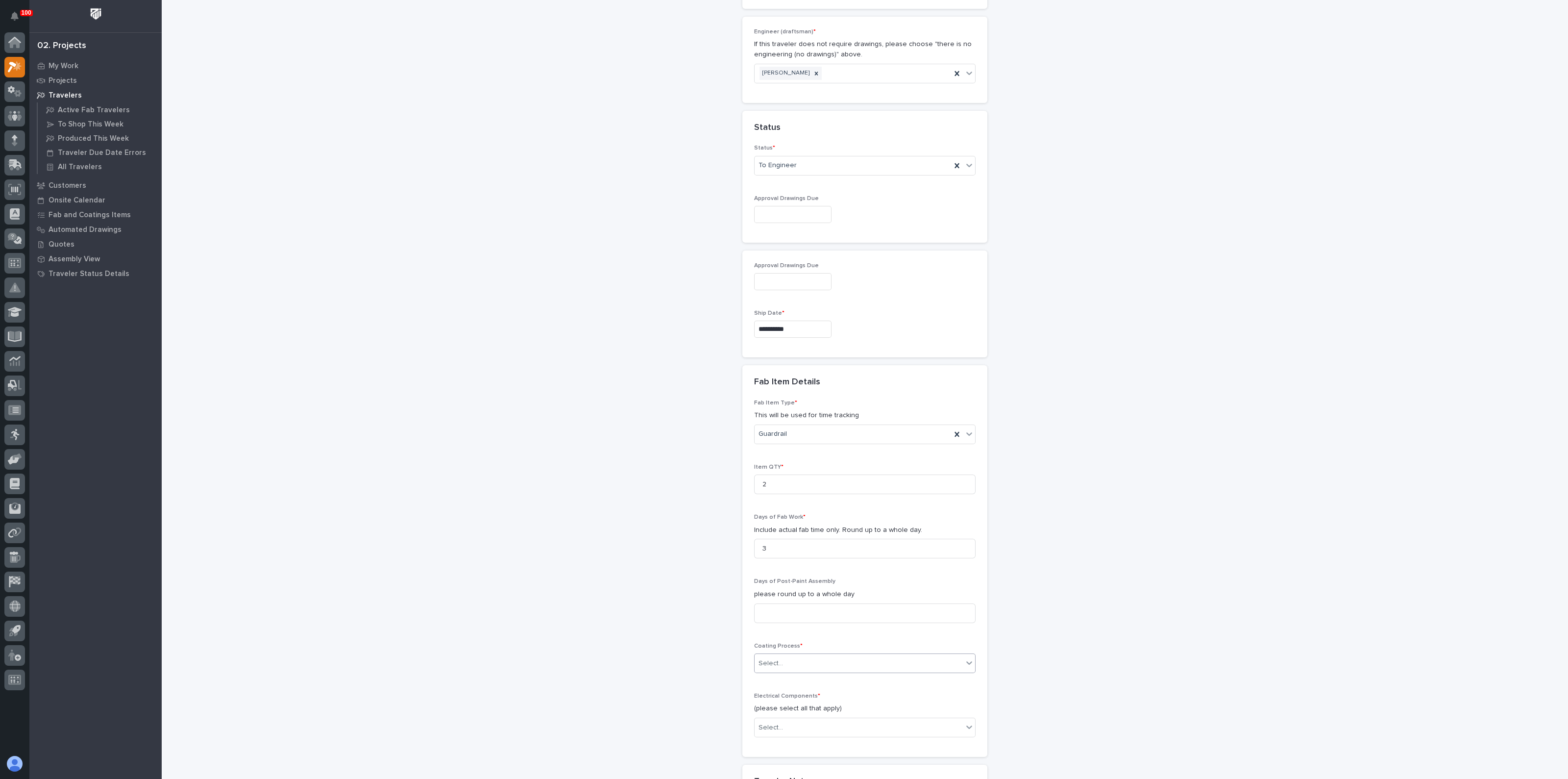
click at [768, 658] on div "Select..." at bounding box center [771, 663] width 24 height 10
click at [769, 696] on div "In-House Paint/Powder" at bounding box center [860, 697] width 220 height 17
click at [765, 728] on div "Select..." at bounding box center [771, 728] width 24 height 10
drag, startPoint x: 774, startPoint y: 604, endPoint x: 774, endPoint y: 584, distance: 20.0
click at [779, 577] on div "None" at bounding box center [860, 576] width 220 height 17
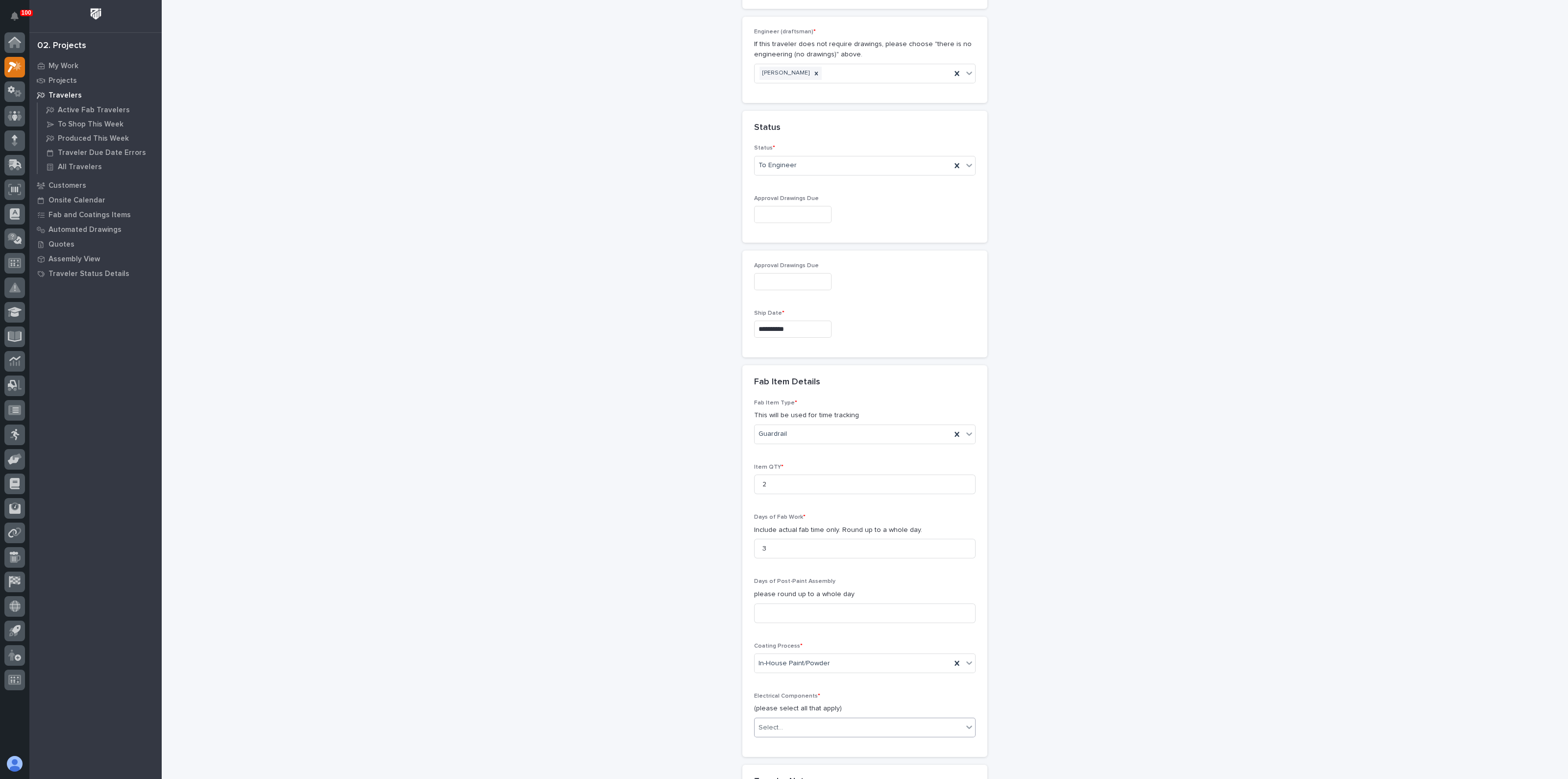
click at [728, 616] on div "**********" at bounding box center [865, 196] width 982 height 1553
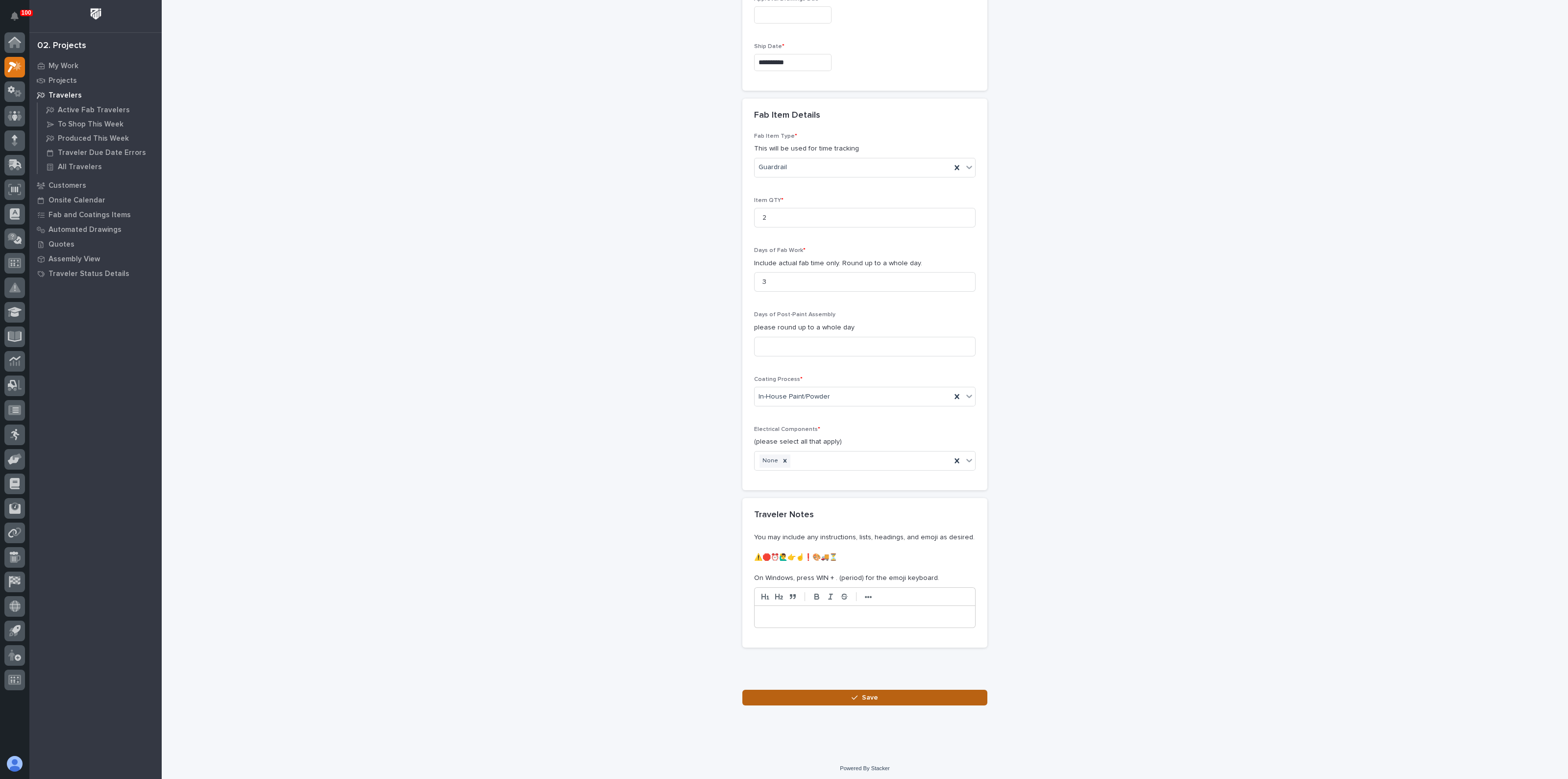
click at [823, 690] on button "Save" at bounding box center [865, 698] width 245 height 16
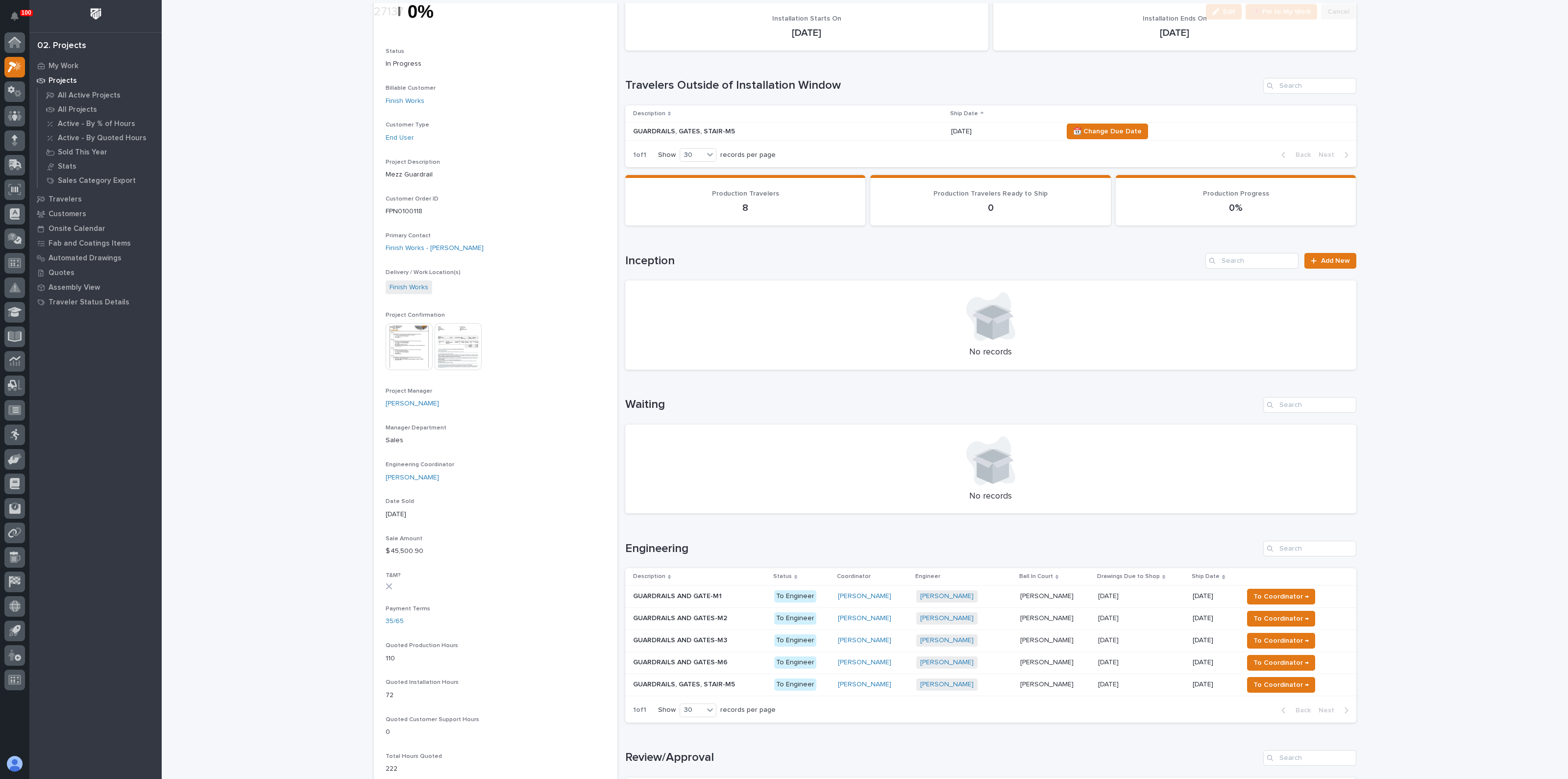
scroll to position [245, 0]
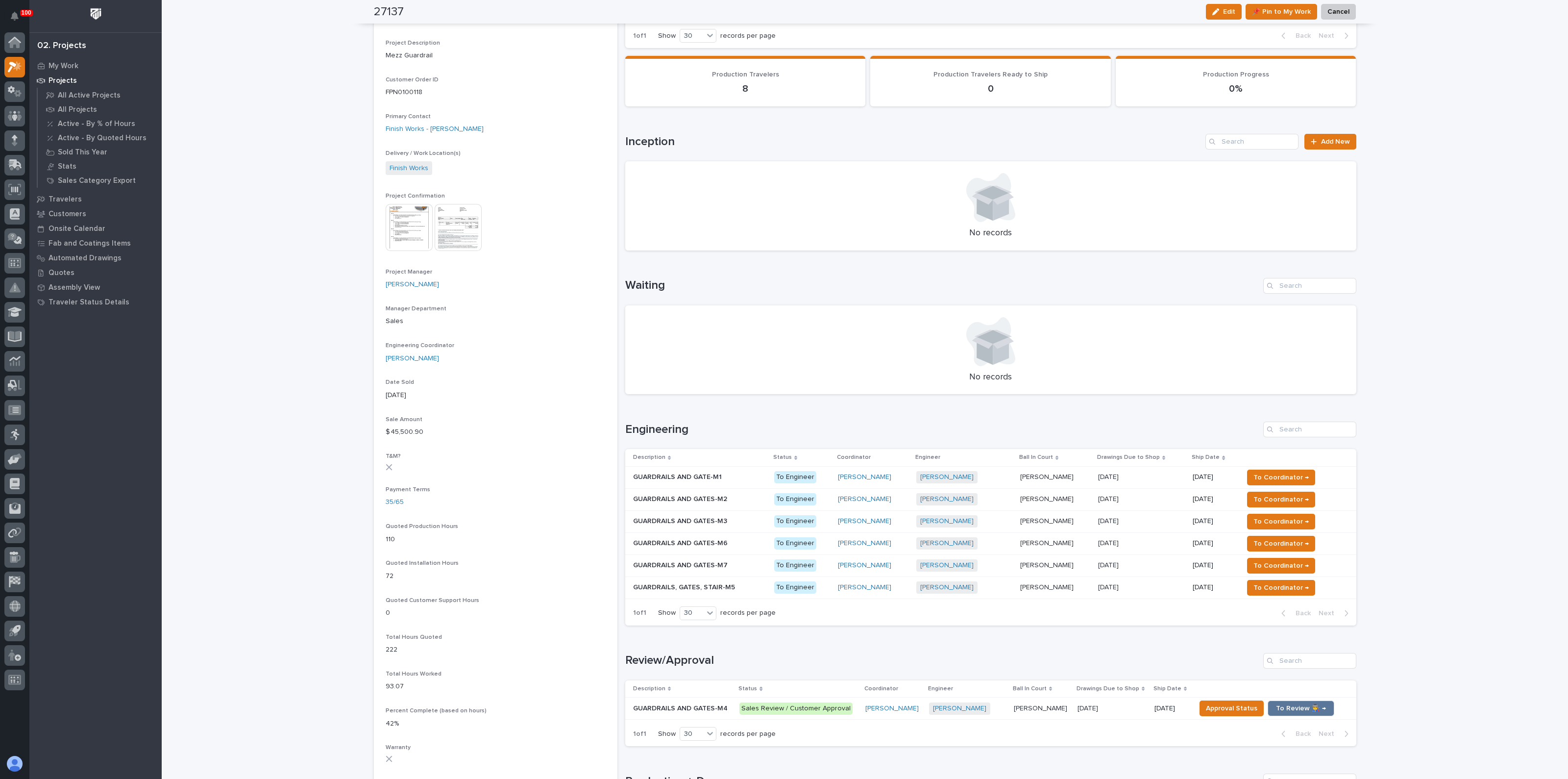
click at [729, 407] on div "Loading... Saving… Engineering Description Status Coordinator Engineer Ball In …" at bounding box center [990, 518] width 731 height 231
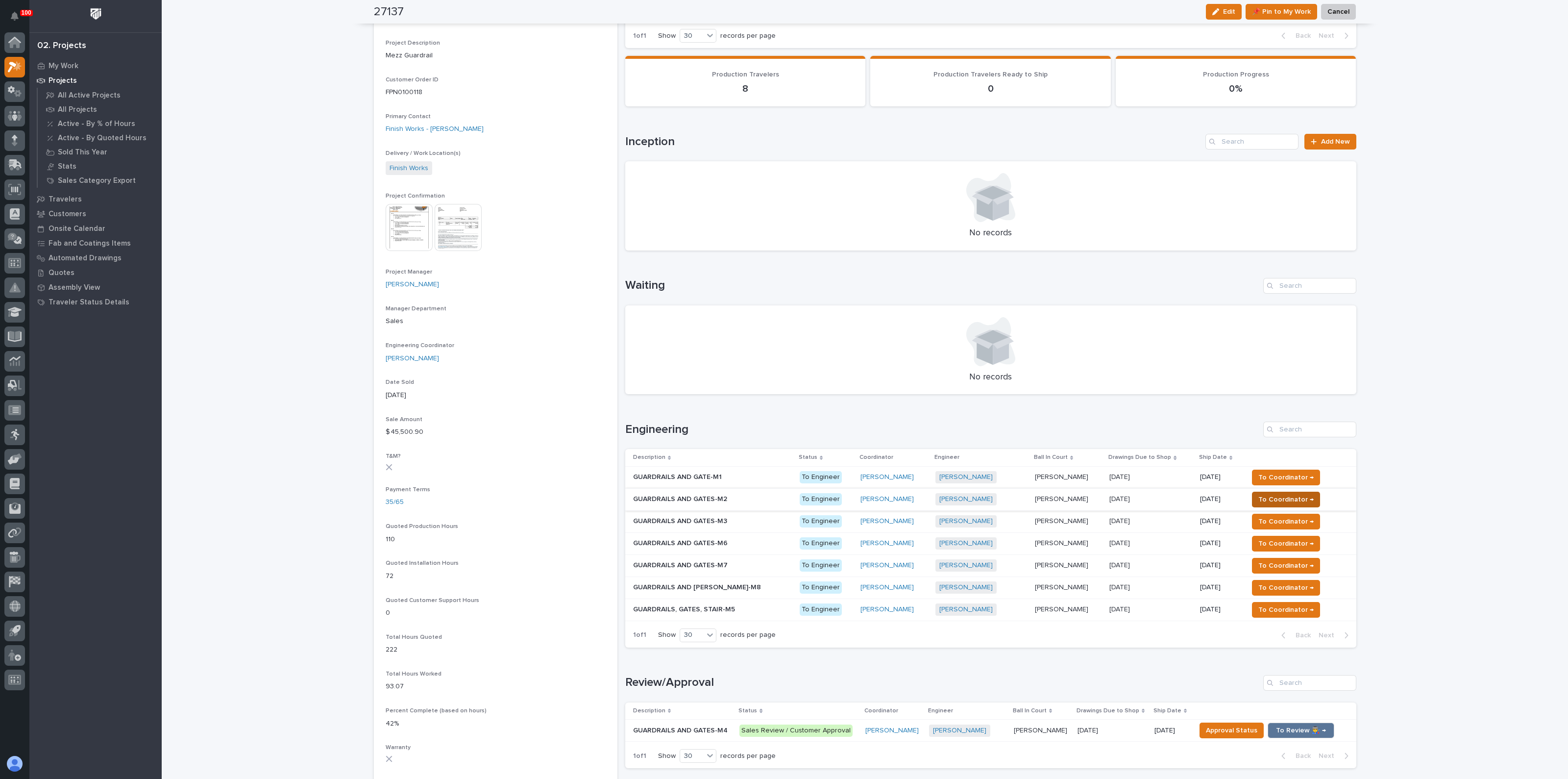
click at [1273, 499] on span "To Coordinator →" at bounding box center [1286, 499] width 55 height 12
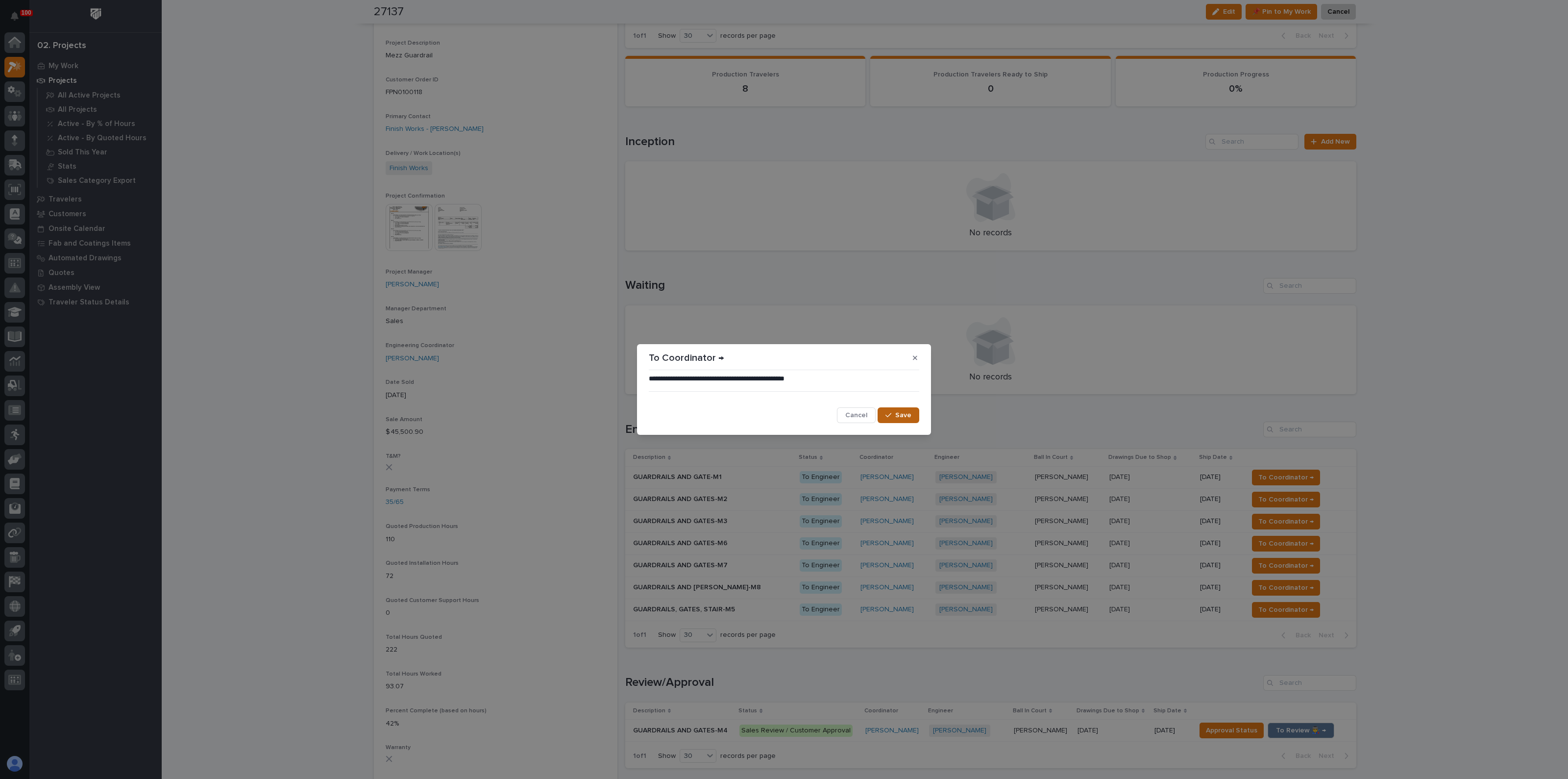
click at [909, 416] on span "Save" at bounding box center [903, 415] width 16 height 9
click at [981, 415] on div "**********" at bounding box center [784, 389] width 1568 height 779
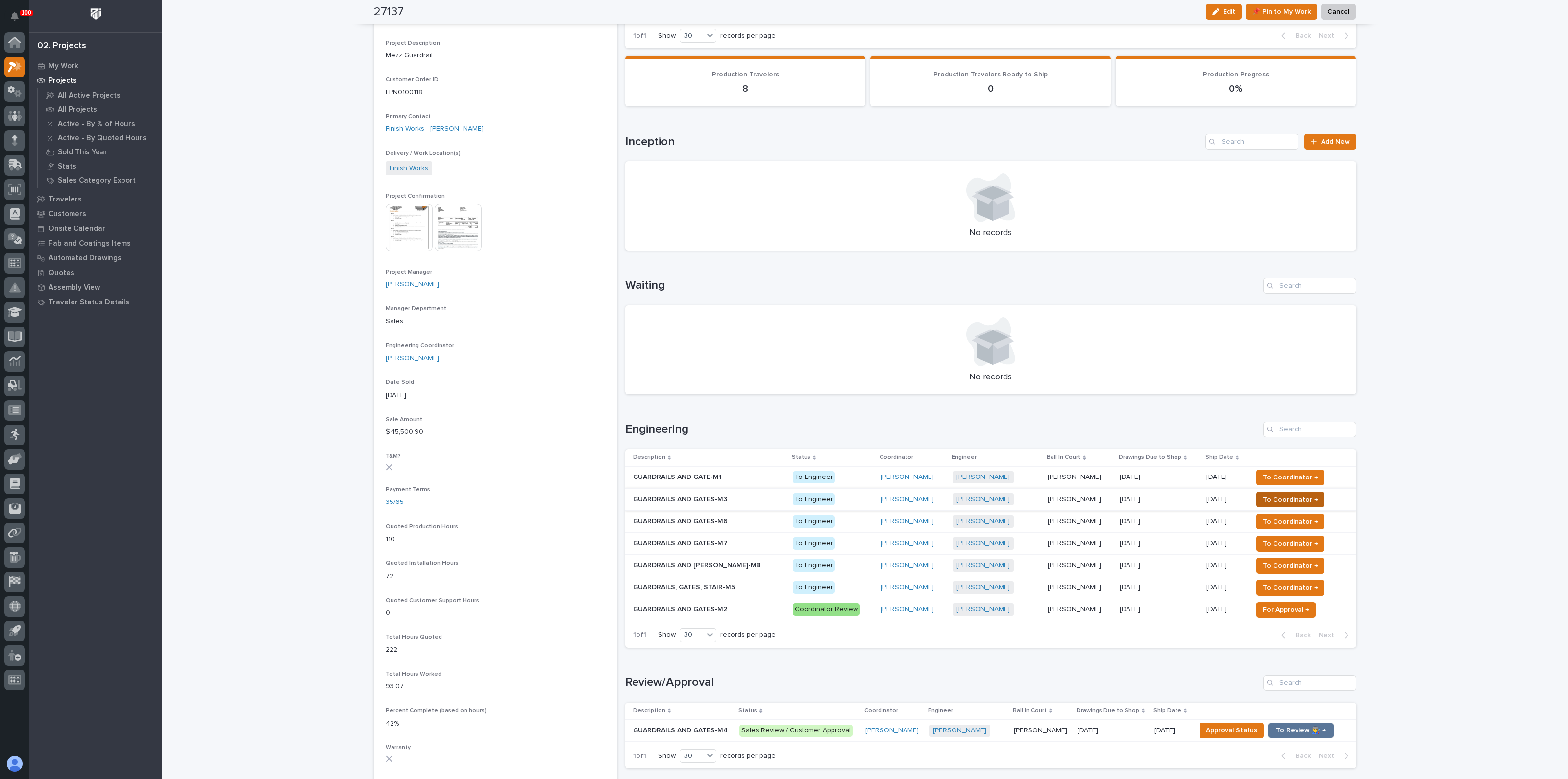
click at [1262, 497] on span "To Coordinator →" at bounding box center [1290, 499] width 55 height 12
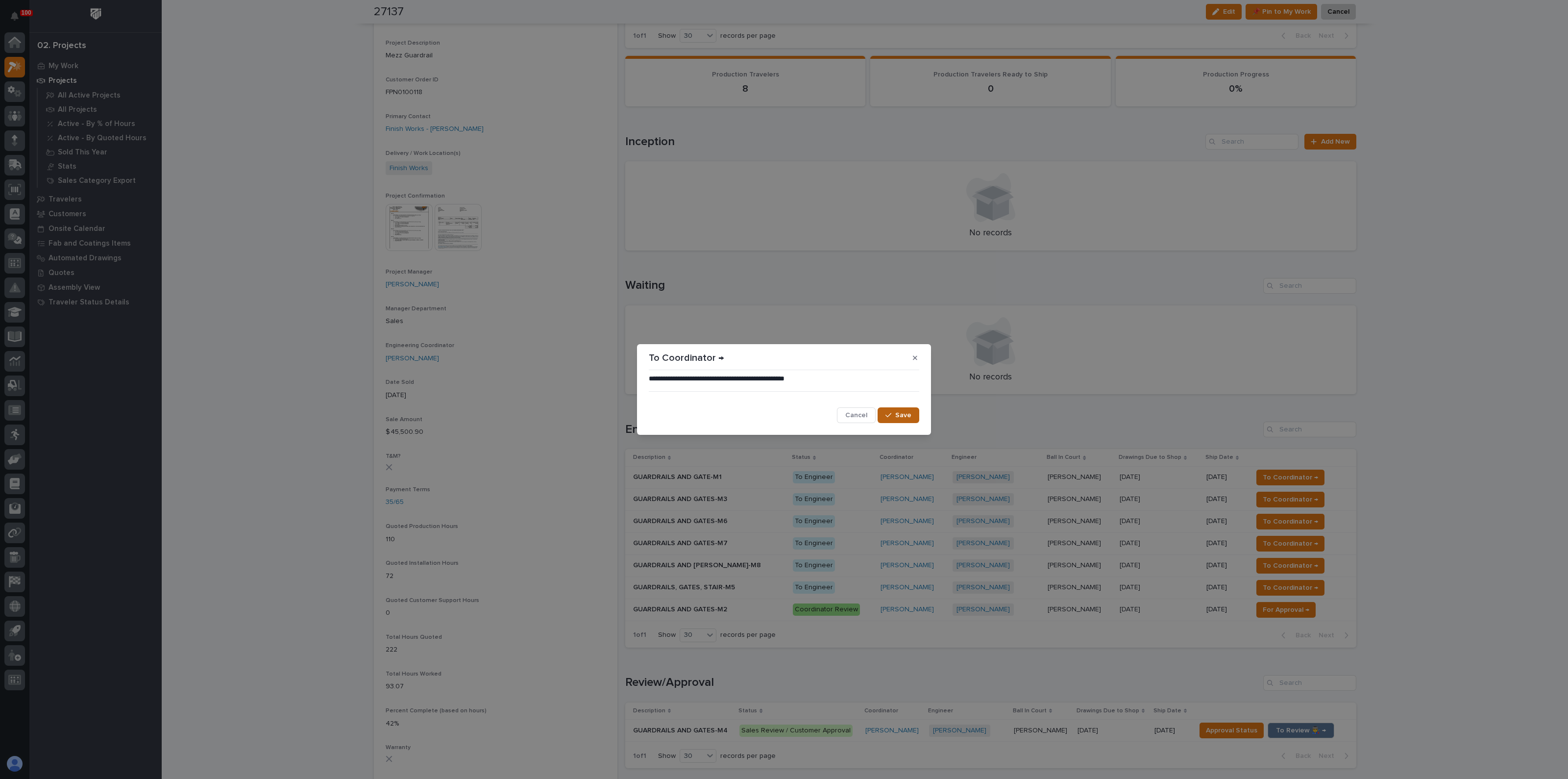
click at [913, 415] on button "Save" at bounding box center [898, 415] width 41 height 16
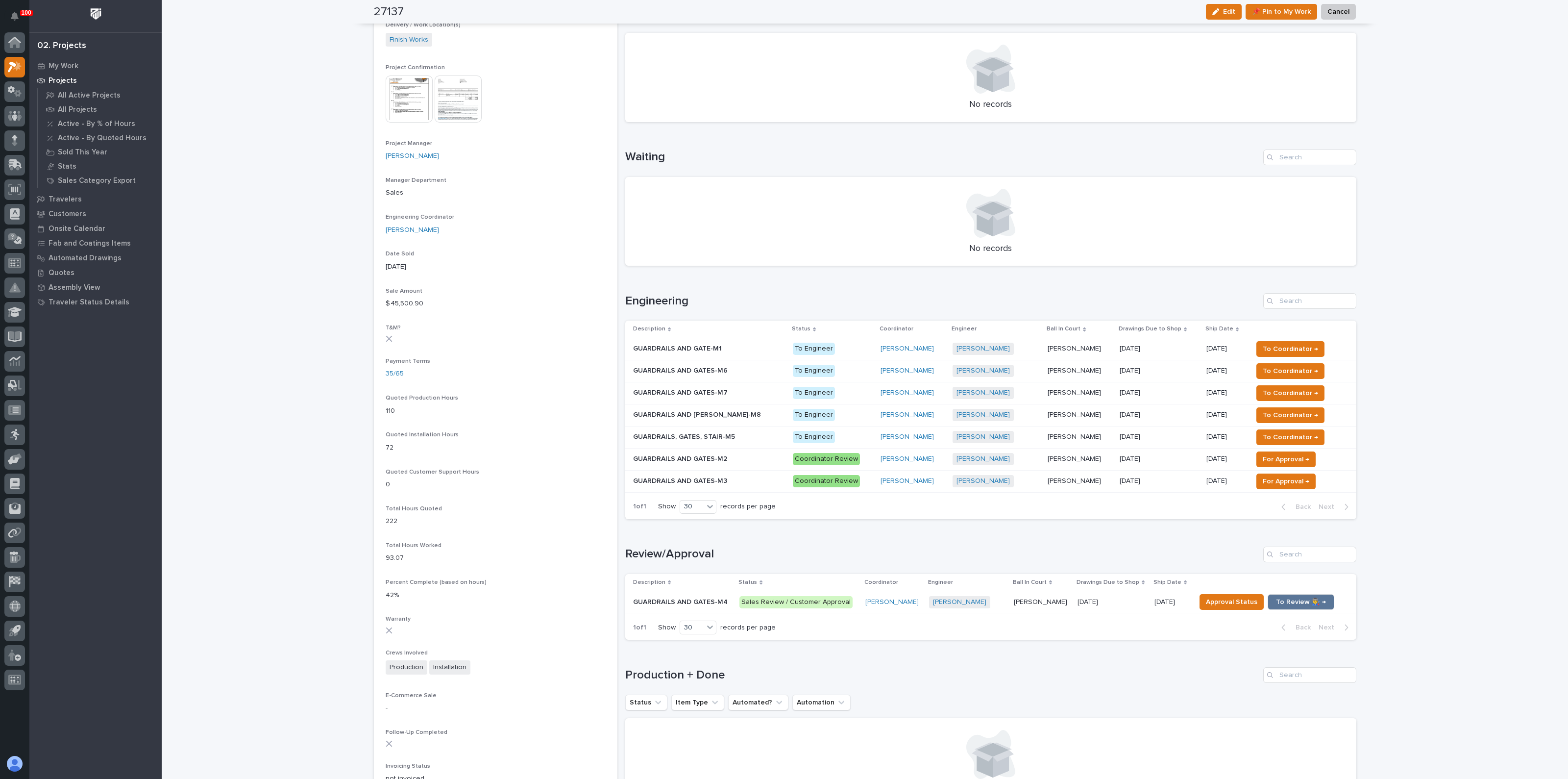
scroll to position [368, 0]
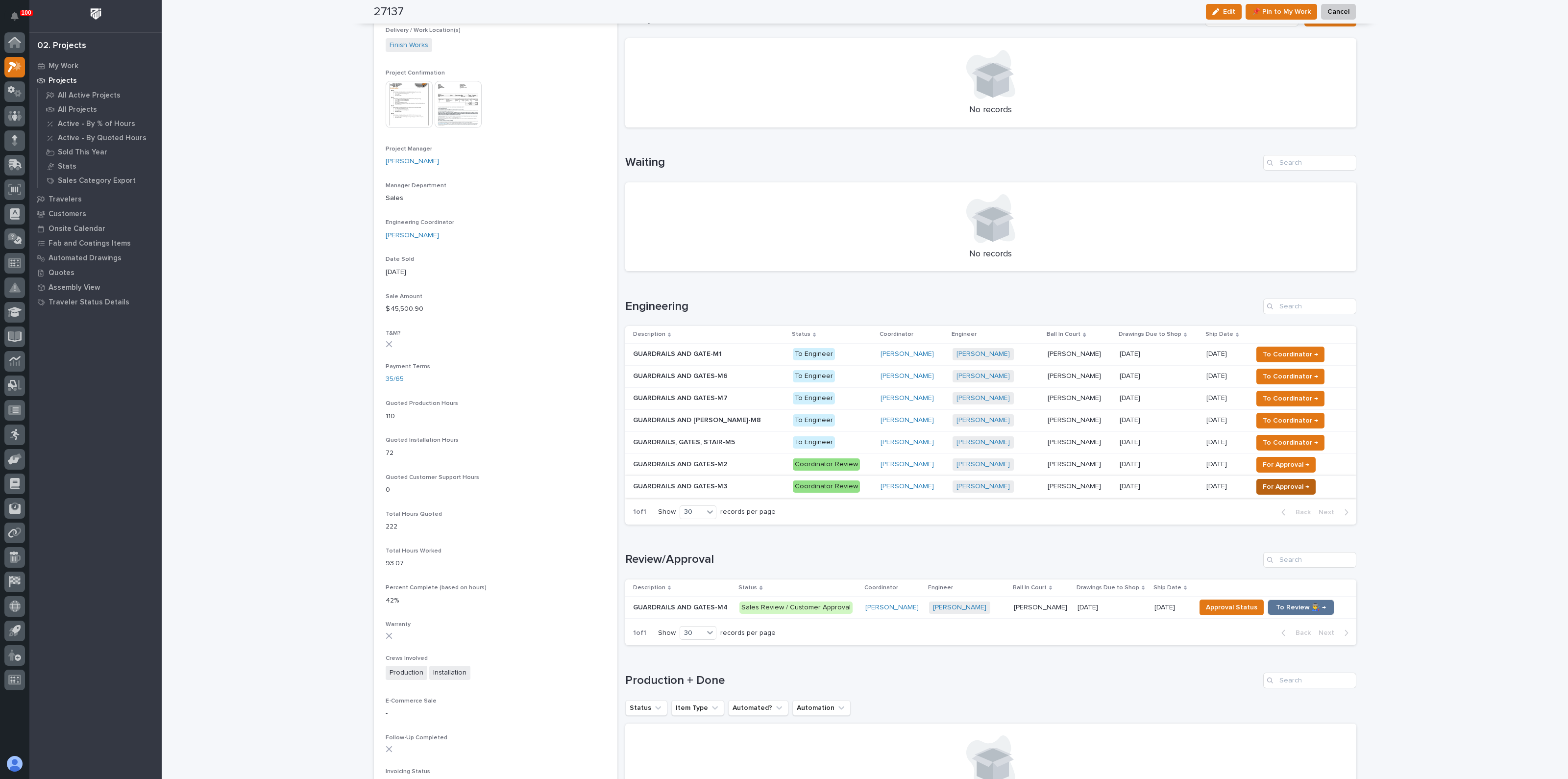
click at [1286, 482] on span "For Approval →" at bounding box center [1286, 487] width 46 height 12
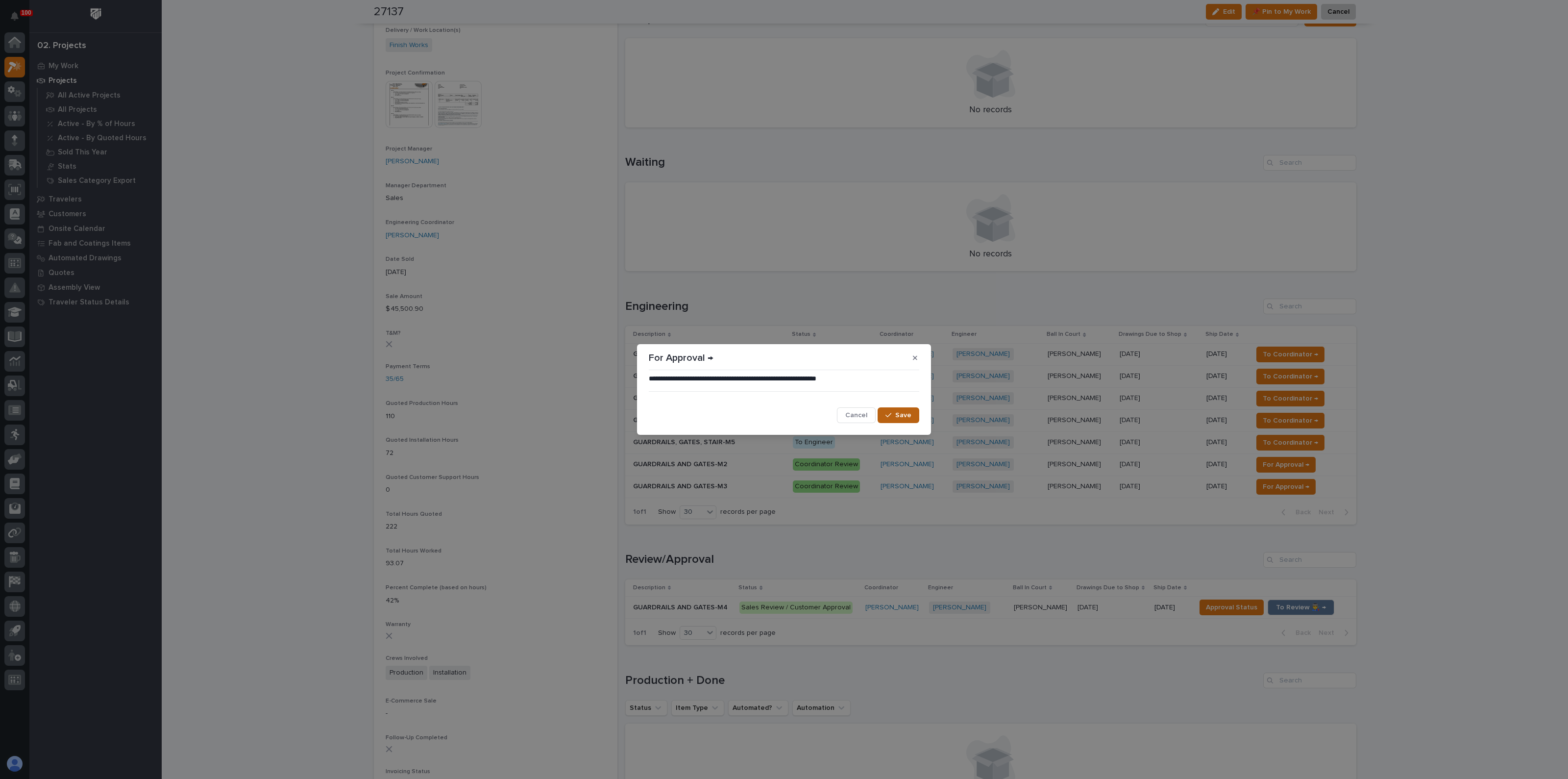
drag, startPoint x: 892, startPoint y: 412, endPoint x: 905, endPoint y: 414, distance: 13.2
click at [894, 412] on div "button" at bounding box center [891, 415] width 10 height 7
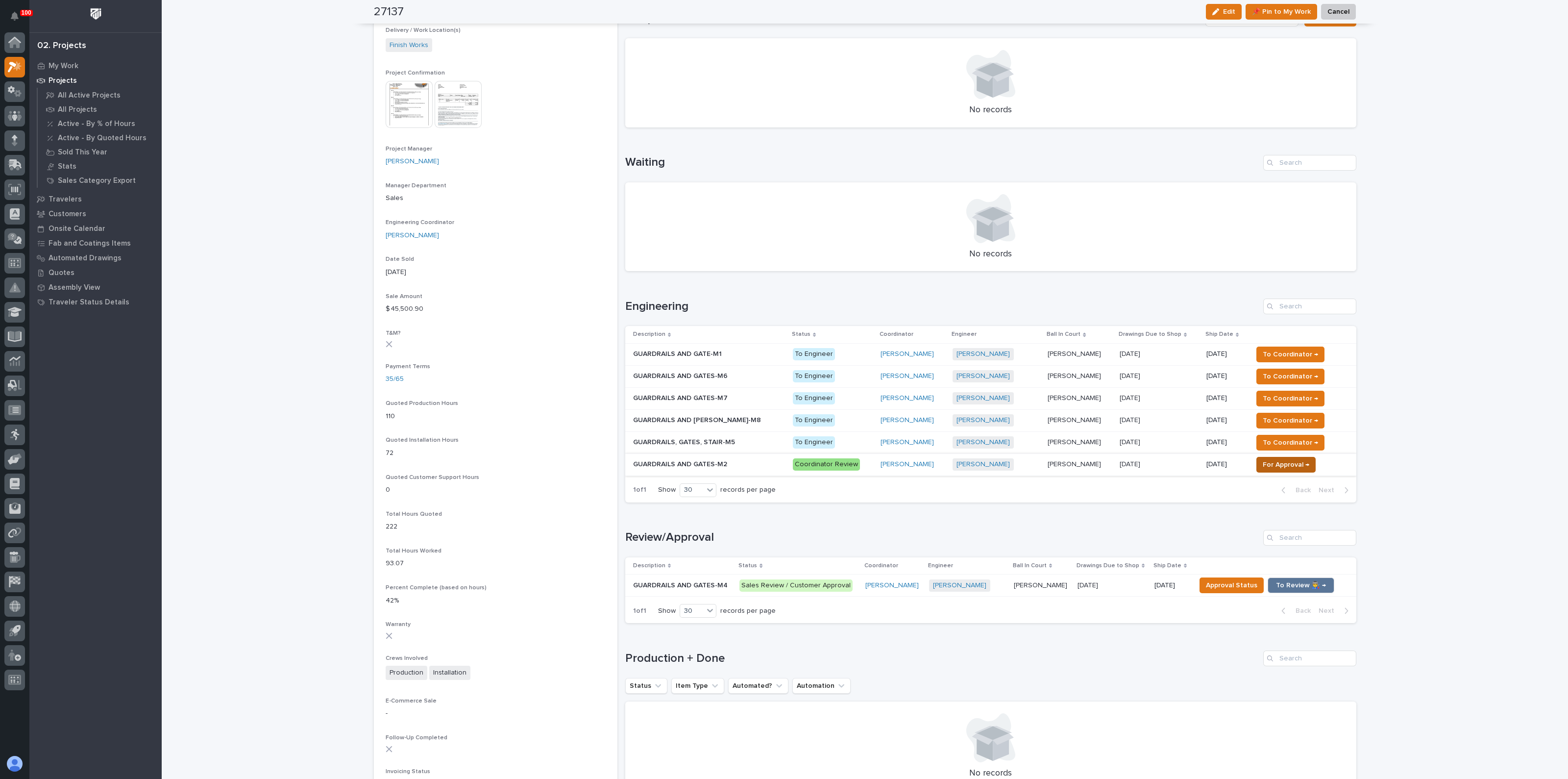
click at [1263, 465] on span "For Approval →" at bounding box center [1286, 464] width 46 height 12
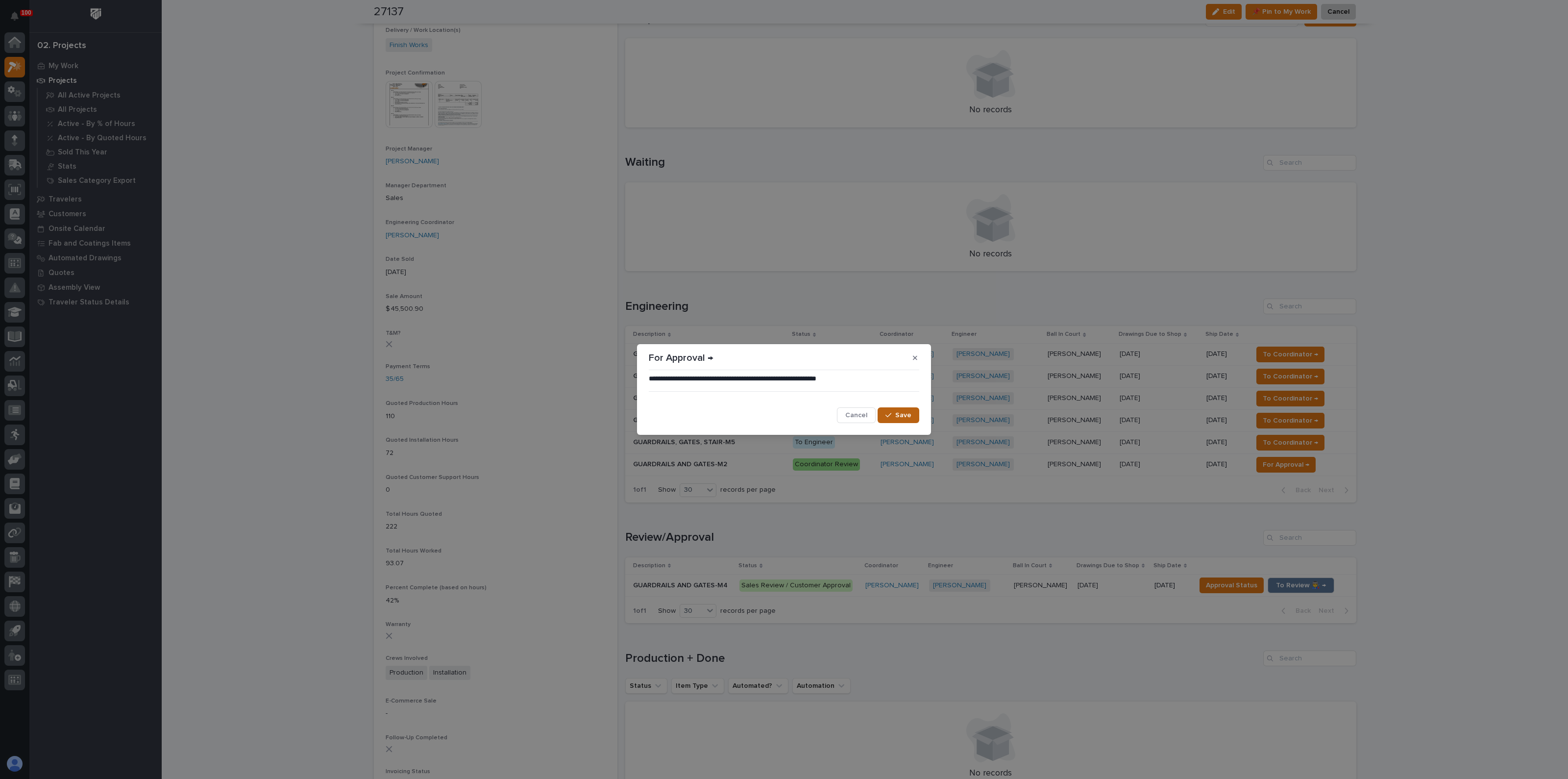
click at [907, 418] on span "Save" at bounding box center [903, 415] width 16 height 9
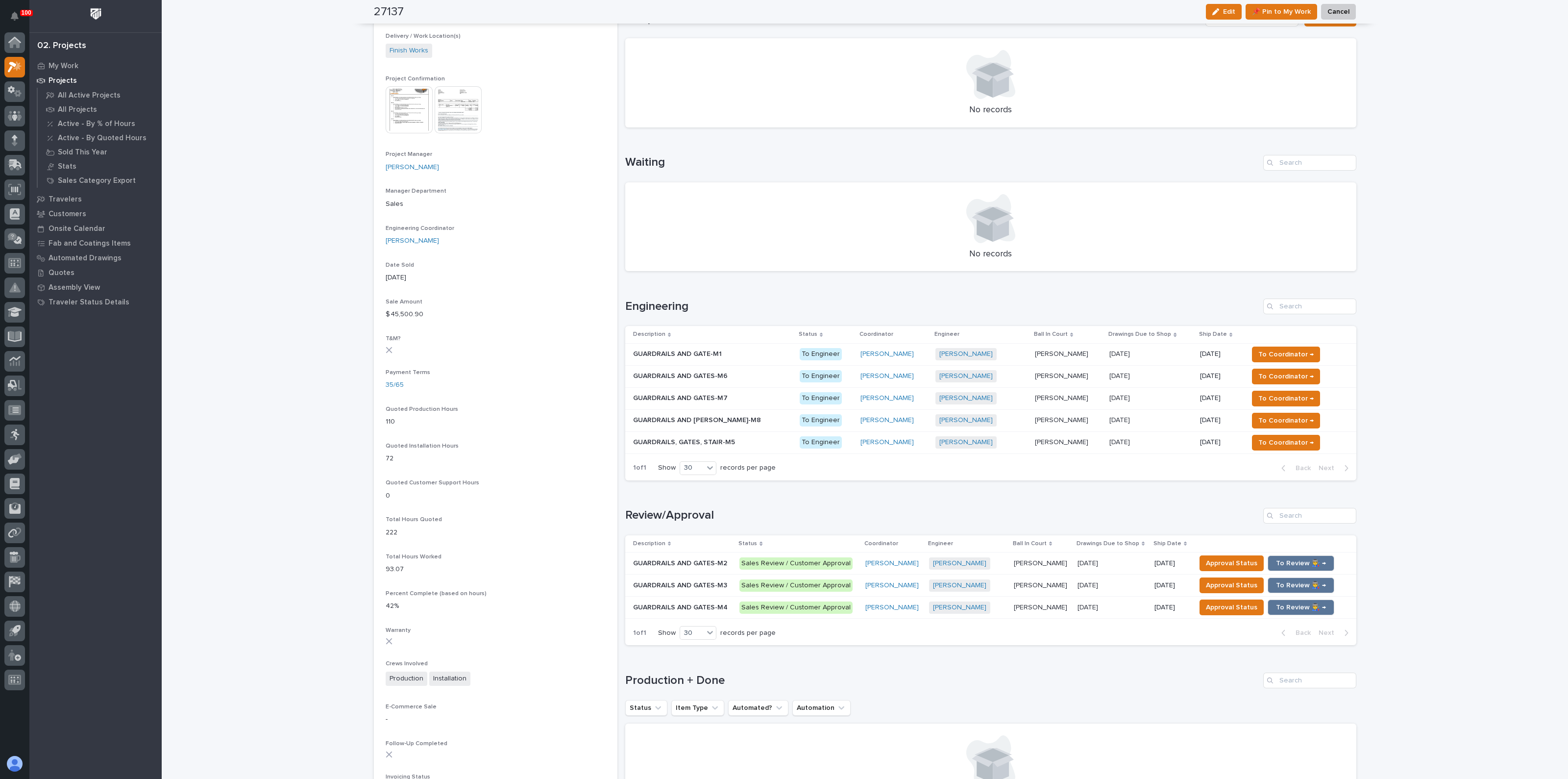
scroll to position [370, 0]
click at [848, 662] on div "Loading... Saving… Production + Done Status Item Type Automated? Automation No …" at bounding box center [990, 734] width 731 height 167
click at [1258, 374] on span "To Coordinator →" at bounding box center [1286, 374] width 55 height 12
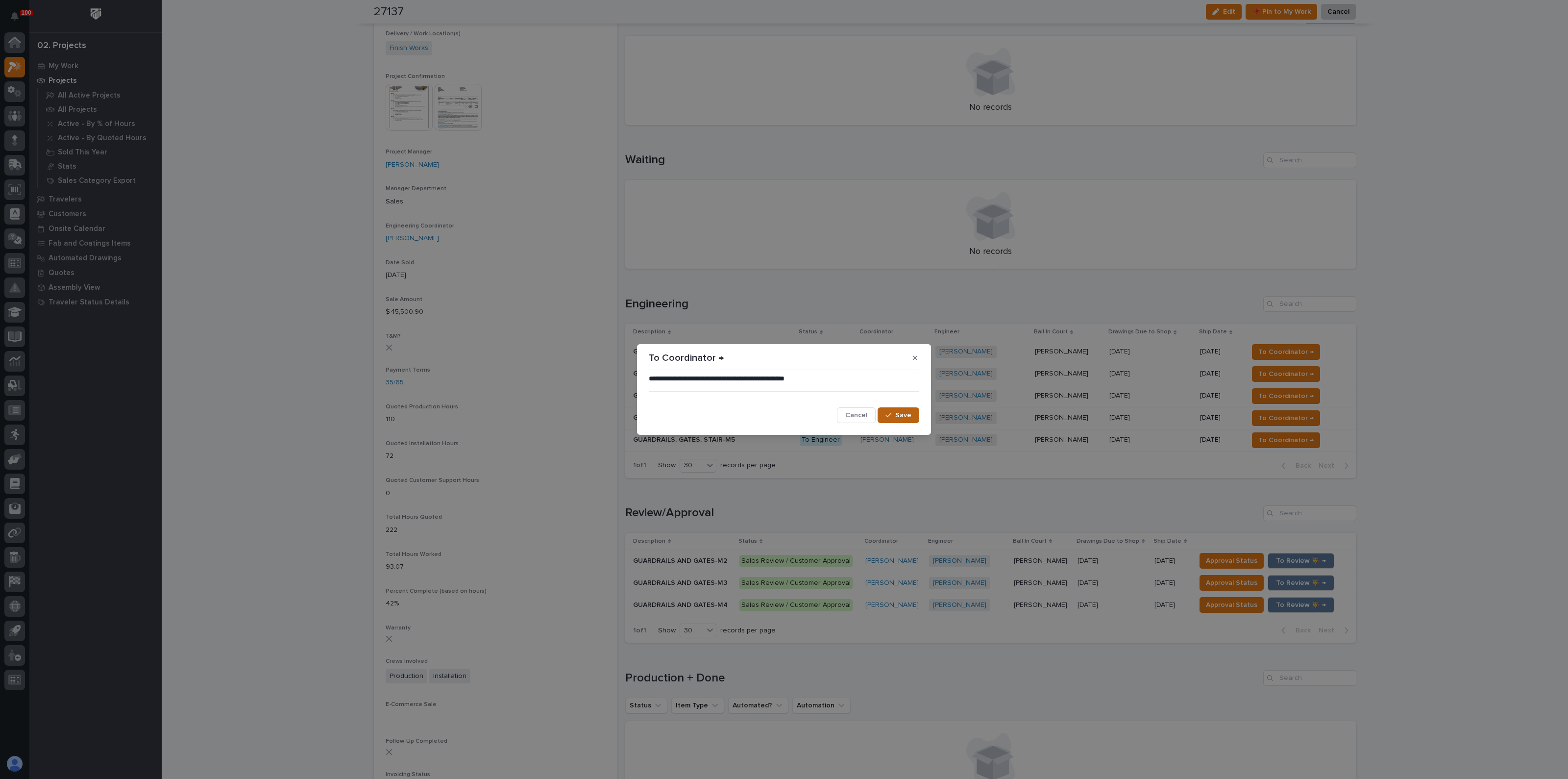
click at [895, 415] on div "button" at bounding box center [891, 415] width 10 height 7
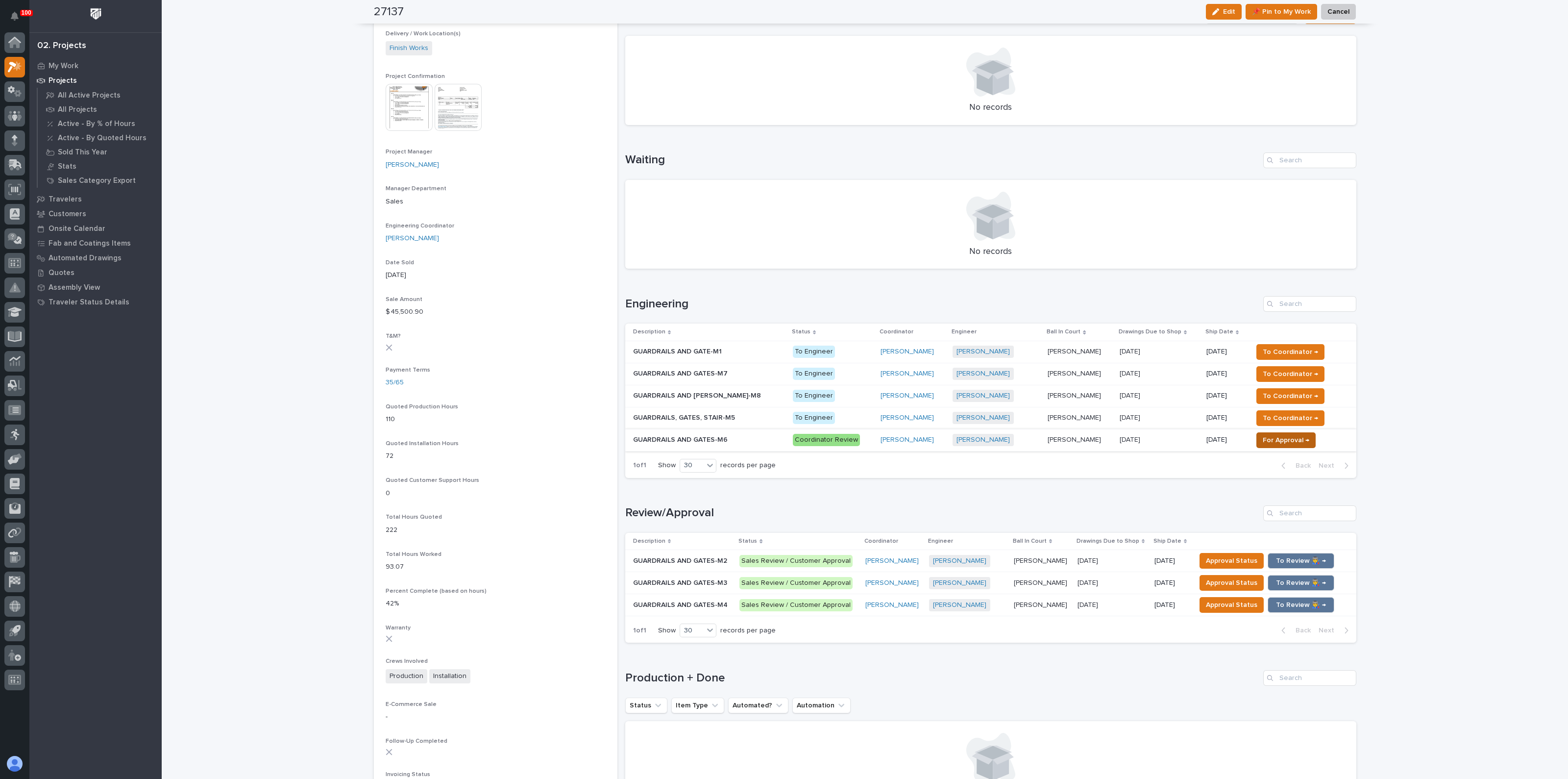
click at [1256, 432] on button "For Approval →" at bounding box center [1286, 440] width 59 height 16
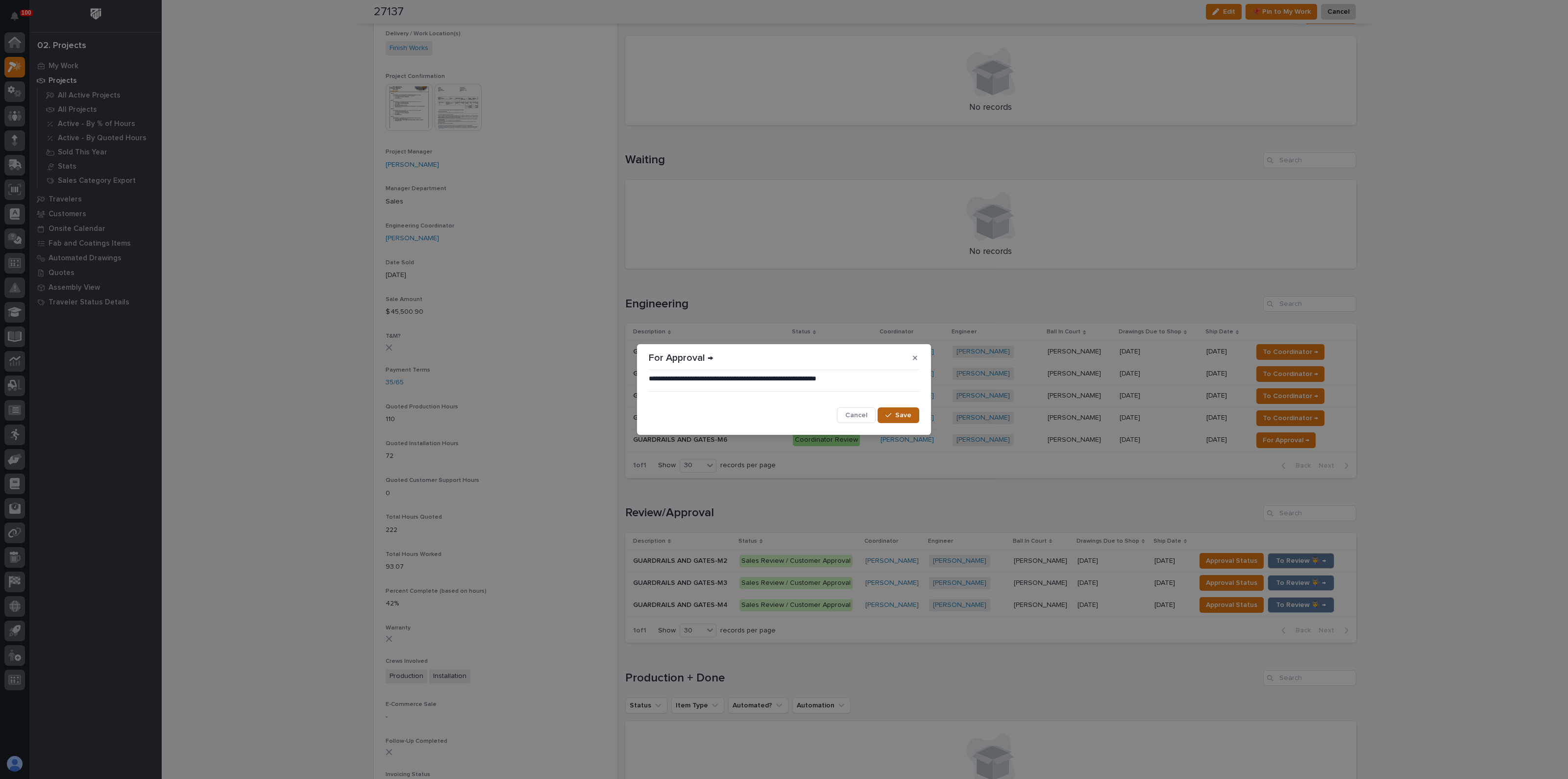
click at [891, 414] on icon "button" at bounding box center [889, 415] width 6 height 4
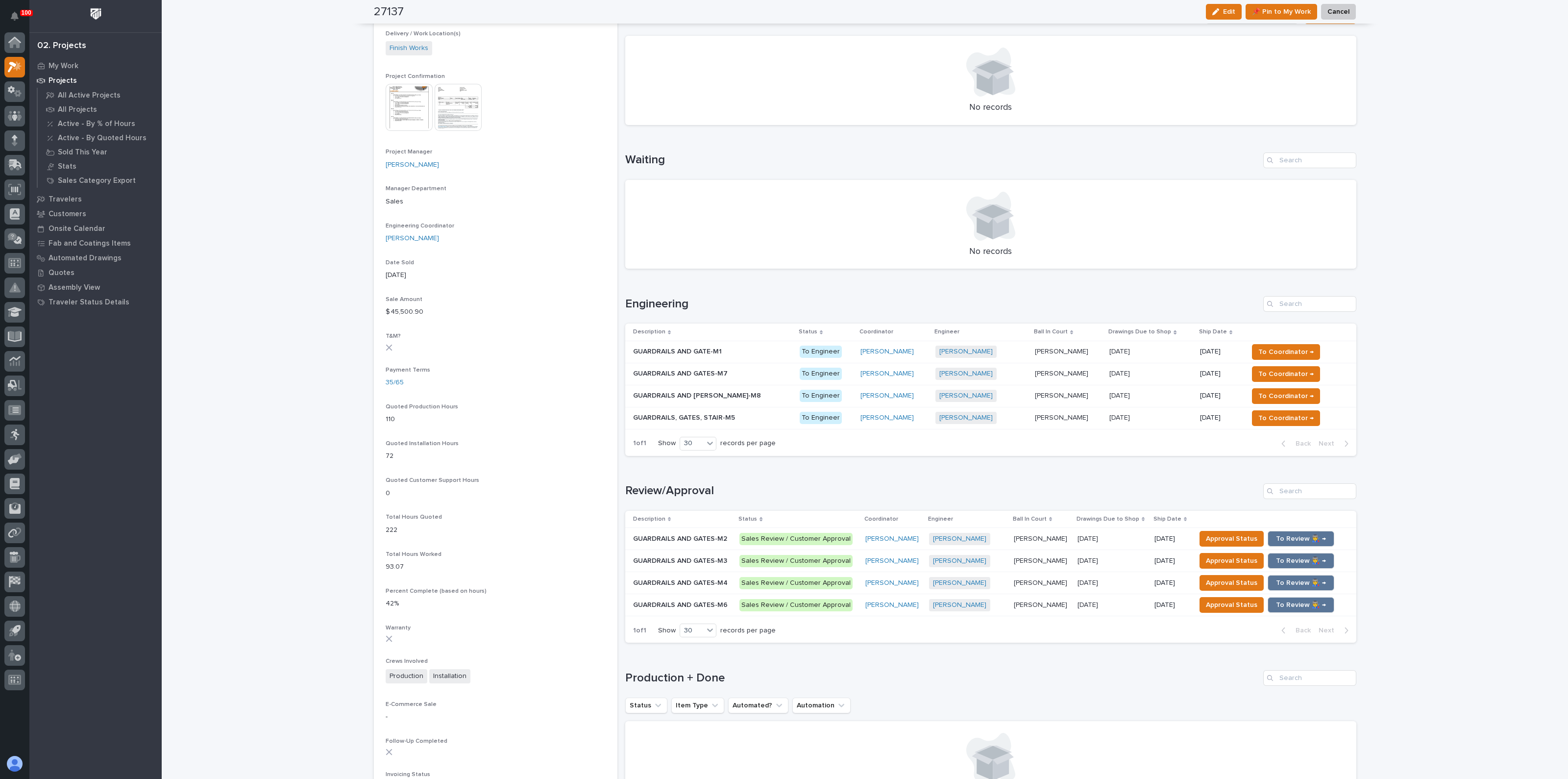
drag, startPoint x: 759, startPoint y: 462, endPoint x: 737, endPoint y: 465, distance: 22.2
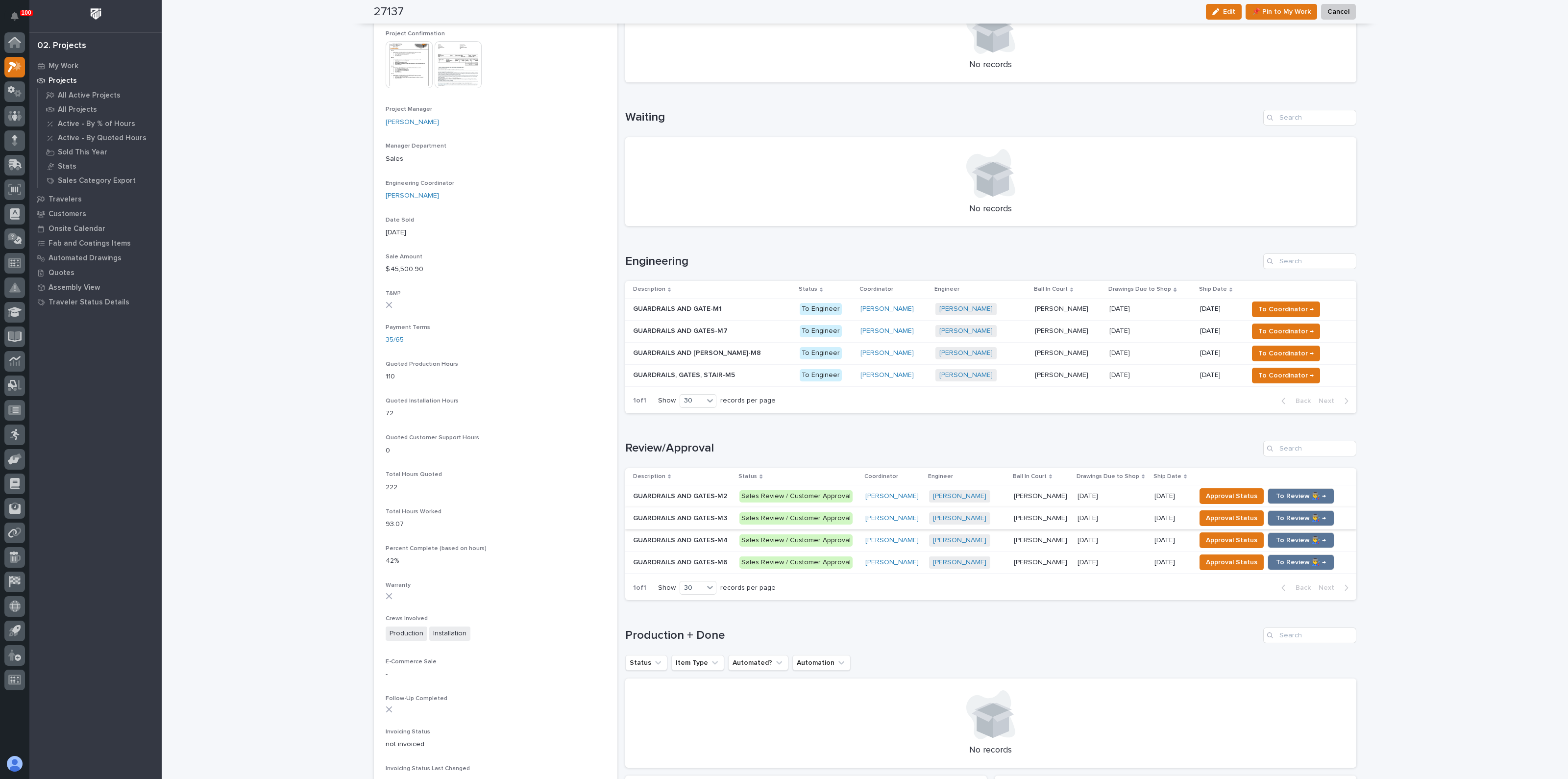
scroll to position [431, 0]
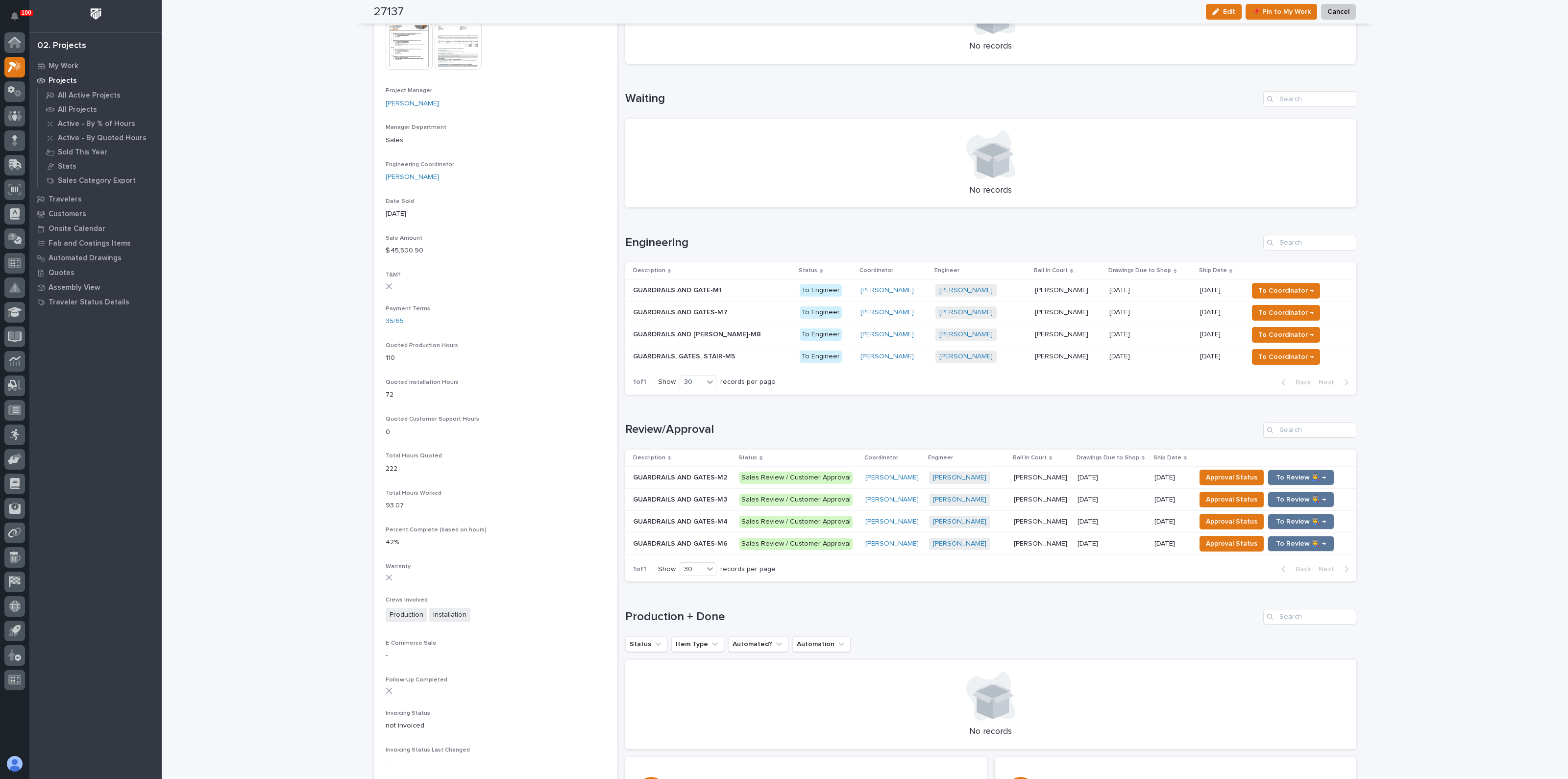
click at [985, 434] on h1 "Review/Approval" at bounding box center [942, 429] width 634 height 14
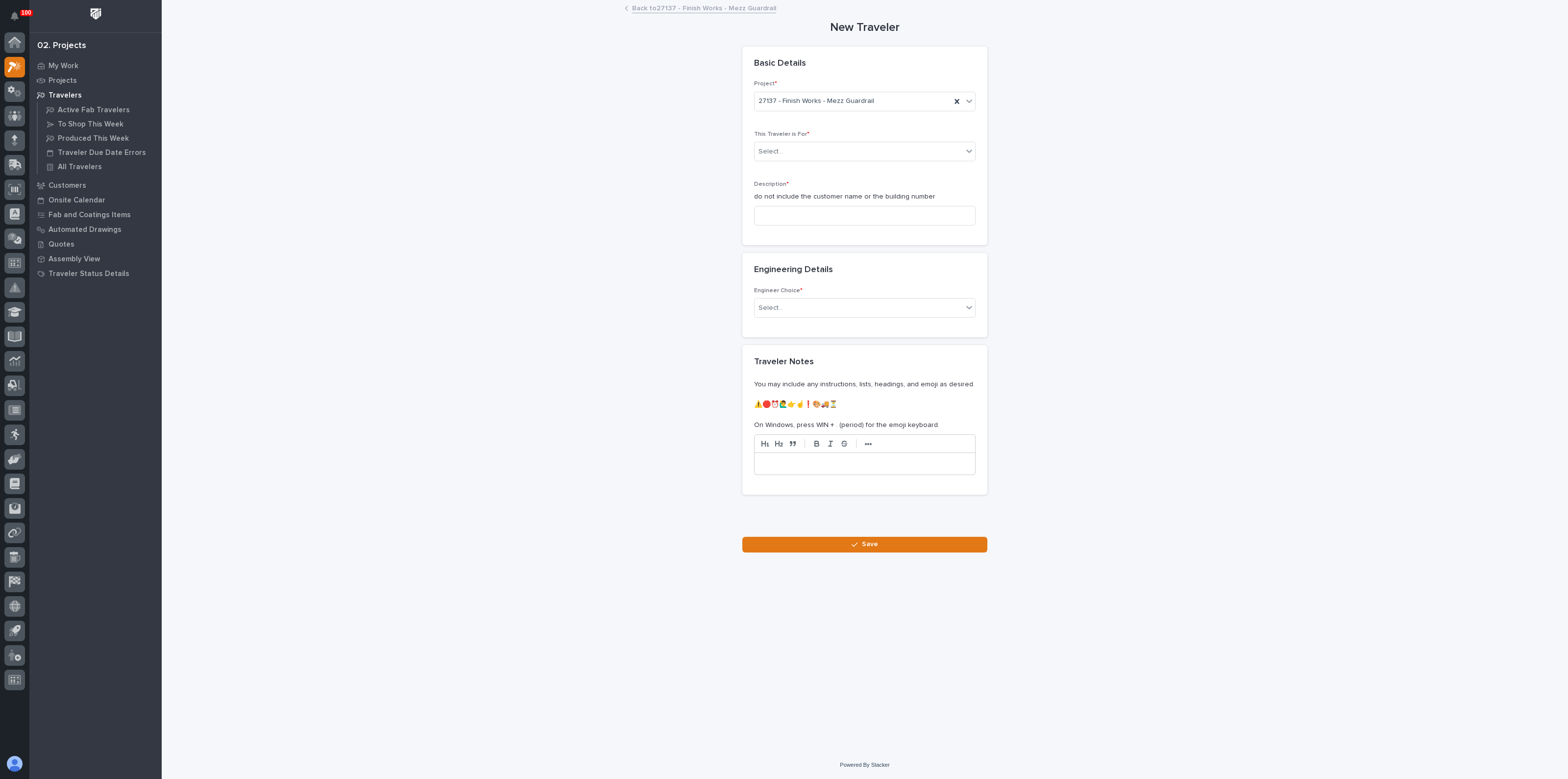
click at [716, 278] on div "**********" at bounding box center [865, 277] width 982 height 552
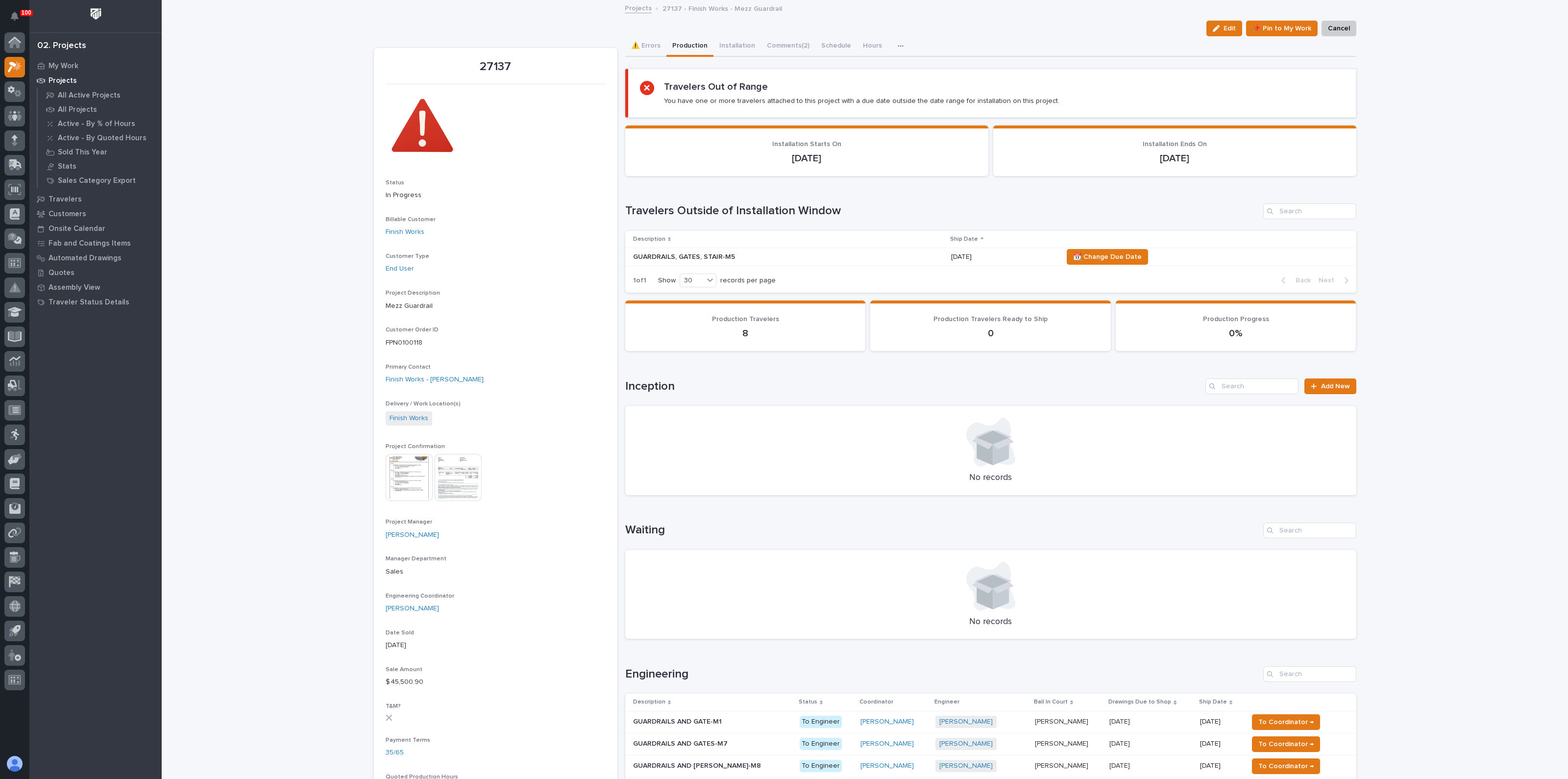
scroll to position [245, 0]
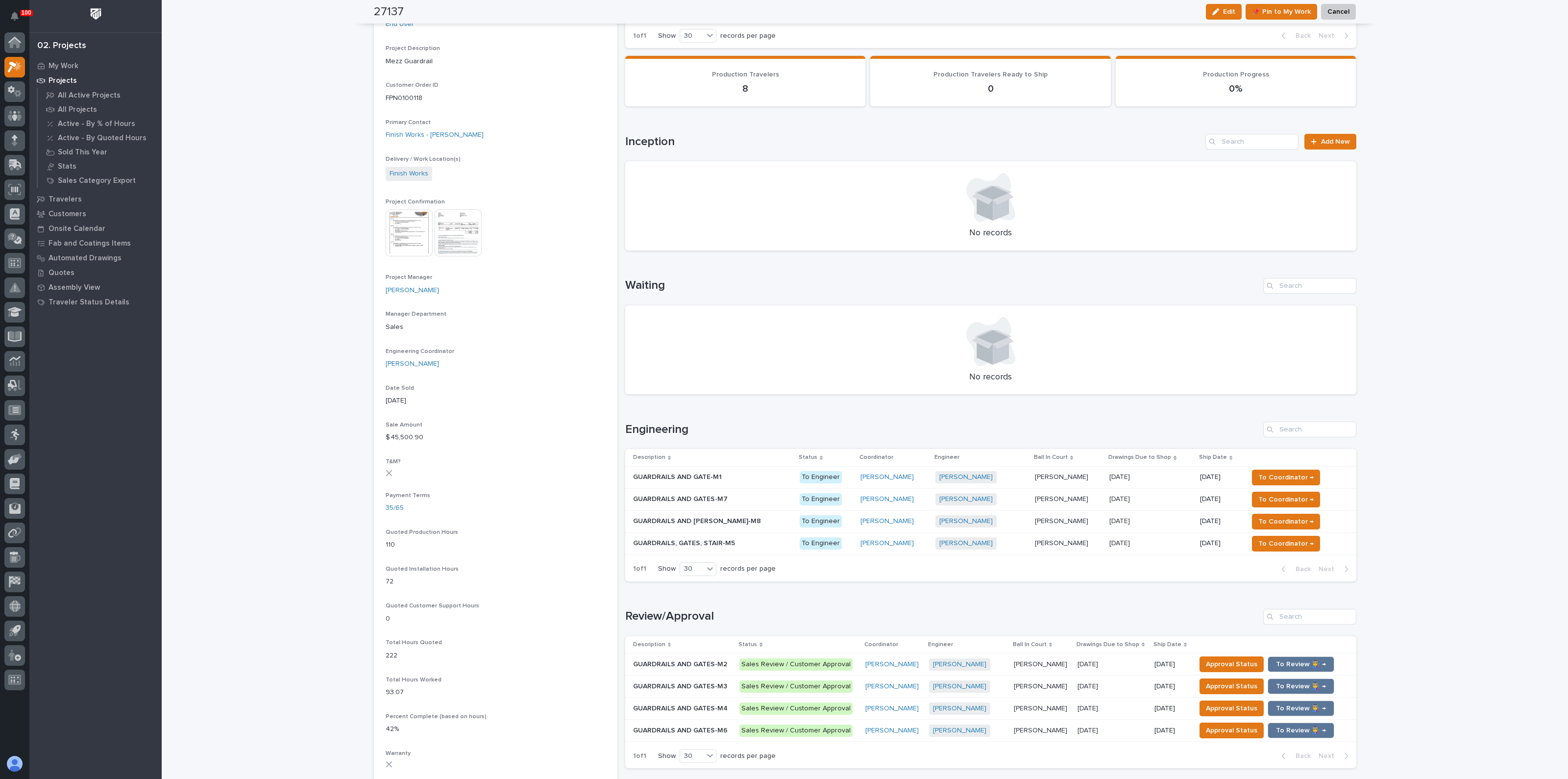
click at [735, 425] on h1 "Engineering" at bounding box center [942, 429] width 634 height 14
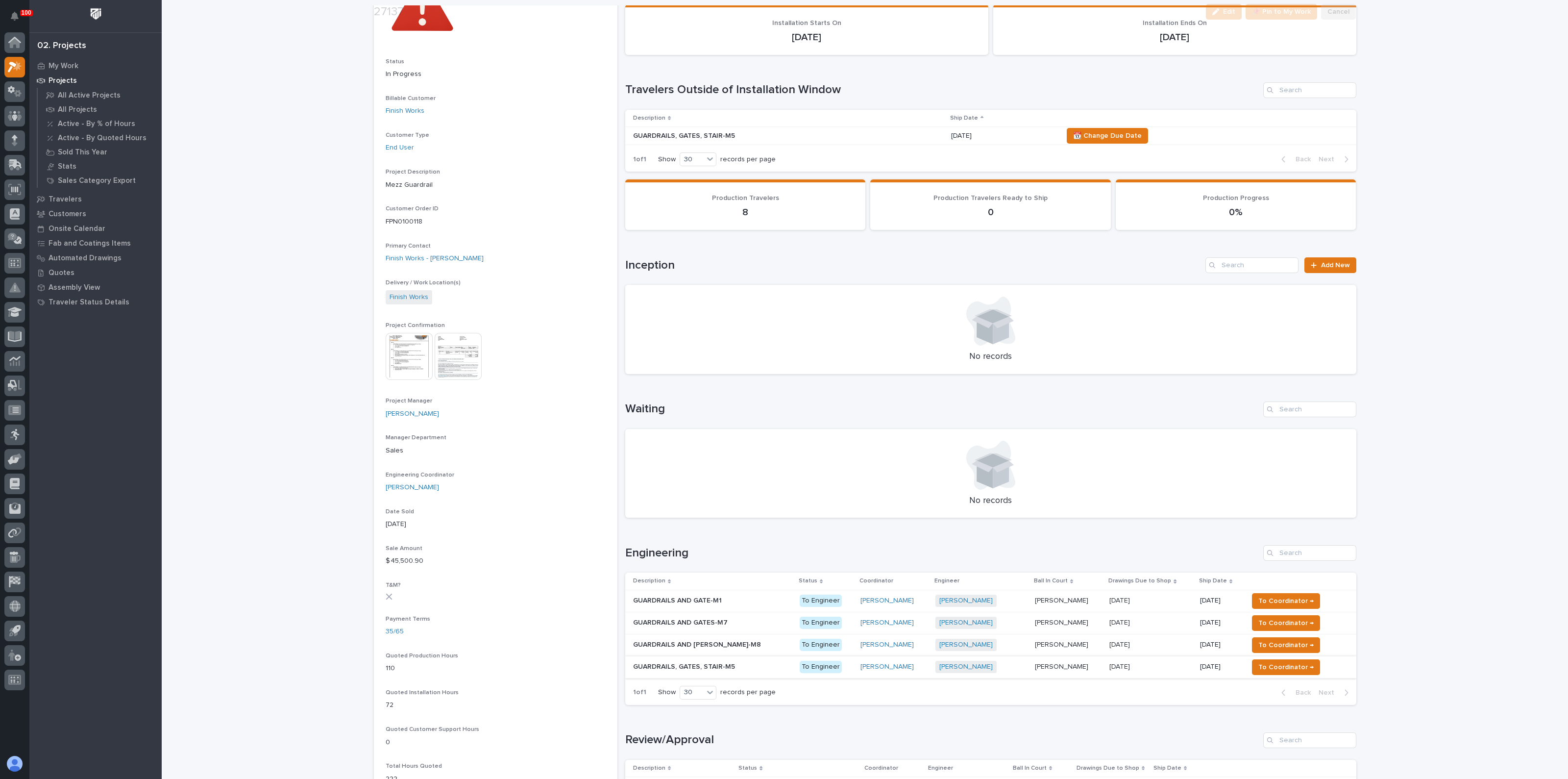
scroll to position [368, 0]
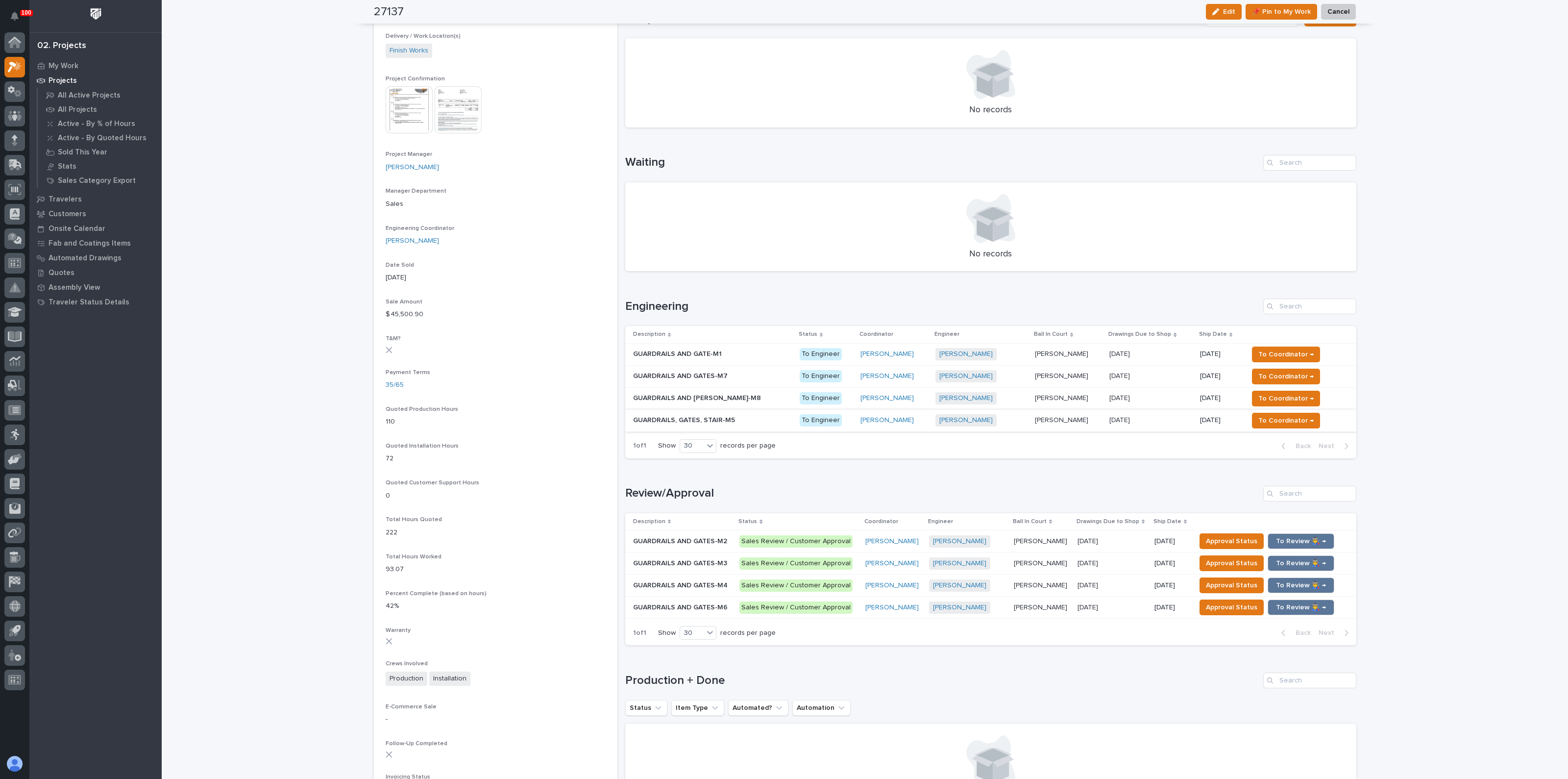
click at [649, 559] on p "GUARDRAILS AND GATES-M3" at bounding box center [681, 562] width 96 height 10
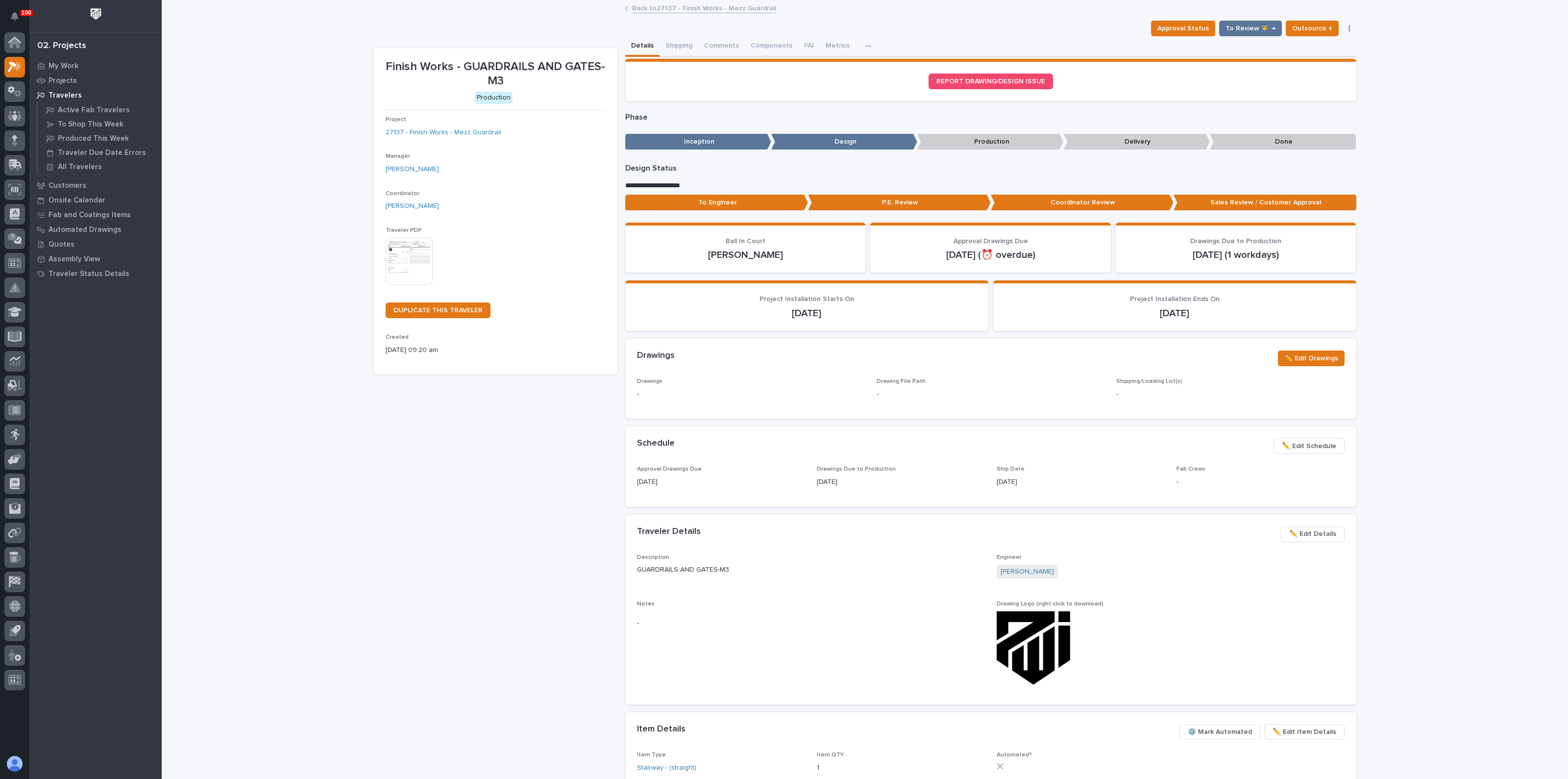
click at [392, 259] on img at bounding box center [409, 261] width 47 height 47
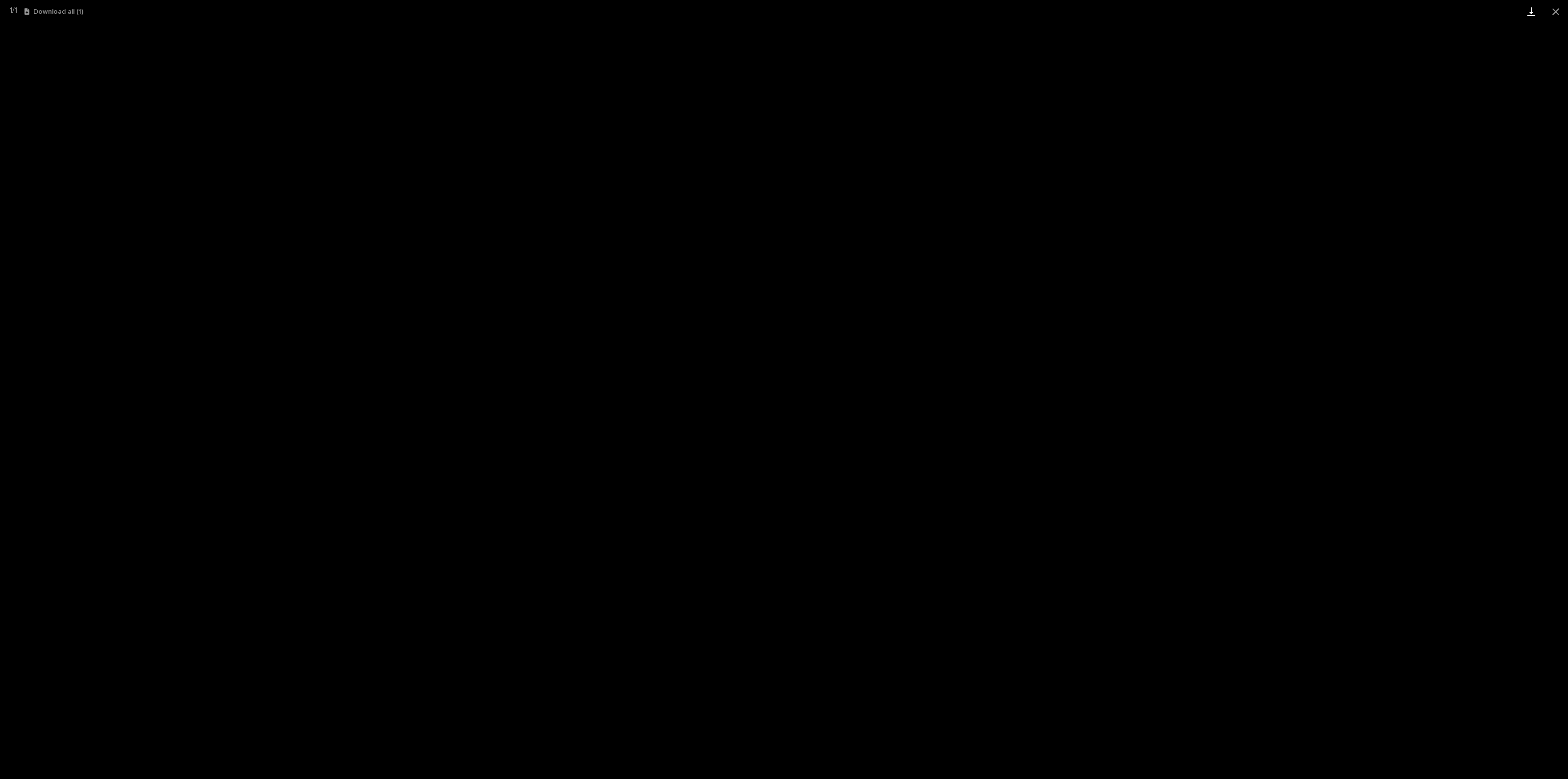
drag, startPoint x: 1558, startPoint y: 9, endPoint x: 1539, endPoint y: 18, distance: 21.0
click at [1558, 9] on button "Close gallery" at bounding box center [1556, 12] width 24 height 23
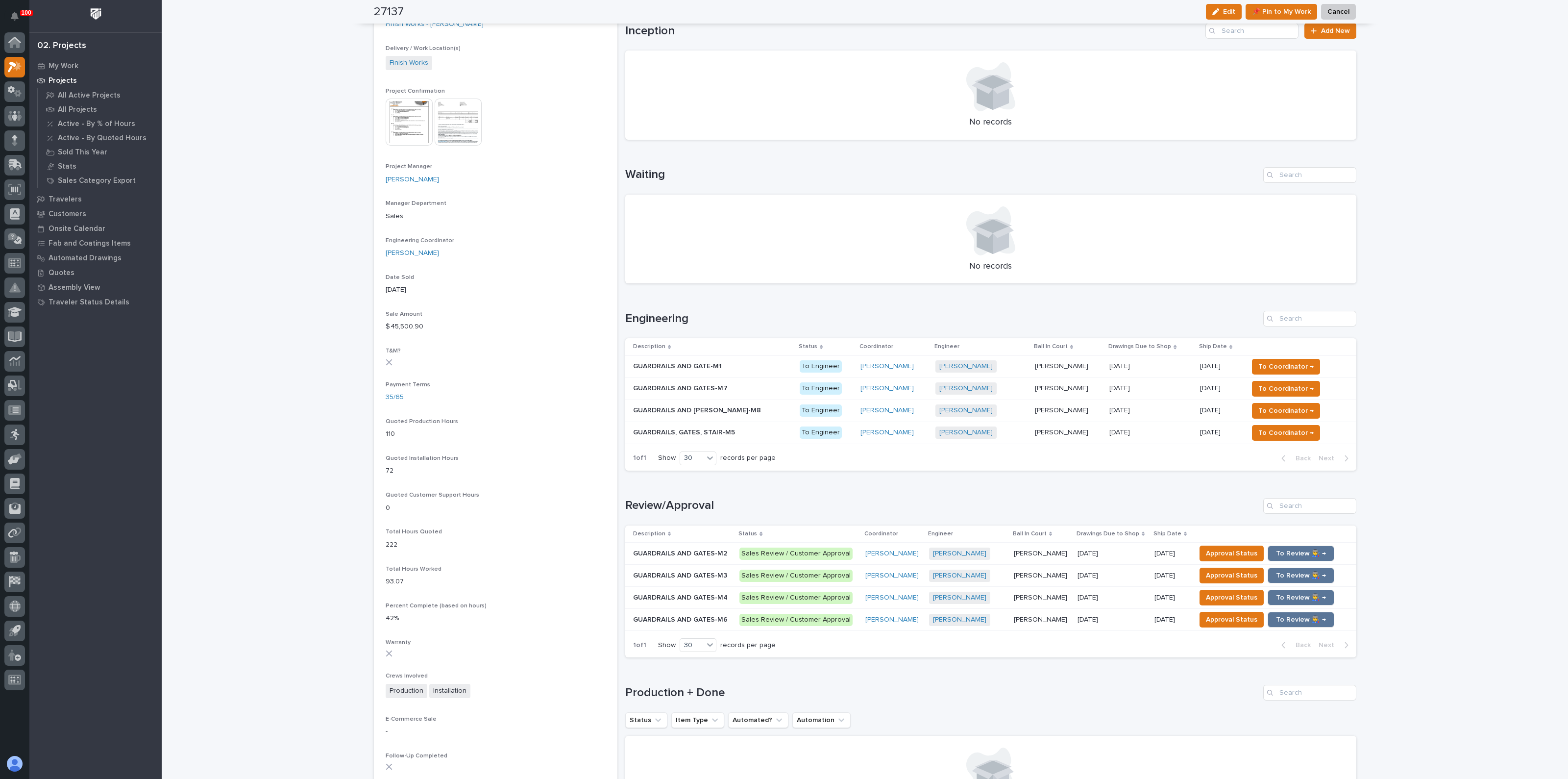
scroll to position [368, 0]
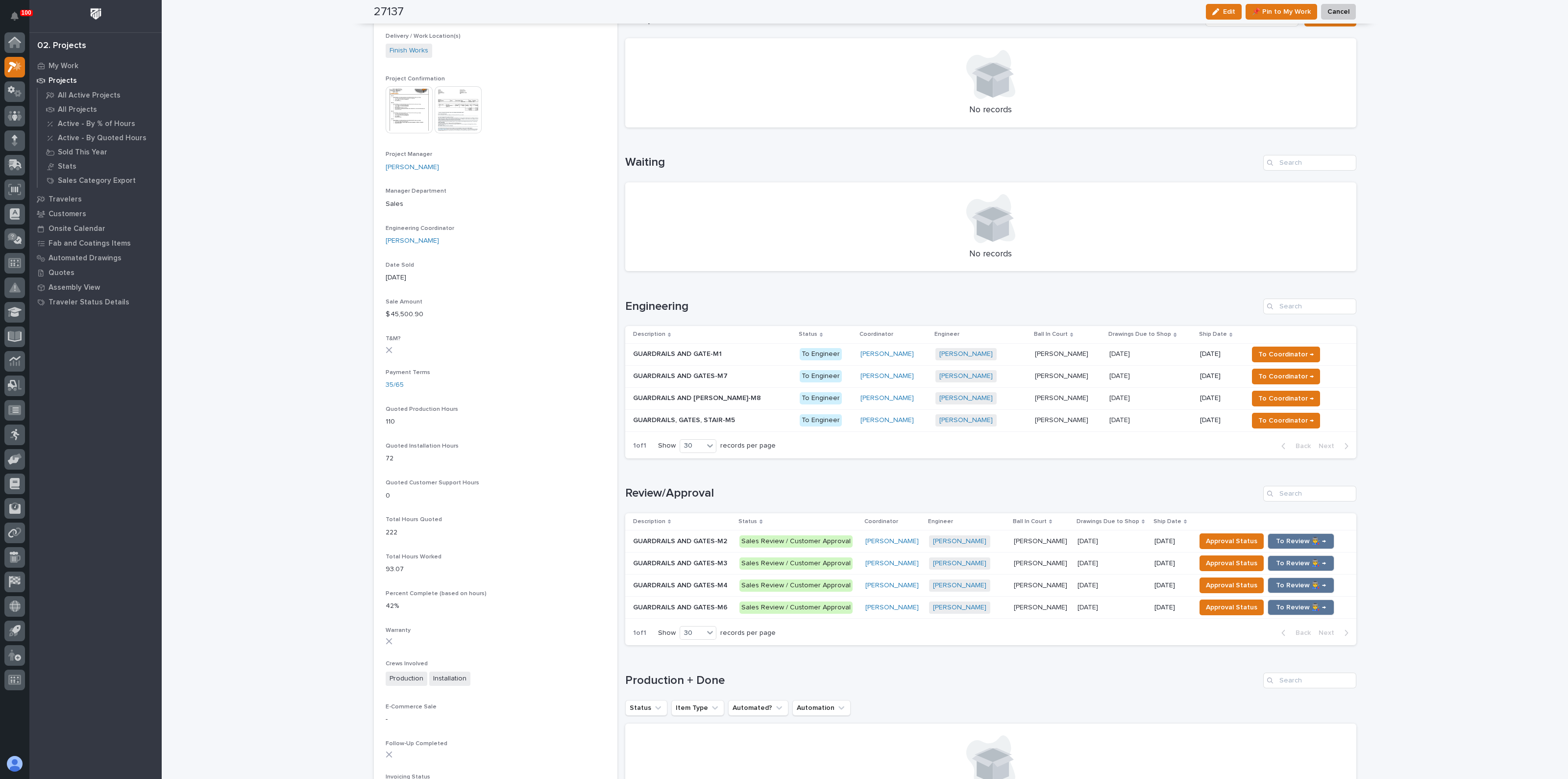
click at [693, 580] on p "GUARDRAILS AND GATES-M4" at bounding box center [681, 585] width 97 height 10
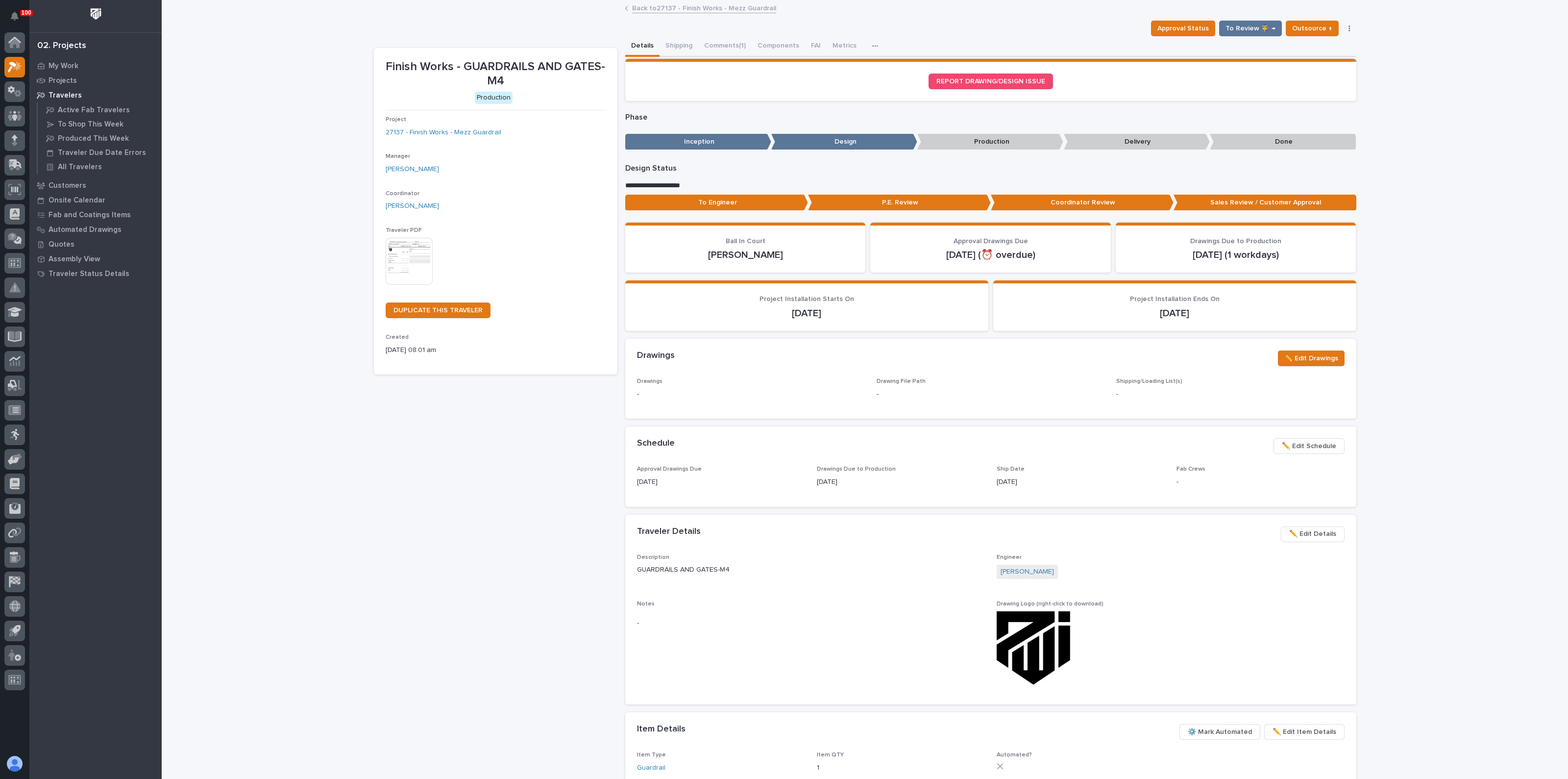
click at [410, 241] on img at bounding box center [409, 261] width 47 height 47
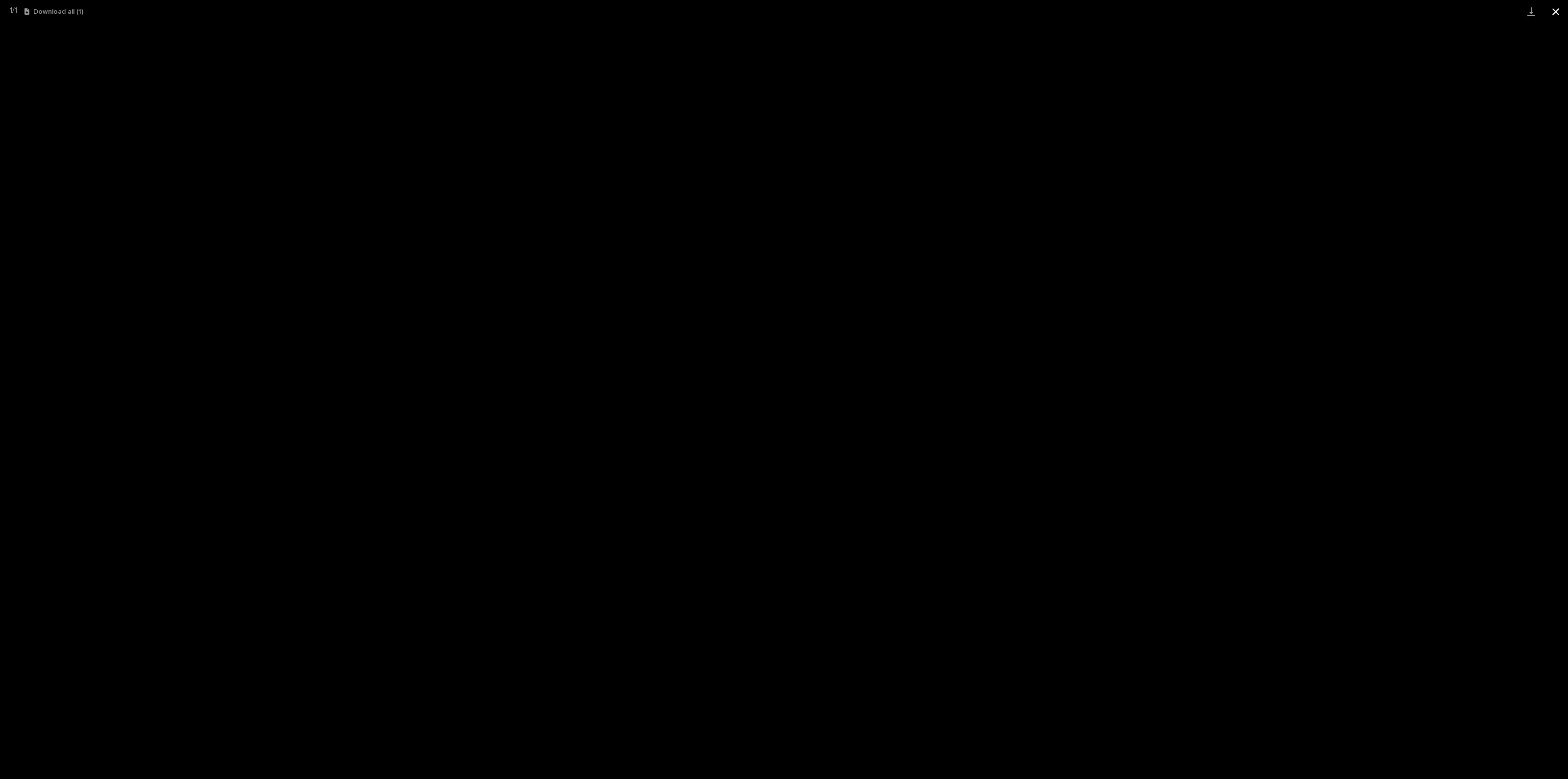
click at [1558, 9] on button "Close gallery" at bounding box center [1556, 12] width 24 height 23
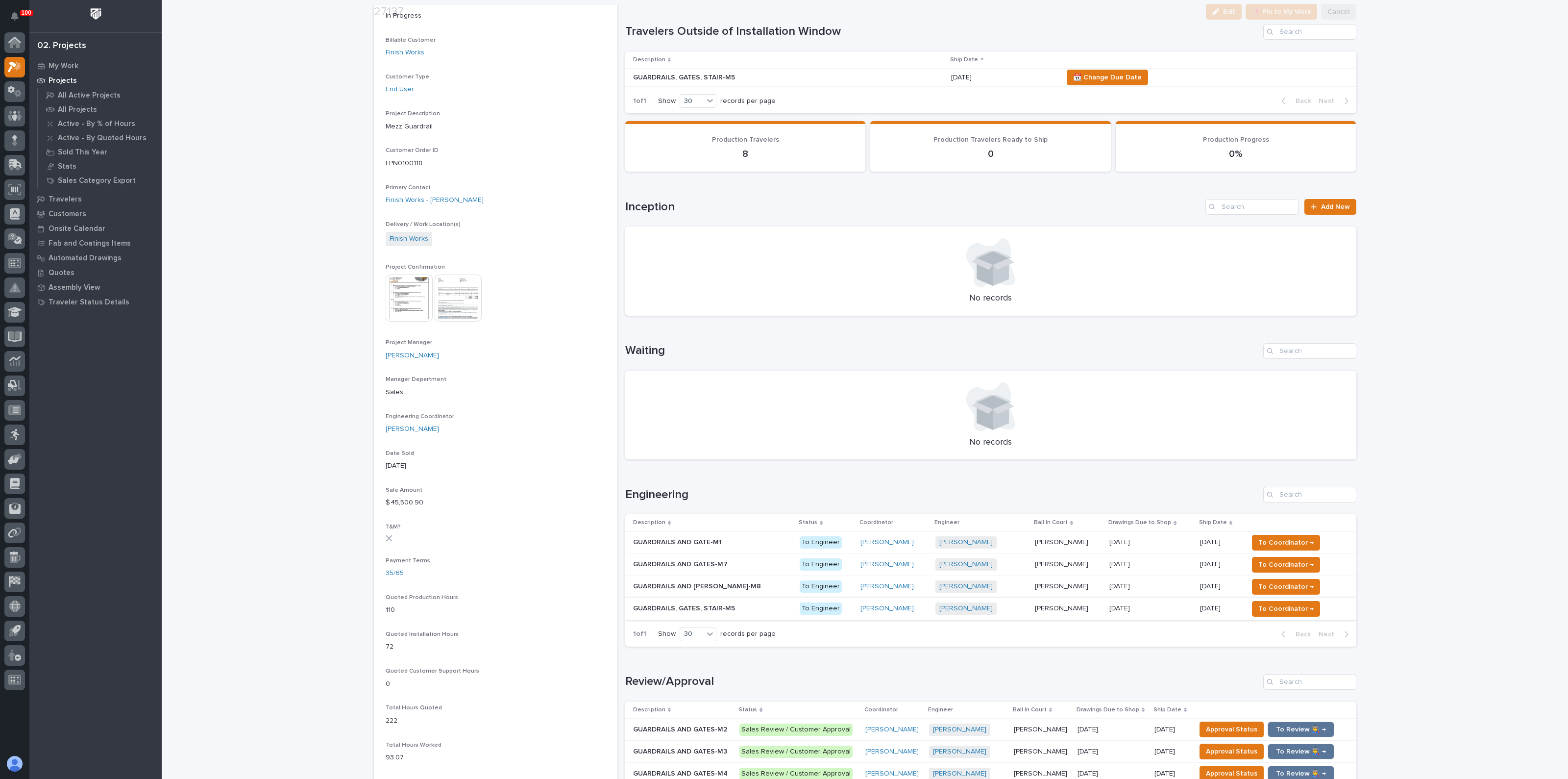
scroll to position [184, 0]
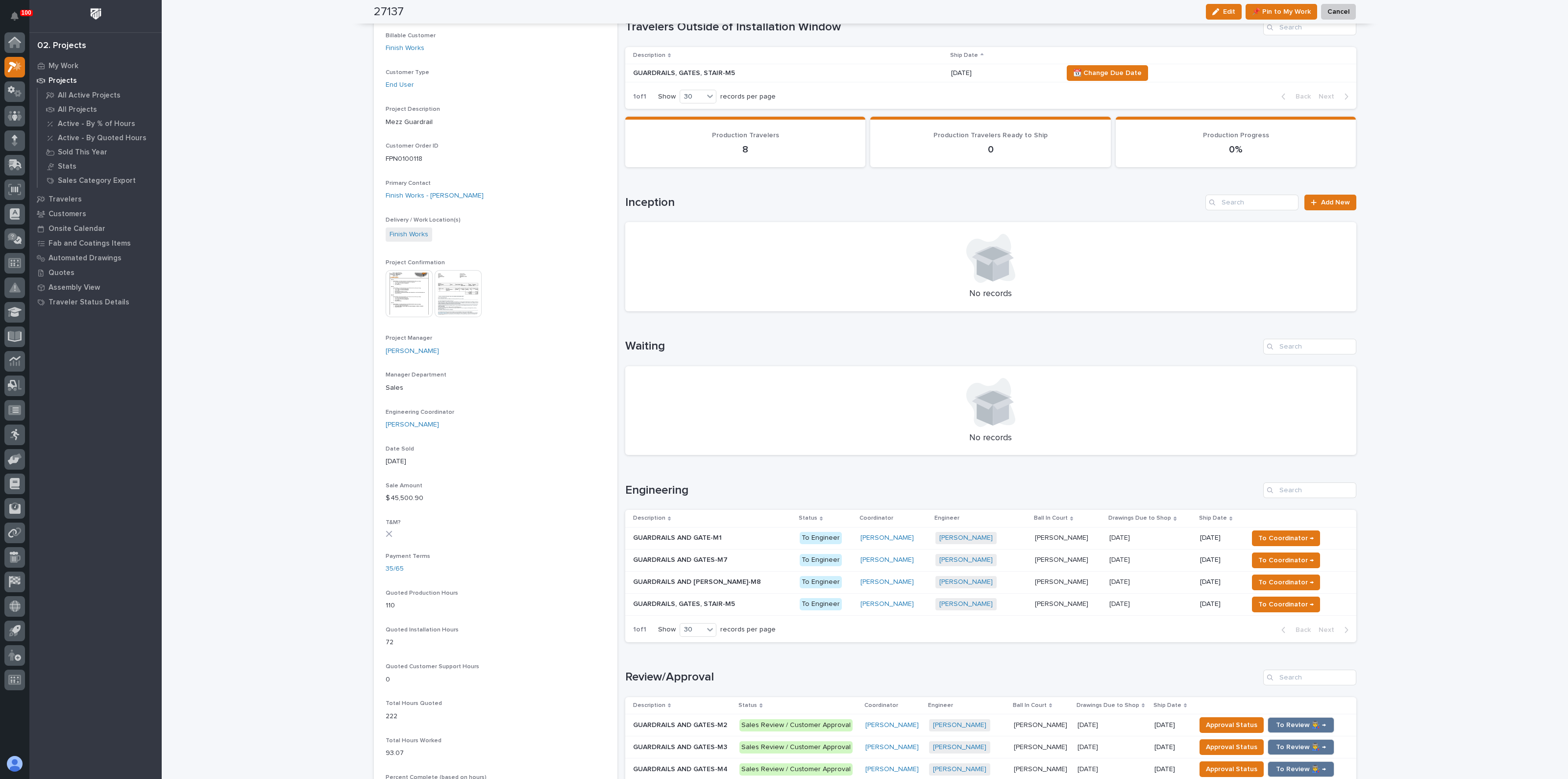
click at [683, 604] on p "GUARDRAILS, GATES, STAIR-M5" at bounding box center [685, 603] width 104 height 10
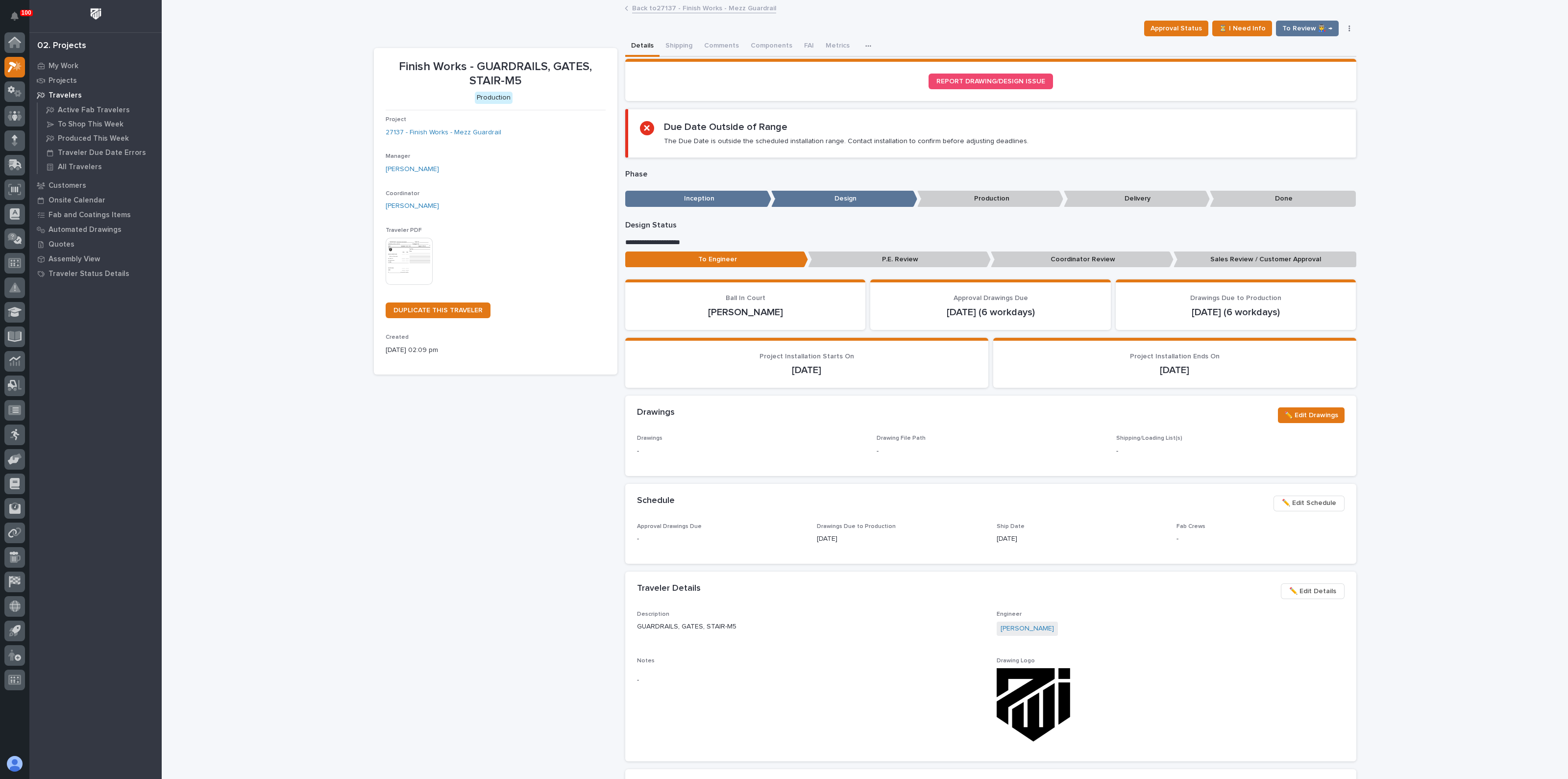
click at [416, 273] on img at bounding box center [409, 261] width 47 height 47
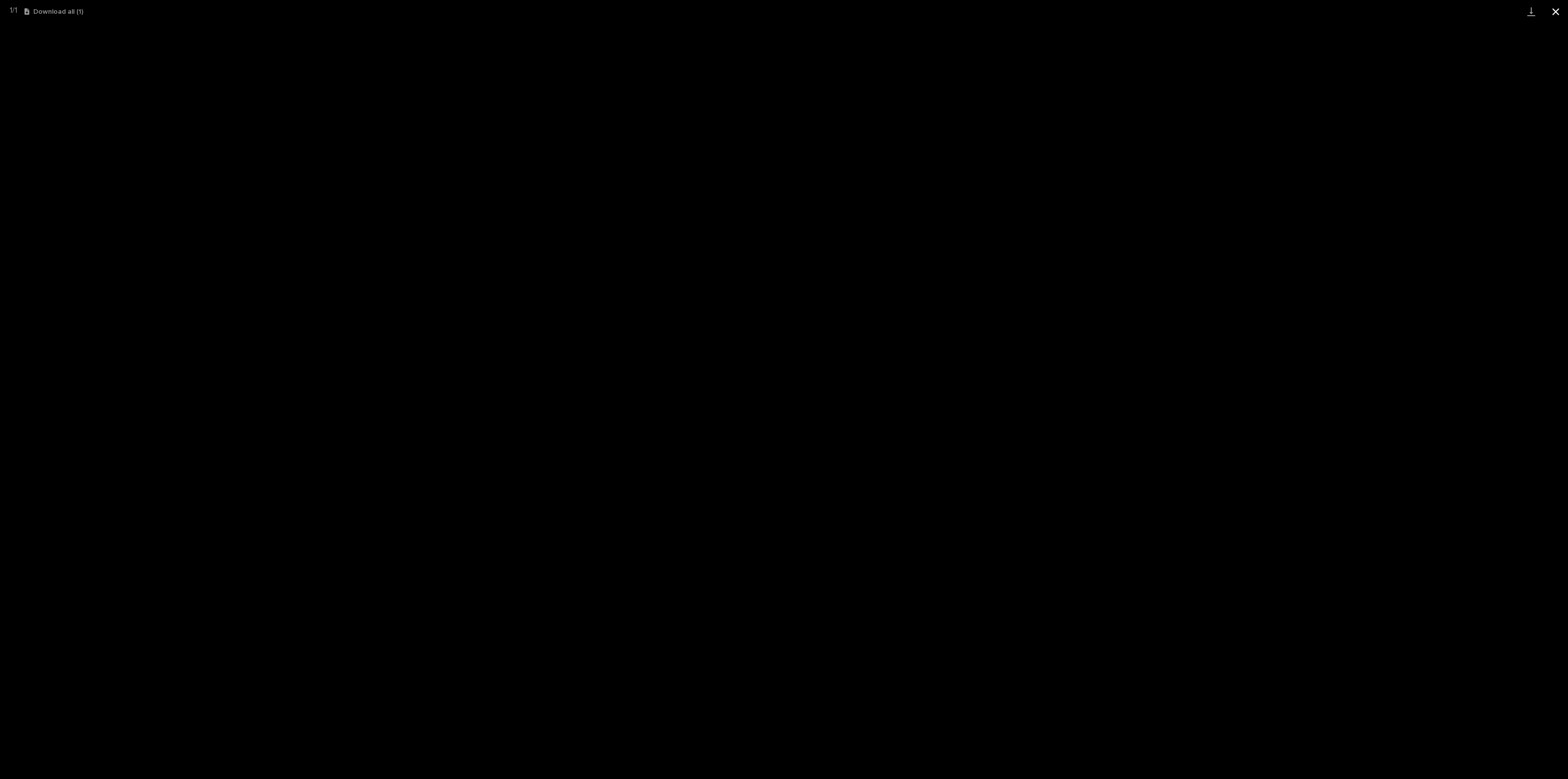
click at [1561, 14] on button "Close gallery" at bounding box center [1556, 12] width 24 height 23
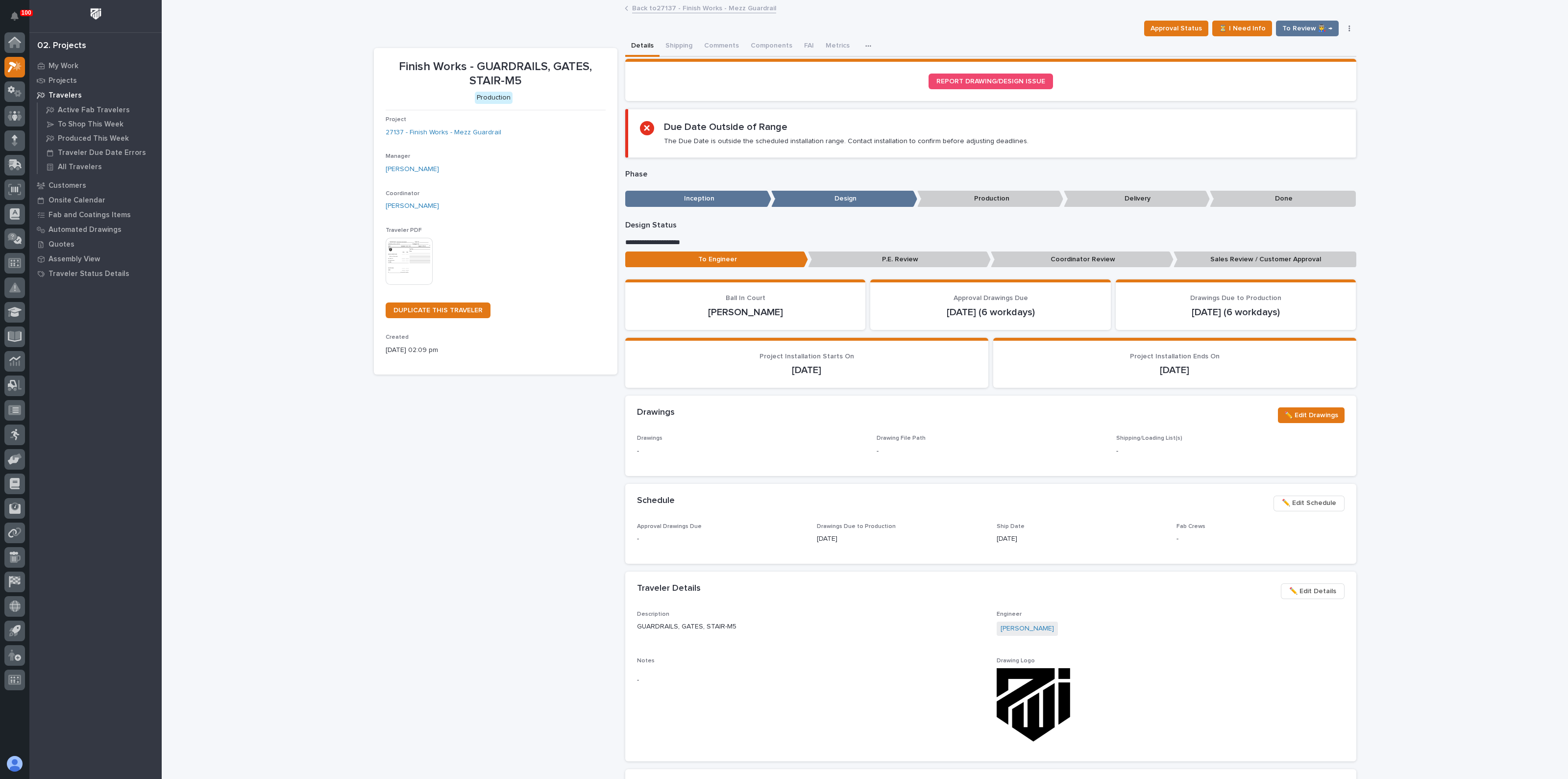
drag, startPoint x: 733, startPoint y: 560, endPoint x: 727, endPoint y: 557, distance: 6.7
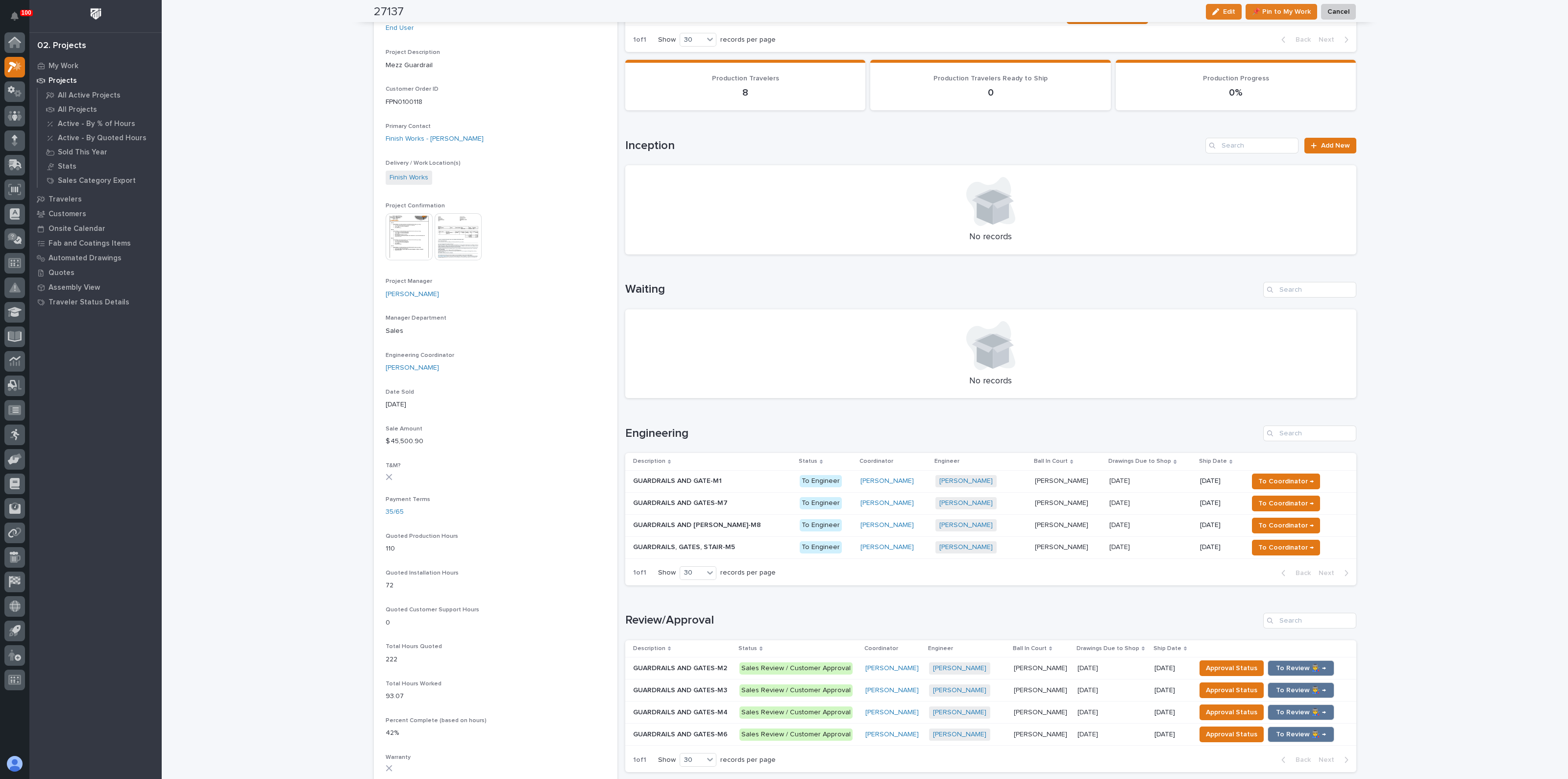
scroll to position [245, 0]
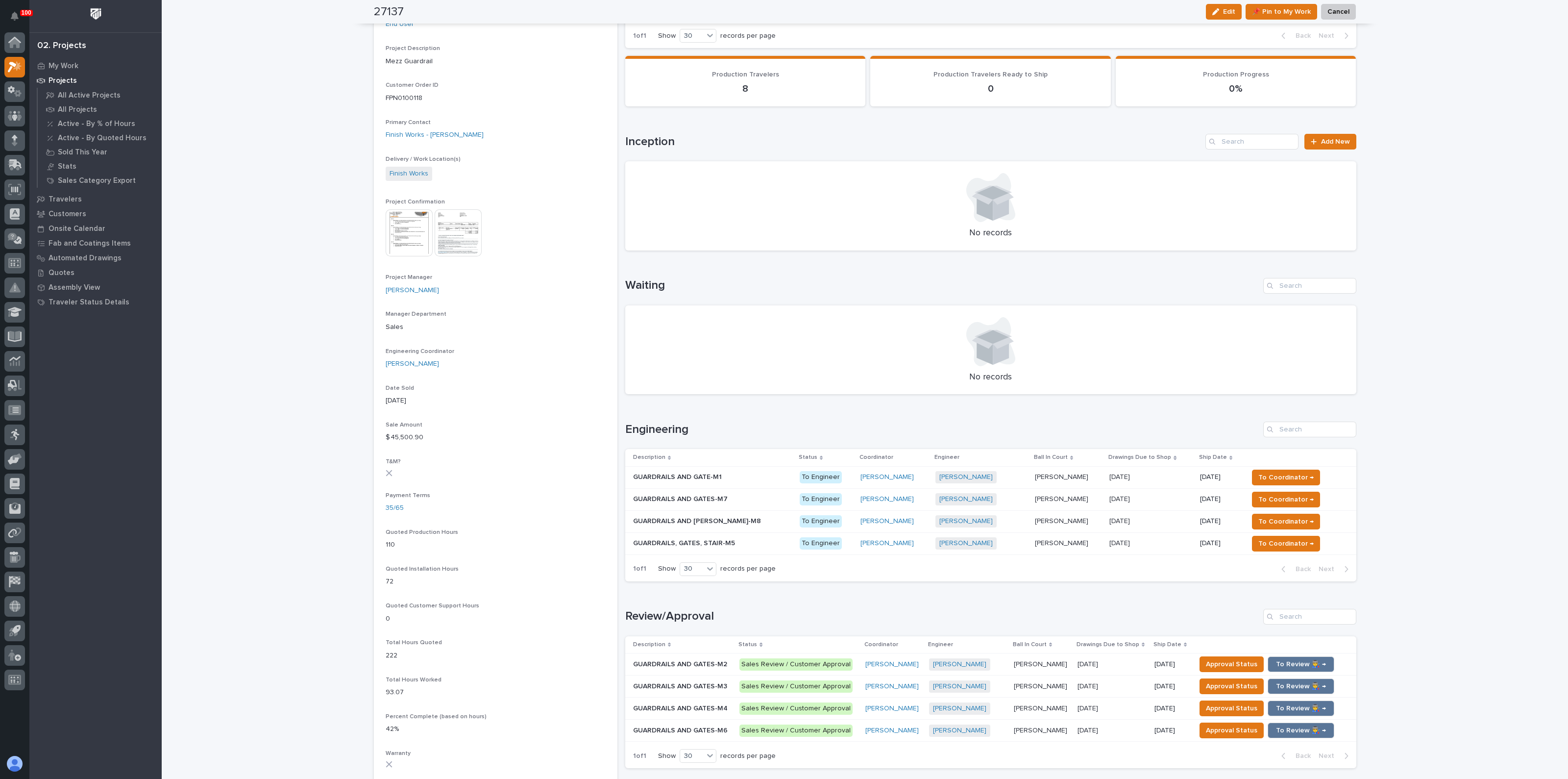
click at [683, 725] on p "GUARDRAILS AND GATES-M6" at bounding box center [681, 730] width 97 height 10
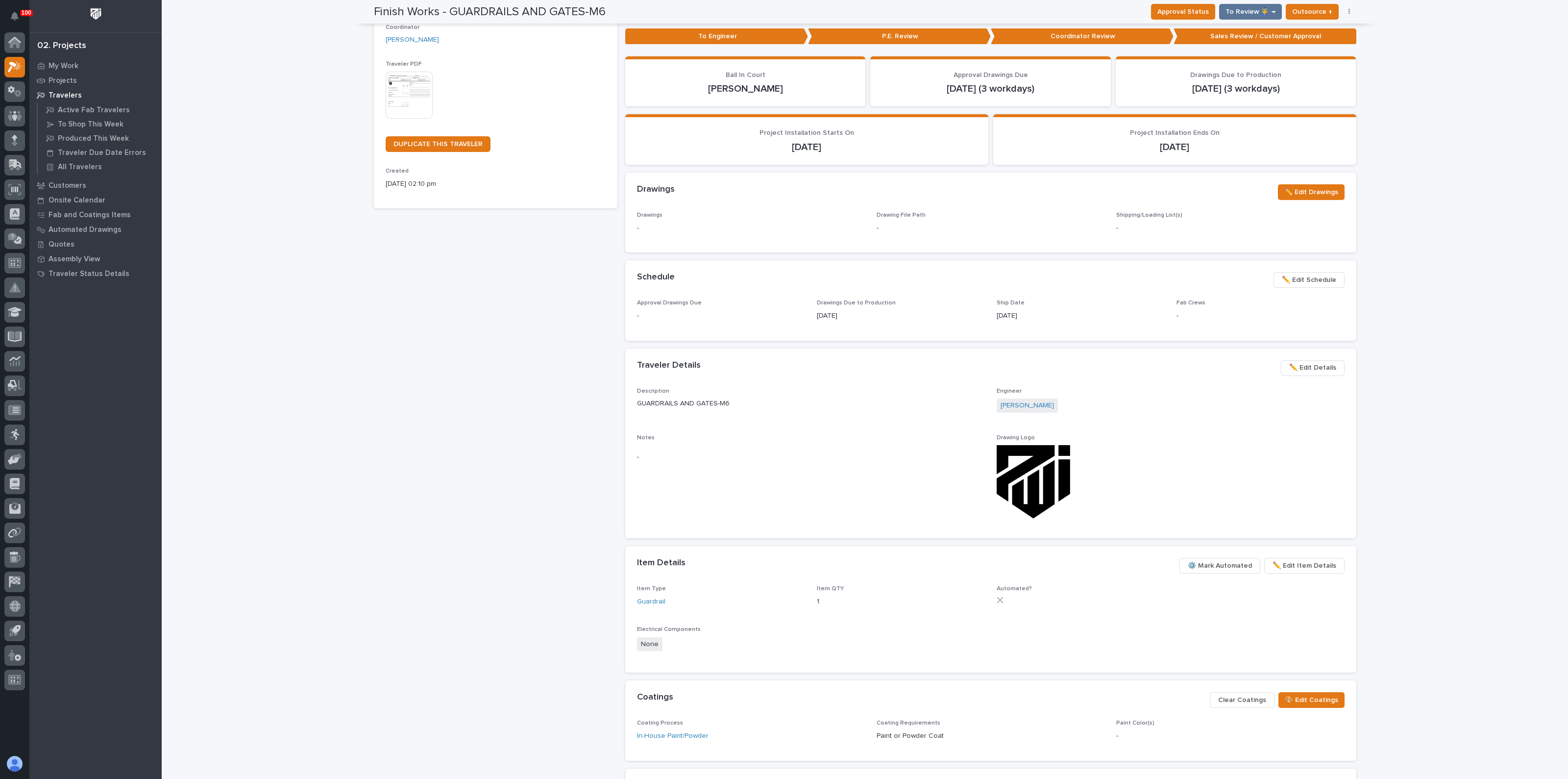
scroll to position [122, 0]
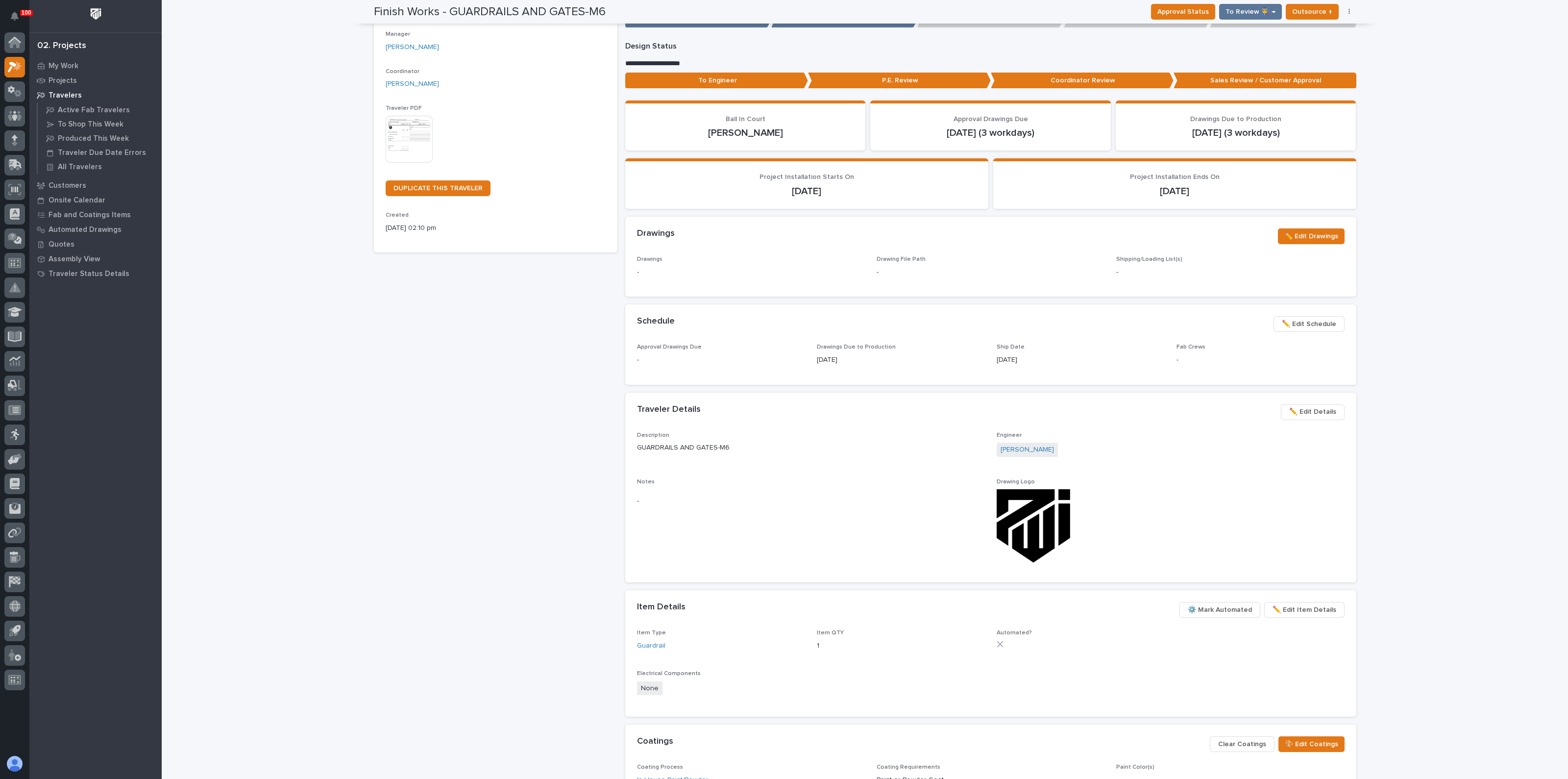
click at [399, 137] on img at bounding box center [409, 139] width 47 height 47
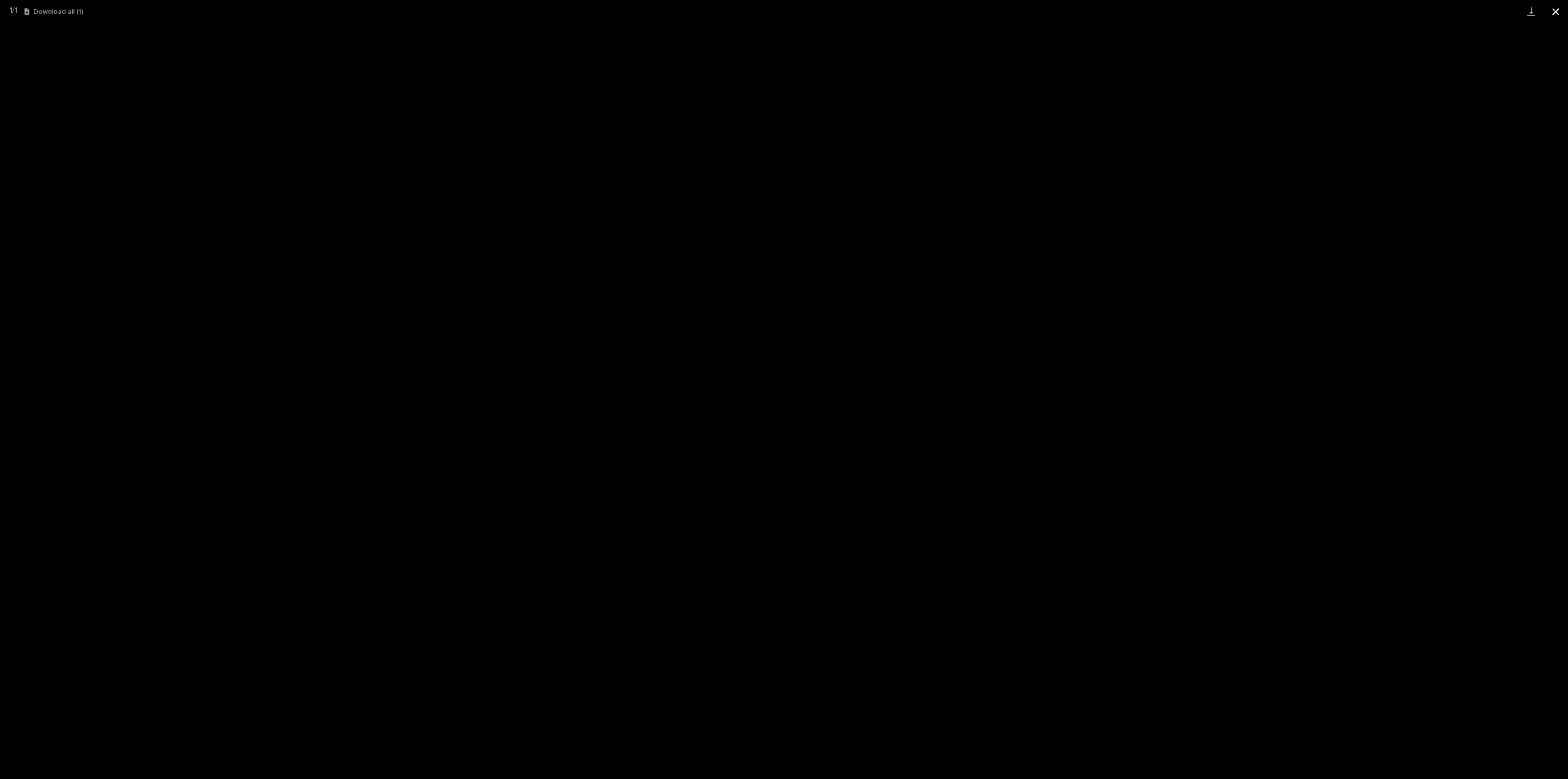
click at [1555, 12] on button "Close gallery" at bounding box center [1556, 12] width 24 height 23
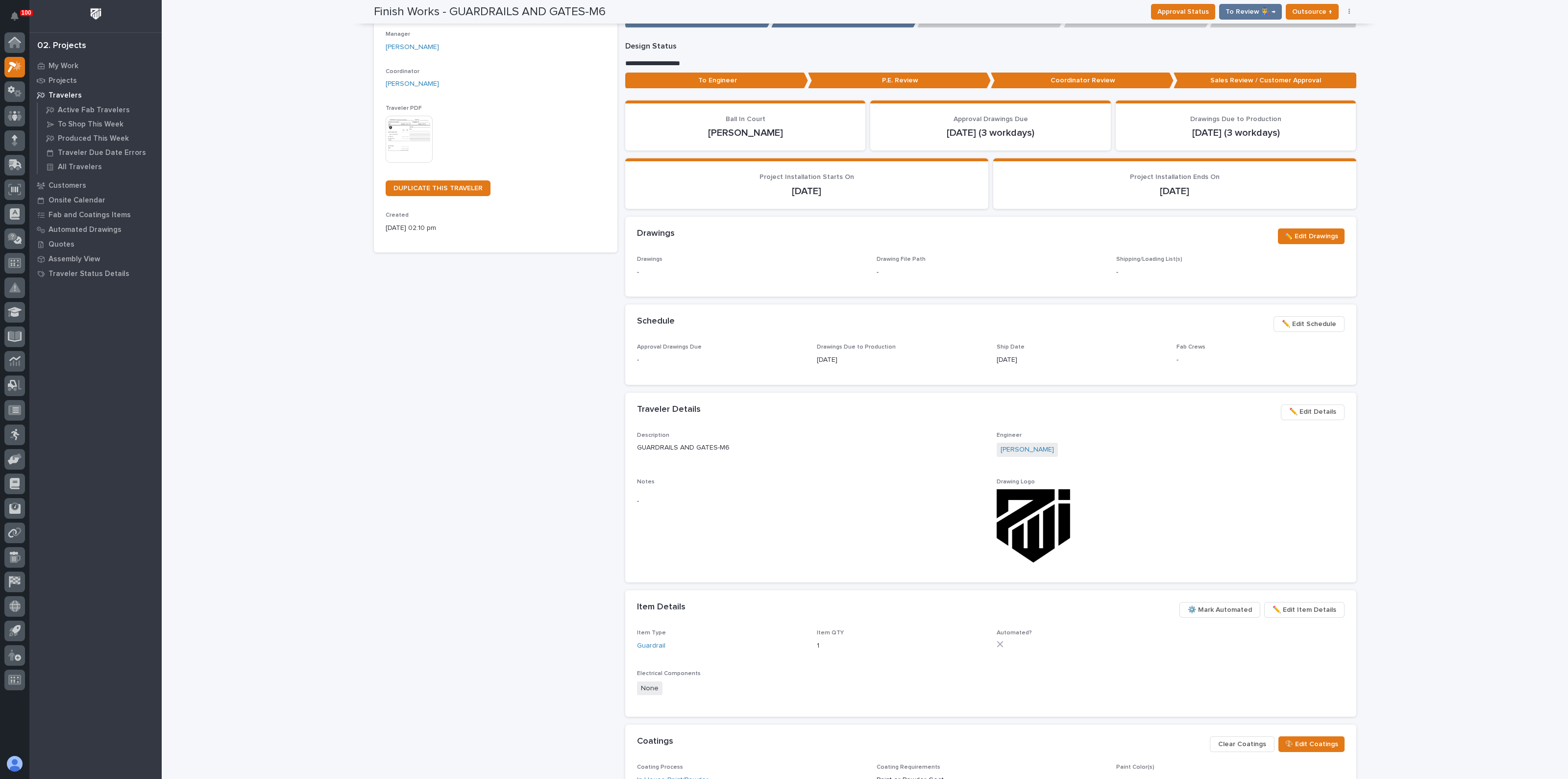
click at [507, 506] on div "Finish Works - GUARDRAILS AND GATES-M6 Production Project 27137 - Finish Works …" at bounding box center [495, 401] width 243 height 952
click at [13, 110] on icon at bounding box center [15, 116] width 14 height 12
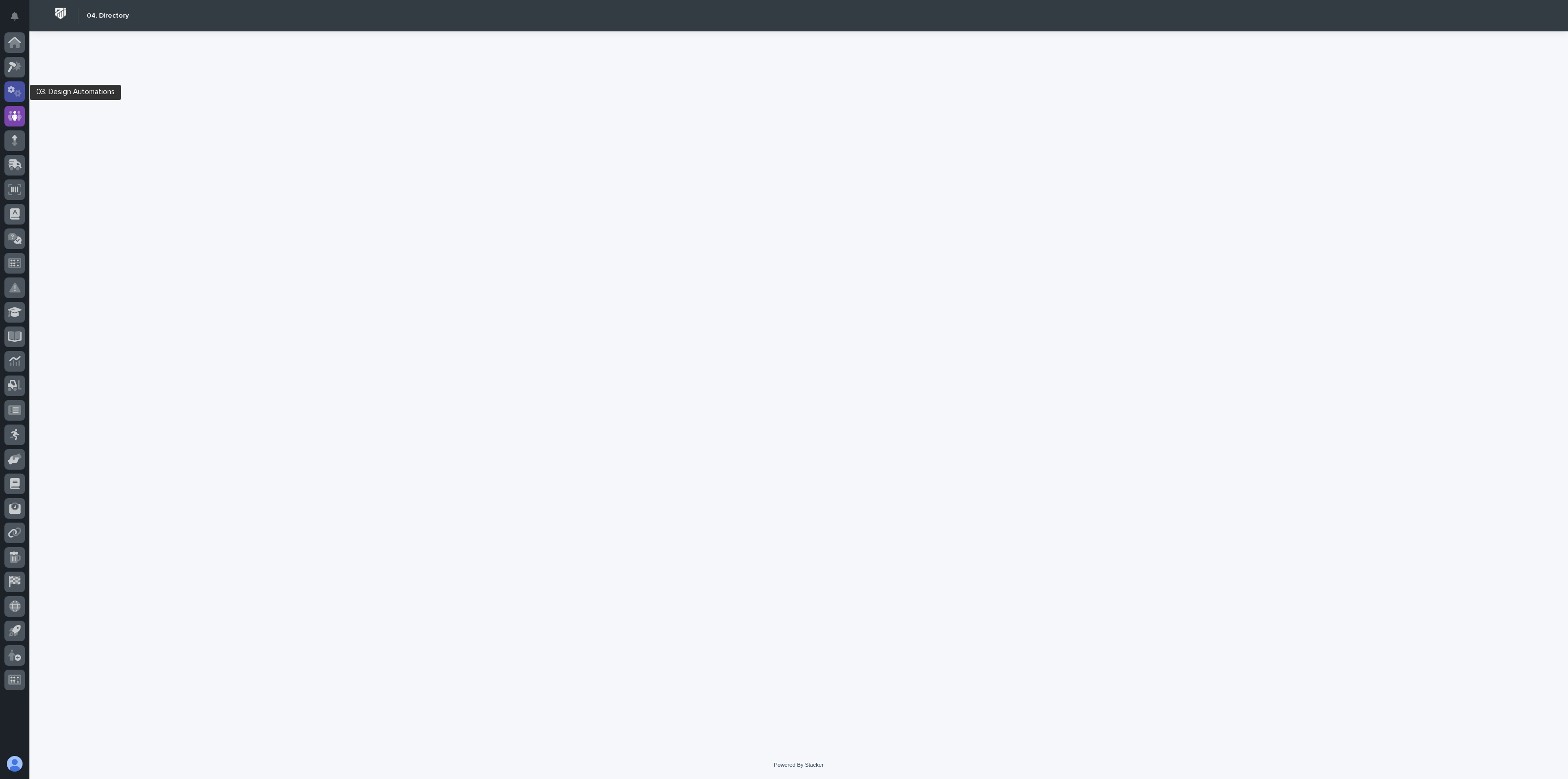
click at [13, 86] on icon at bounding box center [15, 91] width 14 height 12
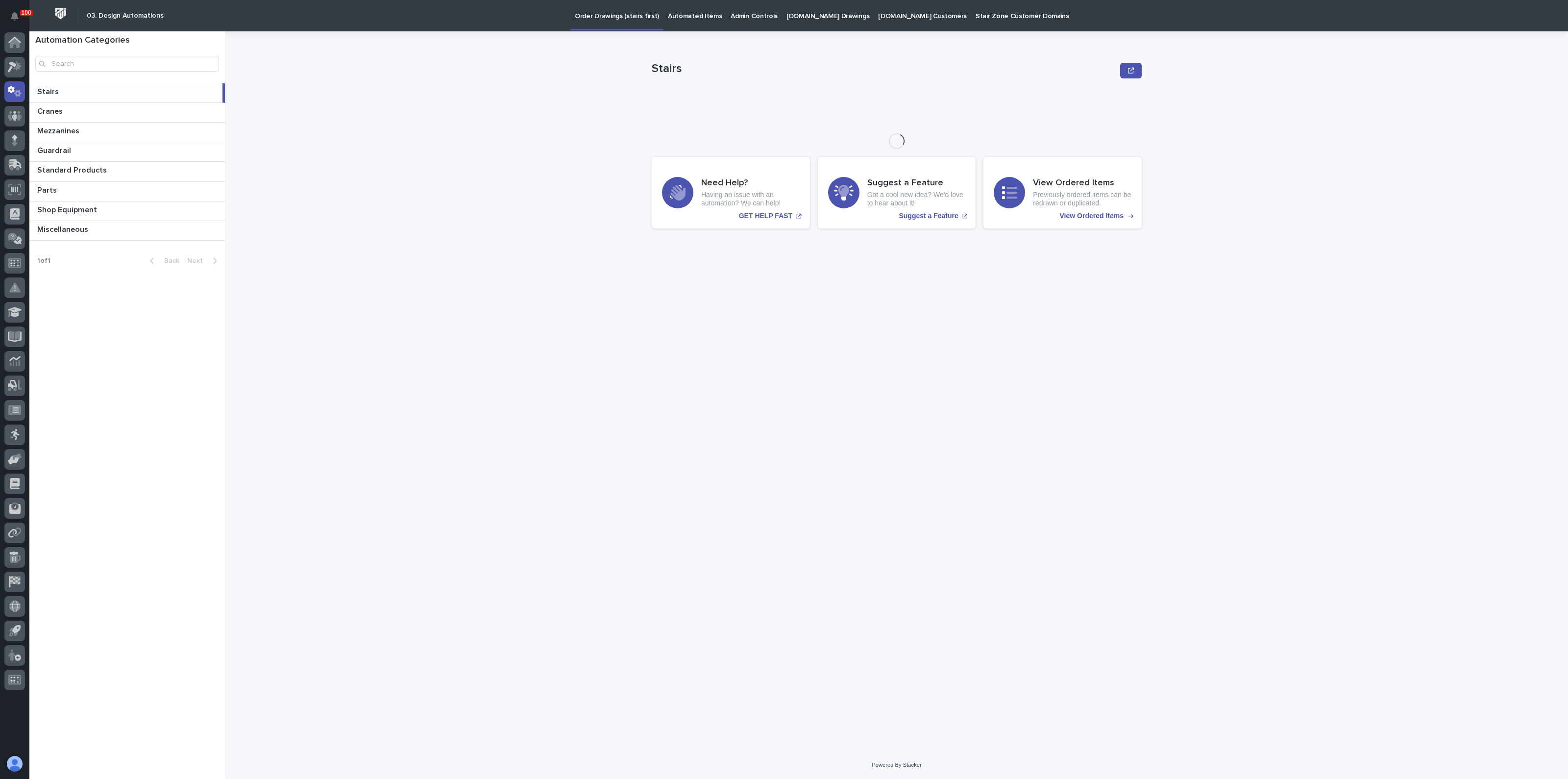
click at [674, 16] on p "Automated Items" at bounding box center [695, 10] width 54 height 21
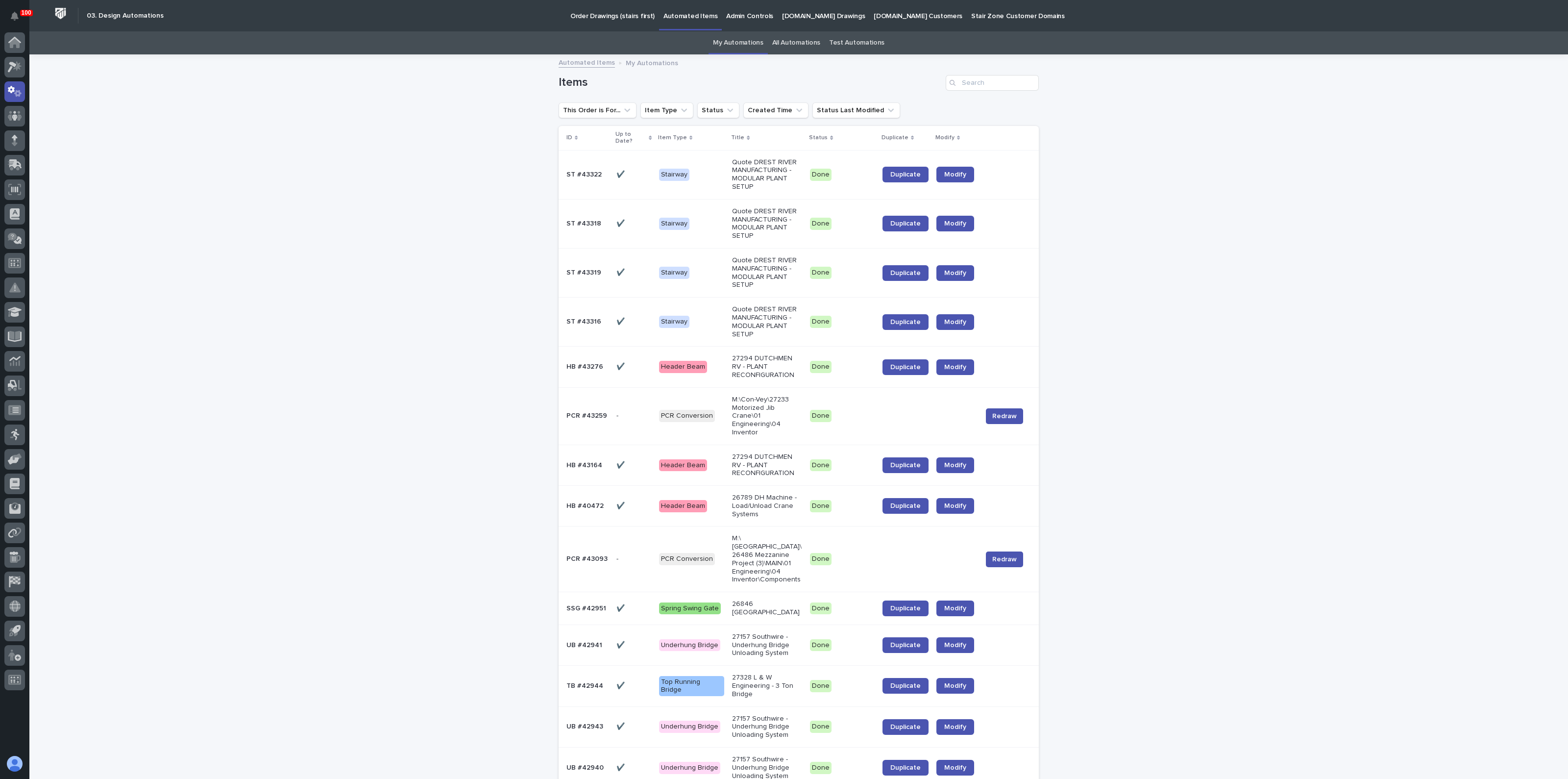
drag, startPoint x: 745, startPoint y: 40, endPoint x: 777, endPoint y: 40, distance: 32.0
click at [745, 41] on link "My Automations" at bounding box center [738, 43] width 51 height 23
click at [777, 40] on link "All Automations" at bounding box center [796, 43] width 48 height 23
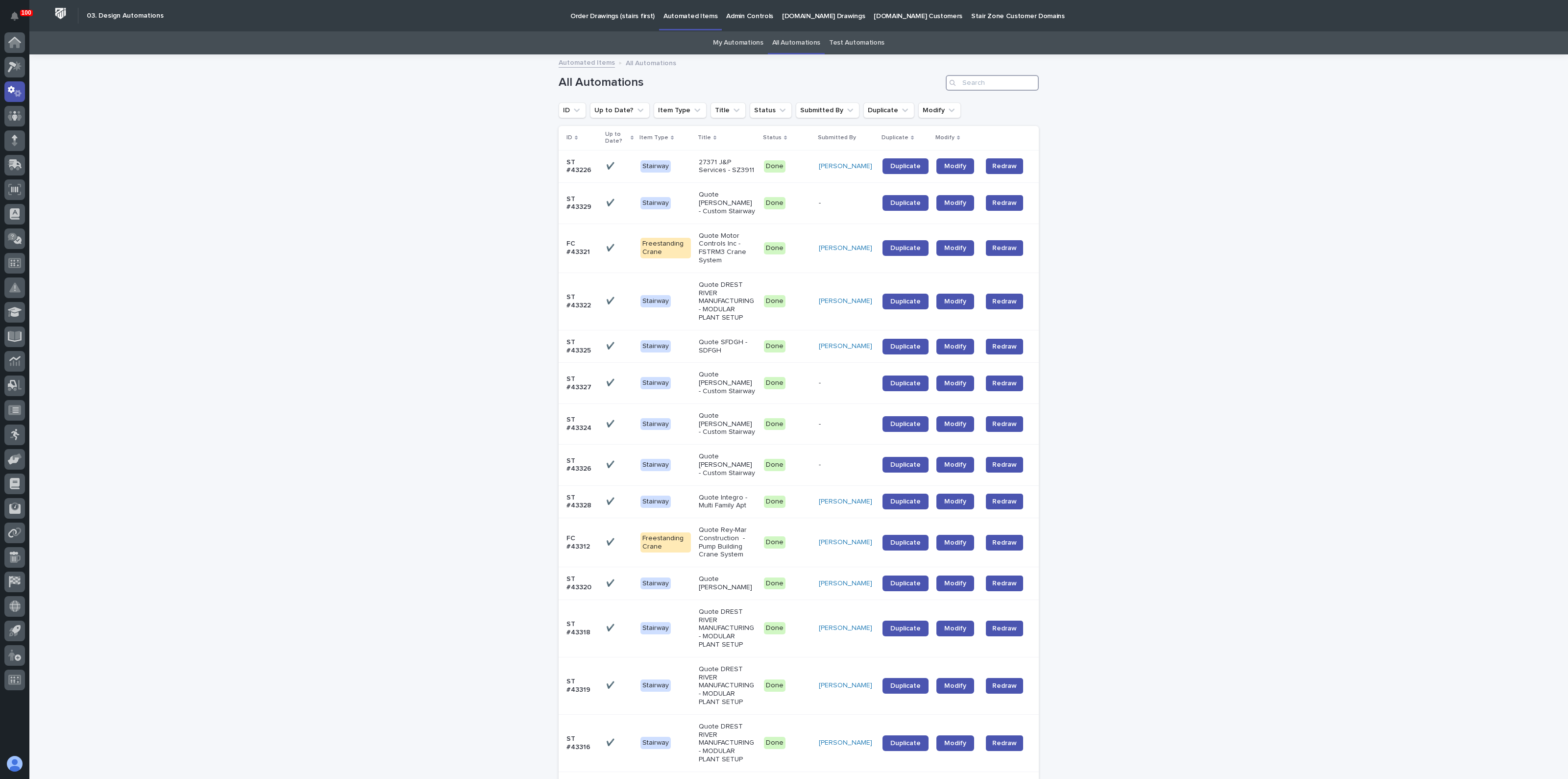
click at [967, 84] on input "Search" at bounding box center [992, 83] width 93 height 16
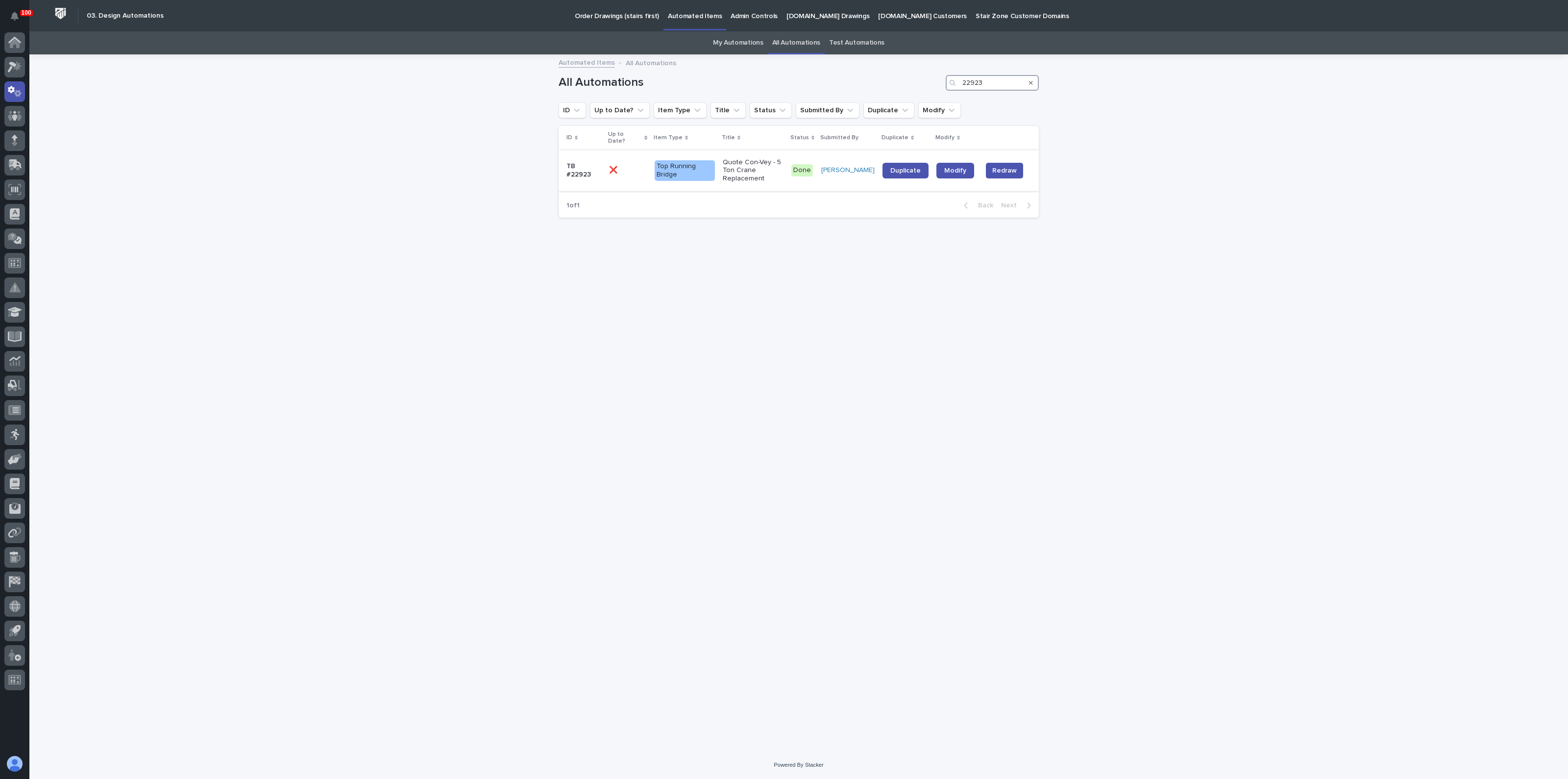
type input "22923"
click at [744, 163] on p "Quote Con-Vey - 5 Ton Crane Replacement" at bounding box center [753, 171] width 61 height 24
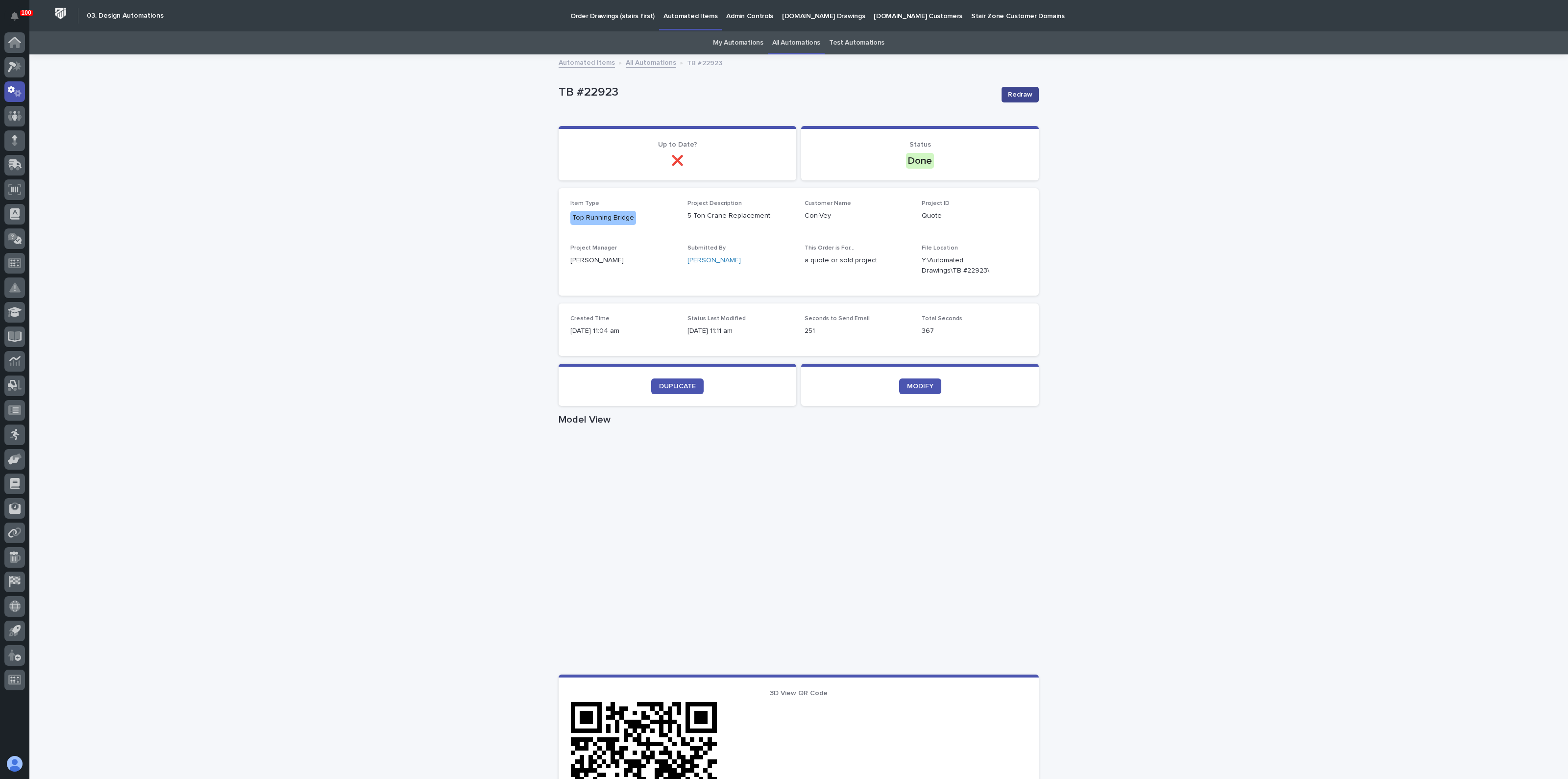
click at [1020, 95] on span "Redraw" at bounding box center [1020, 94] width 24 height 10
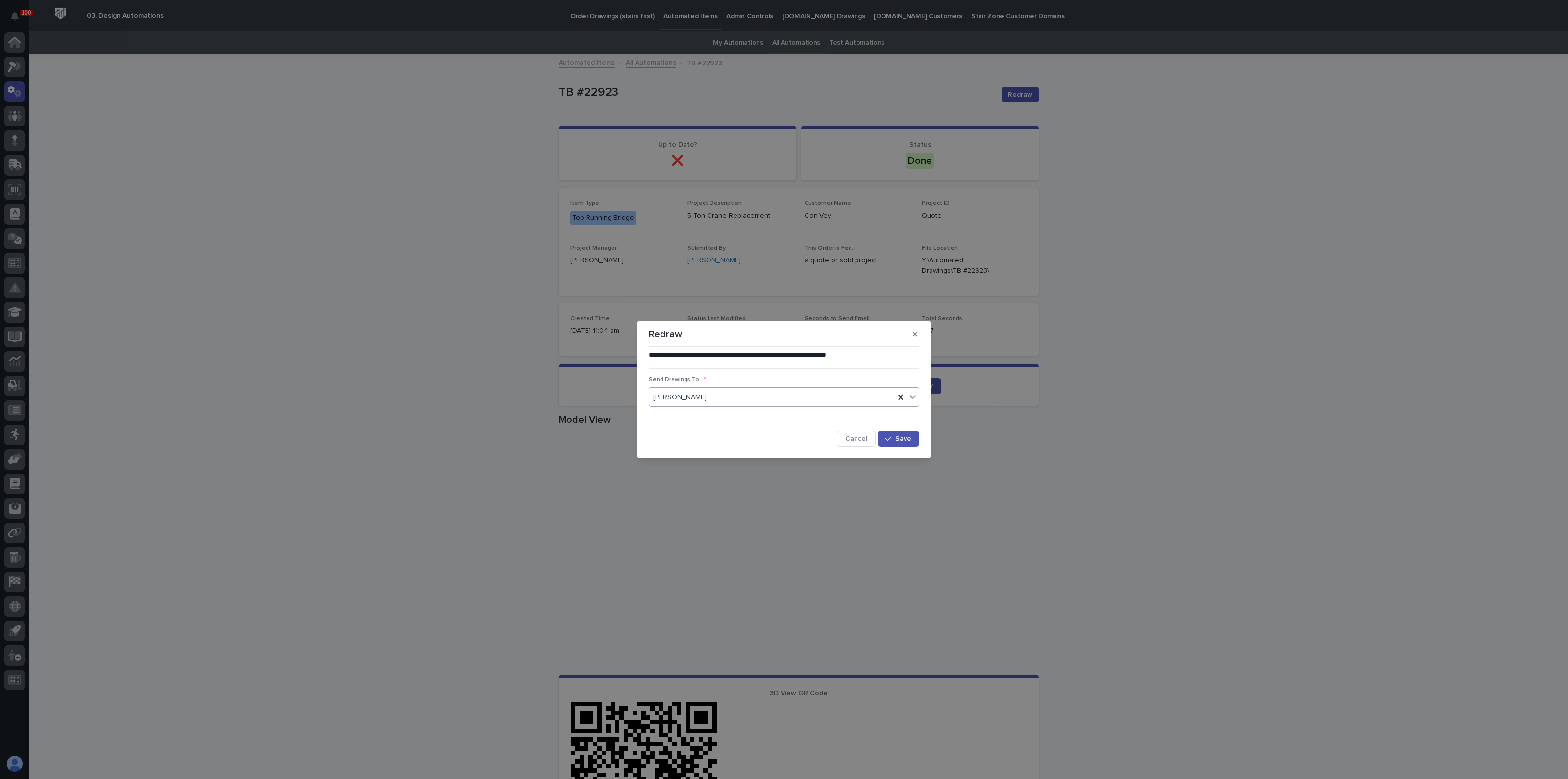
click at [853, 402] on div "[PERSON_NAME]" at bounding box center [772, 397] width 245 height 16
type input "*******"
click at [674, 418] on div "[PERSON_NAME]" at bounding box center [784, 416] width 270 height 17
click at [899, 434] on button "Save" at bounding box center [898, 439] width 41 height 16
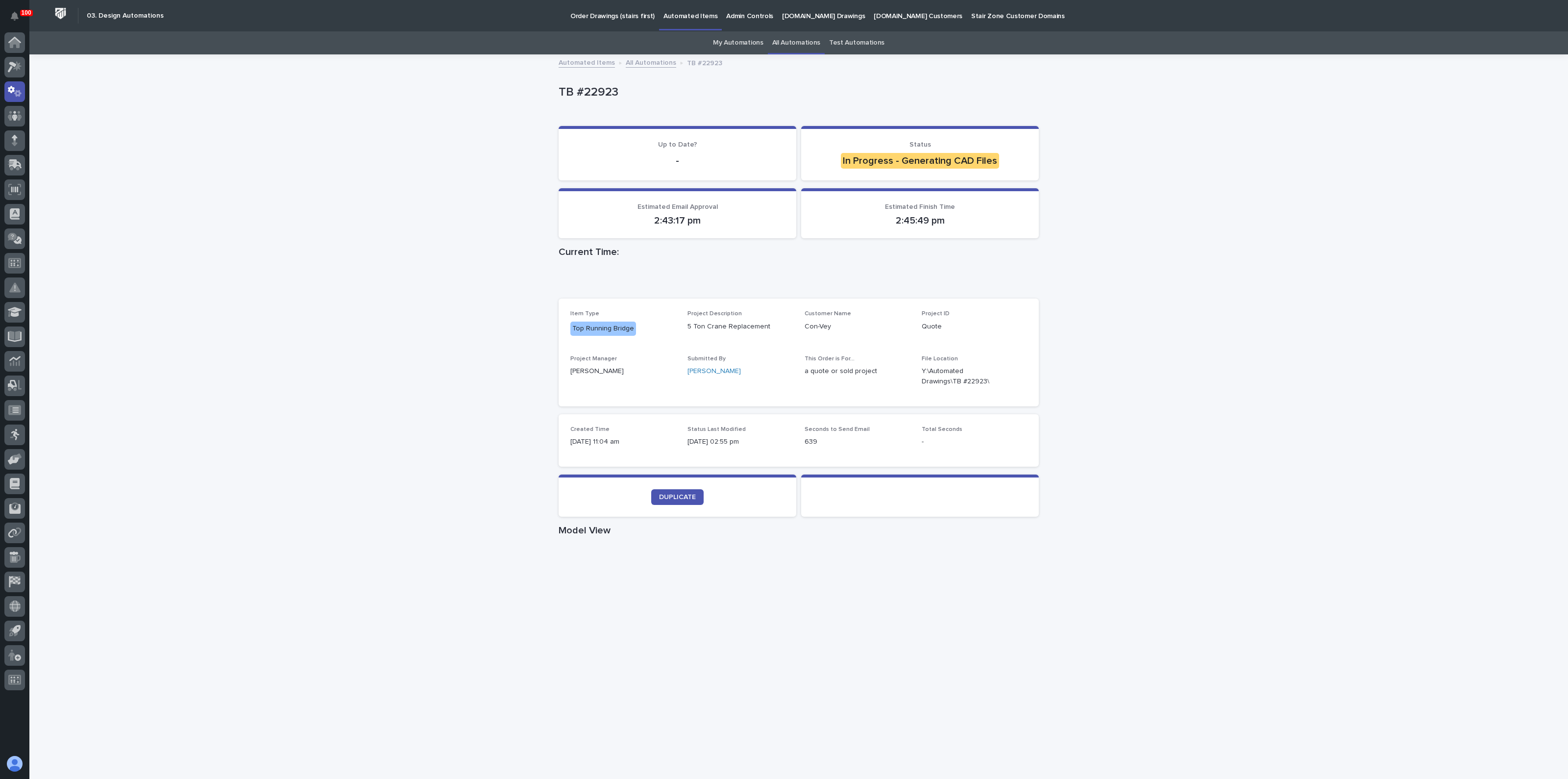
click at [237, 245] on div "Loading... Saving… Loading... Saving… TB #22923 TB #22923 Sorry, there was an e…" at bounding box center [799, 541] width 1539 height 973
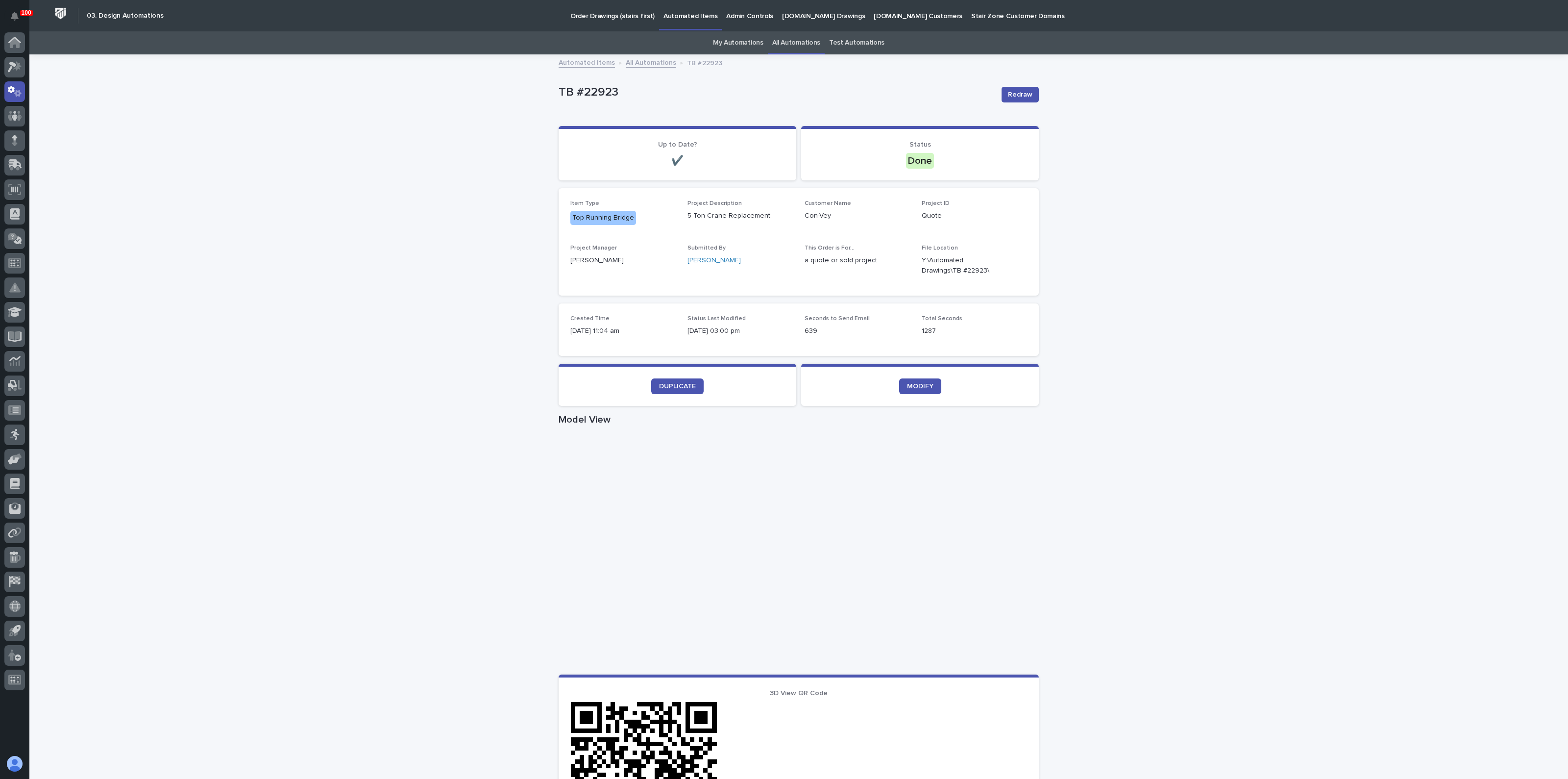
click at [789, 43] on link "All Automations" at bounding box center [796, 43] width 48 height 23
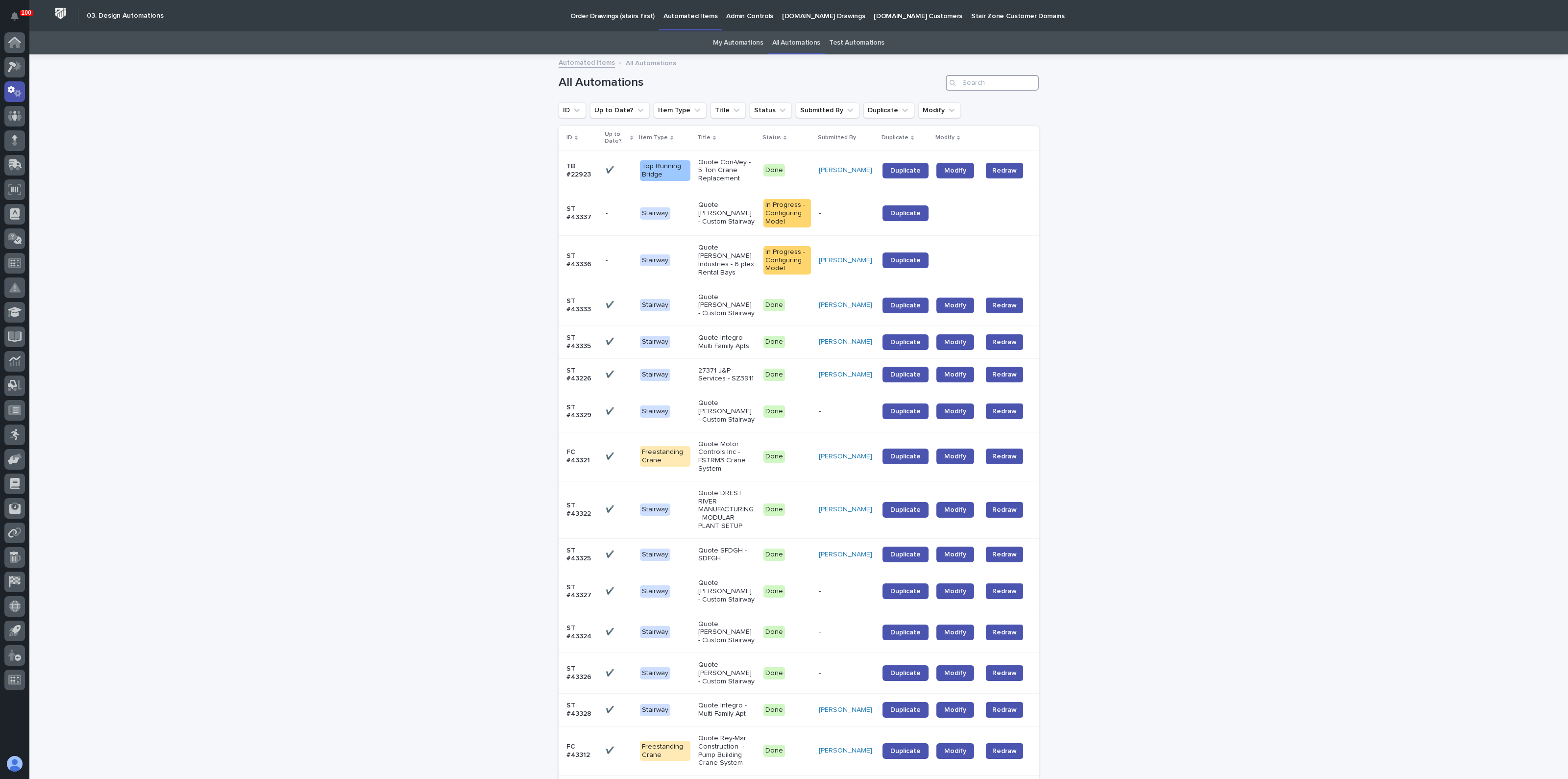
click at [973, 79] on input "Search" at bounding box center [992, 83] width 93 height 16
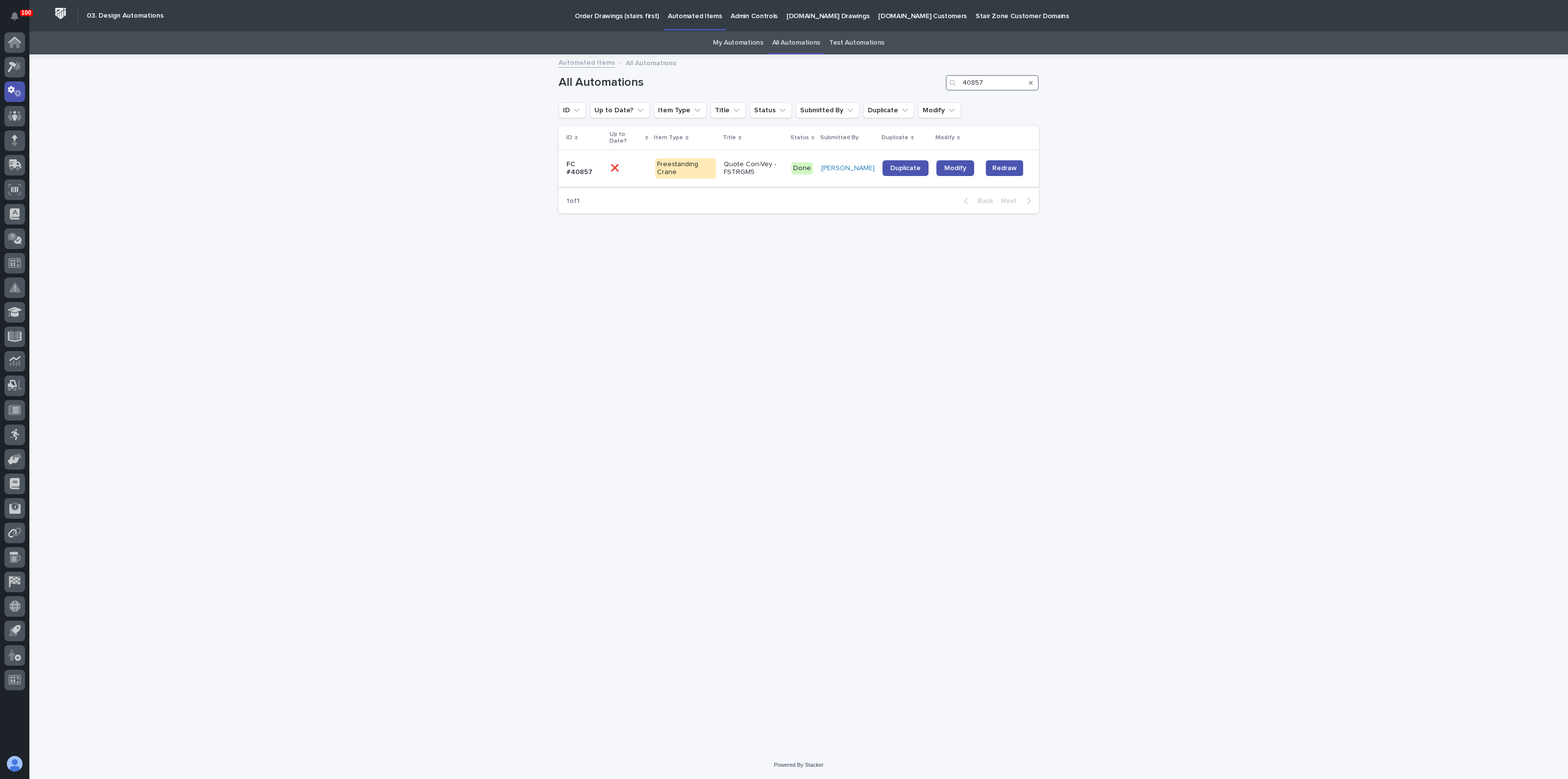
type input "40857"
click at [604, 166] on td "FC #40857" at bounding box center [583, 168] width 48 height 37
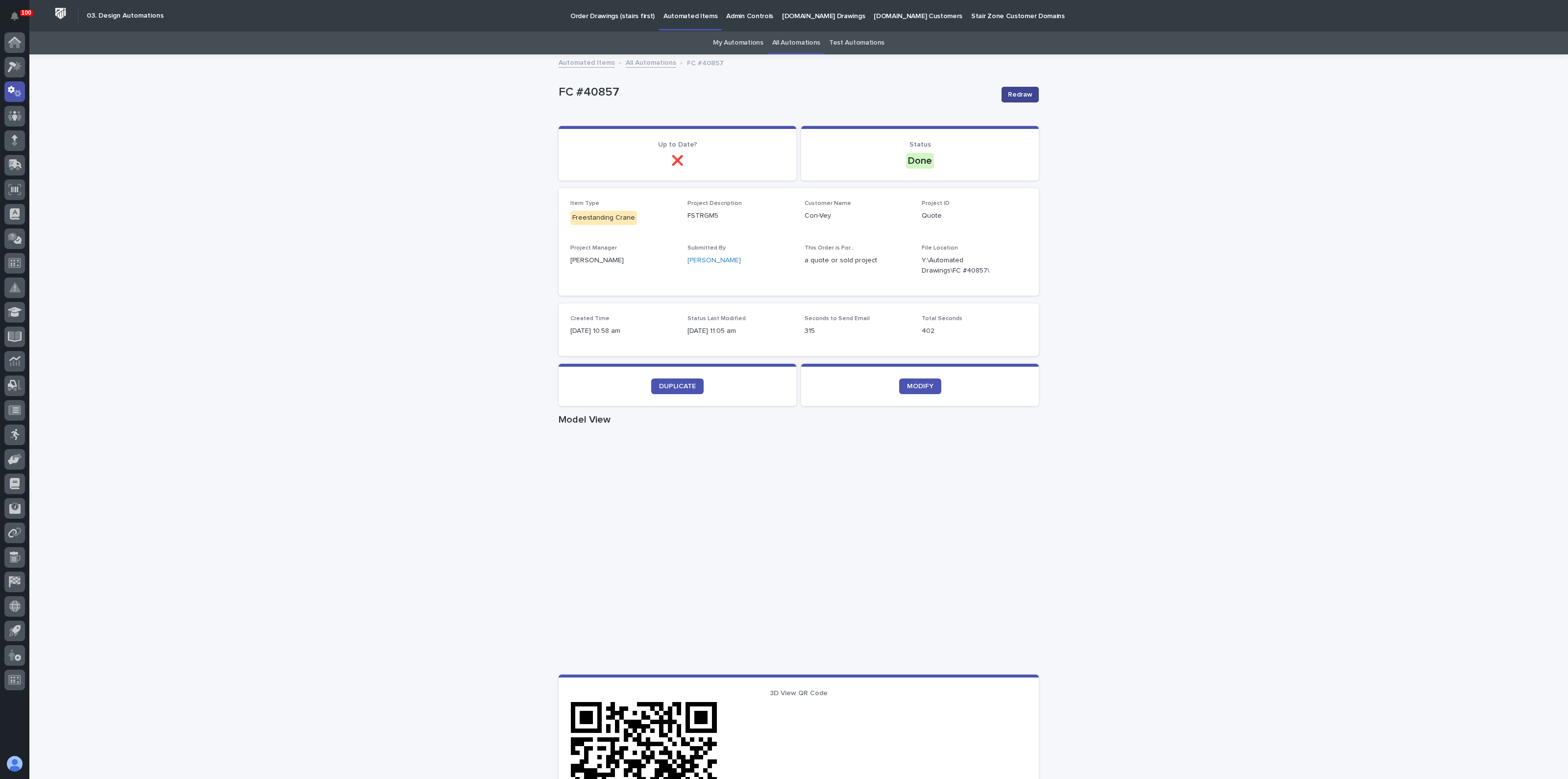
click at [1012, 97] on span "Redraw" at bounding box center [1020, 94] width 24 height 10
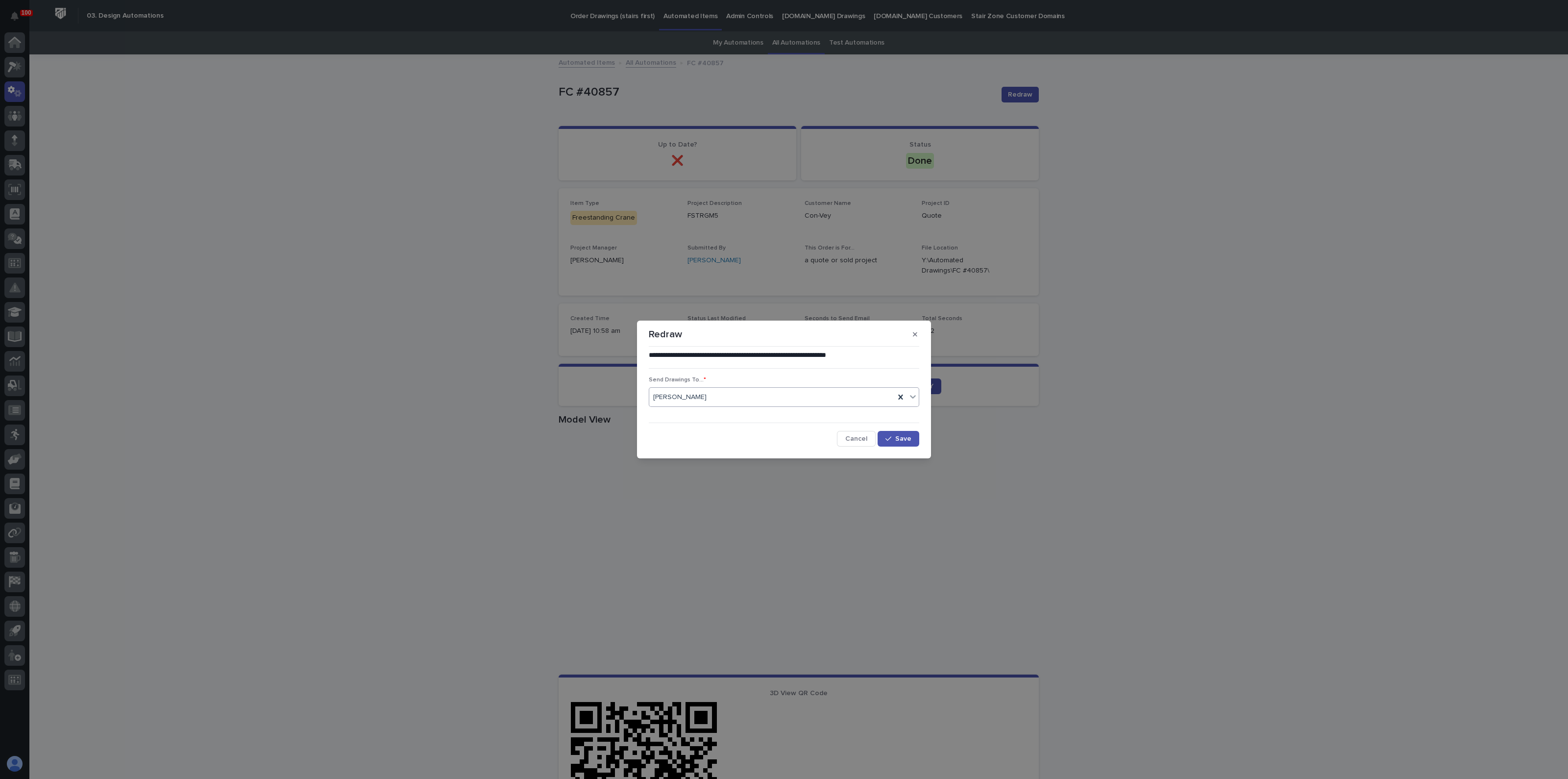
click at [707, 391] on div at bounding box center [708, 397] width 1 height 12
type input "*******"
click at [686, 417] on div "[PERSON_NAME]" at bounding box center [784, 416] width 270 height 17
click at [858, 442] on button "Cancel" at bounding box center [856, 439] width 39 height 16
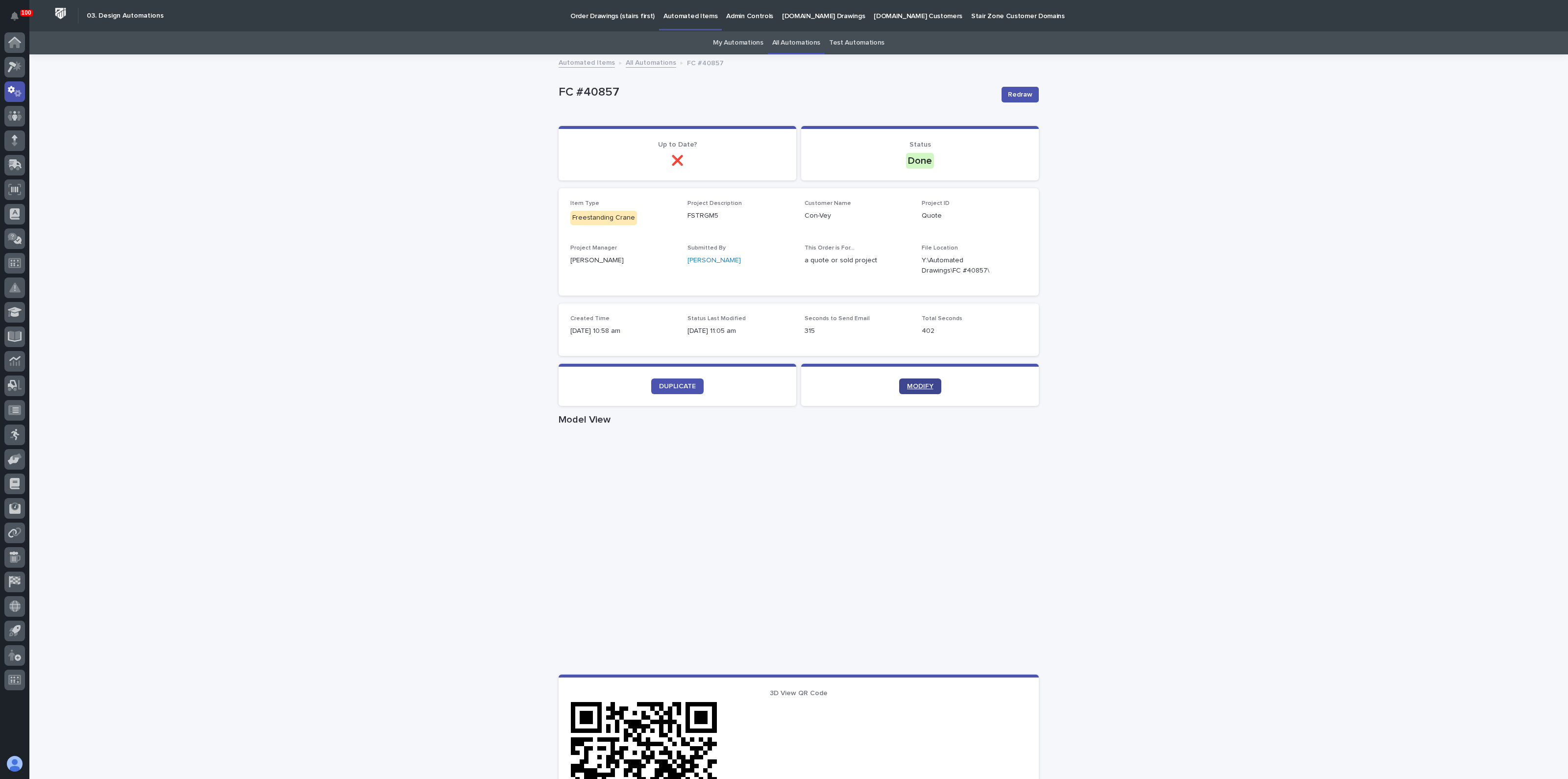
click at [925, 391] on link "MODIFY" at bounding box center [920, 386] width 42 height 16
